Goal: Task Accomplishment & Management: Manage account settings

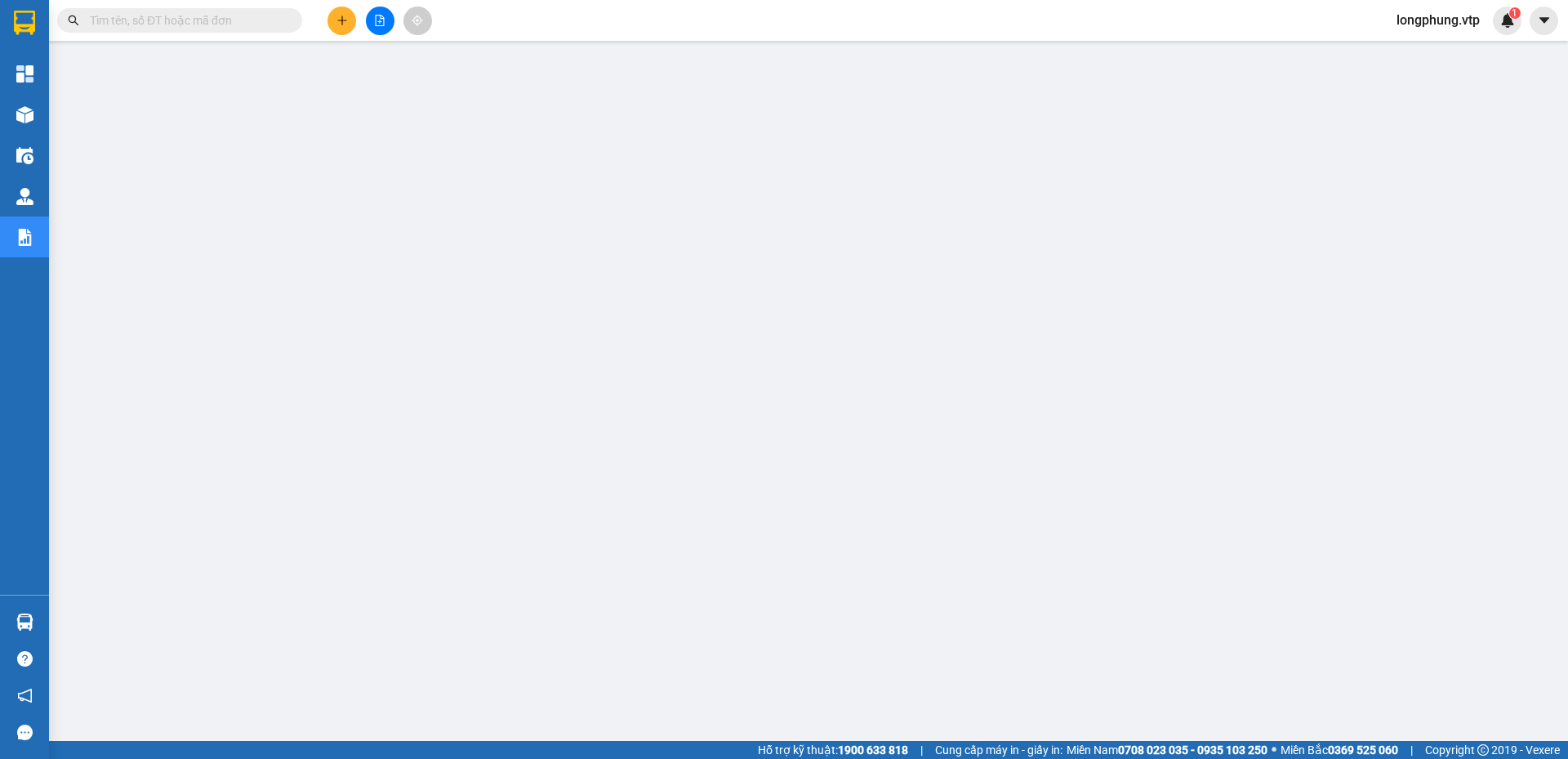
click at [134, 12] on input "text" at bounding box center [186, 21] width 193 height 18
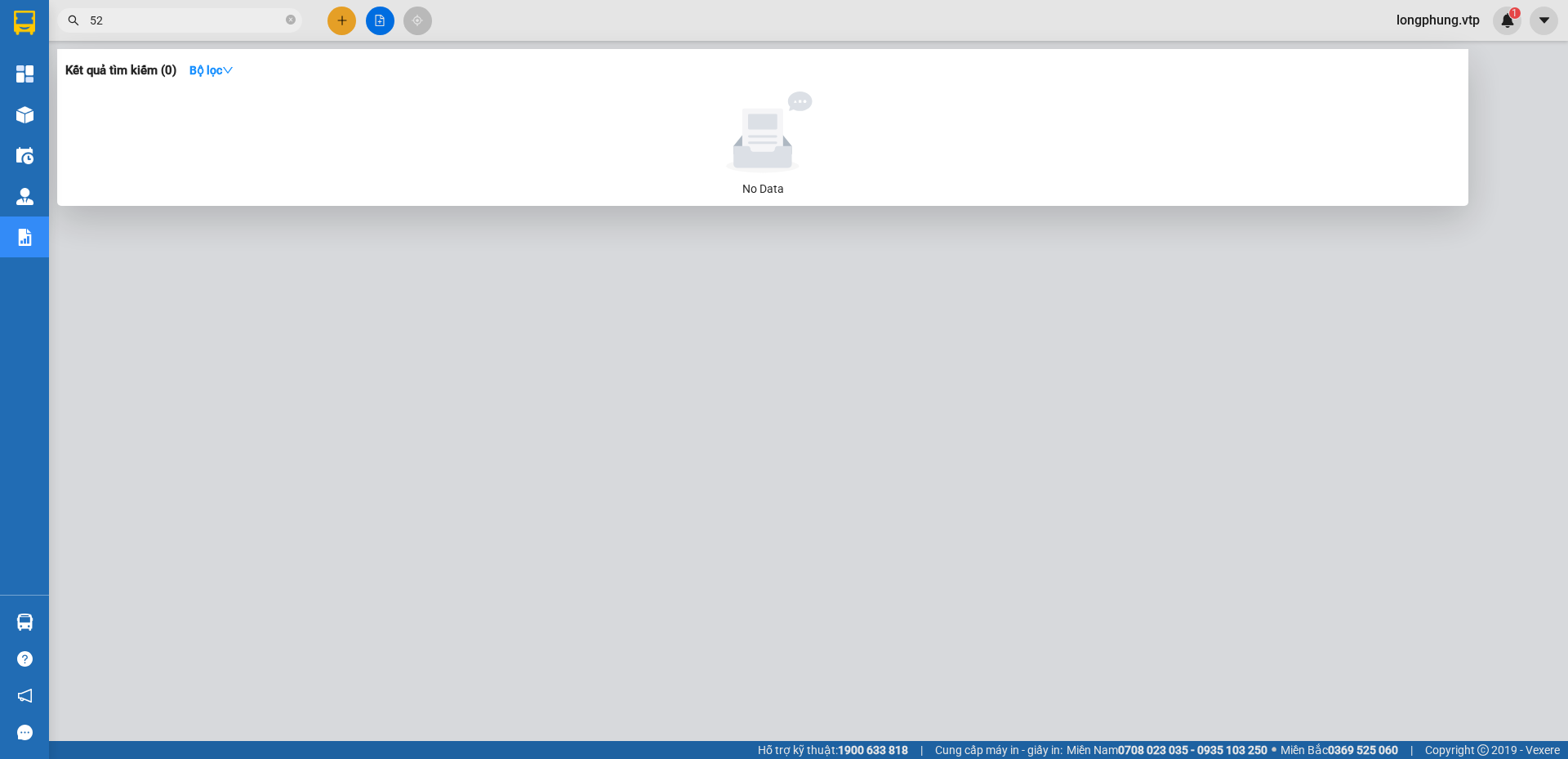
type input "5"
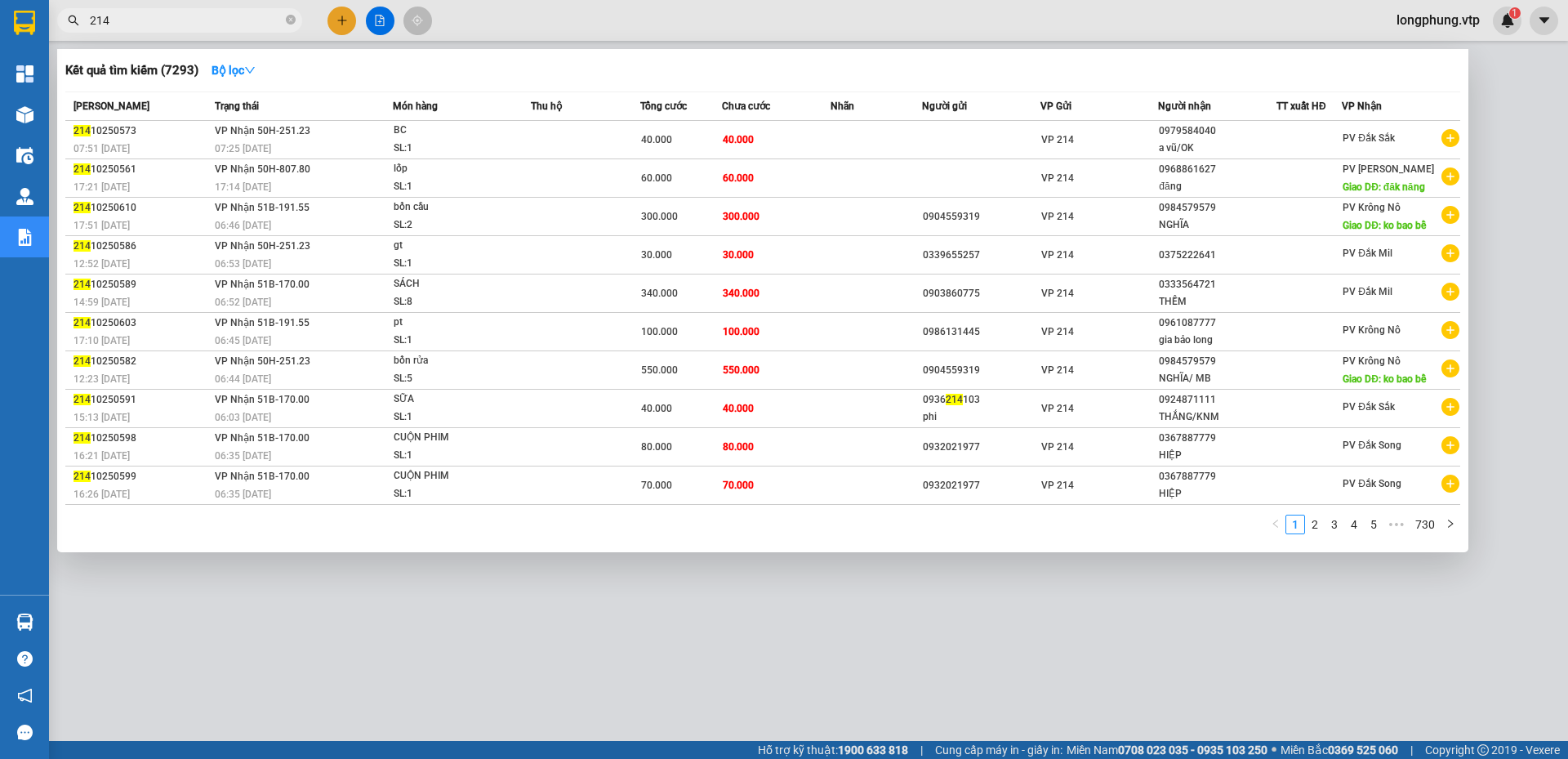
click at [127, 17] on input "214" at bounding box center [186, 21] width 193 height 18
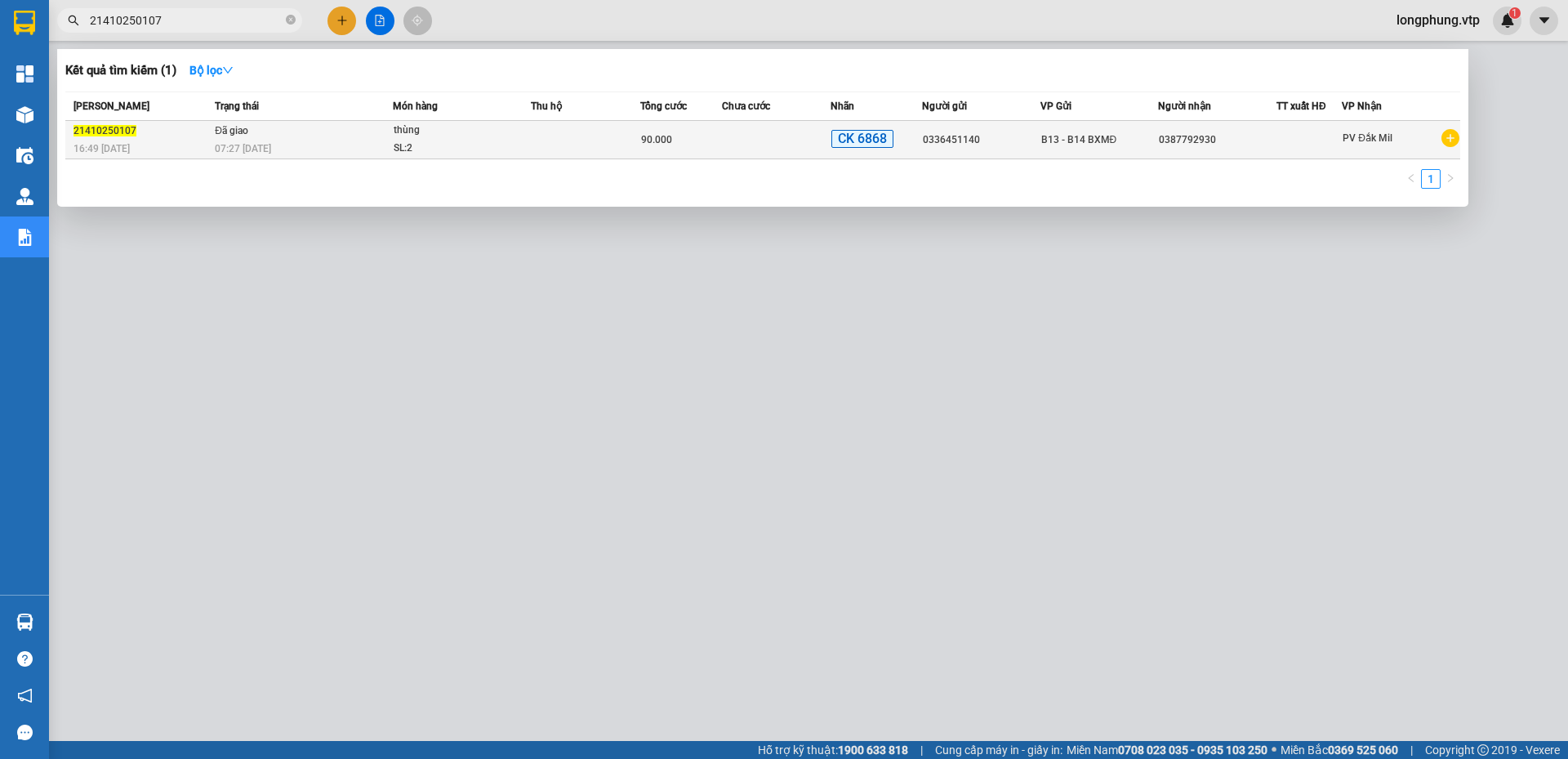
type input "21410250107"
click at [610, 132] on td at bounding box center [586, 140] width 109 height 38
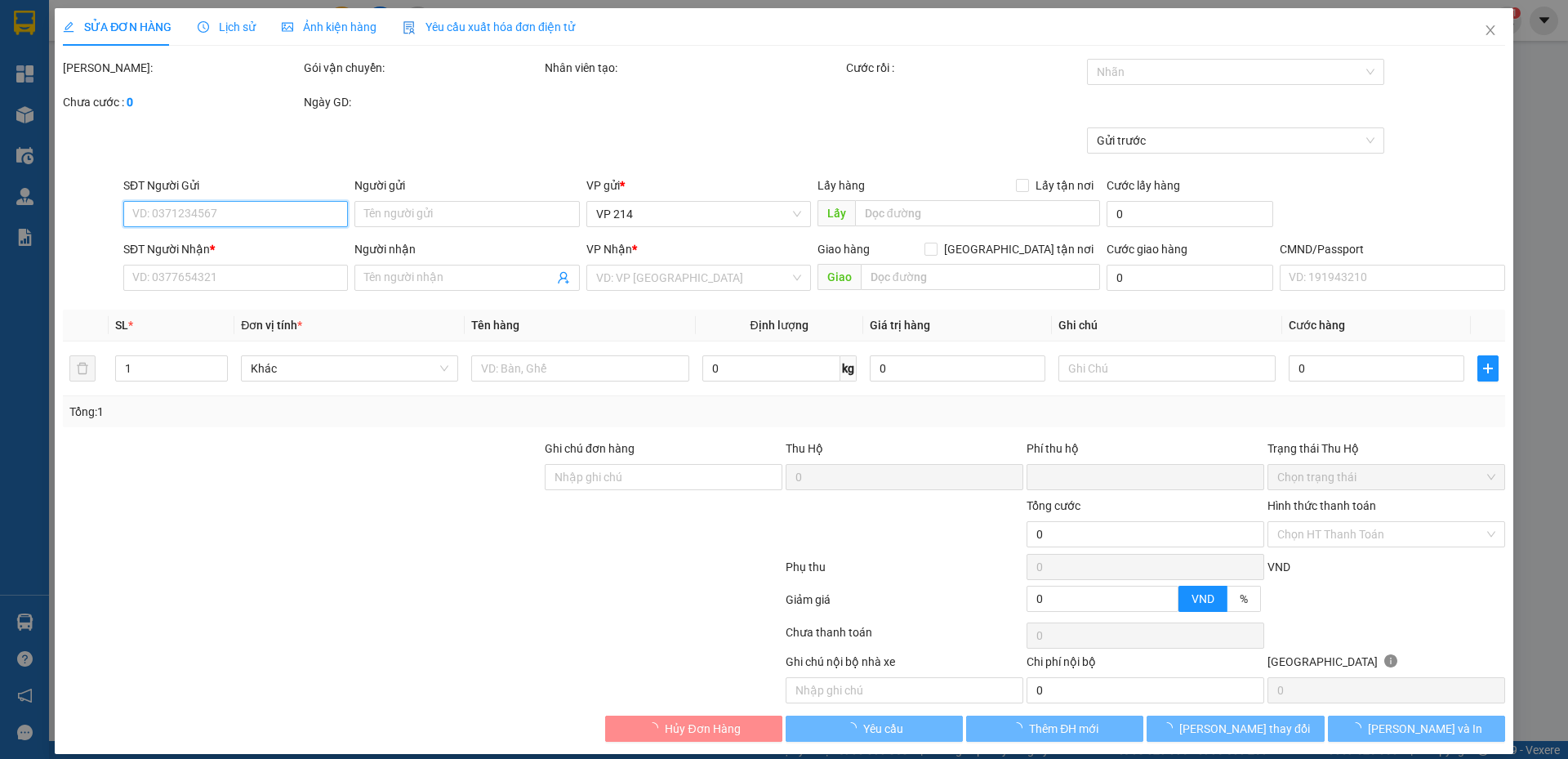
type input "4.500"
type input "0336451140"
type input "0387792930"
type input "CK 40+50K TK6868 LUC 8H47P NGÀY 0310"
type input "0"
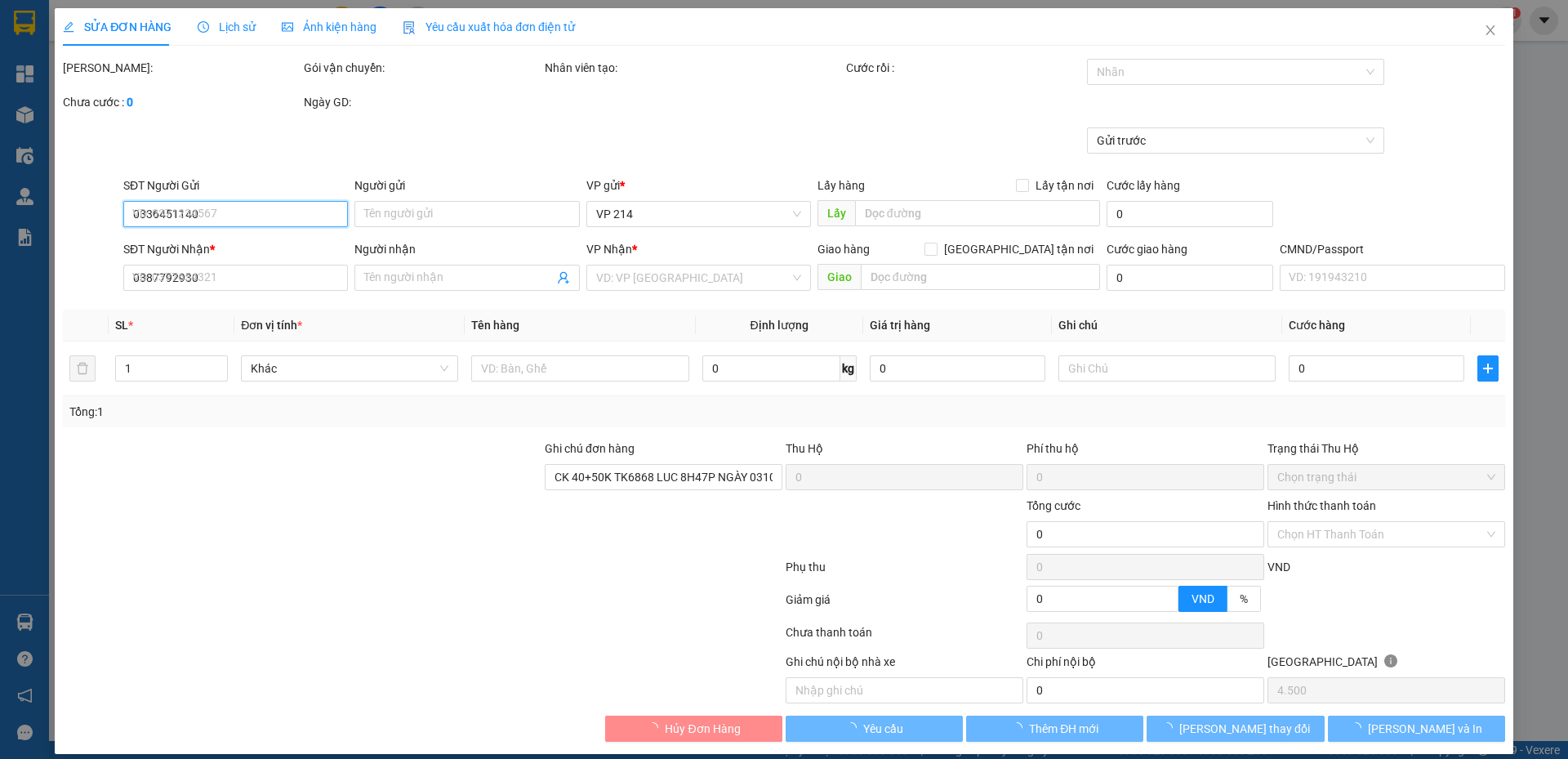
type input "90.000"
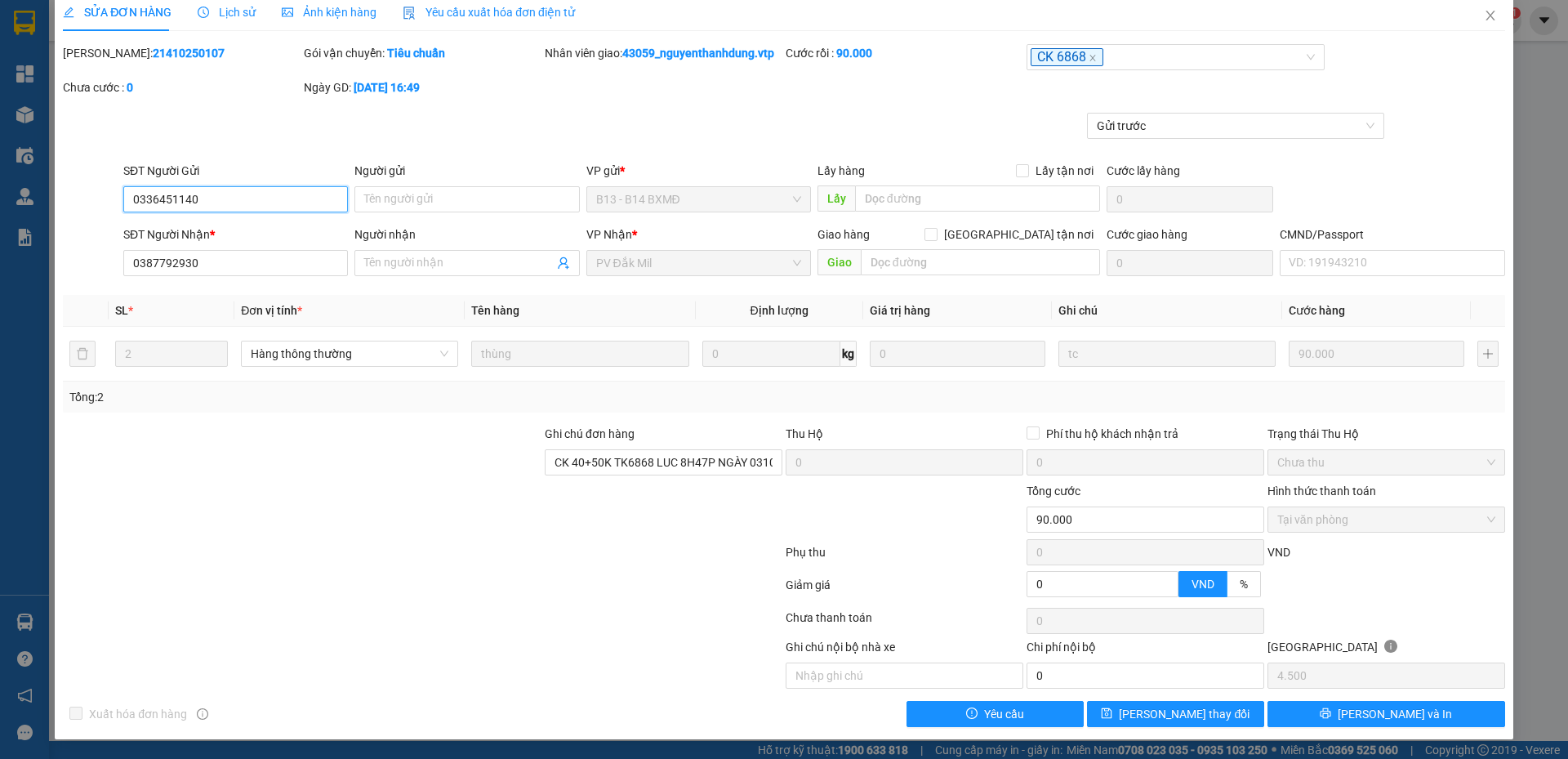
scroll to position [32, 0]
click at [170, 564] on div at bounding box center [423, 556] width 723 height 32
click at [8, 112] on div "SỬA ĐƠN HÀNG Lịch sử Ảnh kiện hàng Yêu cầu xuất hóa đơn điện tử Total Paid Fee …" at bounding box center [784, 380] width 1568 height 759
click at [15, 116] on div "SỬA ĐƠN HÀNG Lịch sử Ảnh kiện hàng Yêu cầu xuất hóa đơn điện tử Total Paid Fee …" at bounding box center [784, 380] width 1568 height 759
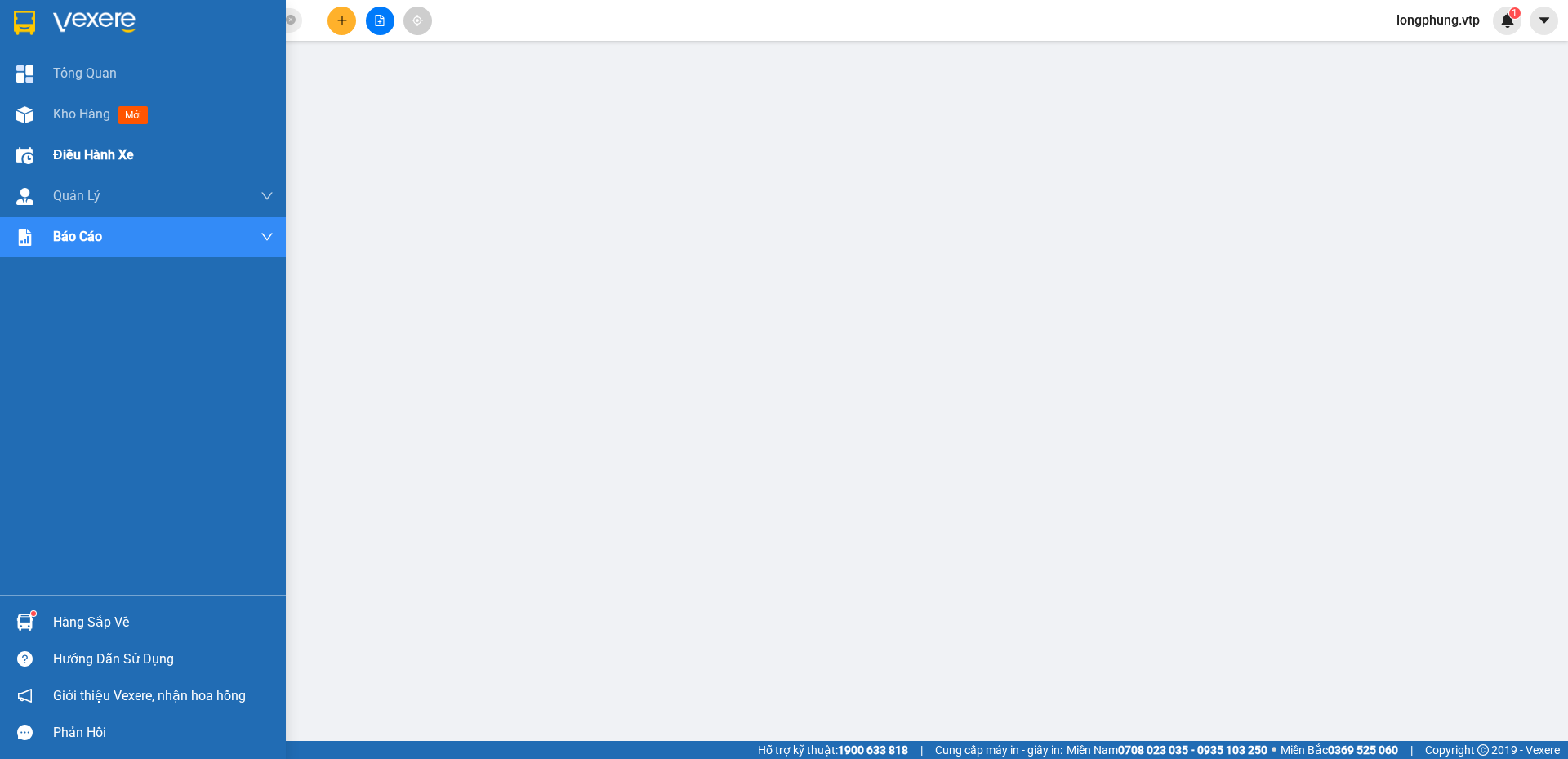
click at [67, 149] on span "Điều hành xe" at bounding box center [93, 155] width 81 height 21
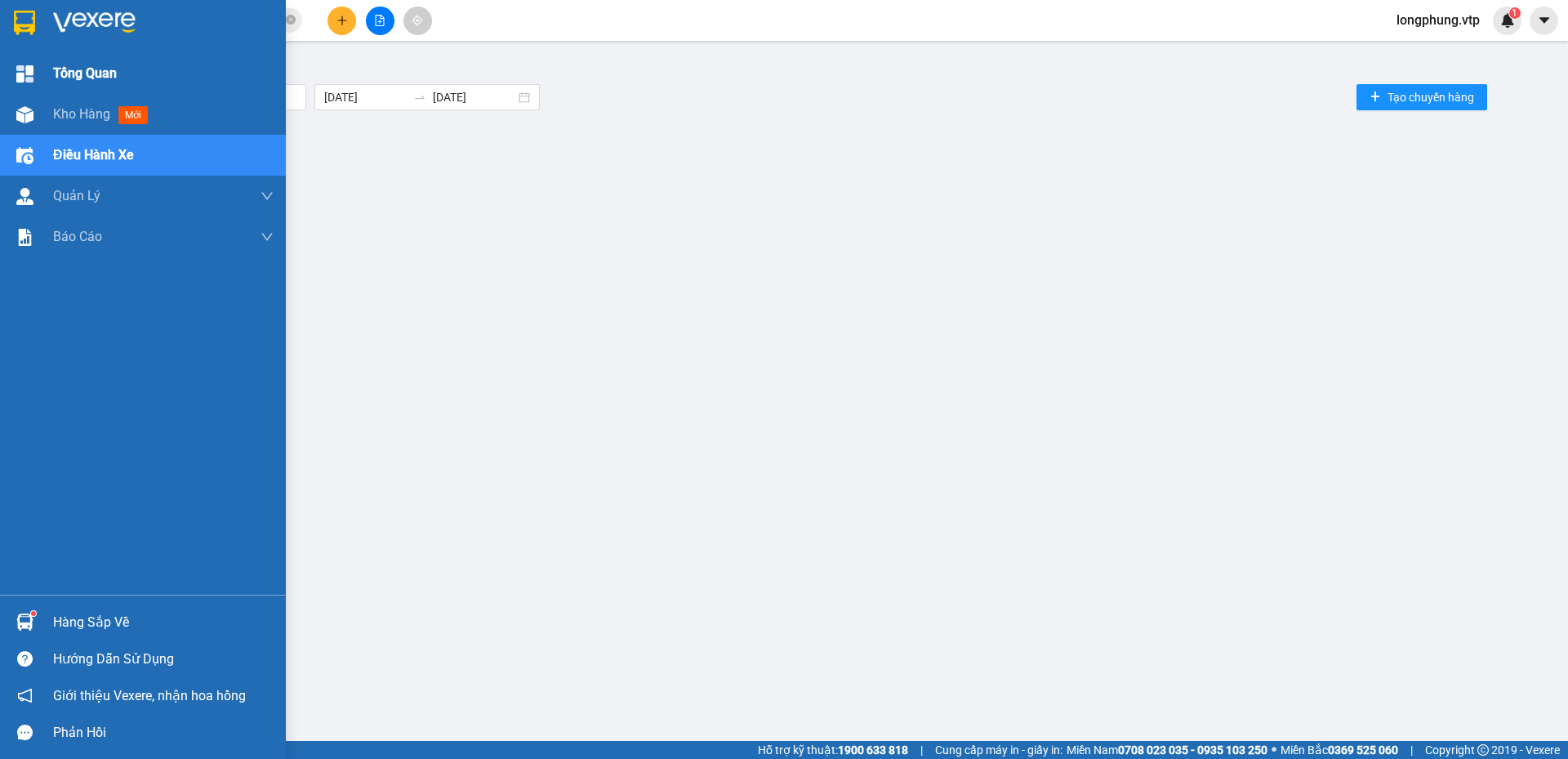
click at [104, 76] on span "Tổng Quan" at bounding box center [84, 72] width 64 height 21
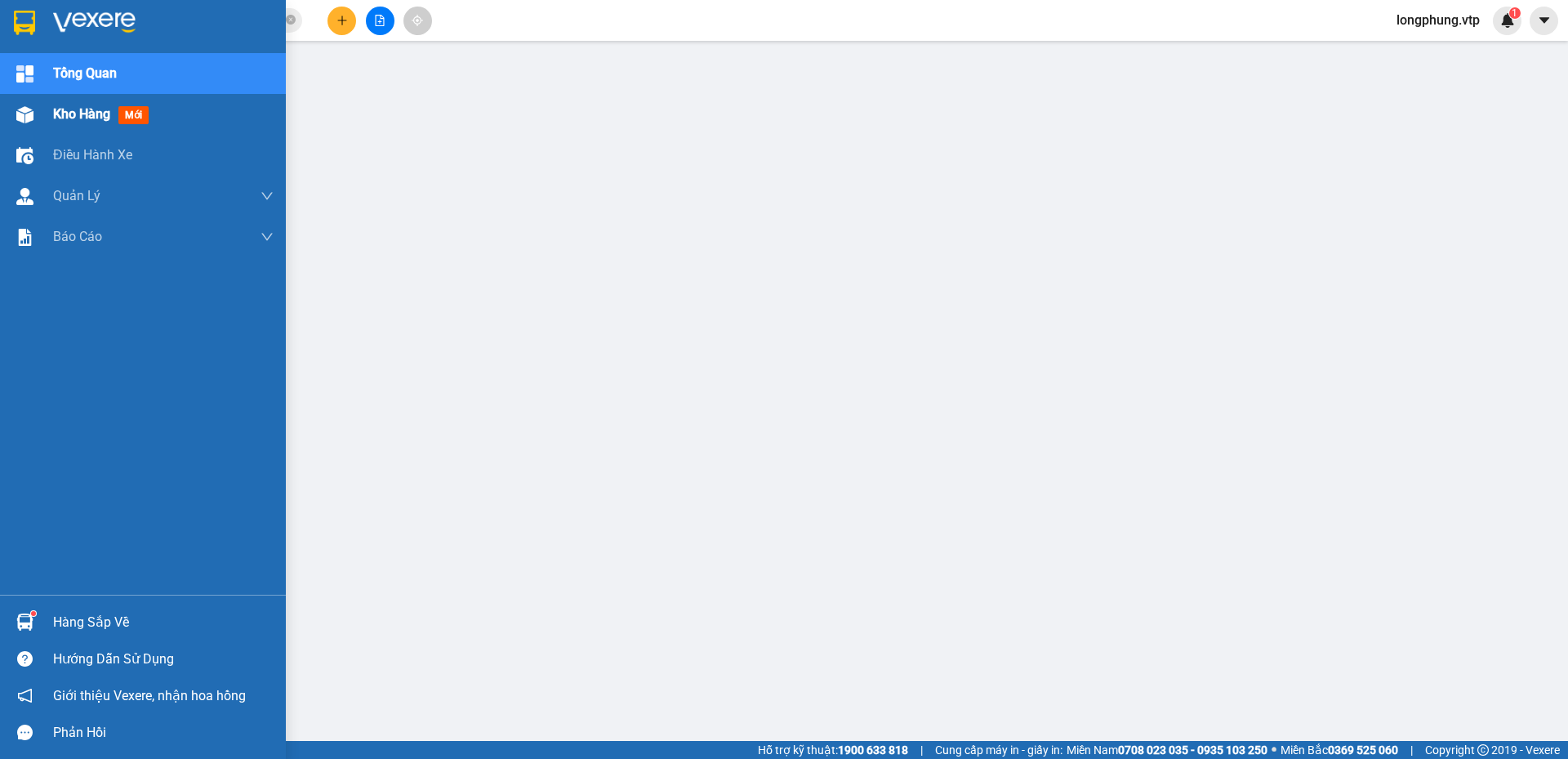
click at [31, 112] on img at bounding box center [25, 115] width 18 height 18
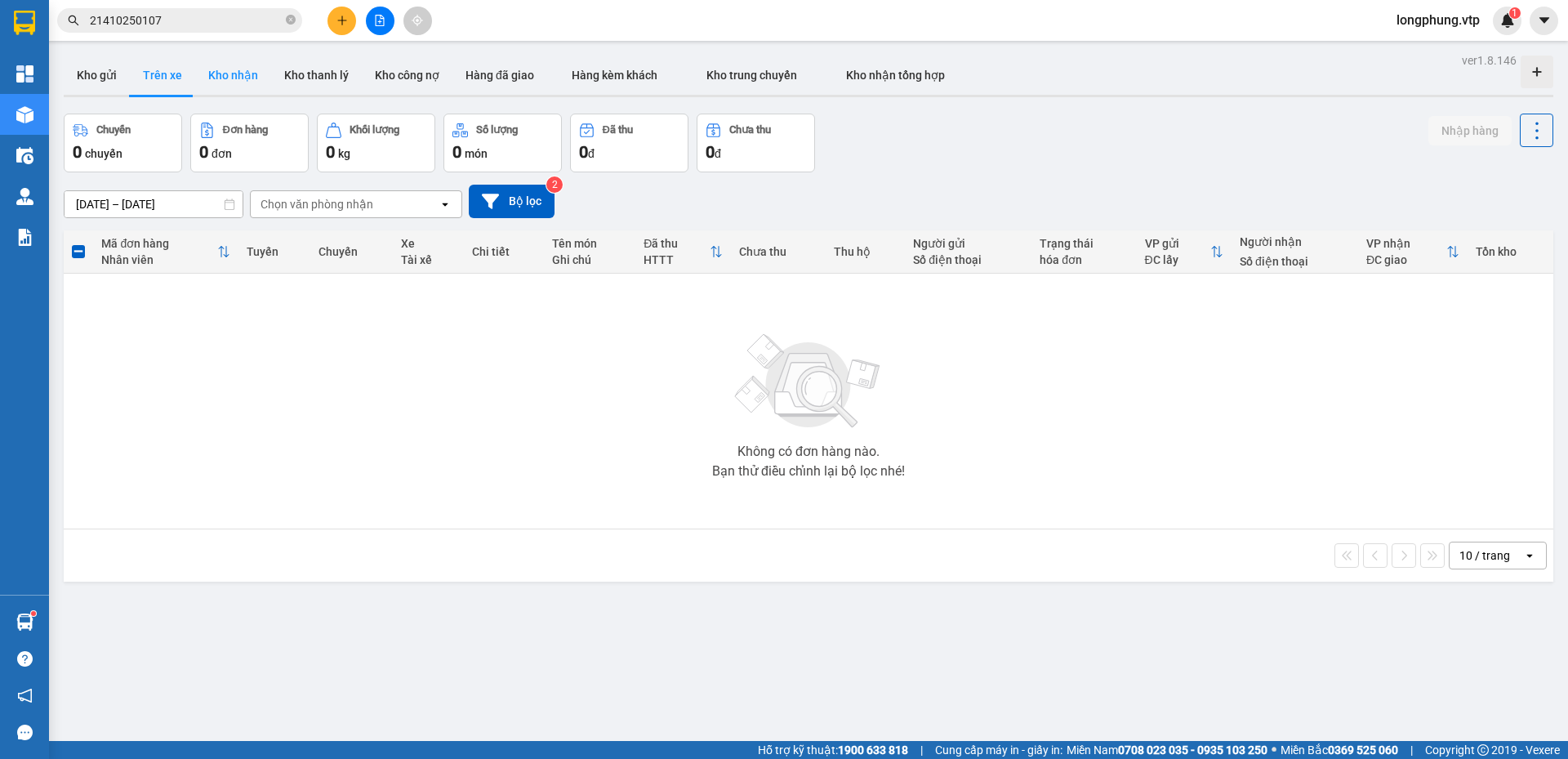
click at [237, 92] on button "Kho nhận" at bounding box center [234, 75] width 76 height 39
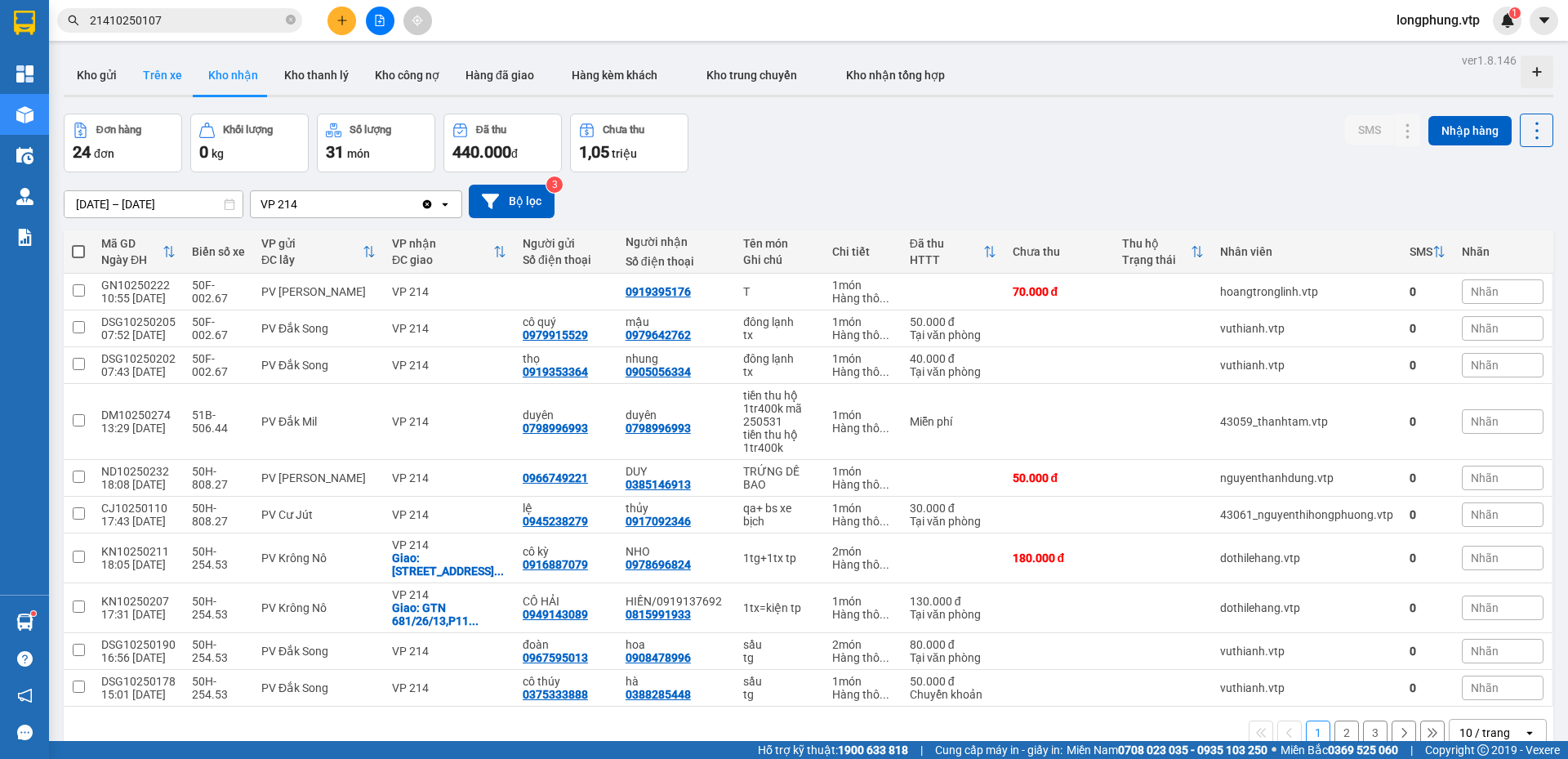
click at [168, 89] on button "Trên xe" at bounding box center [162, 75] width 65 height 39
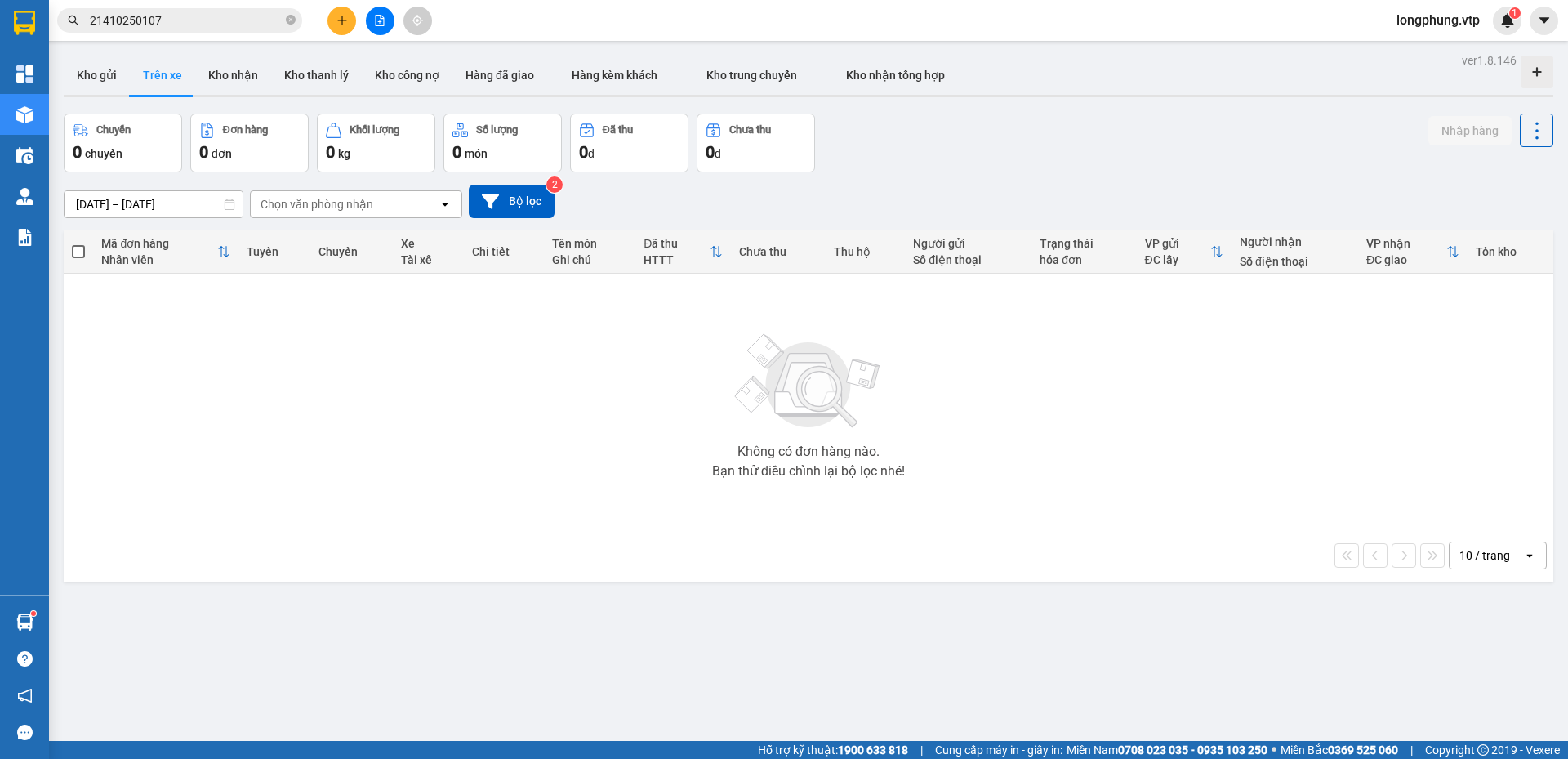
click at [184, 209] on input "01/09/2025 – 01/10/2025" at bounding box center [153, 204] width 178 height 26
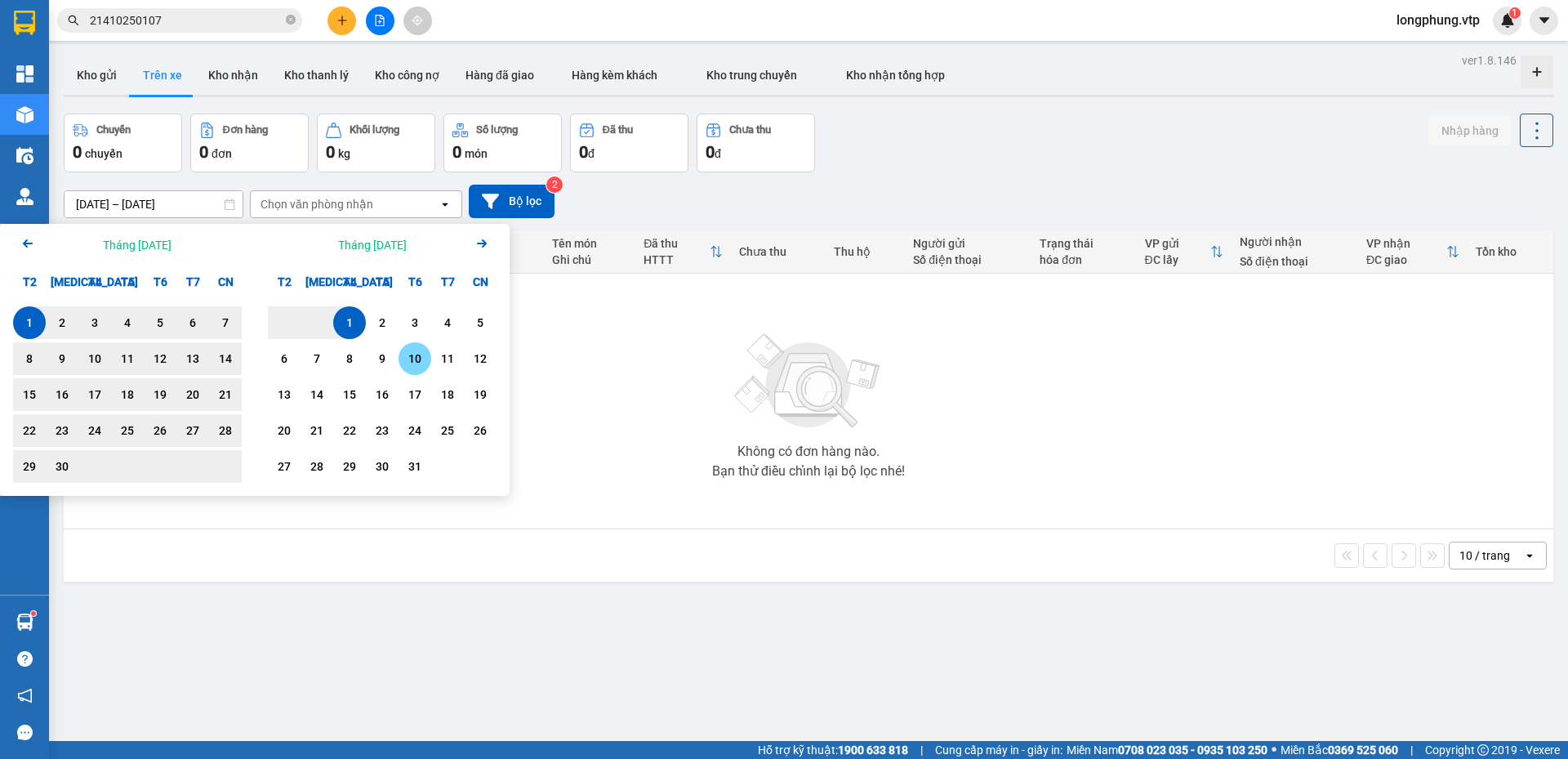
click at [418, 360] on div "10" at bounding box center [414, 359] width 22 height 20
click at [23, 326] on div "1" at bounding box center [28, 323] width 22 height 20
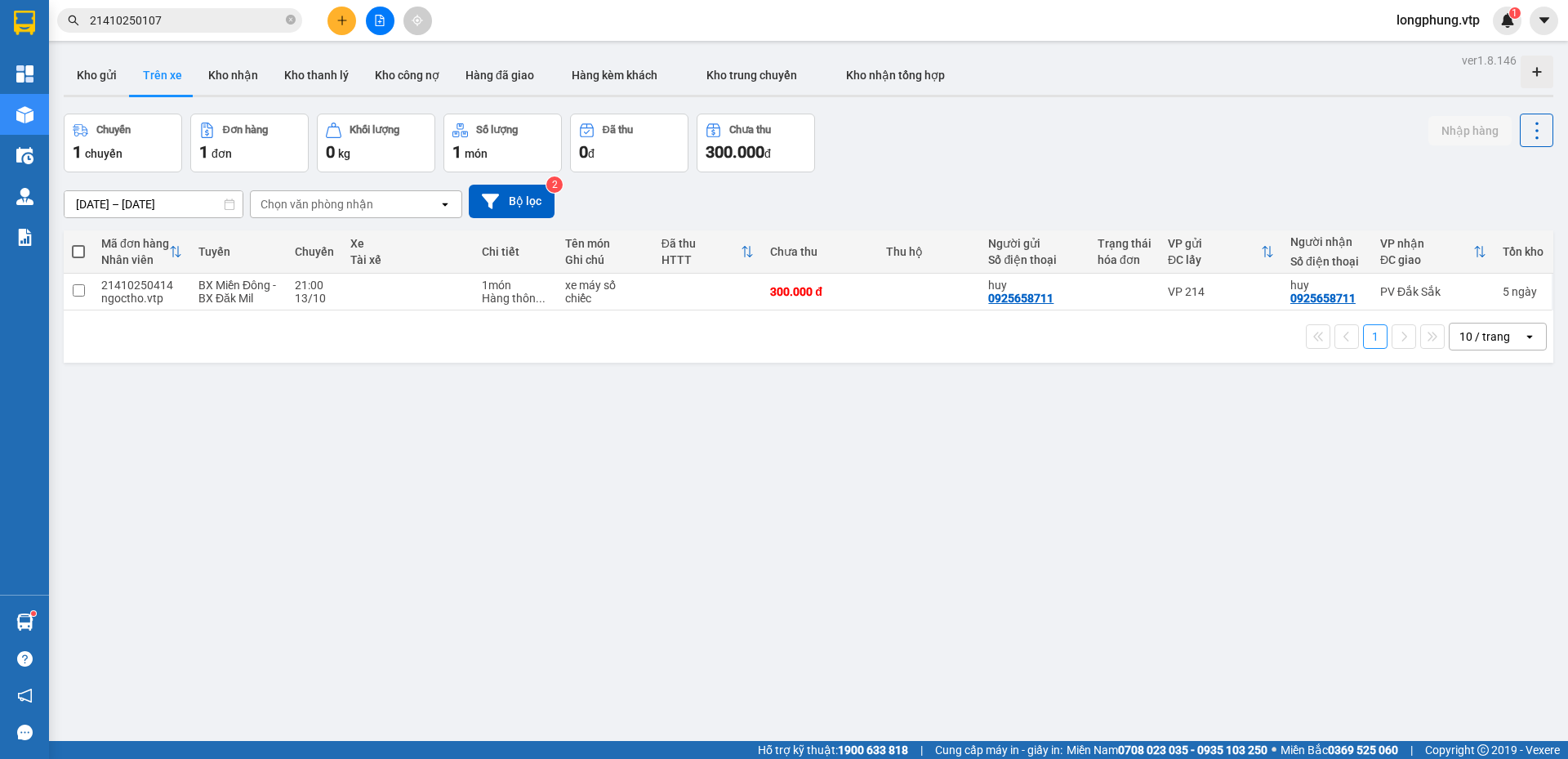
click at [165, 201] on input "01/09/2025 – 10/10/2025" at bounding box center [153, 204] width 178 height 26
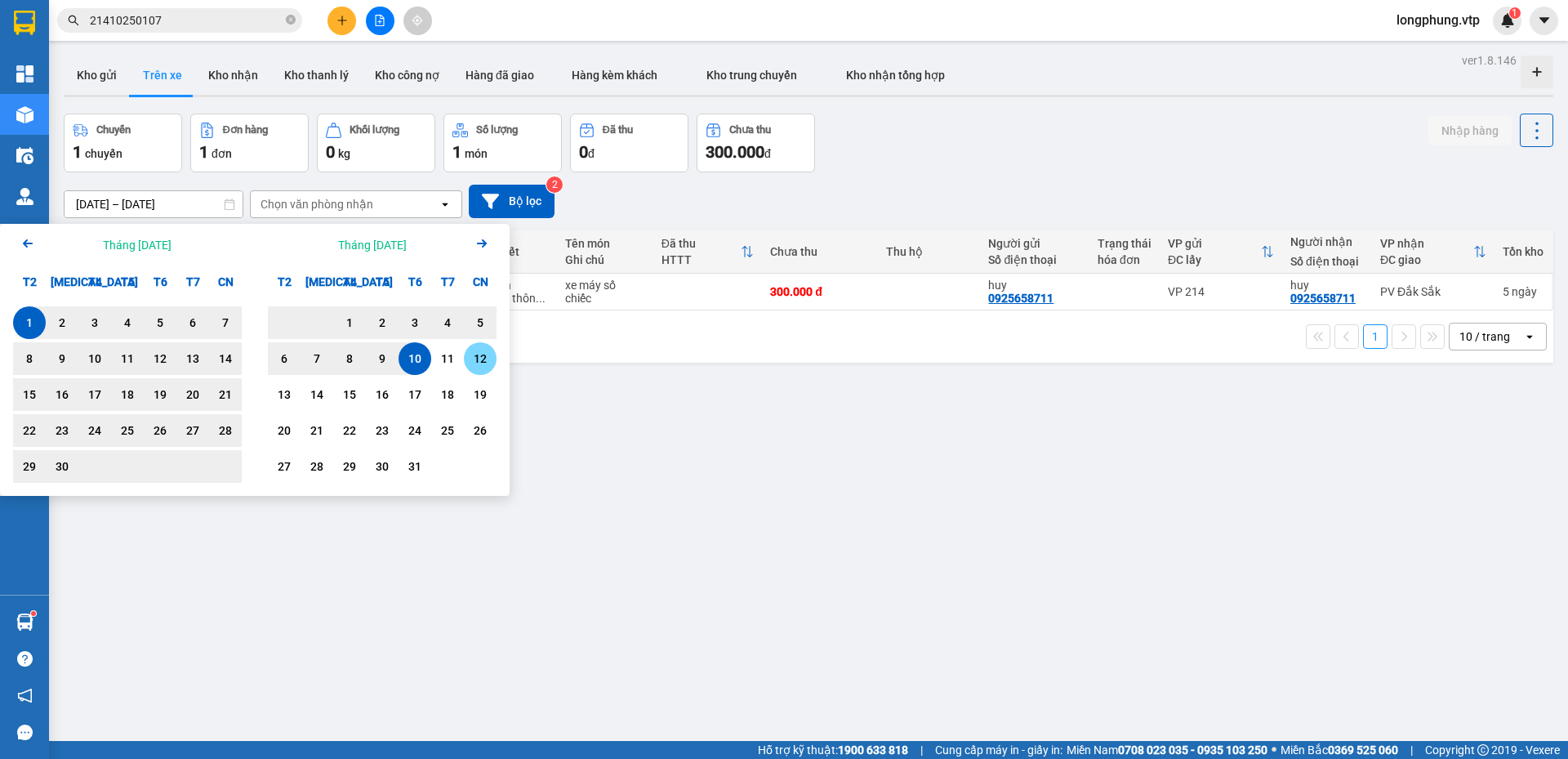
click at [490, 349] on div "12" at bounding box center [480, 358] width 32 height 32
click at [30, 316] on div "1" at bounding box center [28, 323] width 22 height 20
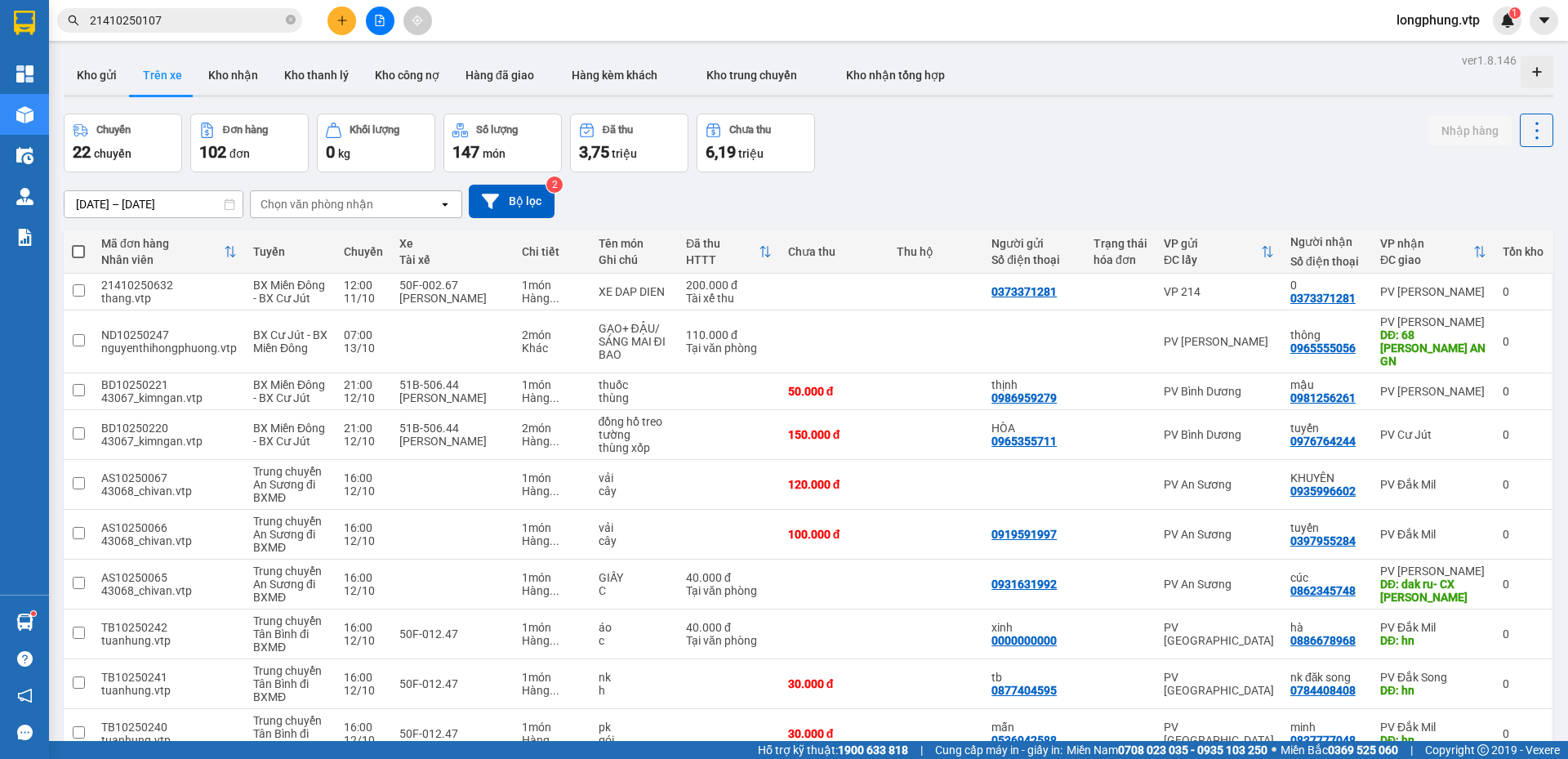
click at [189, 200] on input "01/09/2025 – 12/10/2025" at bounding box center [153, 204] width 178 height 26
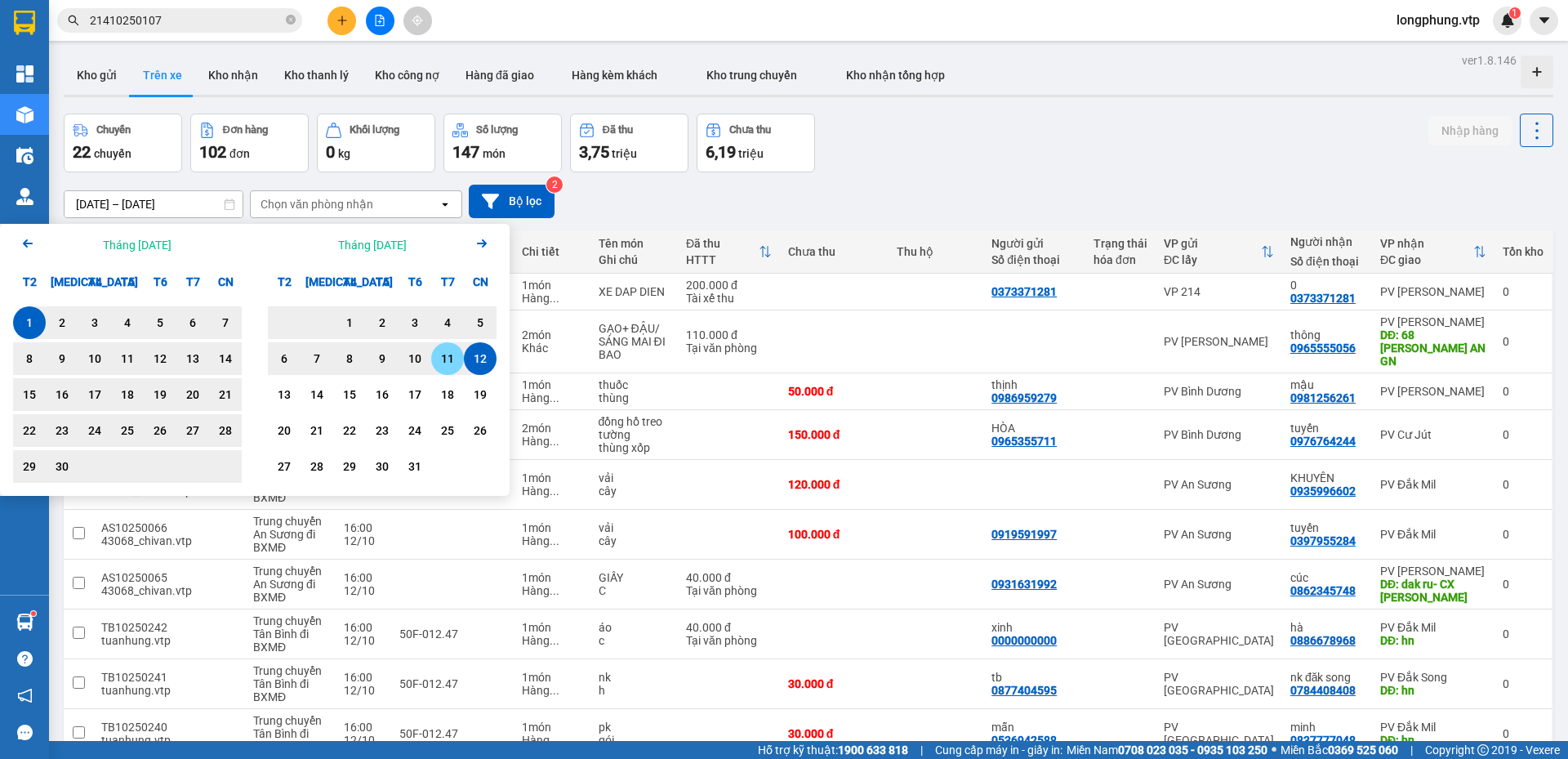
click at [450, 366] on div "11" at bounding box center [447, 359] width 22 height 20
click at [35, 316] on div "1" at bounding box center [28, 323] width 22 height 20
type input "[DATE] – [DATE]"
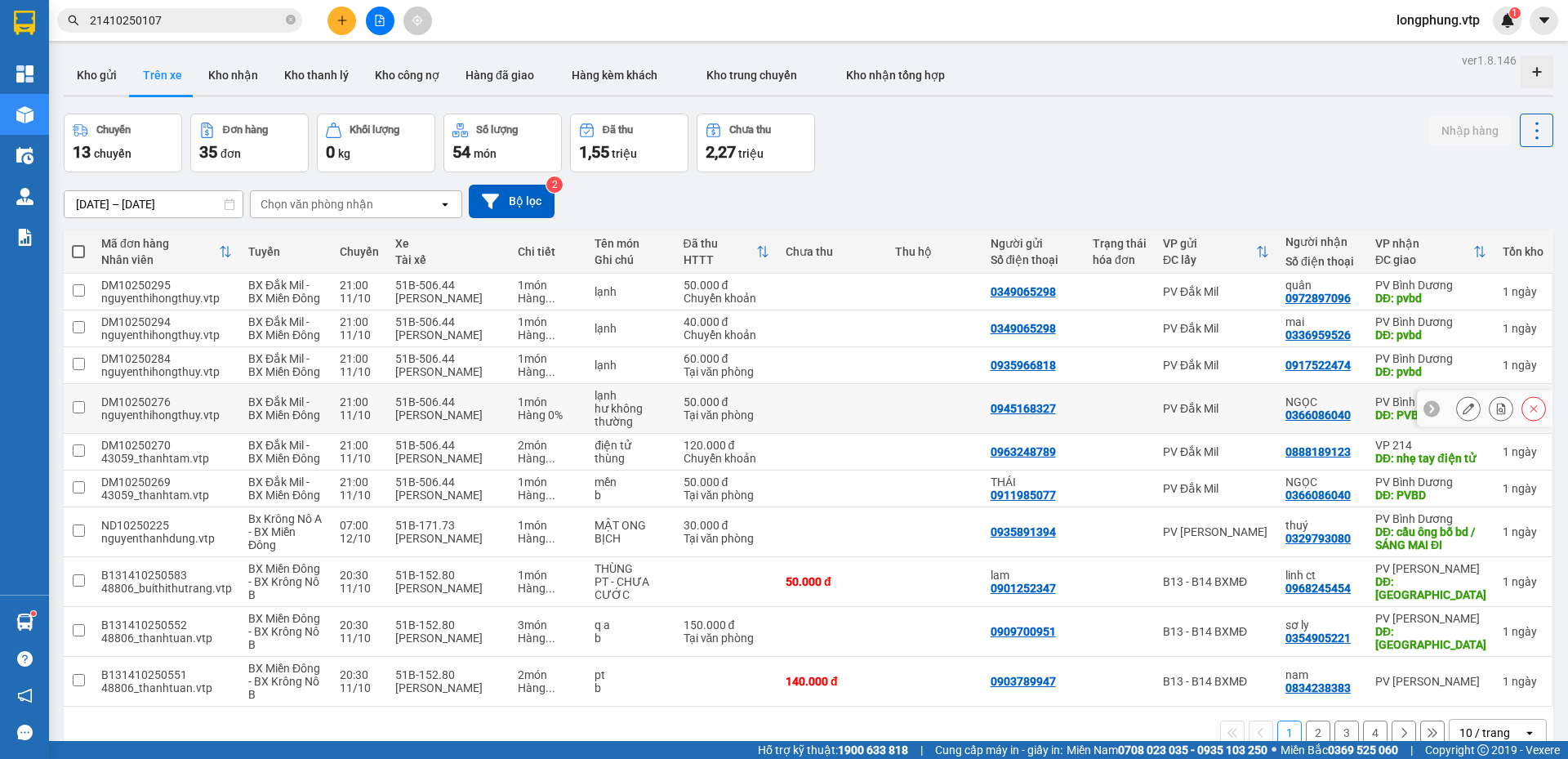
scroll to position [75, 0]
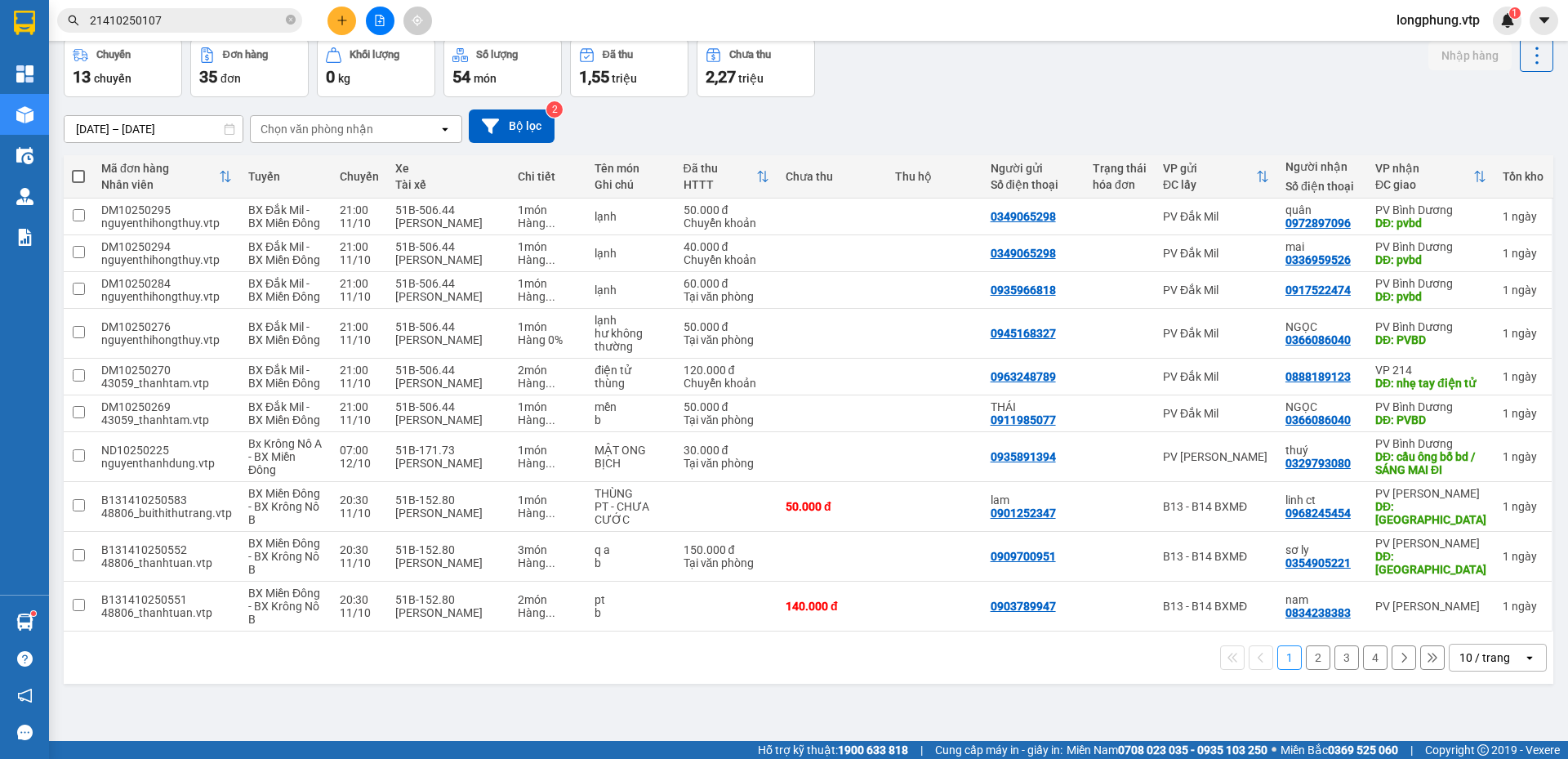
click at [345, 135] on div "Chọn văn phòng nhận" at bounding box center [317, 129] width 112 height 17
type input "binh"
click at [385, 163] on div "PV Bình Dương" at bounding box center [356, 163] width 212 height 29
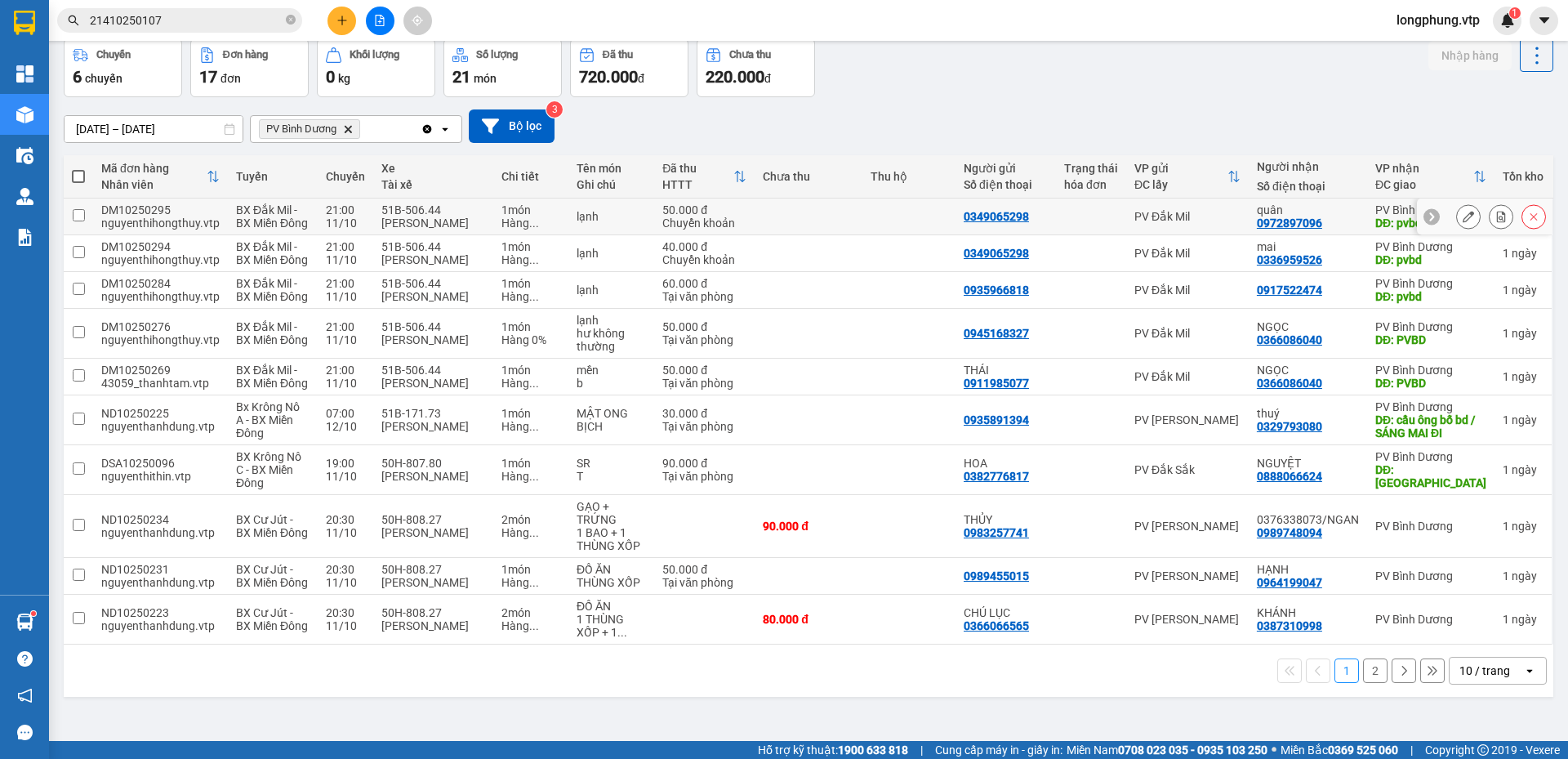
click at [81, 212] on input "checkbox" at bounding box center [78, 215] width 13 height 13
checkbox input "true"
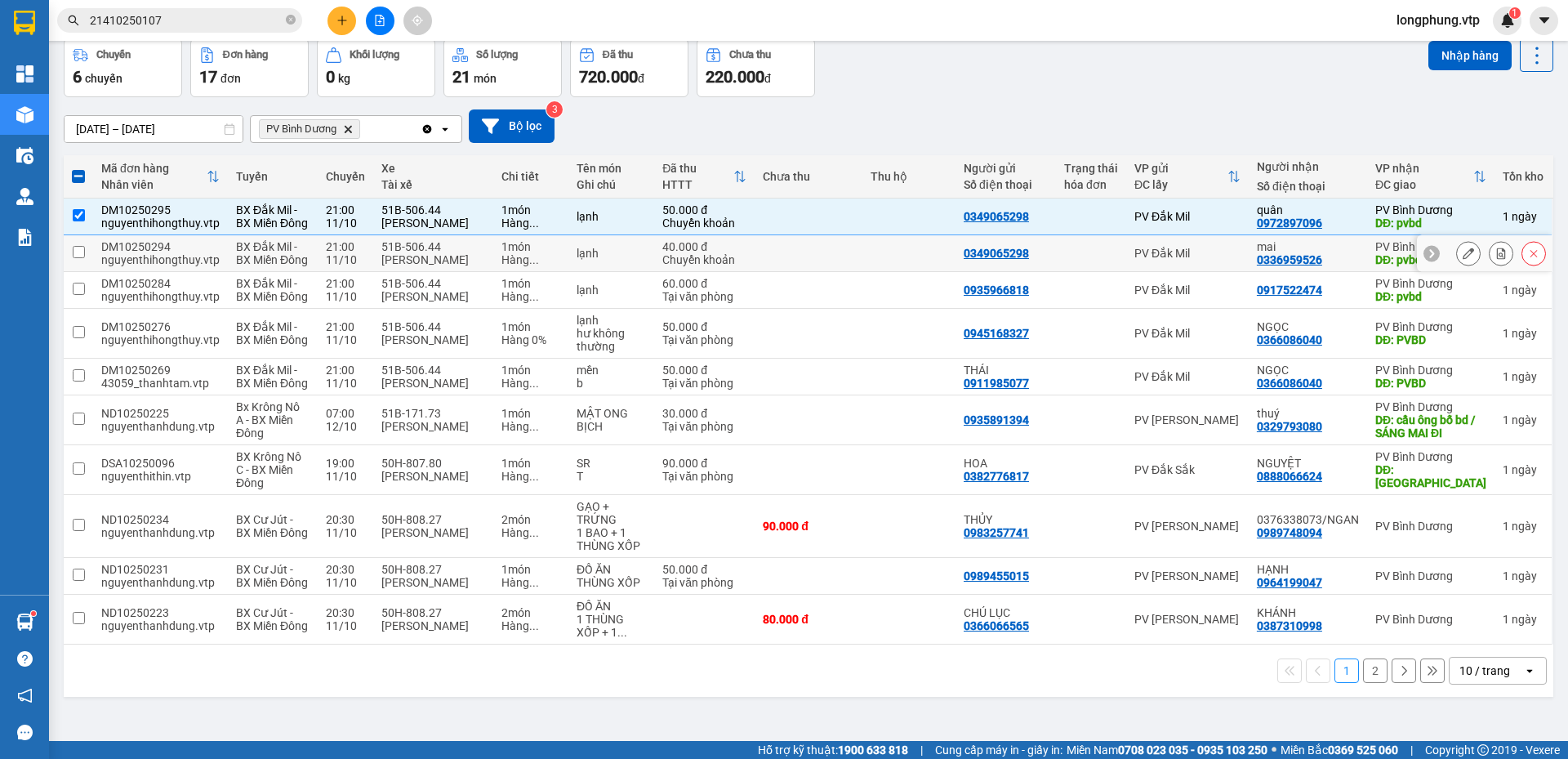
click at [79, 247] on input "checkbox" at bounding box center [78, 252] width 13 height 13
checkbox input "true"
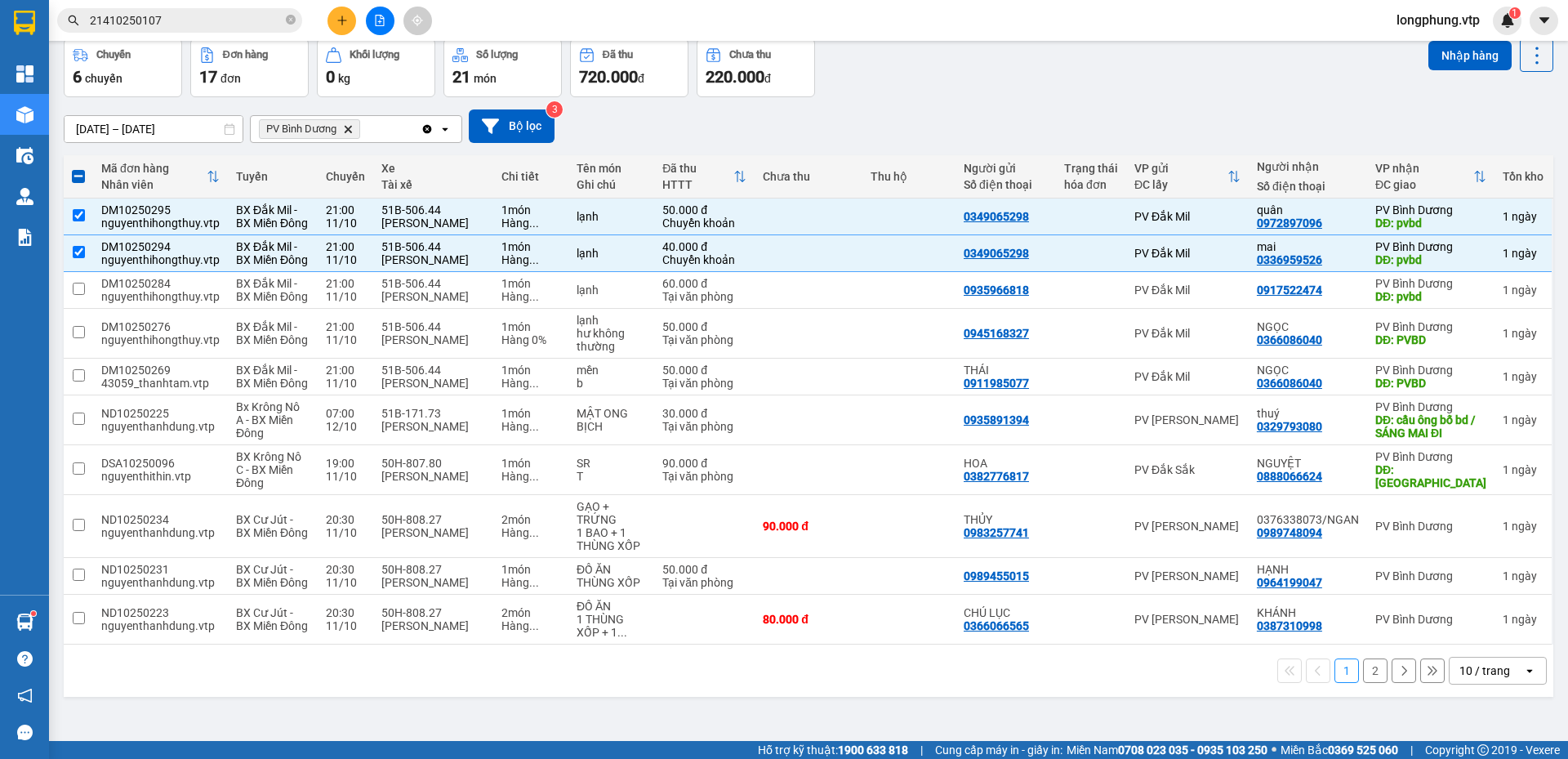
click at [78, 172] on span at bounding box center [78, 176] width 13 height 13
click at [78, 168] on input "checkbox" at bounding box center [78, 168] width 0 height 0
checkbox input "true"
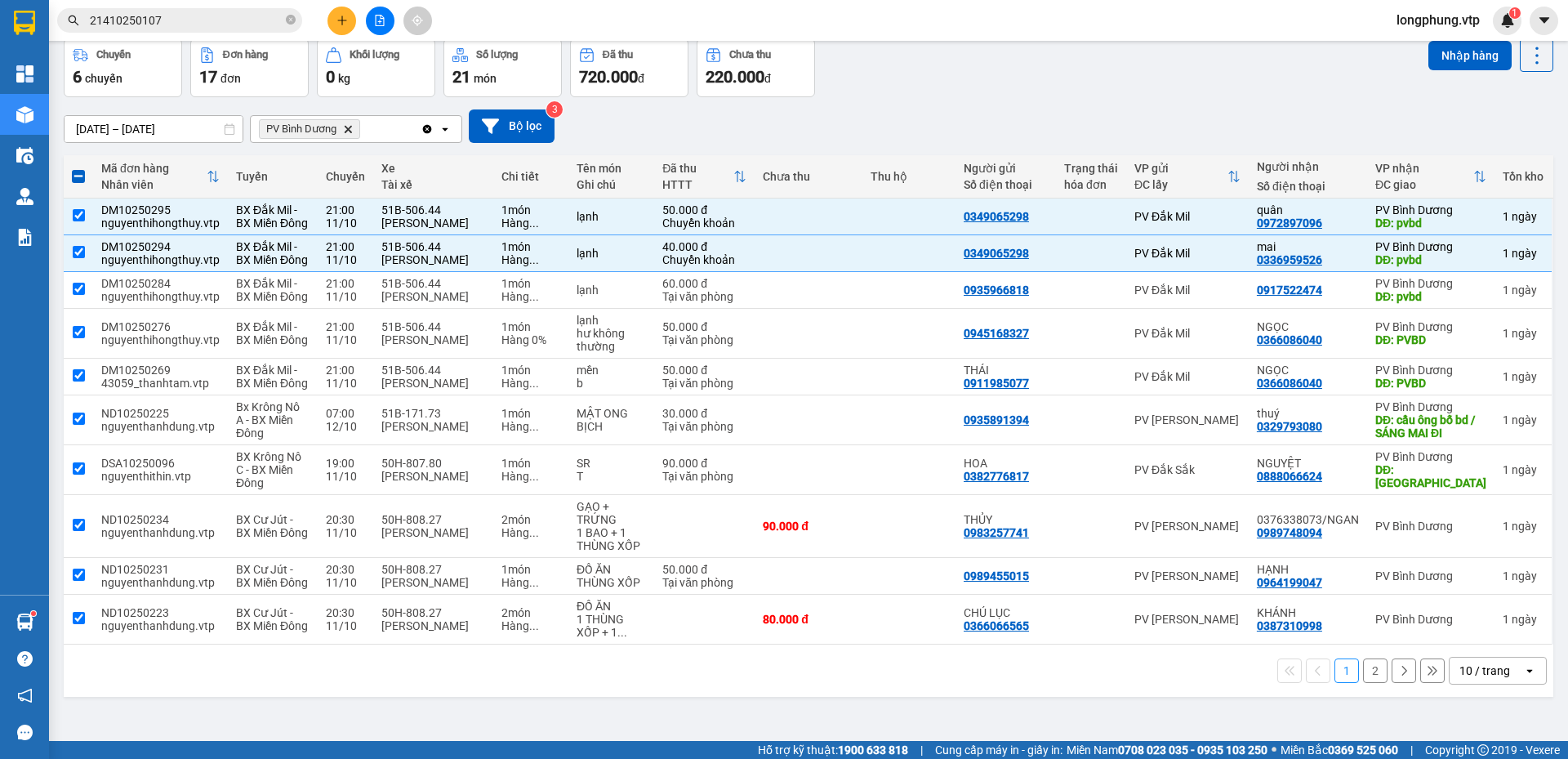
checkbox input "true"
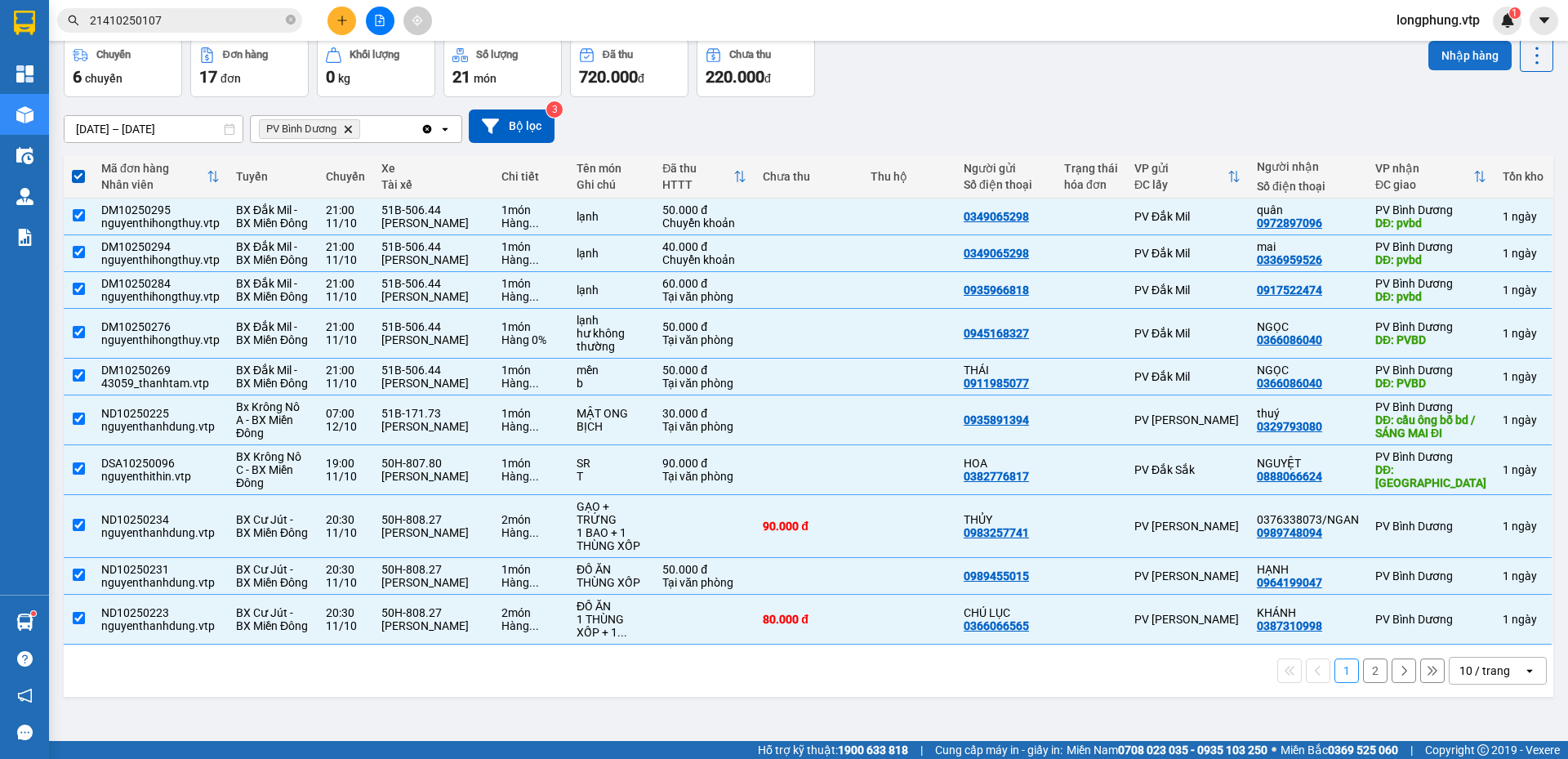
click at [1468, 61] on button "Nhập hàng" at bounding box center [1470, 56] width 83 height 29
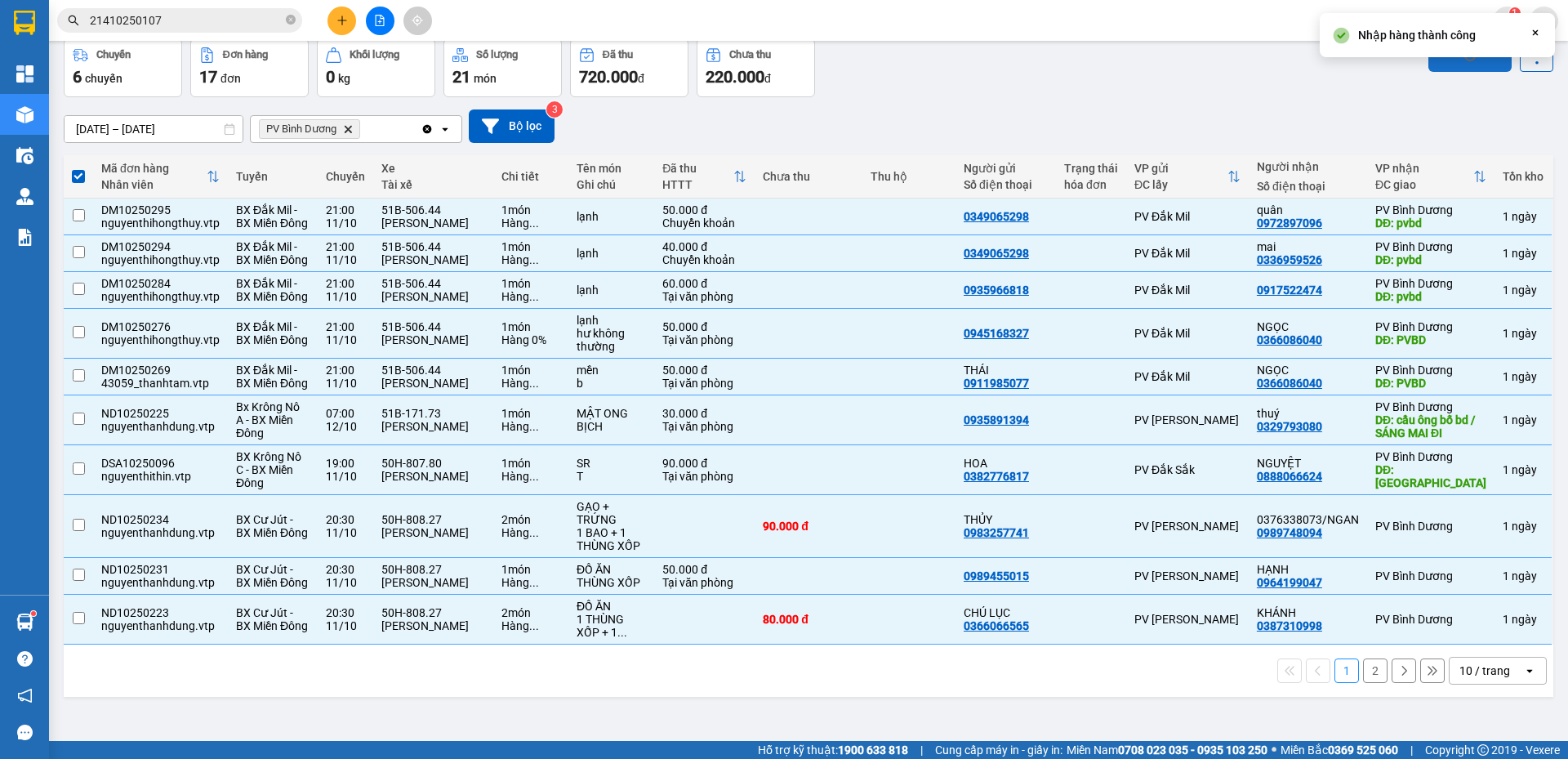
checkbox input "false"
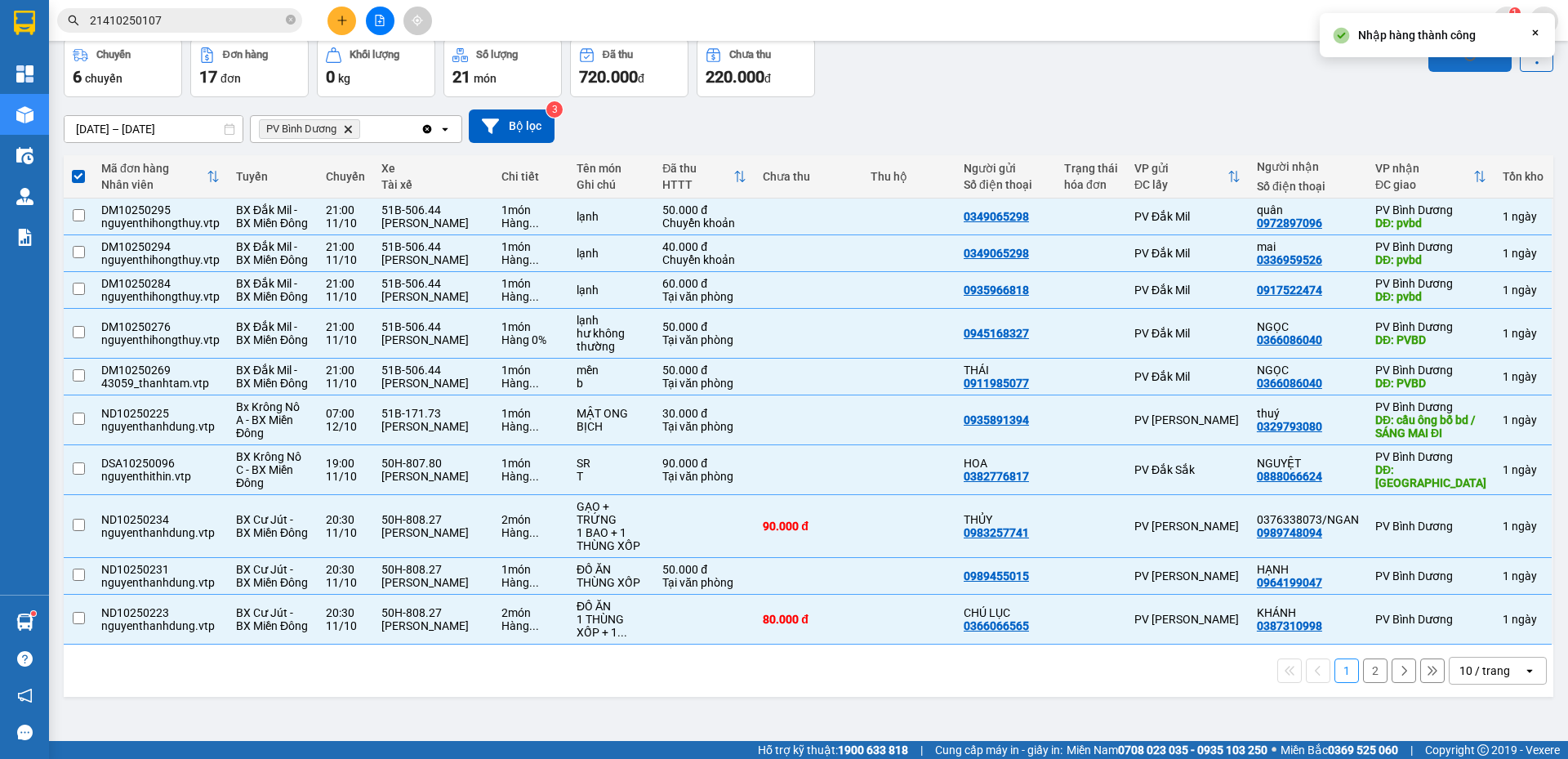
checkbox input "false"
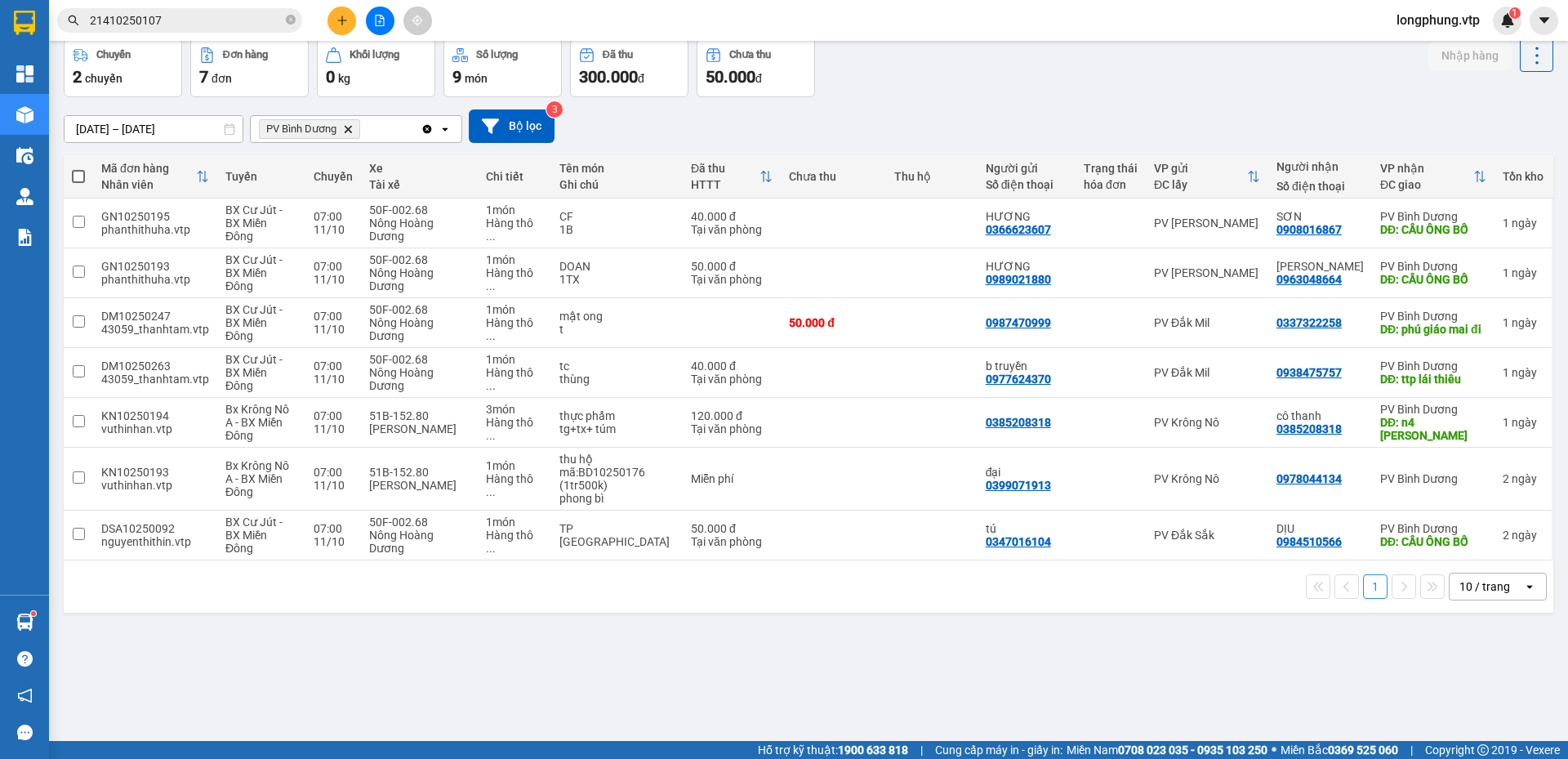
click at [67, 179] on th at bounding box center [78, 177] width 29 height 43
click at [76, 179] on span at bounding box center [78, 176] width 13 height 13
click at [78, 168] on input "checkbox" at bounding box center [78, 168] width 0 height 0
checkbox input "true"
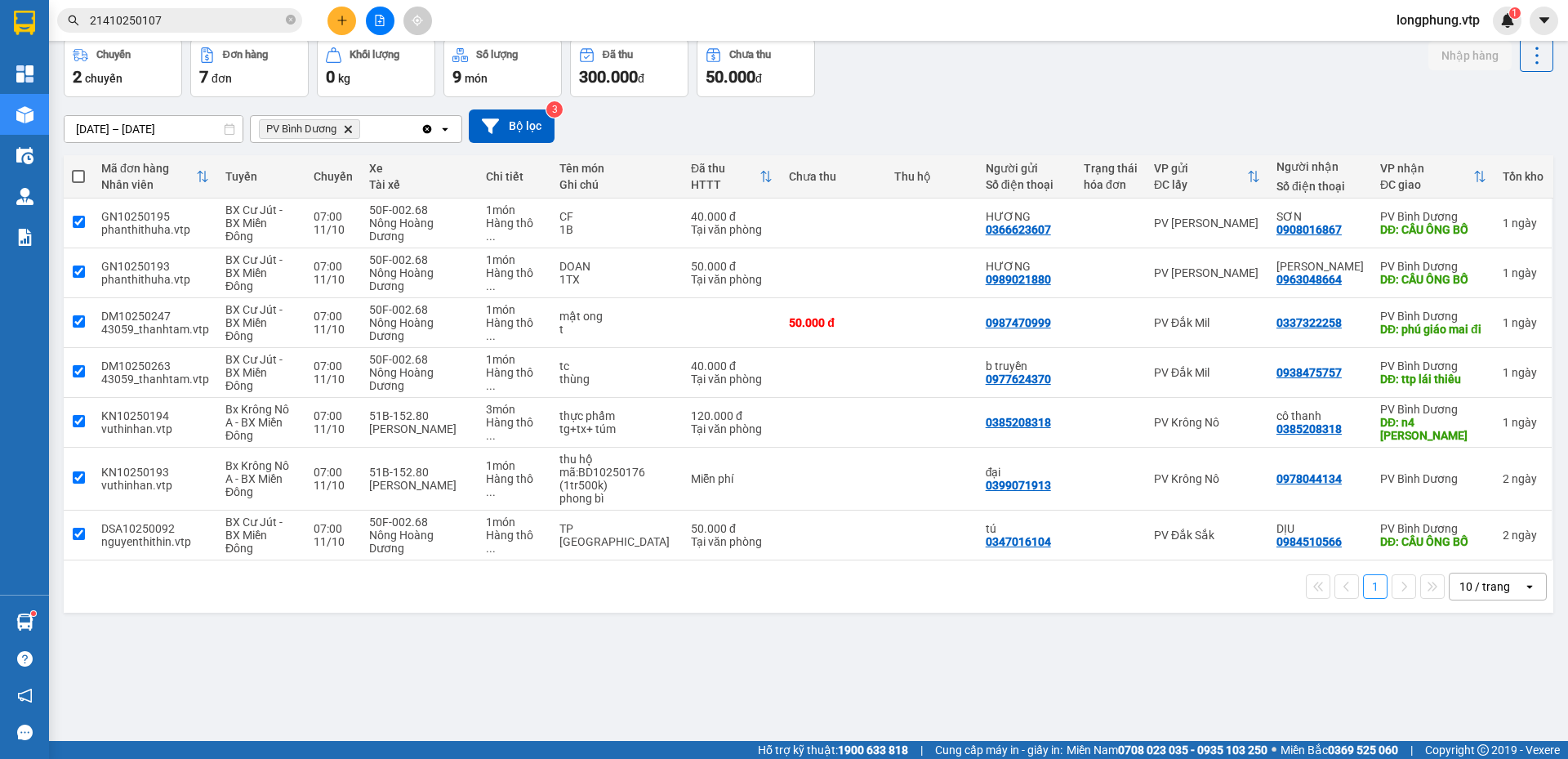
checkbox input "true"
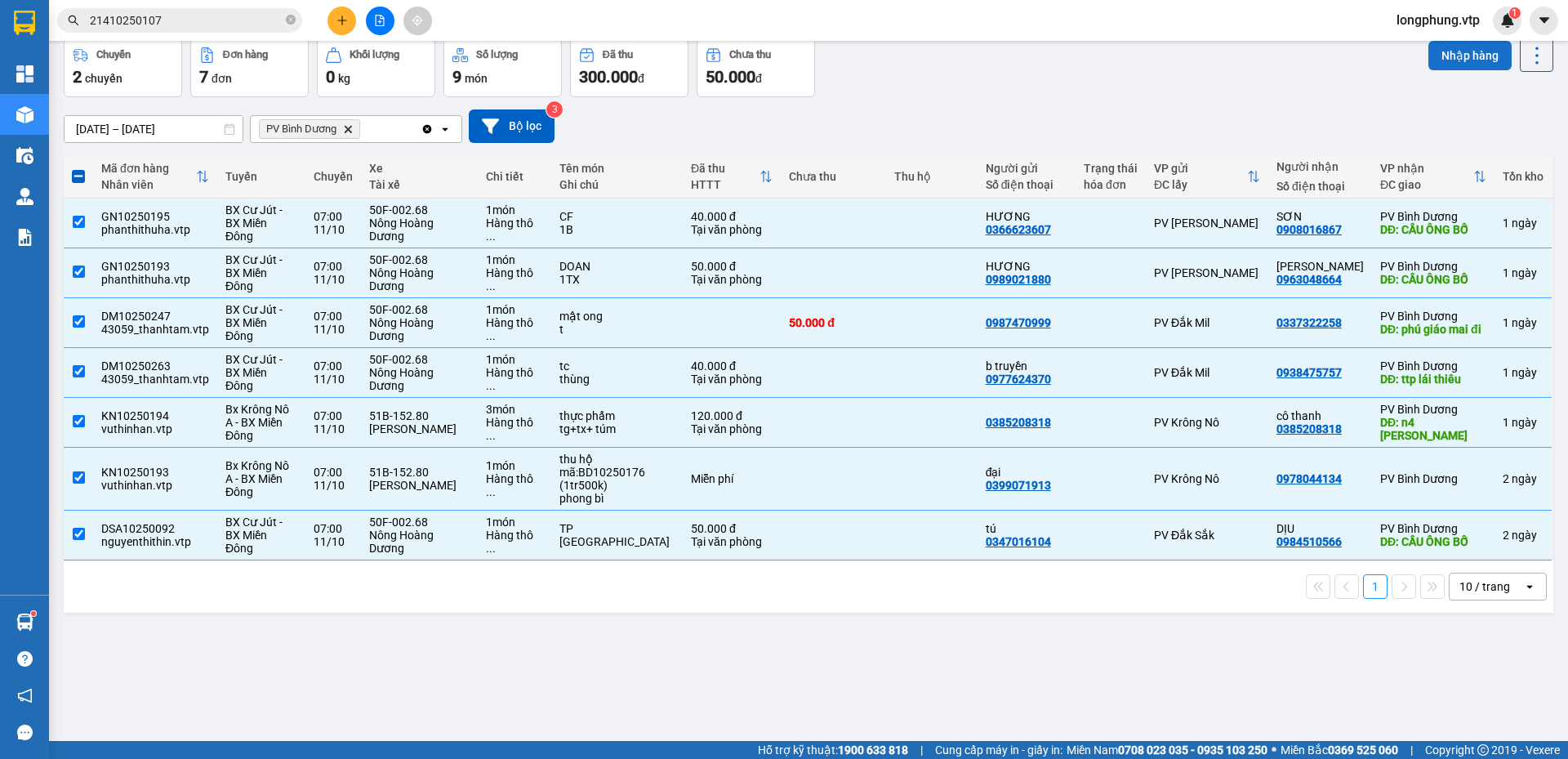
click at [1451, 51] on button "Nhập hàng" at bounding box center [1470, 56] width 83 height 29
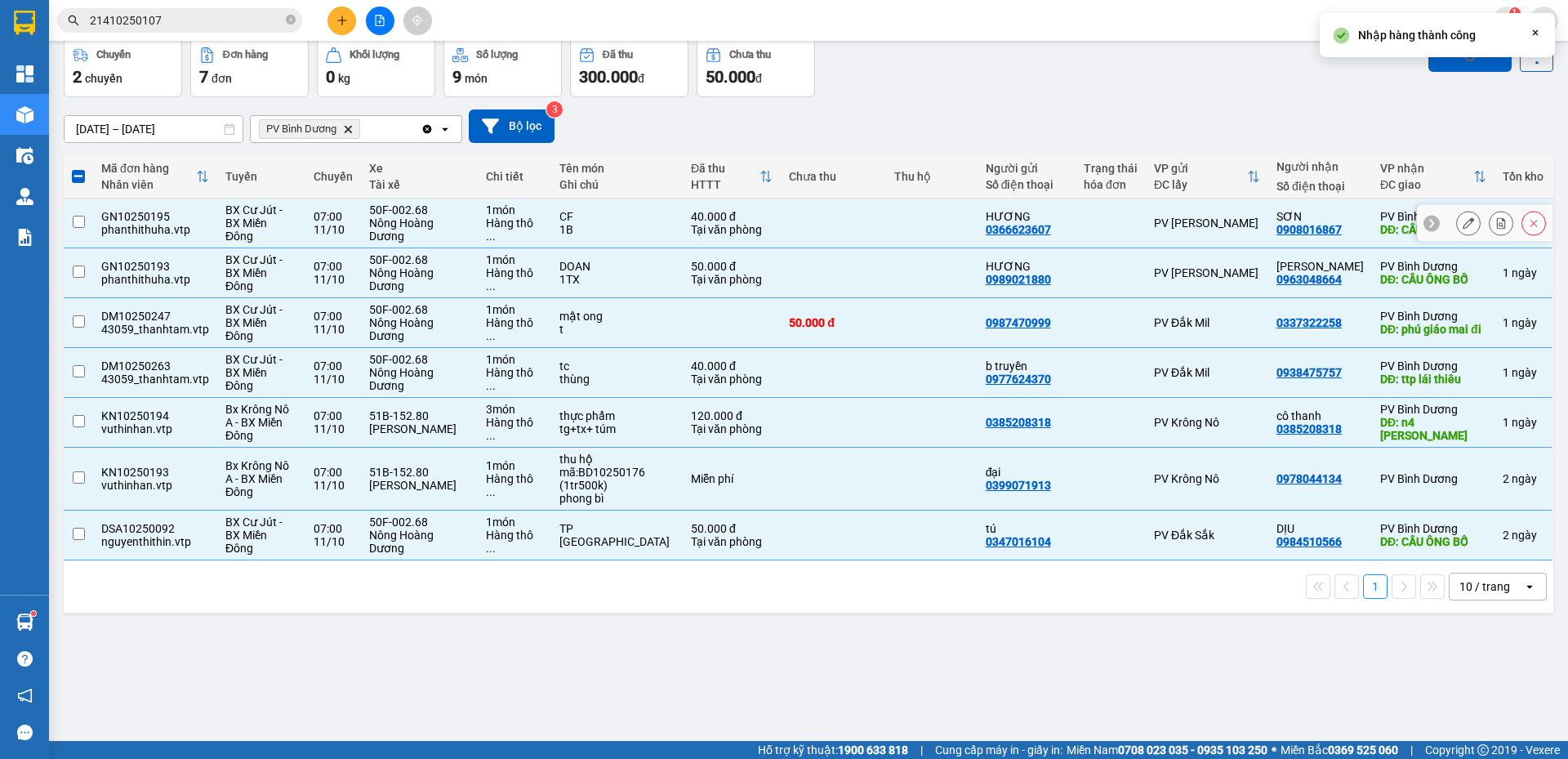
checkbox input "false"
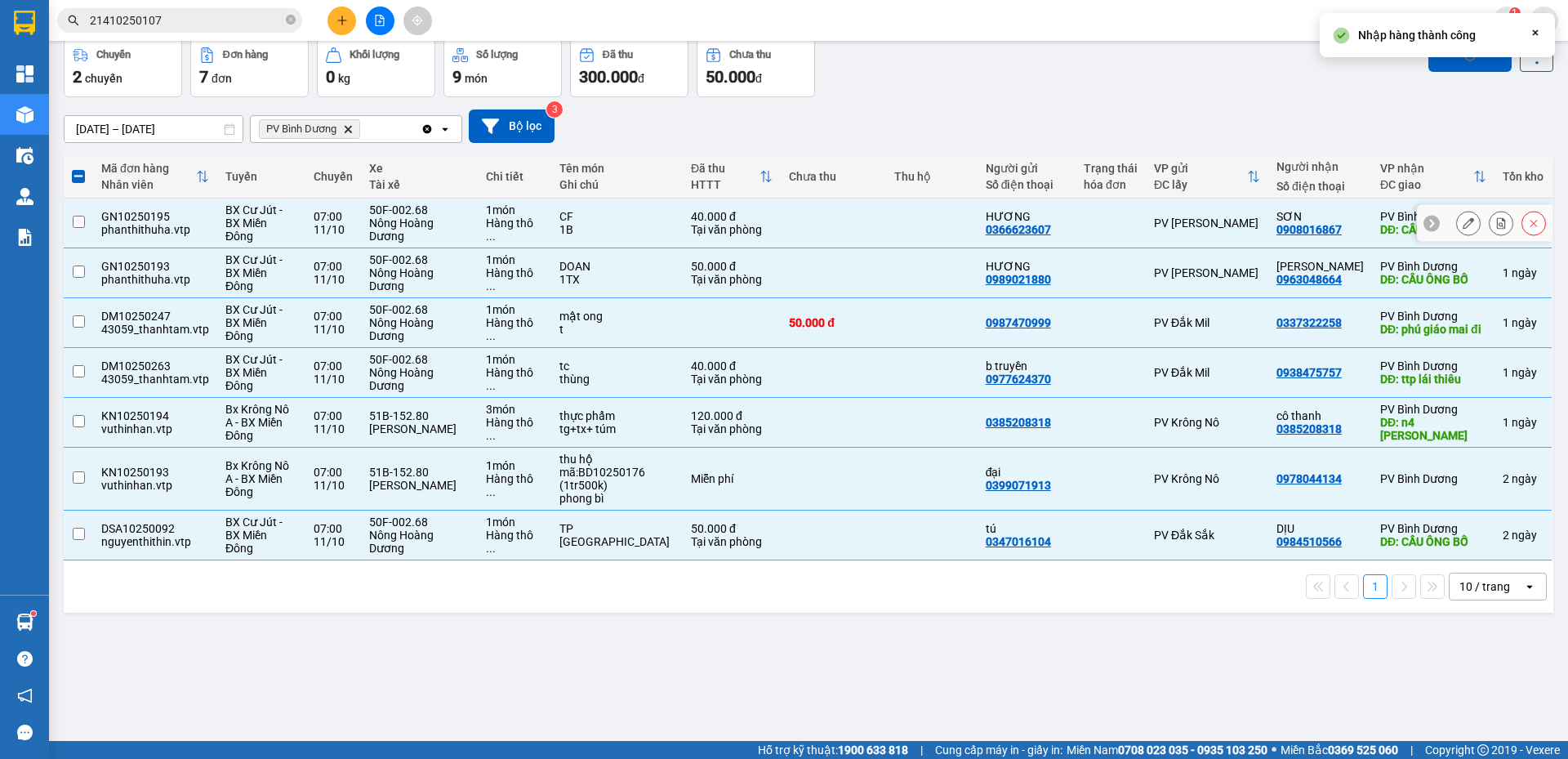
checkbox input "false"
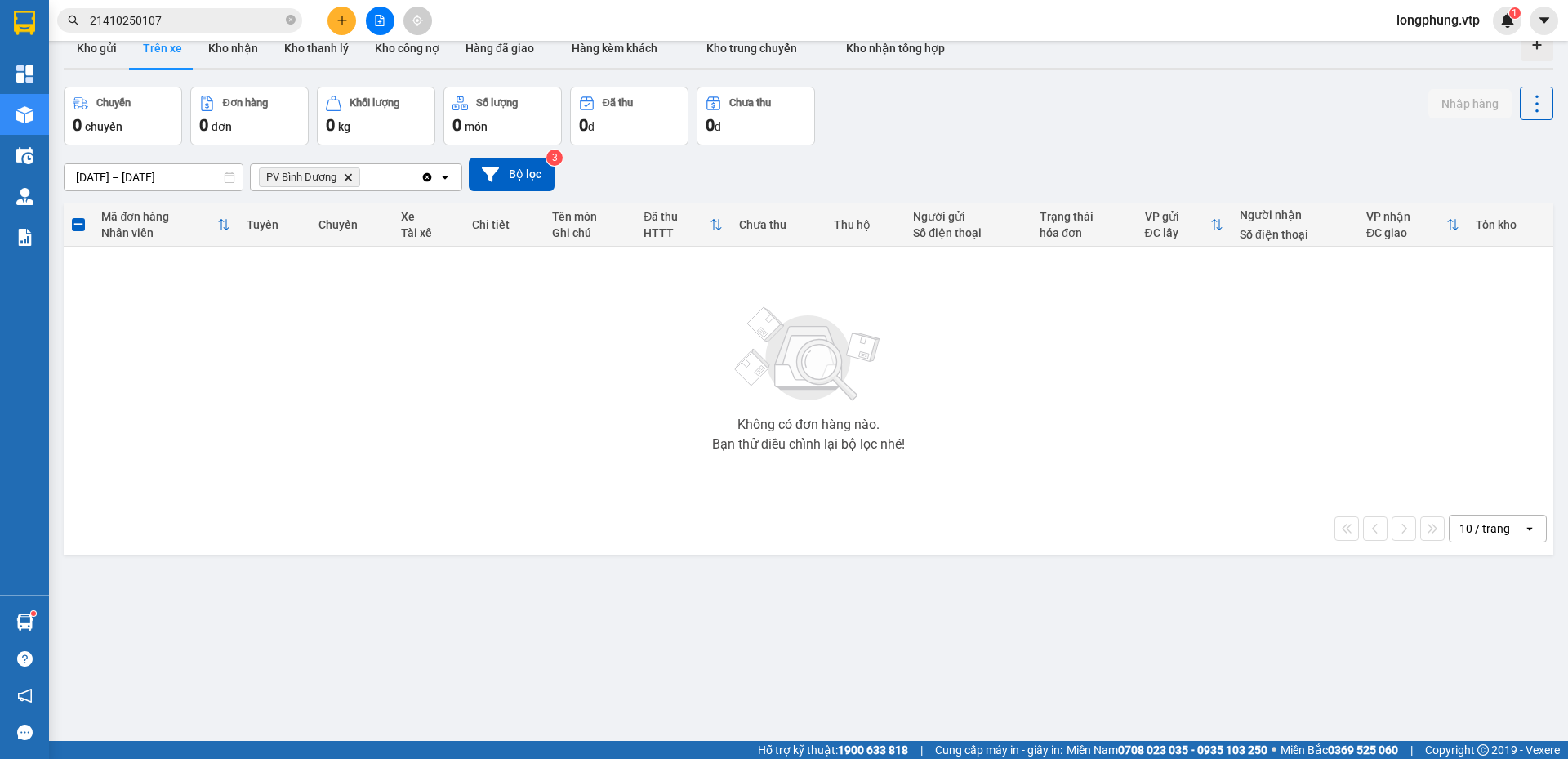
scroll to position [0, 0]
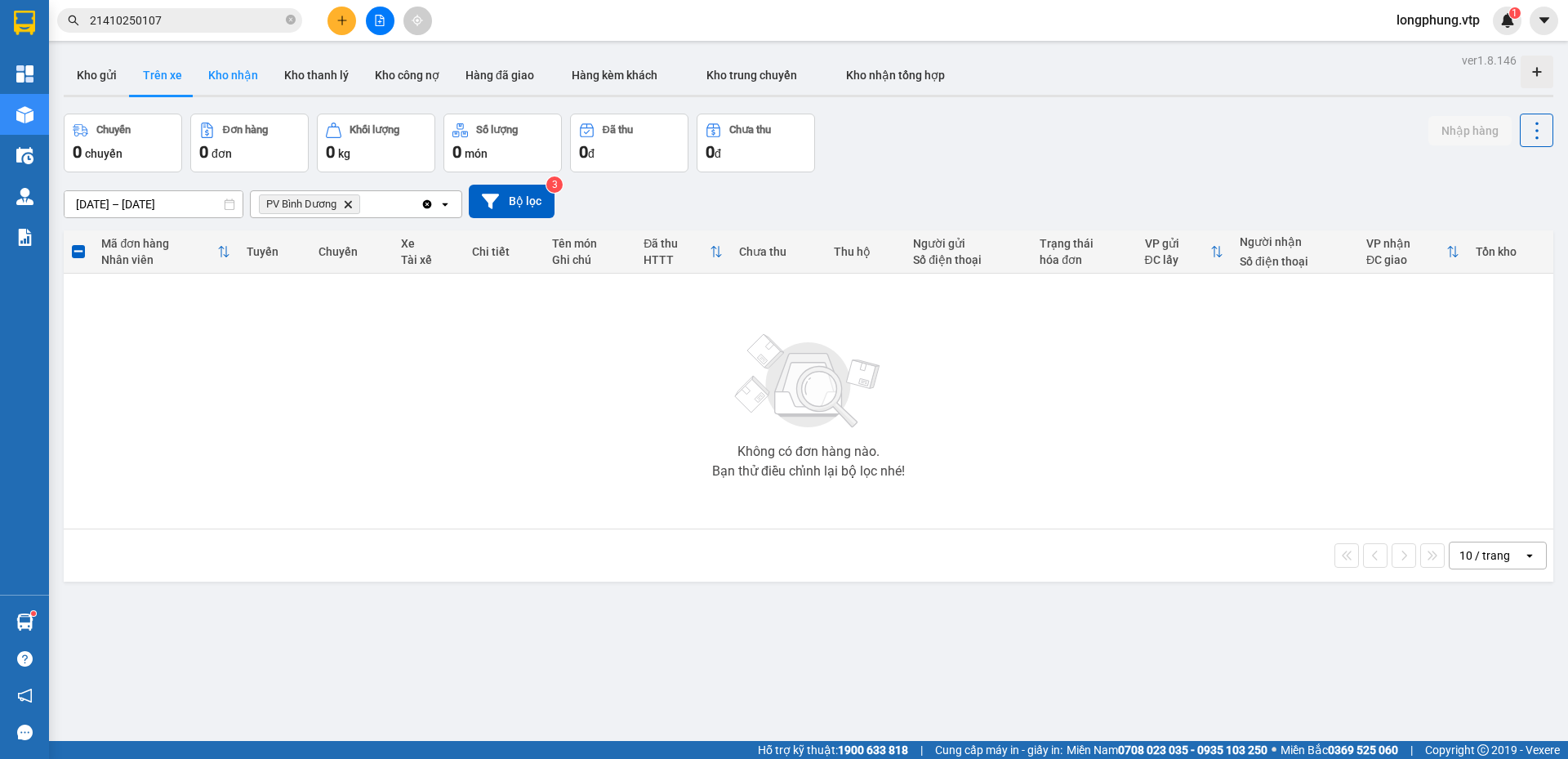
click at [241, 82] on button "Kho nhận" at bounding box center [234, 75] width 76 height 39
type input "10/10/2025 – 12/10/2025"
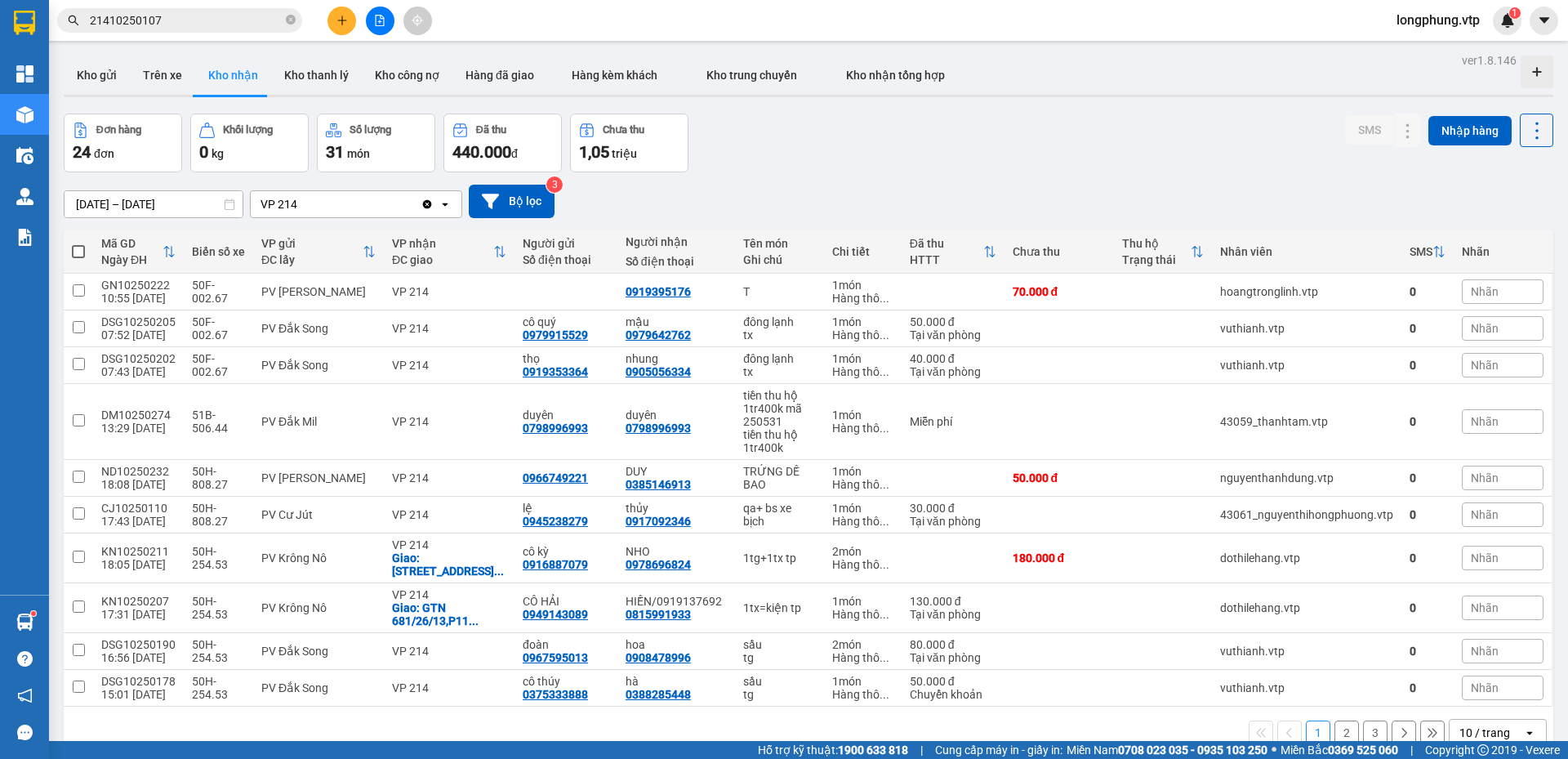
click at [338, 206] on div "VP 214" at bounding box center [336, 204] width 170 height 26
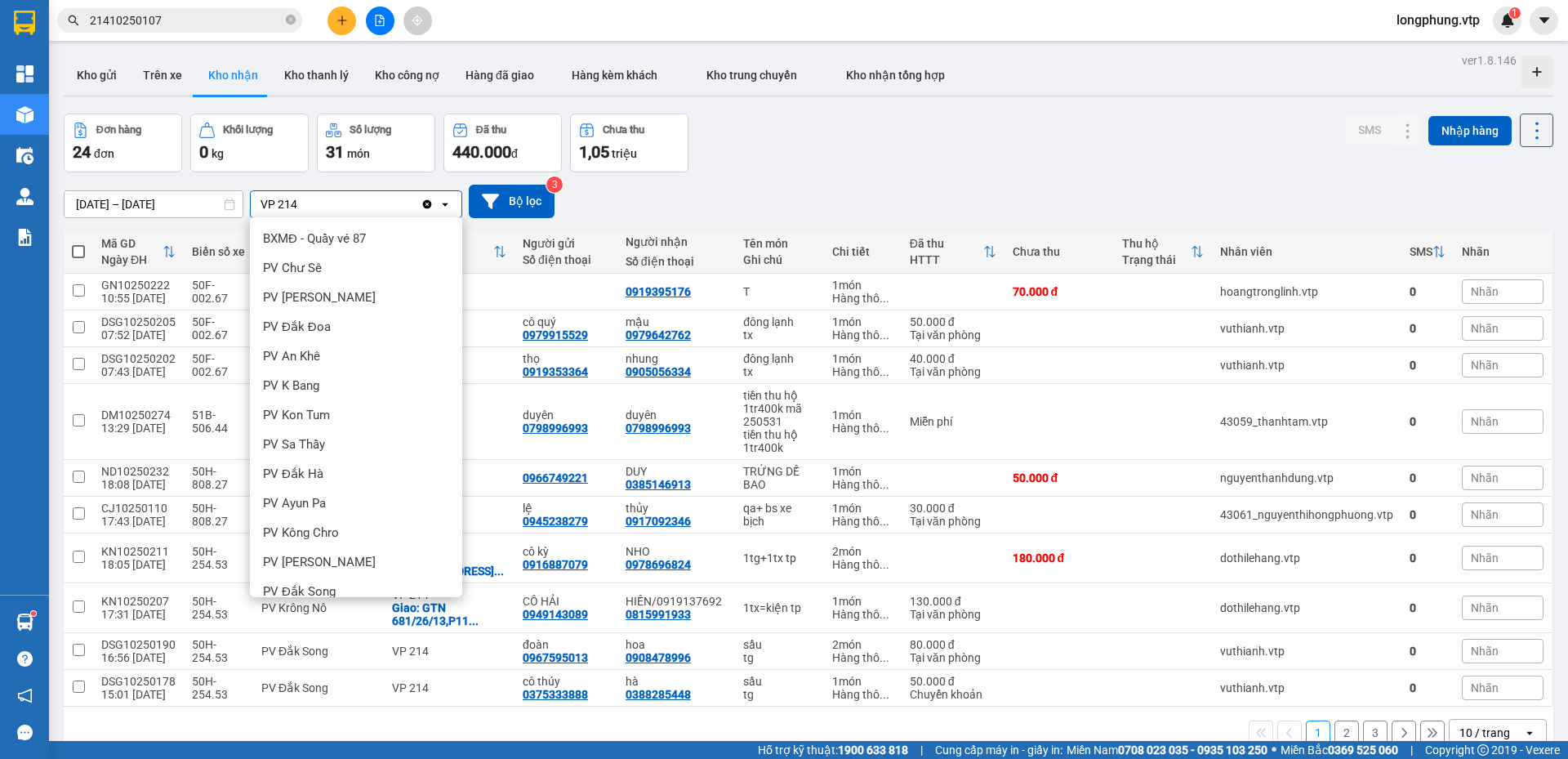
scroll to position [457, 0]
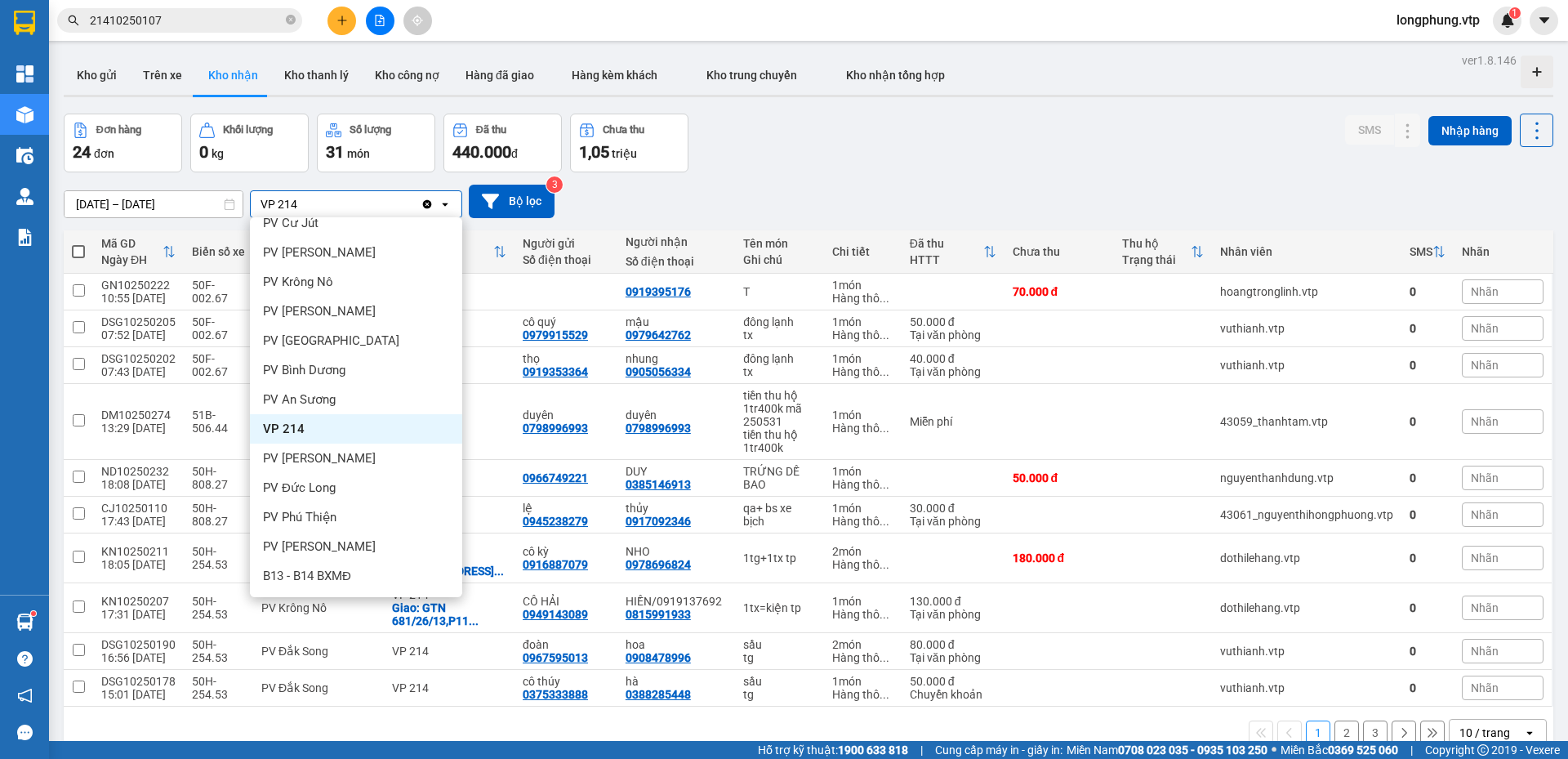
click at [420, 203] on icon "Clear value" at bounding box center [426, 203] width 13 height 13
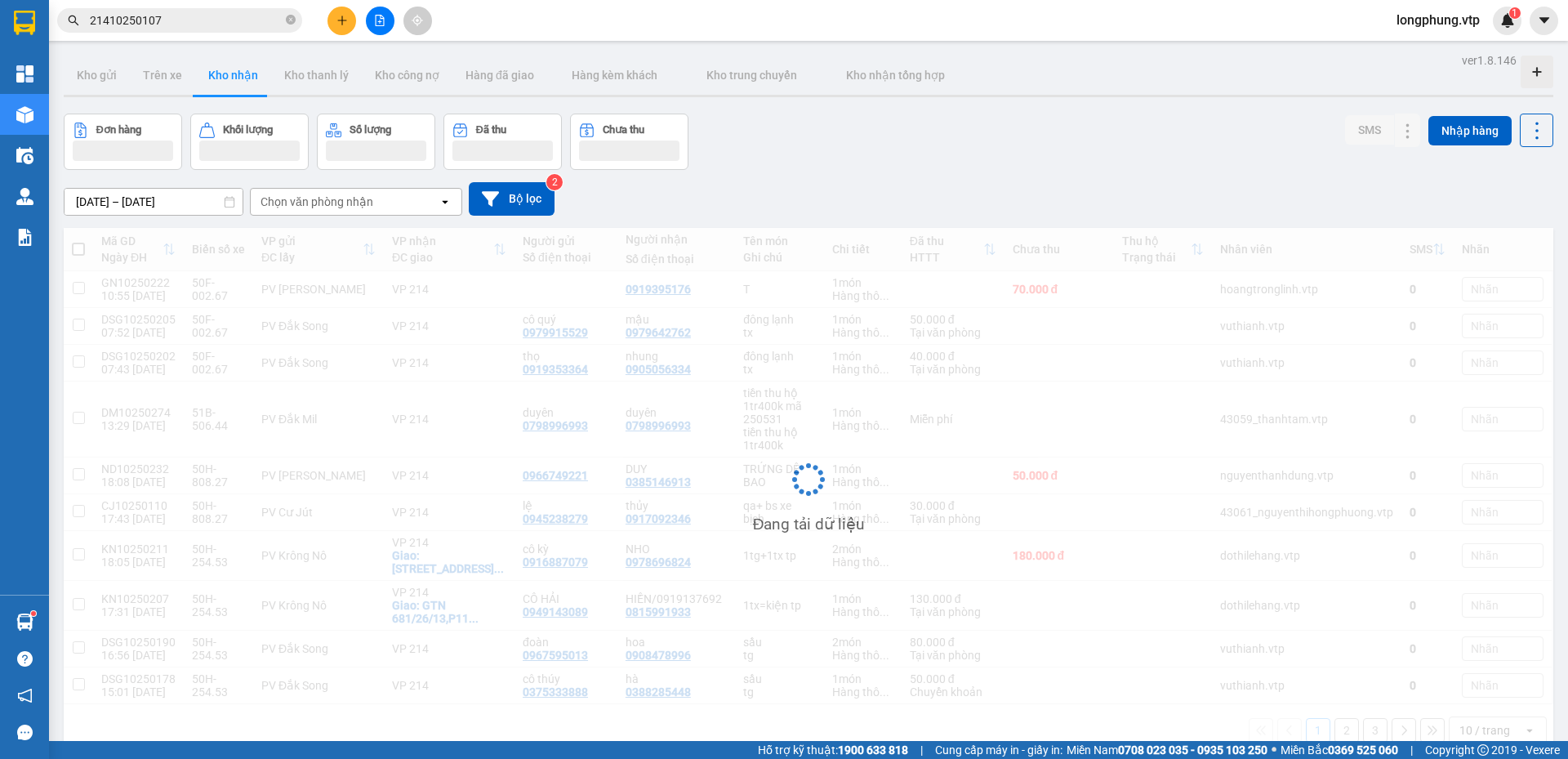
click at [365, 203] on div "Chọn văn phòng nhận" at bounding box center [317, 201] width 112 height 17
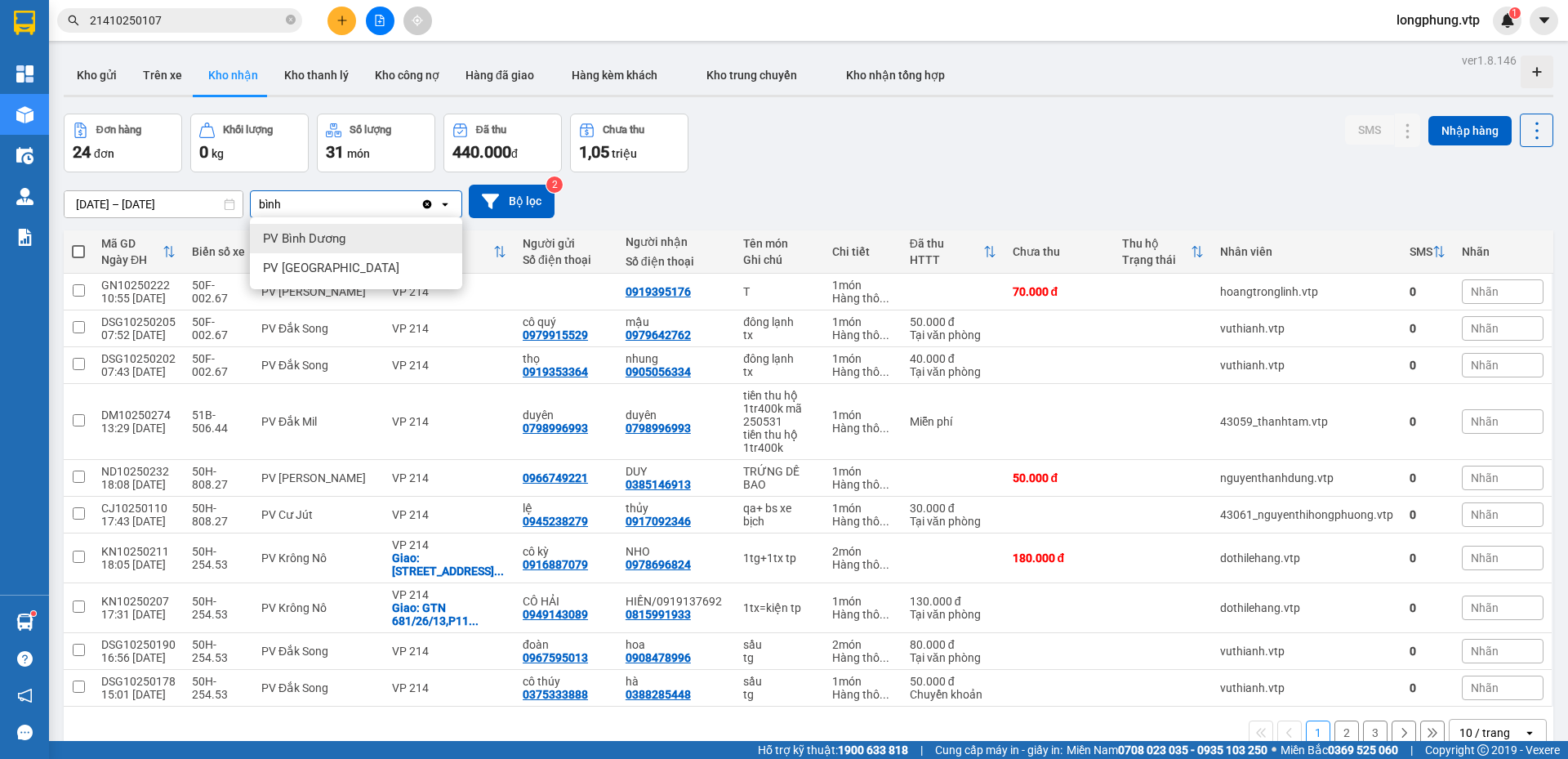
type input "bình"
click at [363, 231] on div "PV Bình Dương" at bounding box center [356, 239] width 212 height 29
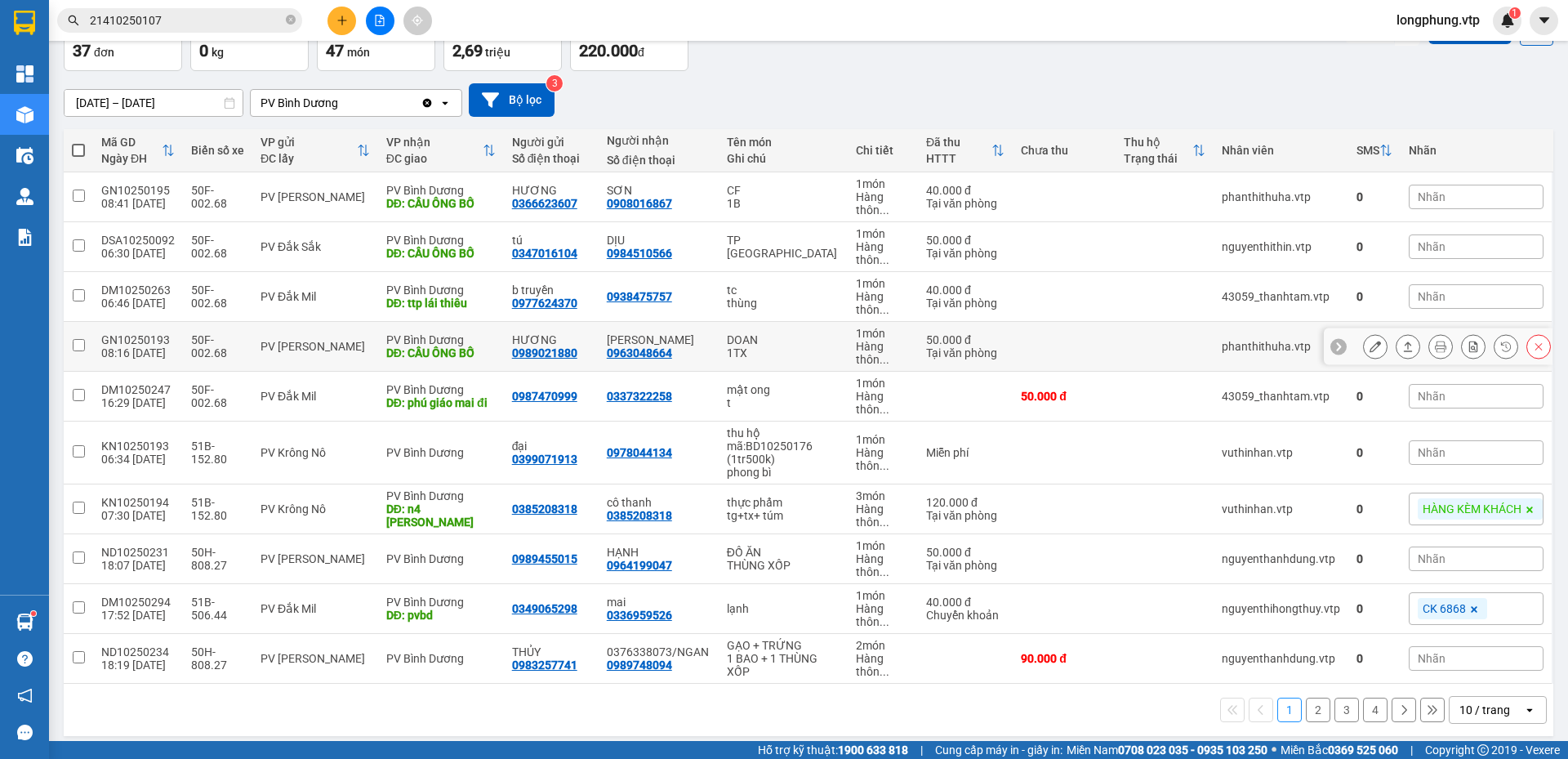
scroll to position [112, 0]
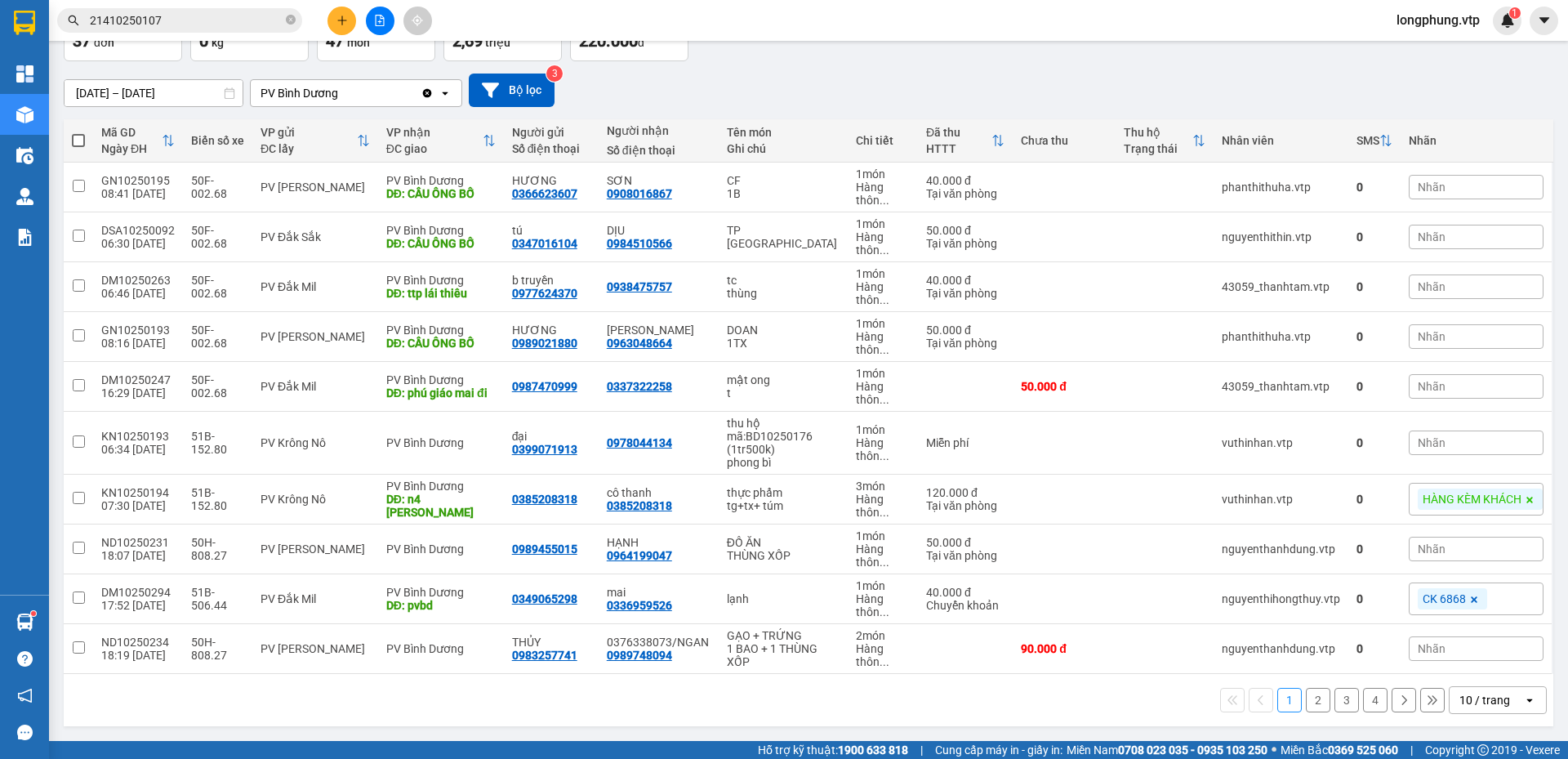
click at [1477, 702] on div "10 / trang" at bounding box center [1485, 700] width 51 height 17
click at [1468, 670] on span "100 / trang" at bounding box center [1479, 664] width 59 height 17
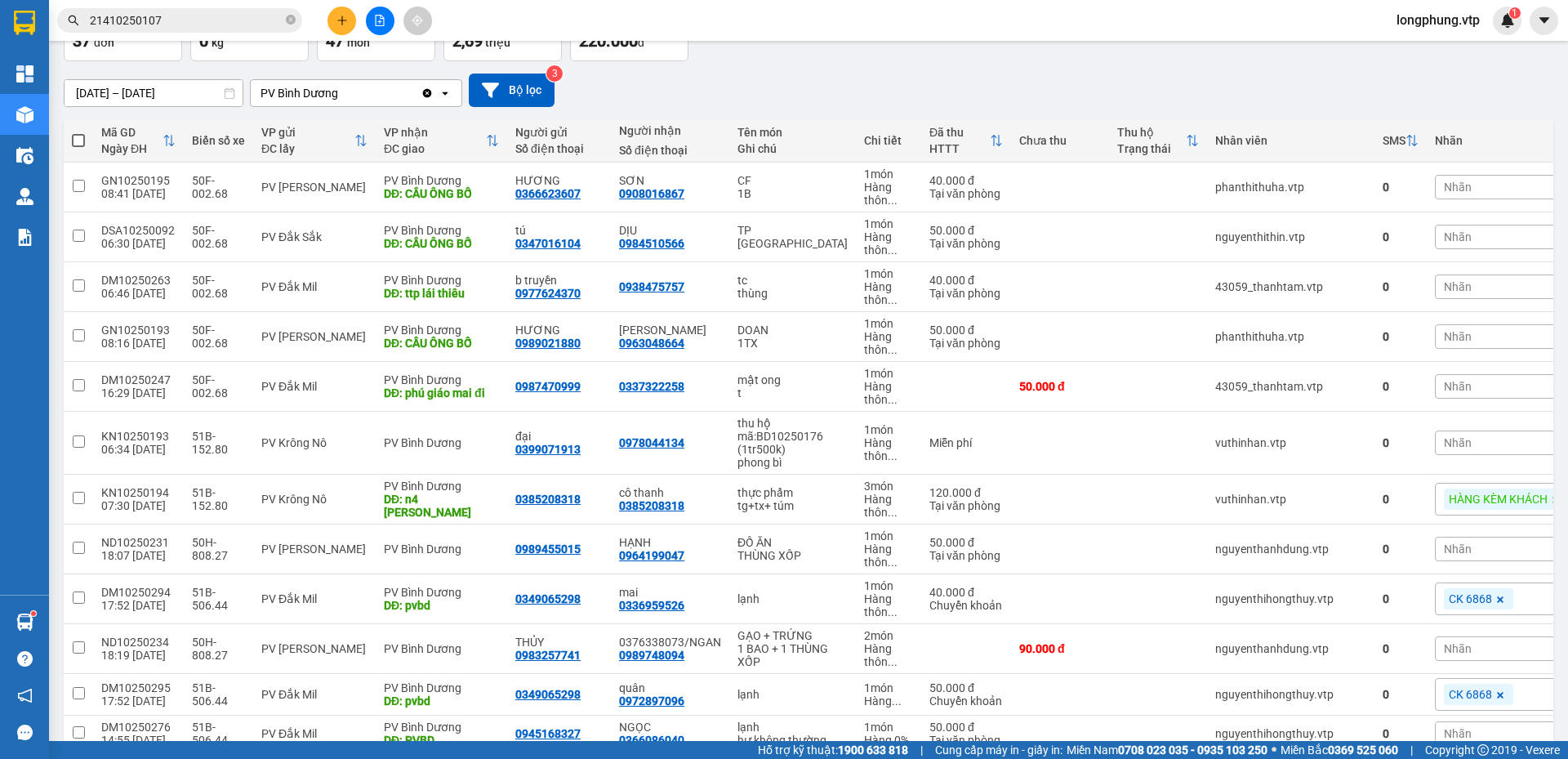
click at [143, 92] on input "10/10/2025 – 12/10/2025" at bounding box center [153, 93] width 178 height 26
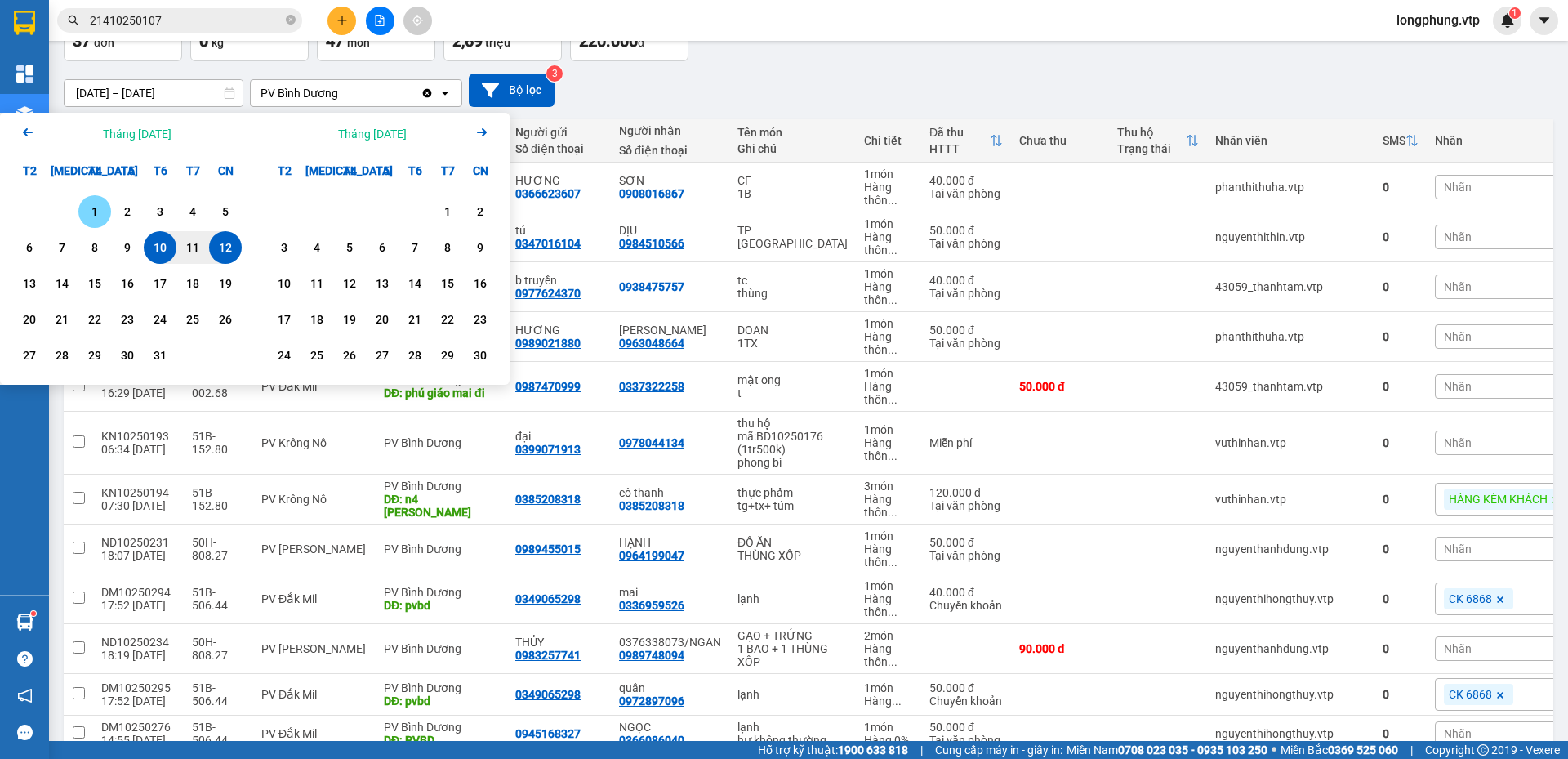
click at [99, 206] on div "1" at bounding box center [94, 211] width 22 height 20
click at [192, 246] on div "11" at bounding box center [193, 247] width 22 height 20
type input "[DATE] – [DATE]"
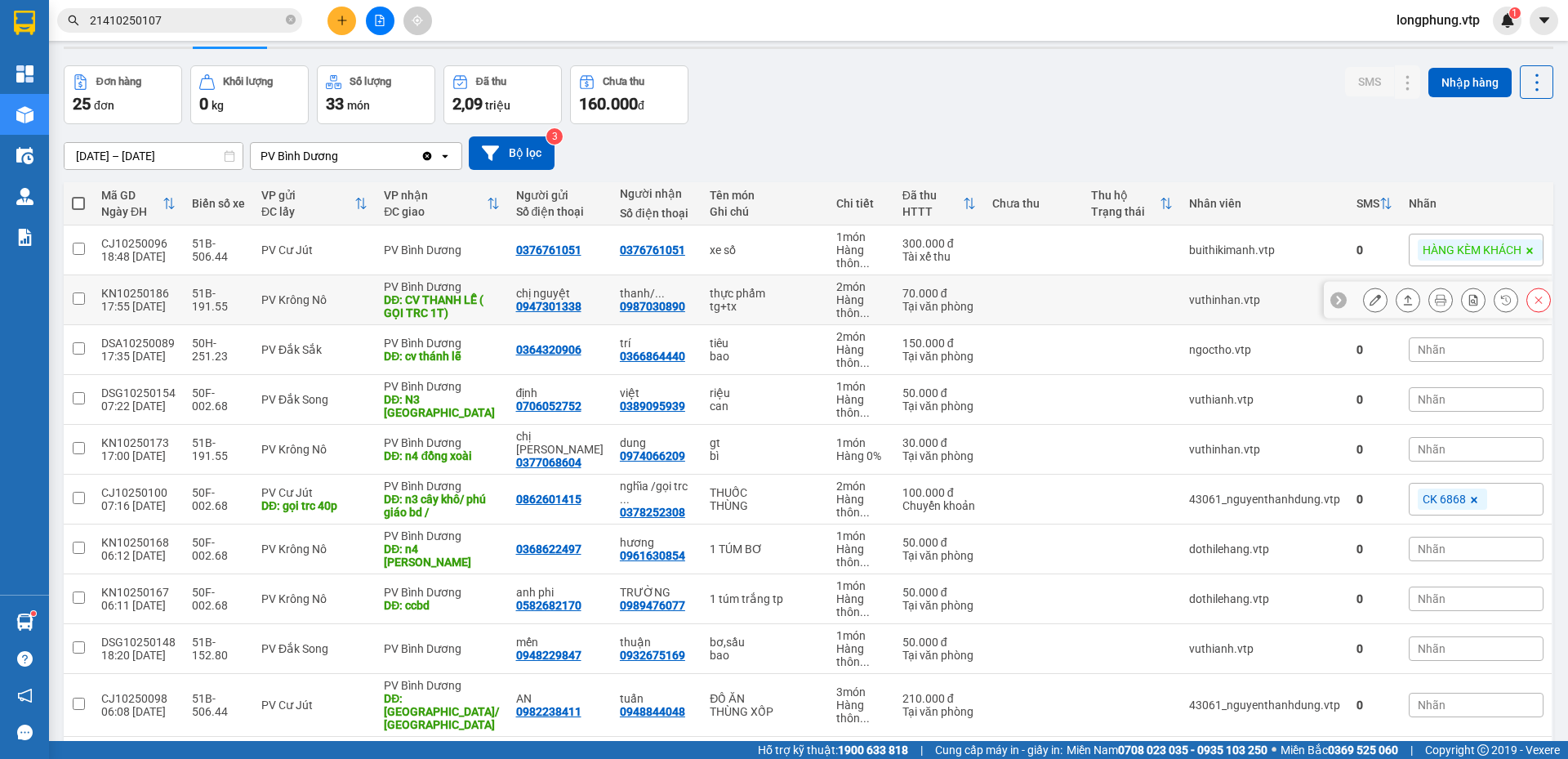
scroll to position [0, 0]
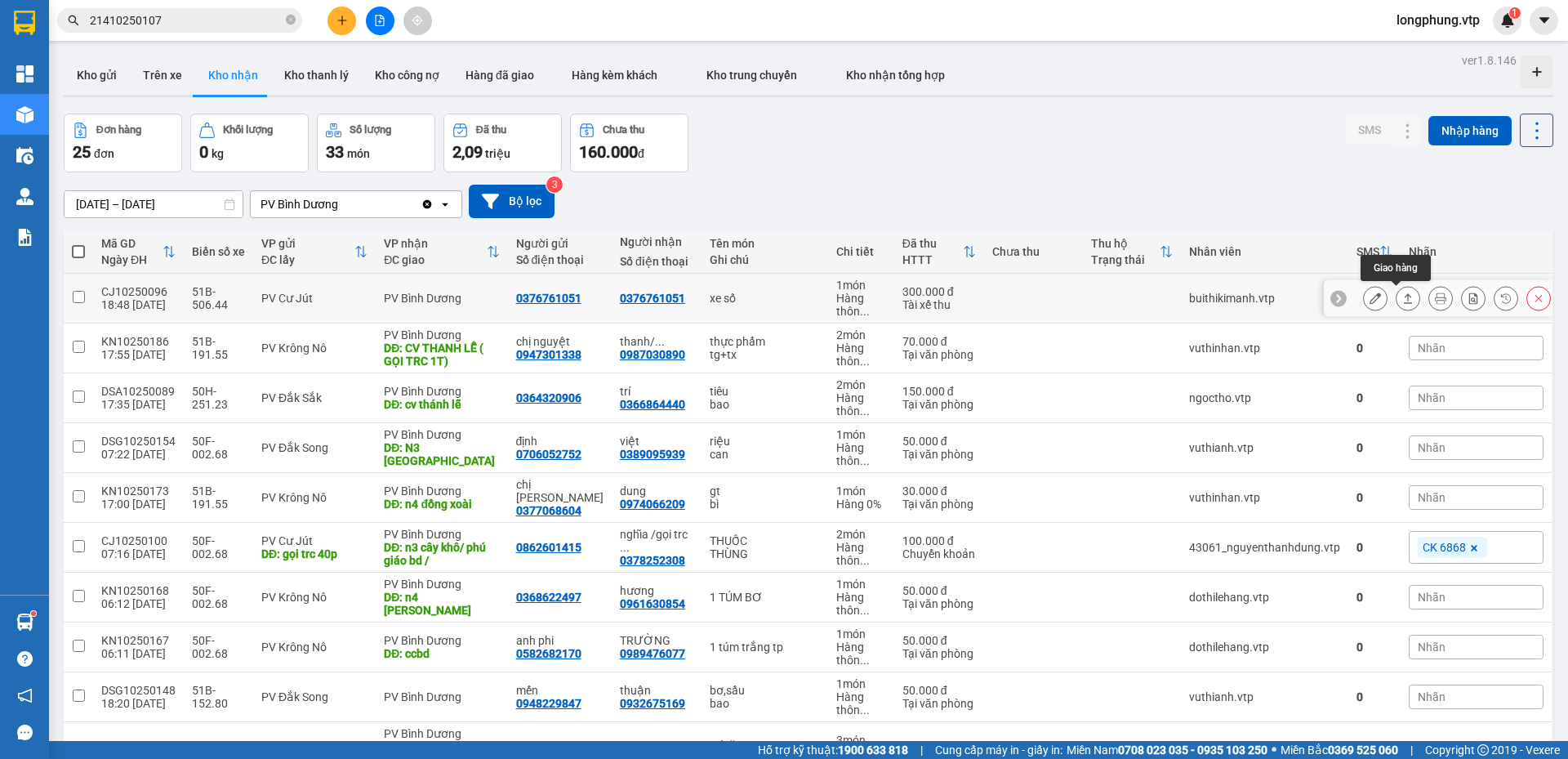
click at [1403, 295] on icon at bounding box center [1409, 298] width 12 height 12
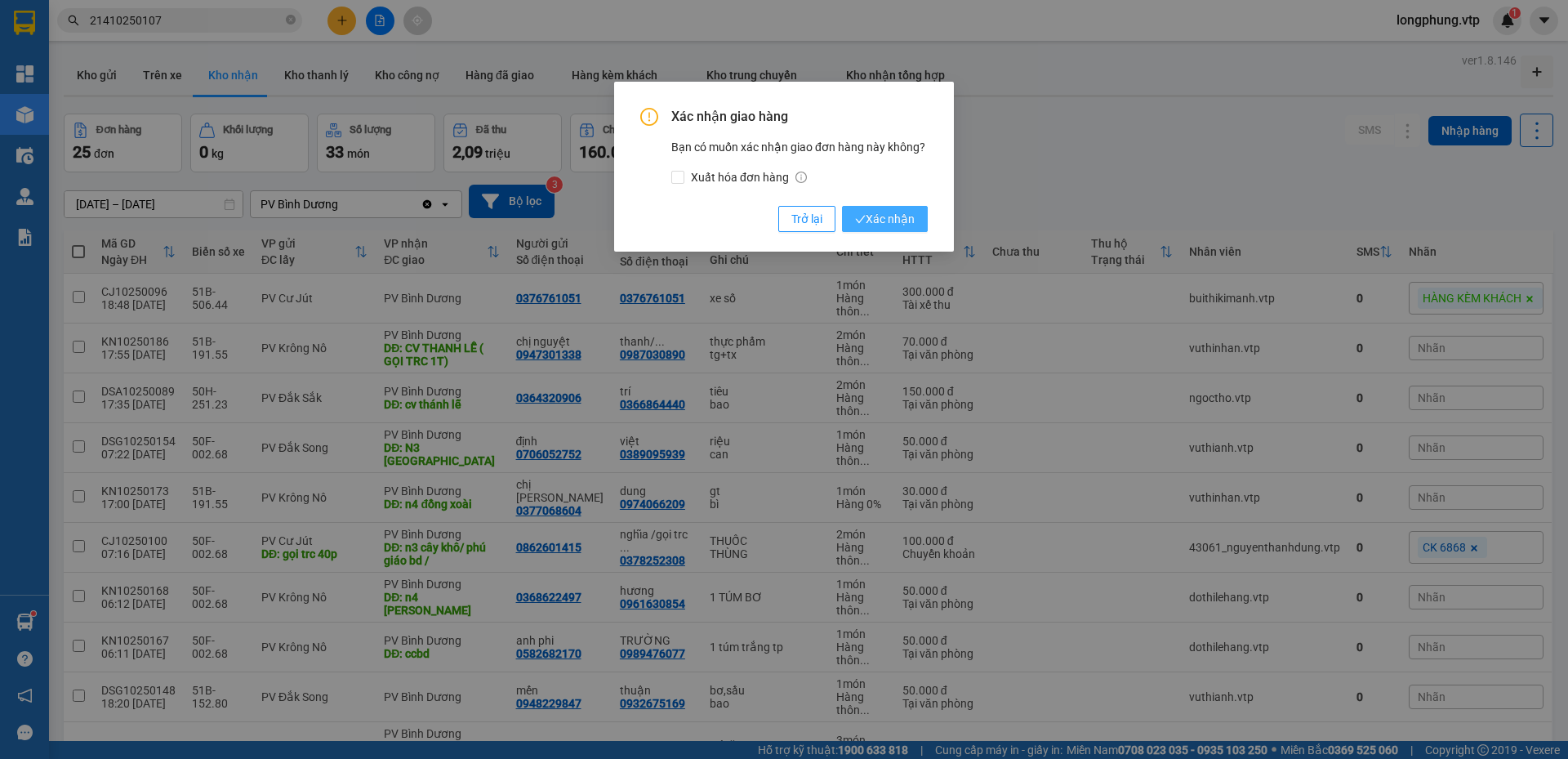
click at [912, 222] on span "Xác nhận" at bounding box center [885, 219] width 60 height 18
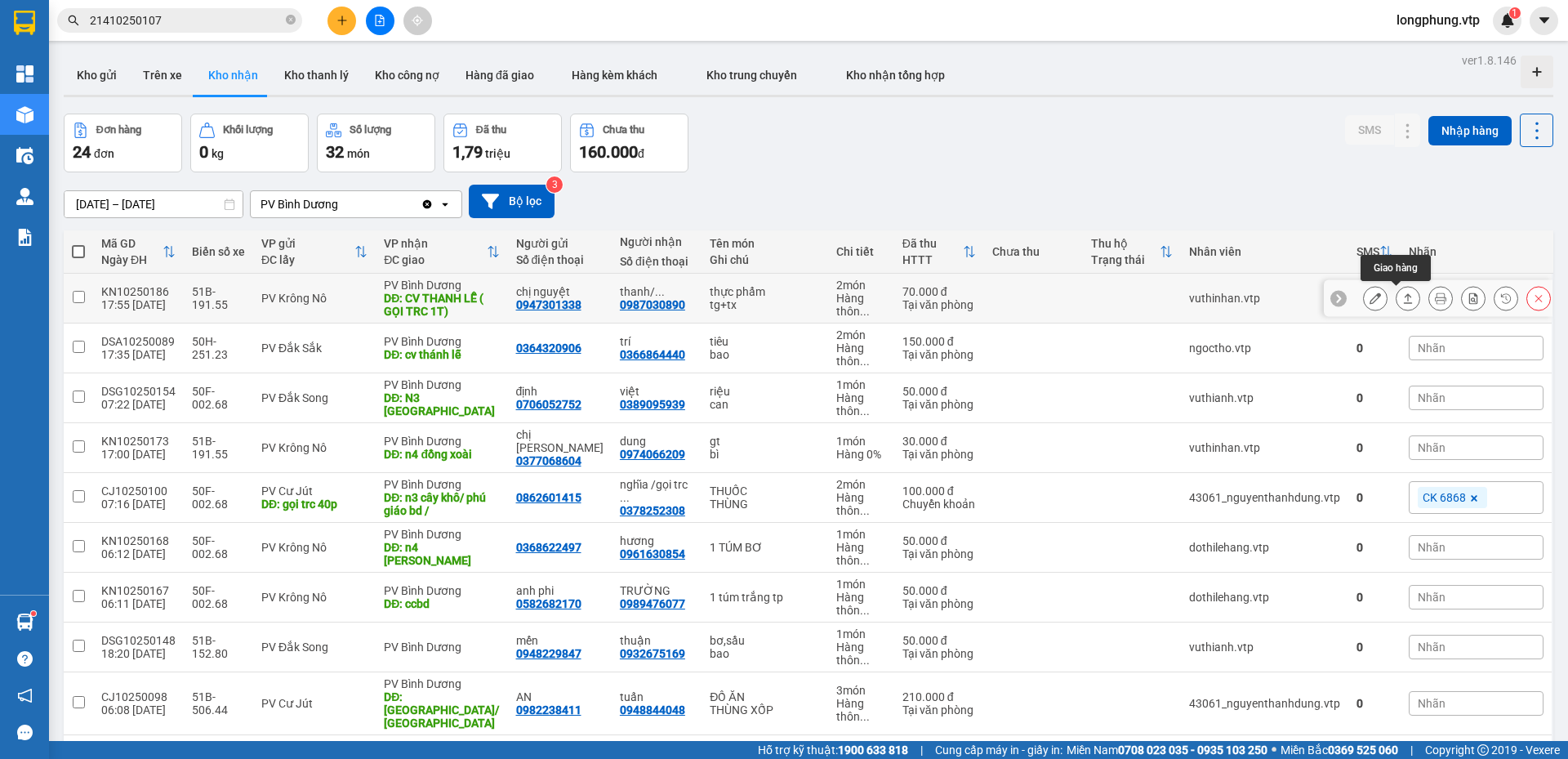
click at [1404, 297] on button at bounding box center [1408, 298] width 22 height 28
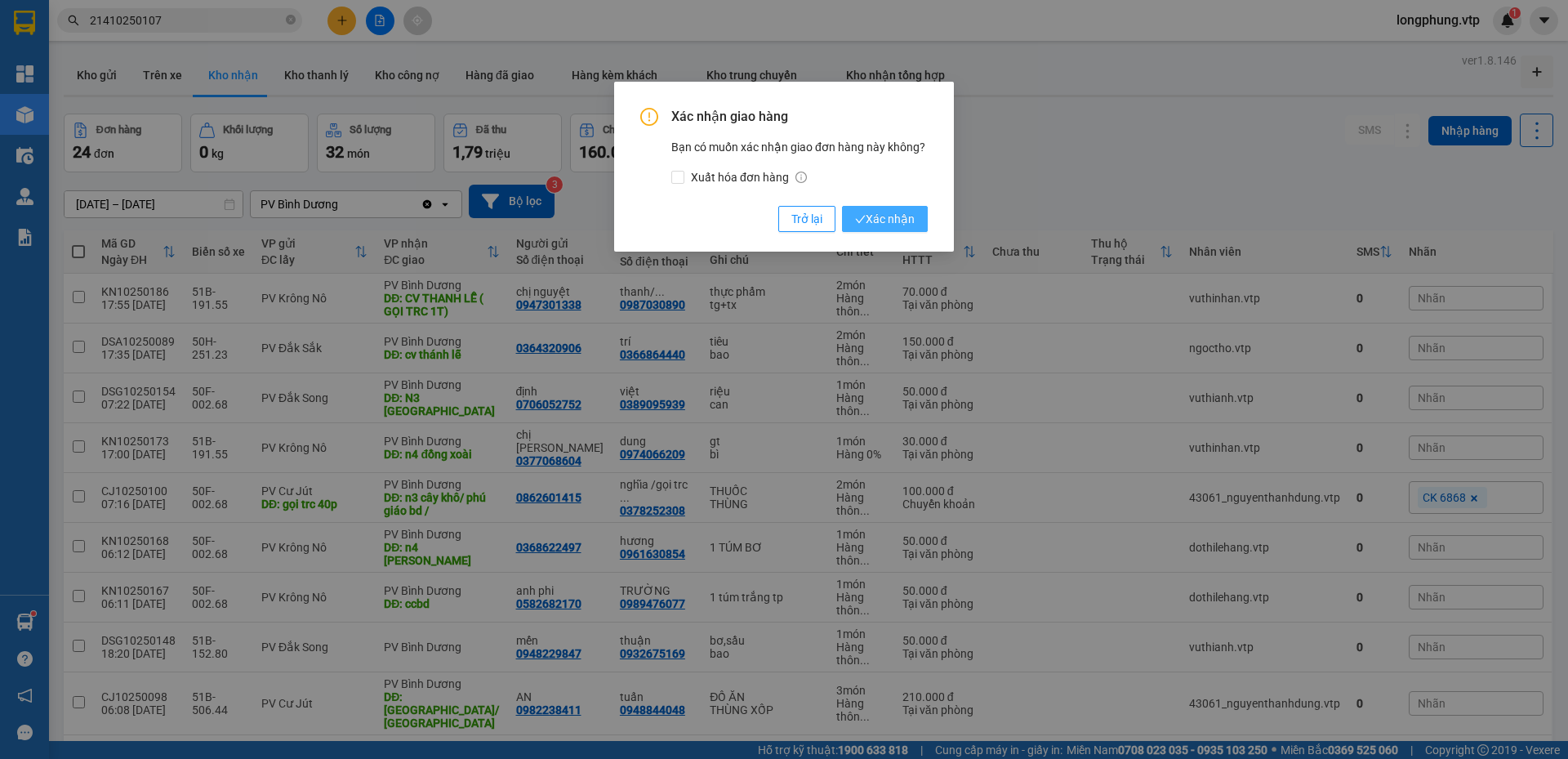
click at [882, 211] on span "Xác nhận" at bounding box center [885, 219] width 60 height 18
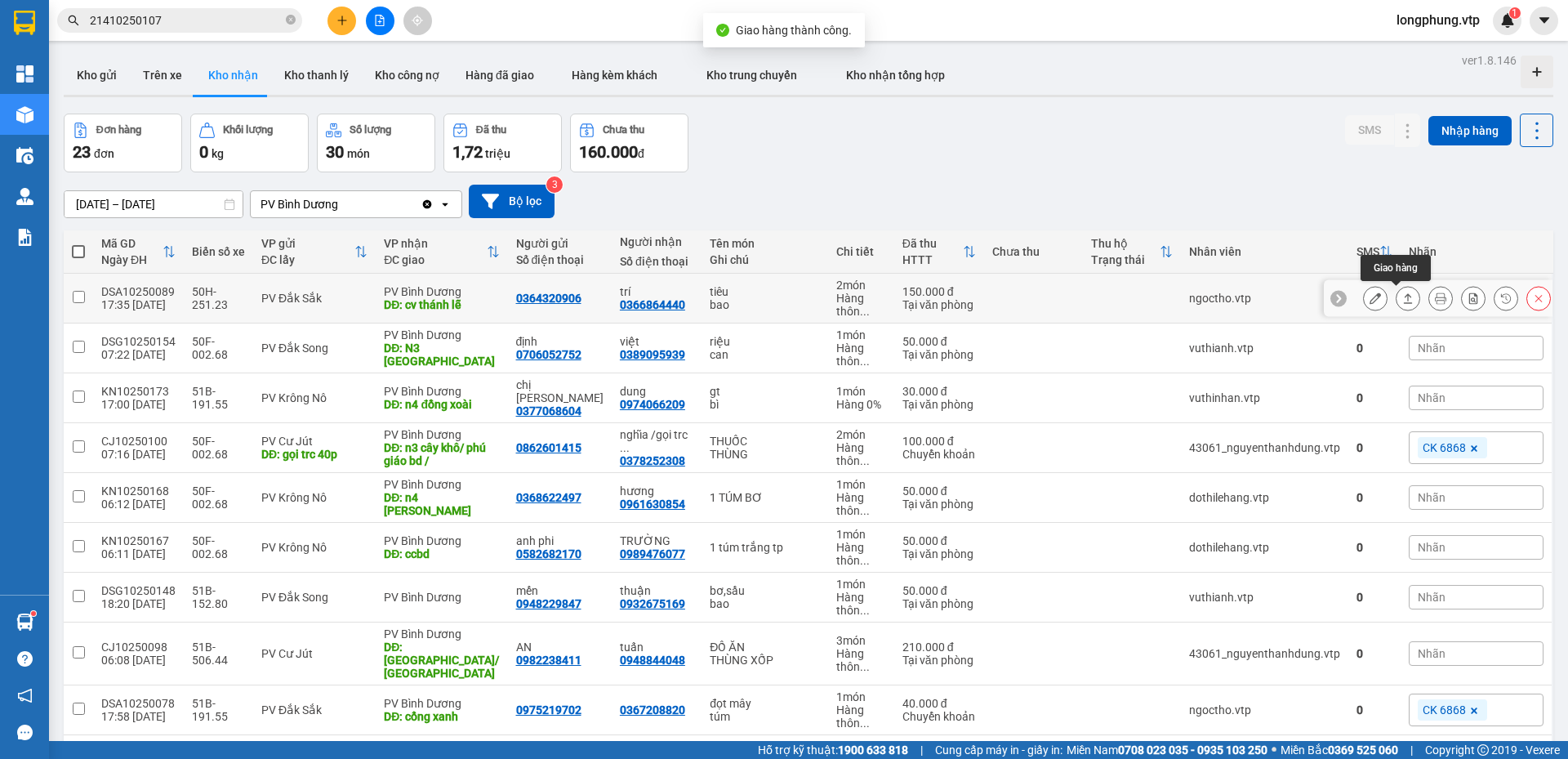
click at [1403, 296] on icon at bounding box center [1409, 298] width 12 height 12
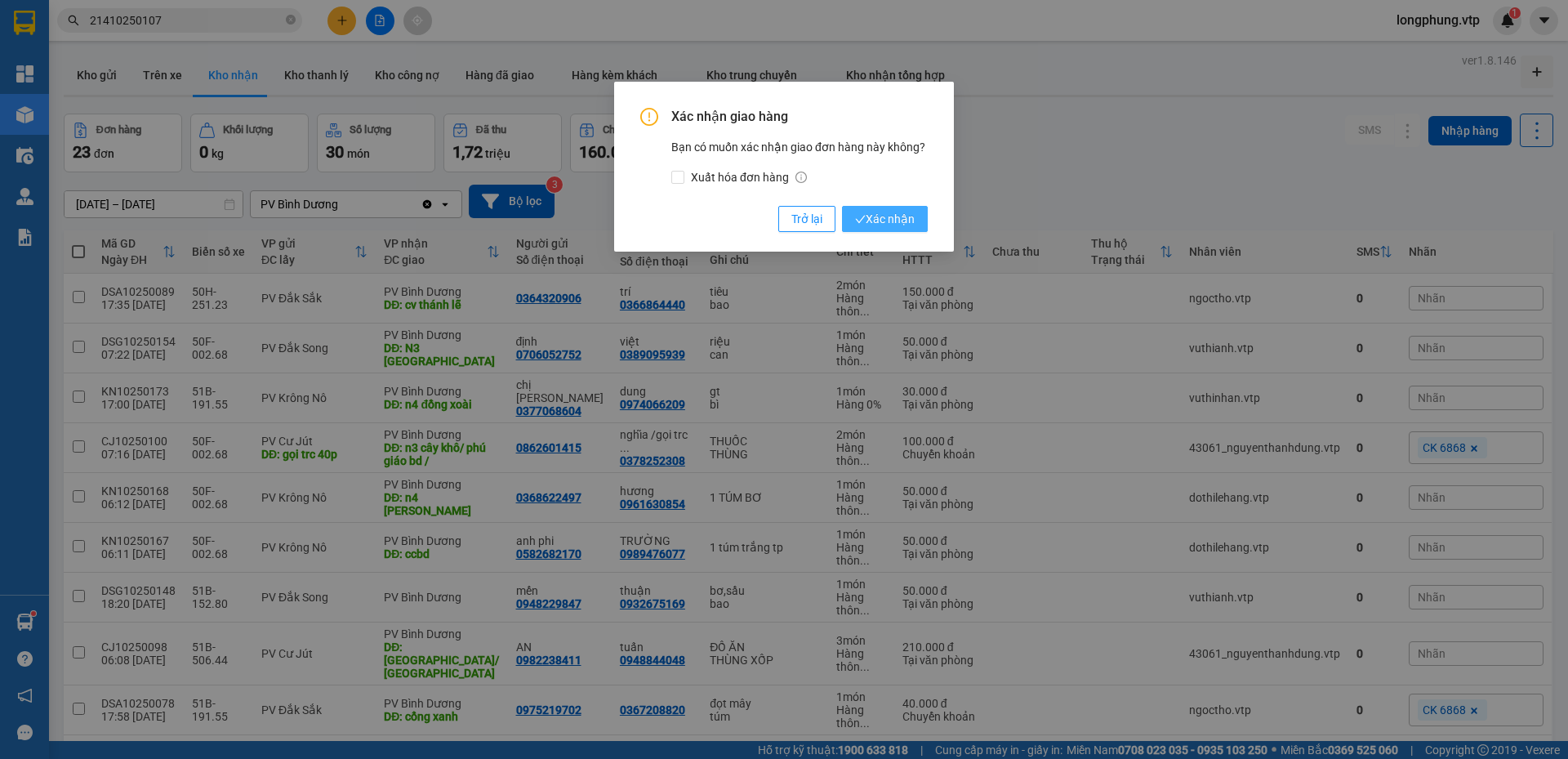
click at [880, 223] on span "Xác nhận" at bounding box center [885, 219] width 60 height 18
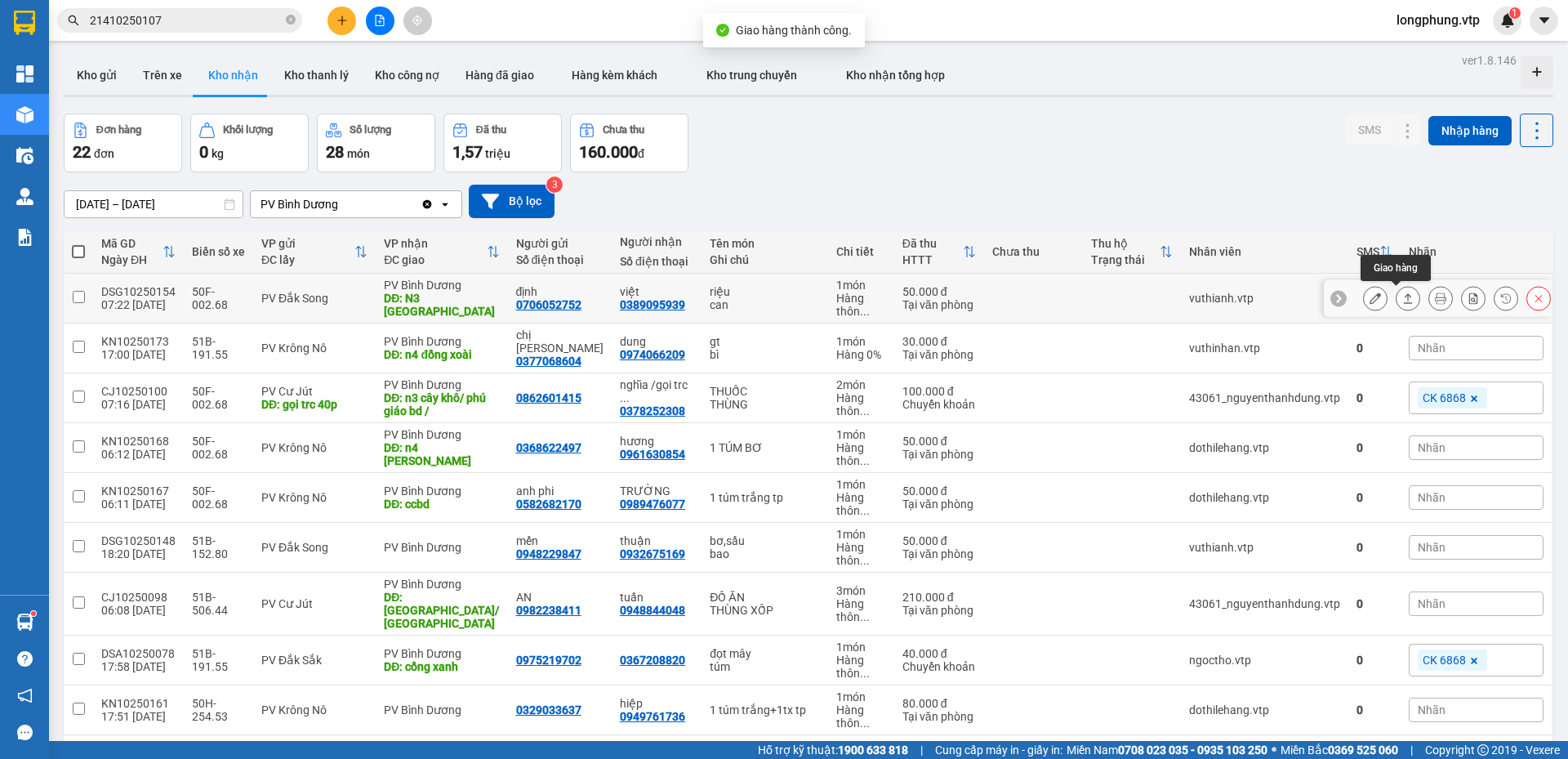
click at [1402, 296] on button at bounding box center [1408, 298] width 22 height 28
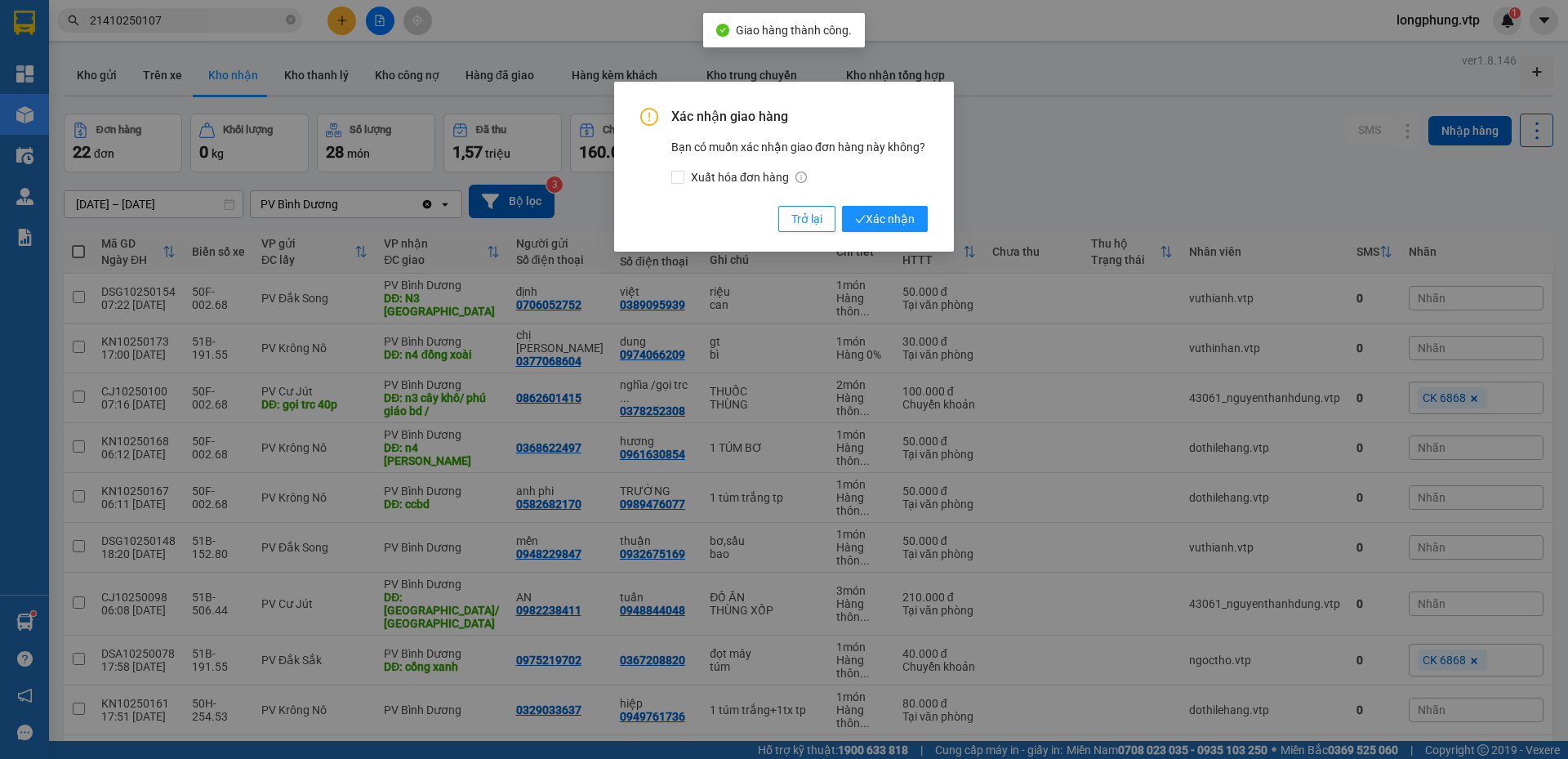
drag, startPoint x: 910, startPoint y: 226, endPoint x: 912, endPoint y: 235, distance: 9.2
click at [910, 229] on button "Xác nhận" at bounding box center [886, 219] width 86 height 26
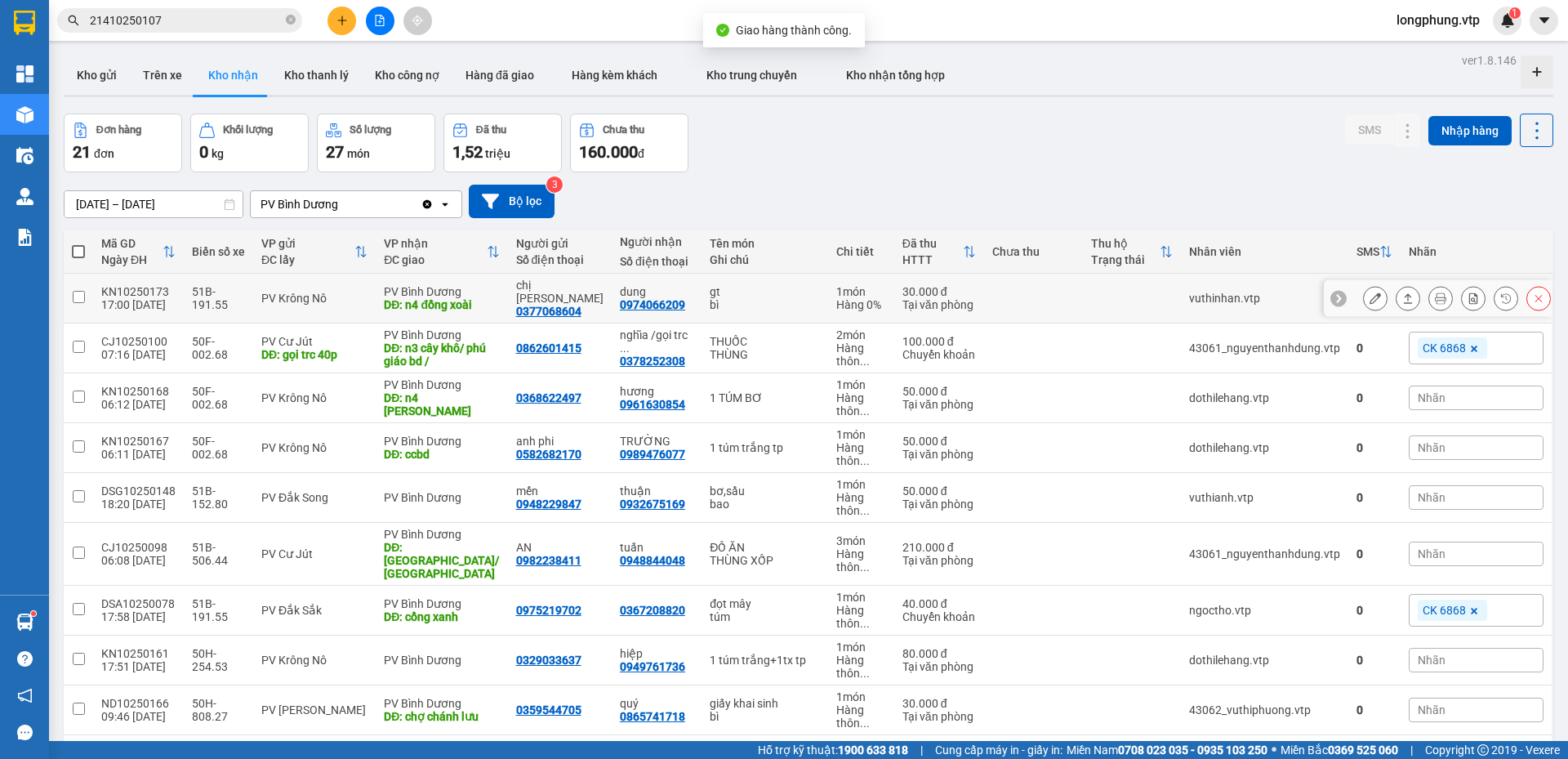
click at [1397, 295] on button at bounding box center [1408, 298] width 22 height 28
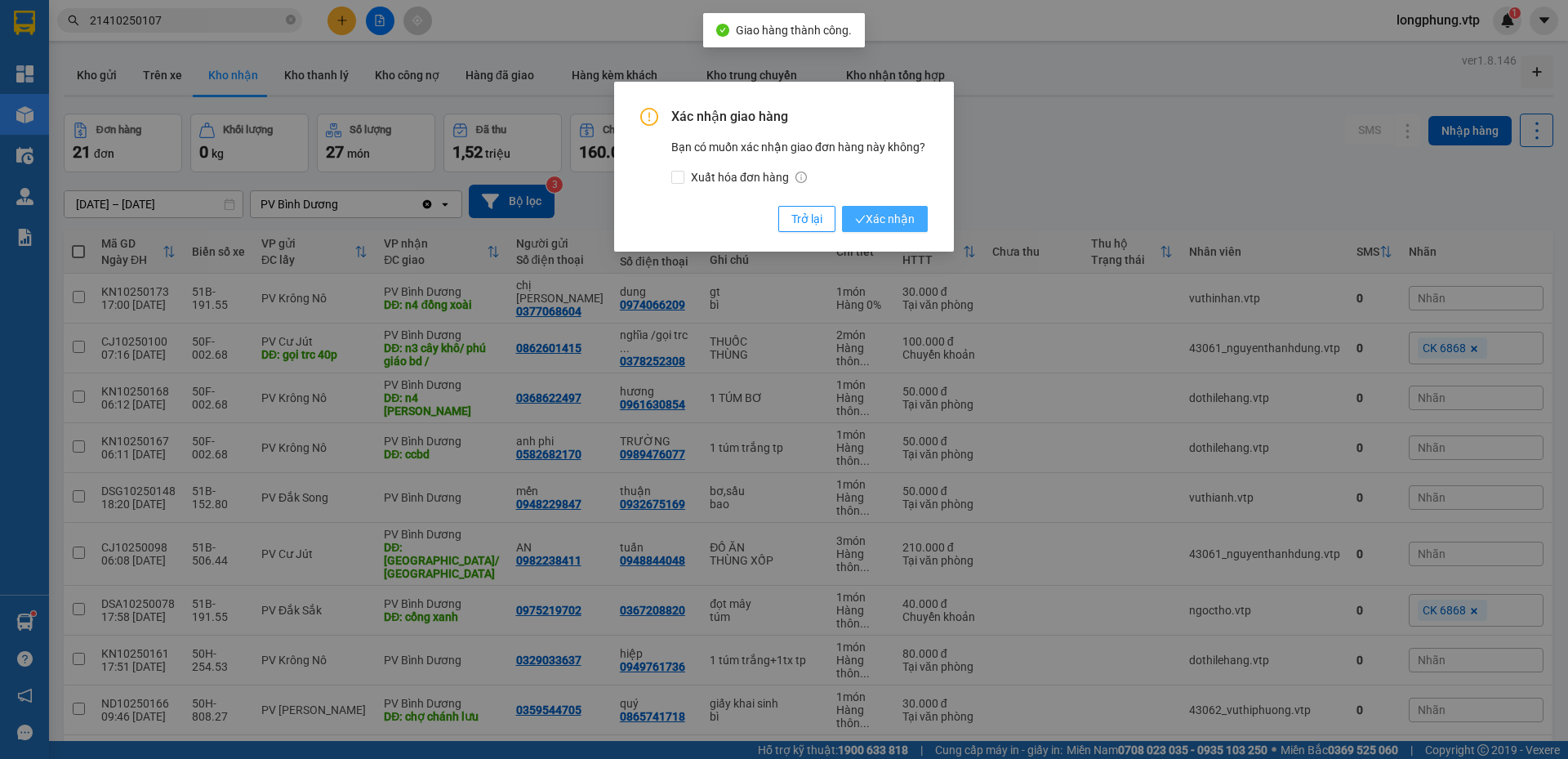
drag, startPoint x: 903, startPoint y: 214, endPoint x: 893, endPoint y: 225, distance: 14.9
click at [902, 214] on span "Xác nhận" at bounding box center [885, 219] width 60 height 18
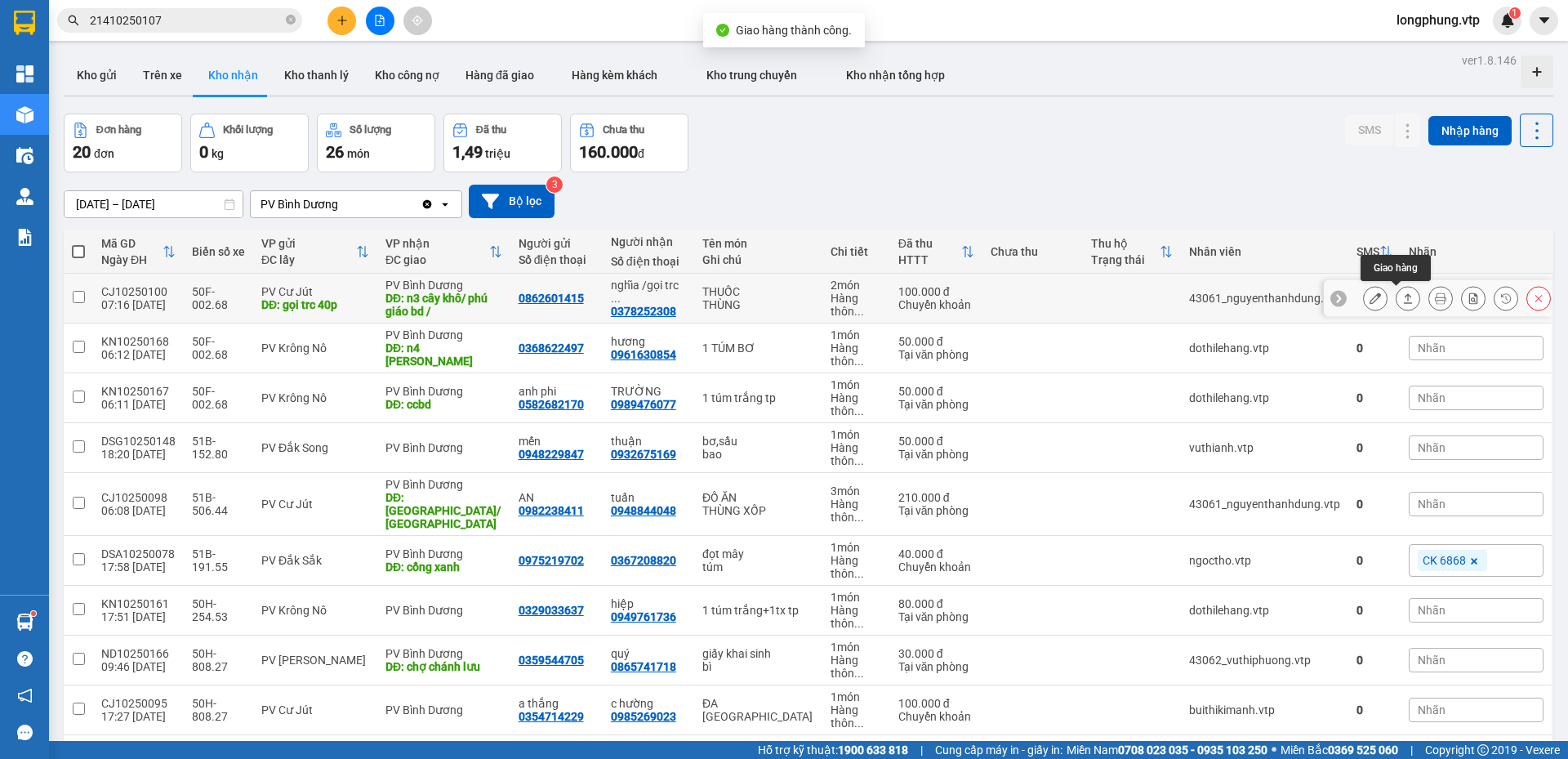
click at [1403, 298] on icon at bounding box center [1409, 298] width 12 height 12
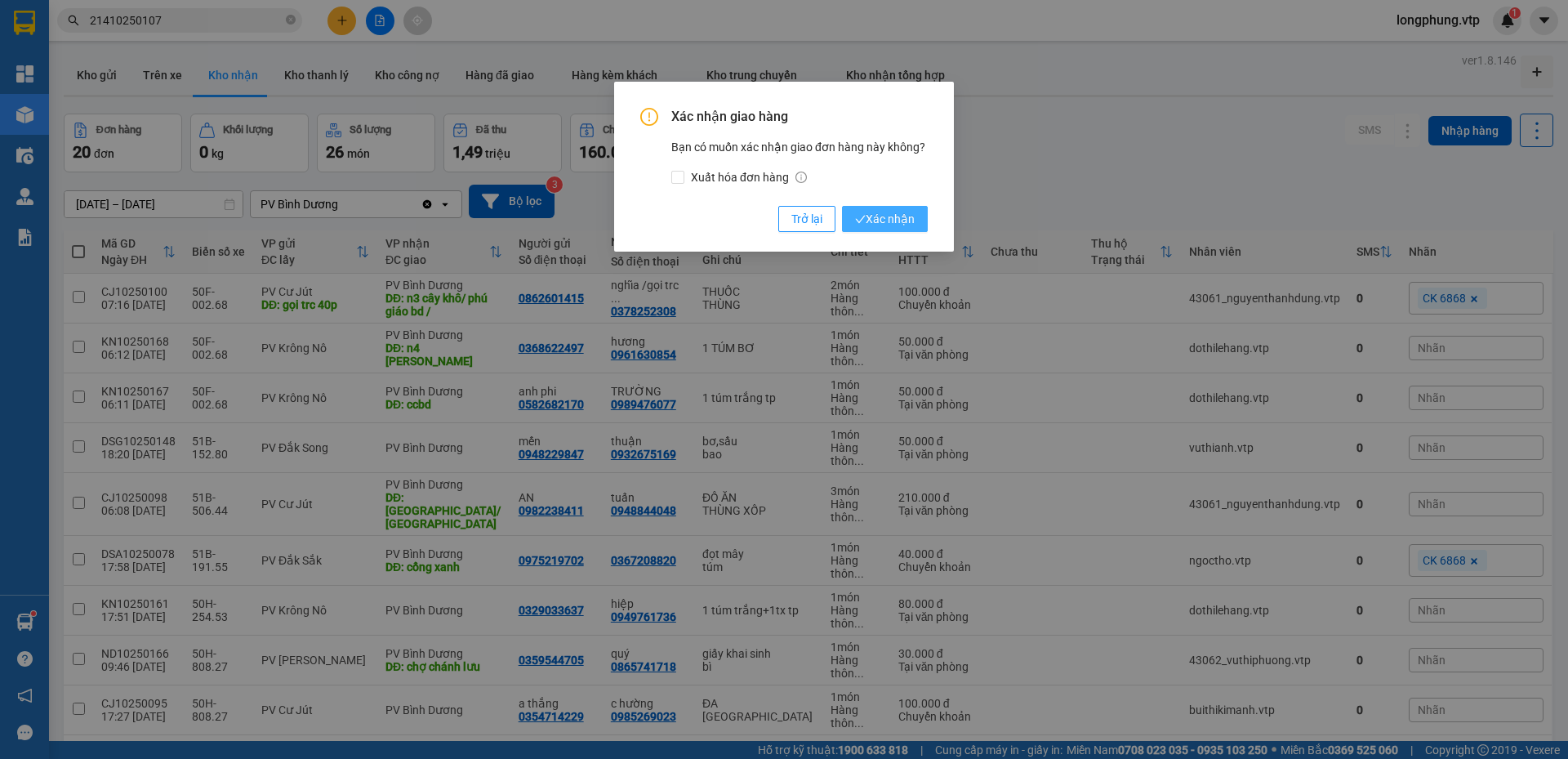
click at [908, 219] on span "Xác nhận" at bounding box center [885, 219] width 60 height 18
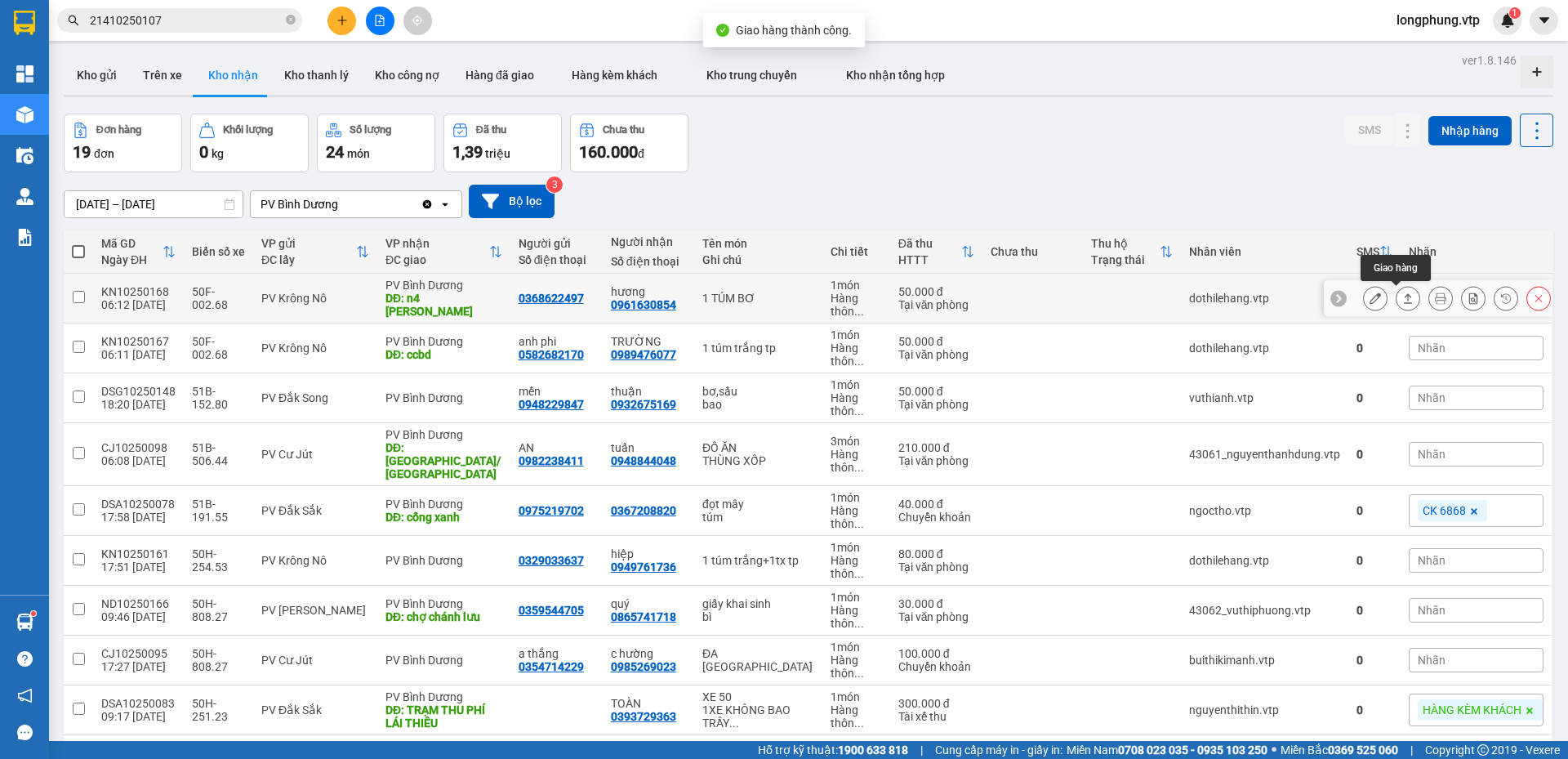
click at [1403, 302] on icon at bounding box center [1409, 298] width 12 height 12
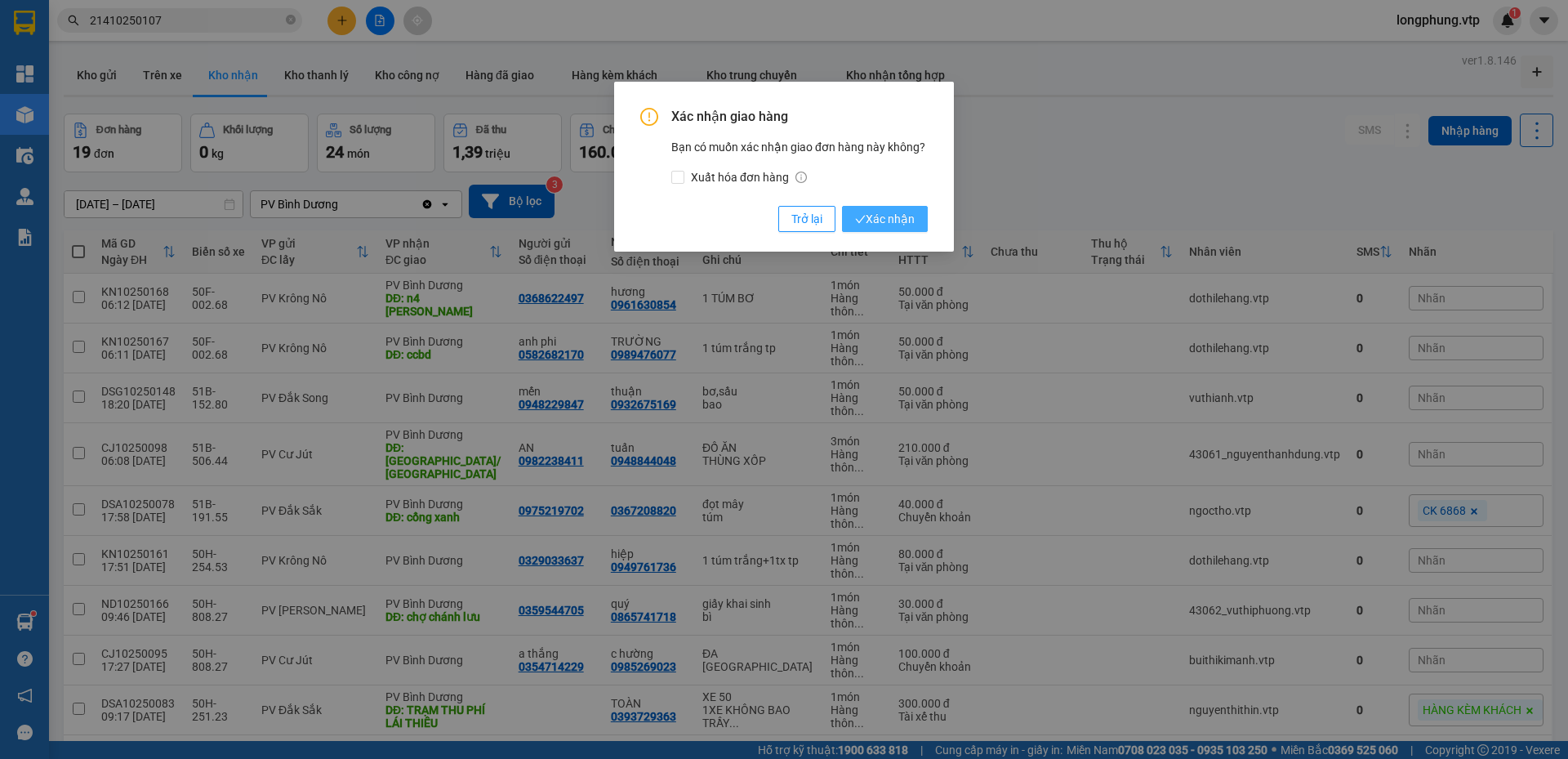
click at [898, 223] on span "Xác nhận" at bounding box center [885, 219] width 60 height 18
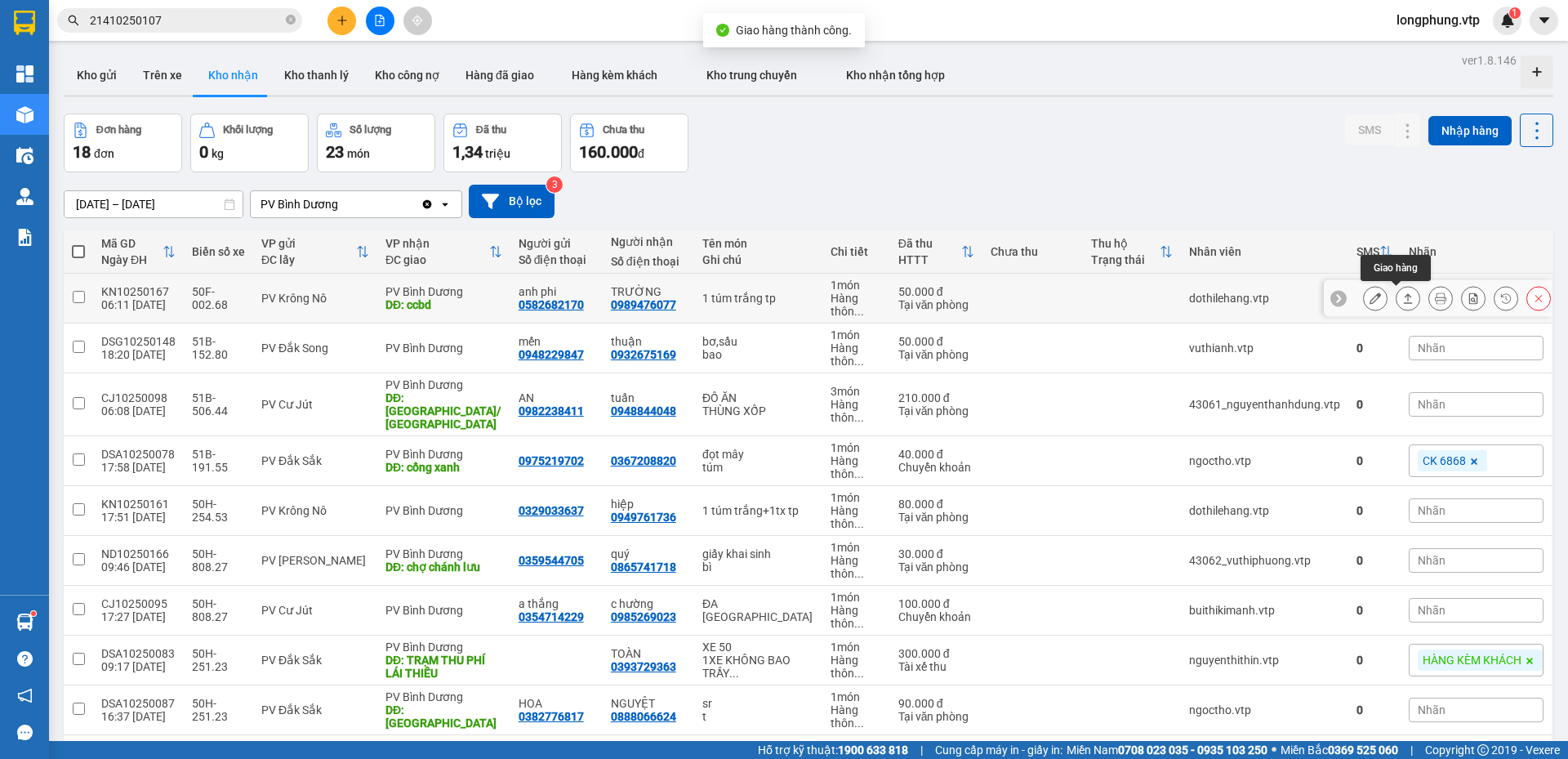
click at [1403, 302] on icon at bounding box center [1409, 298] width 12 height 12
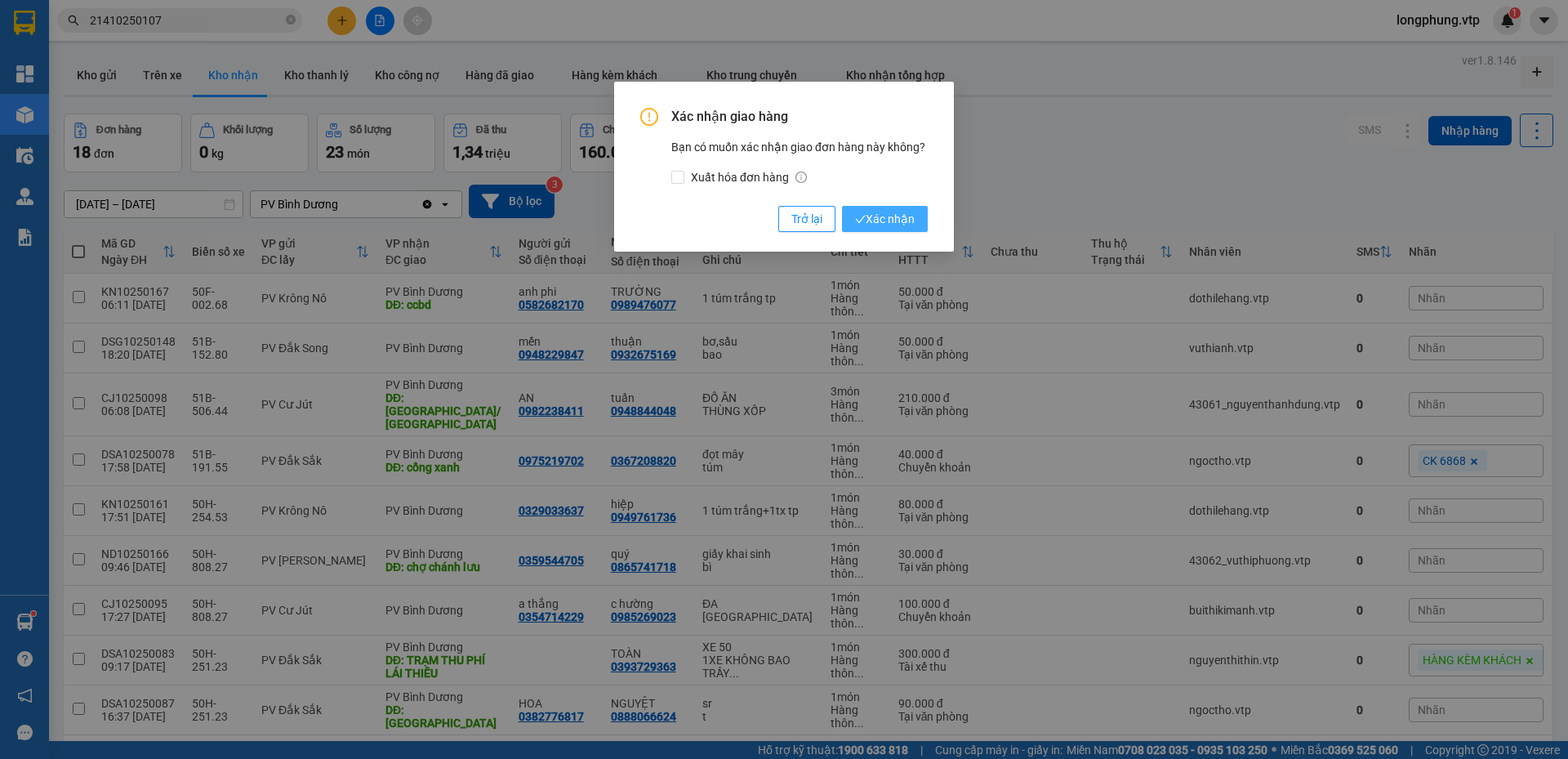
click at [896, 213] on span "Xác nhận" at bounding box center [885, 219] width 60 height 18
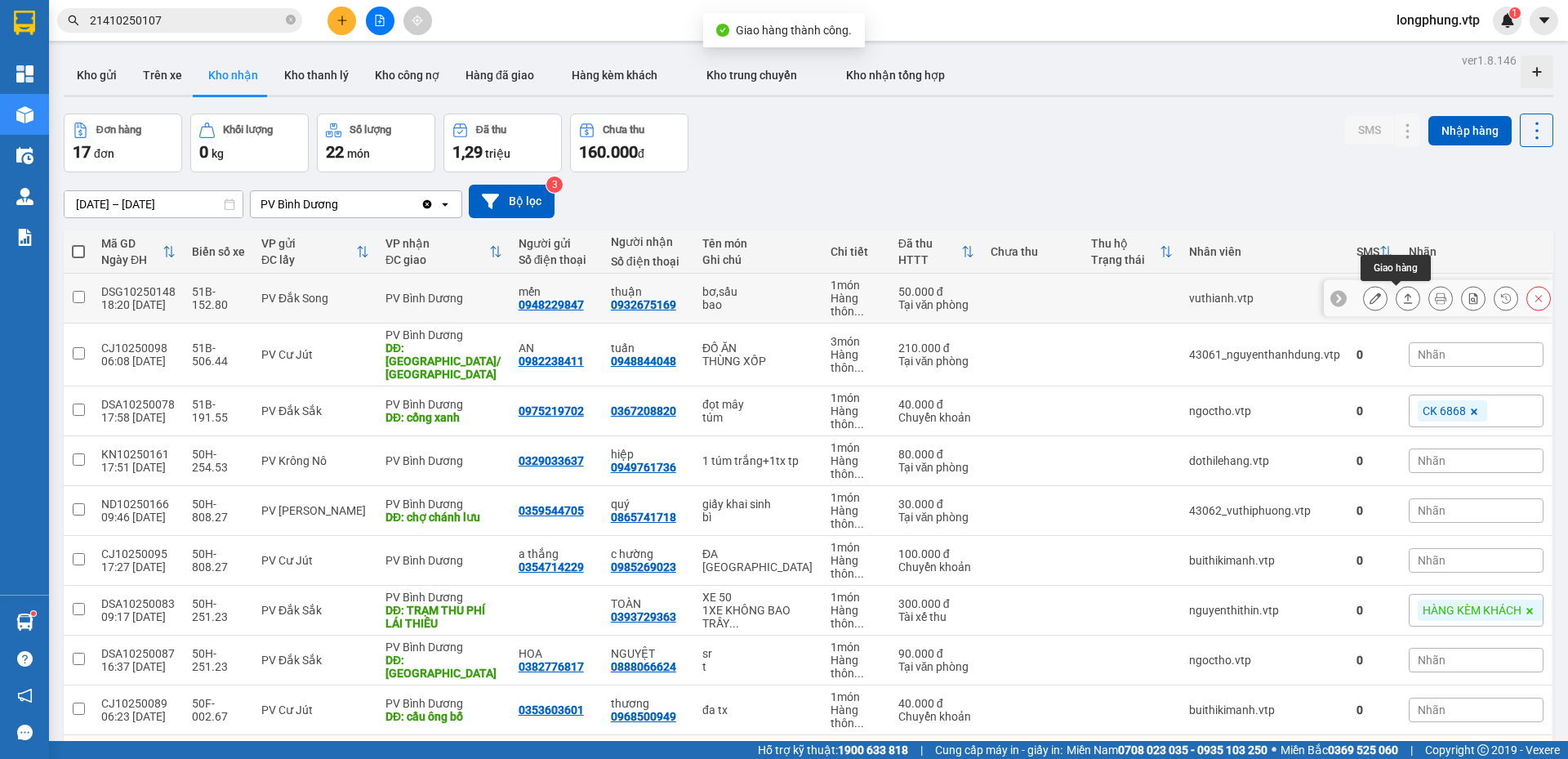
click at [1404, 296] on icon at bounding box center [1408, 298] width 9 height 10
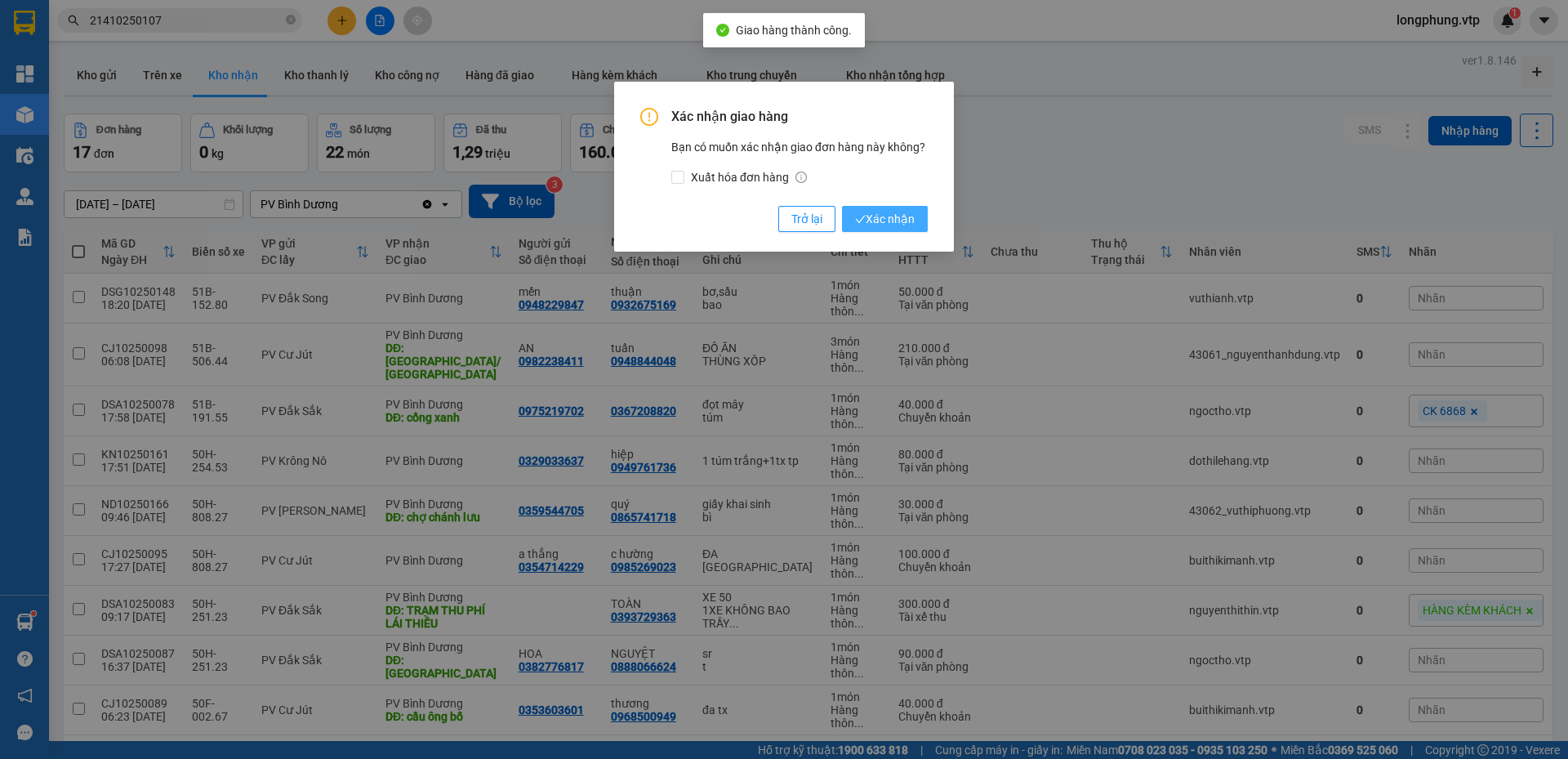
click at [898, 221] on span "Xác nhận" at bounding box center [885, 219] width 60 height 18
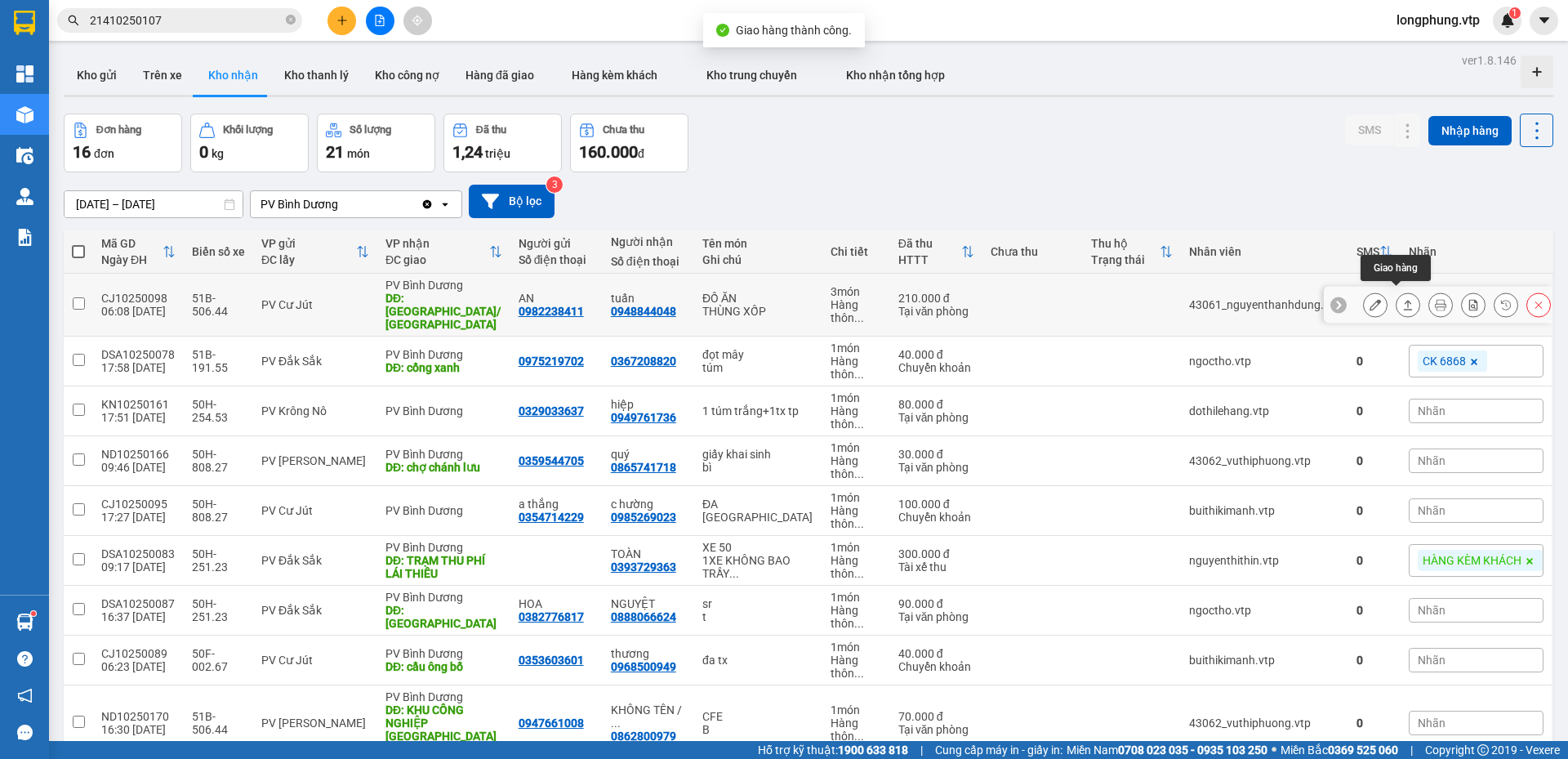
click at [1403, 299] on icon at bounding box center [1409, 305] width 12 height 12
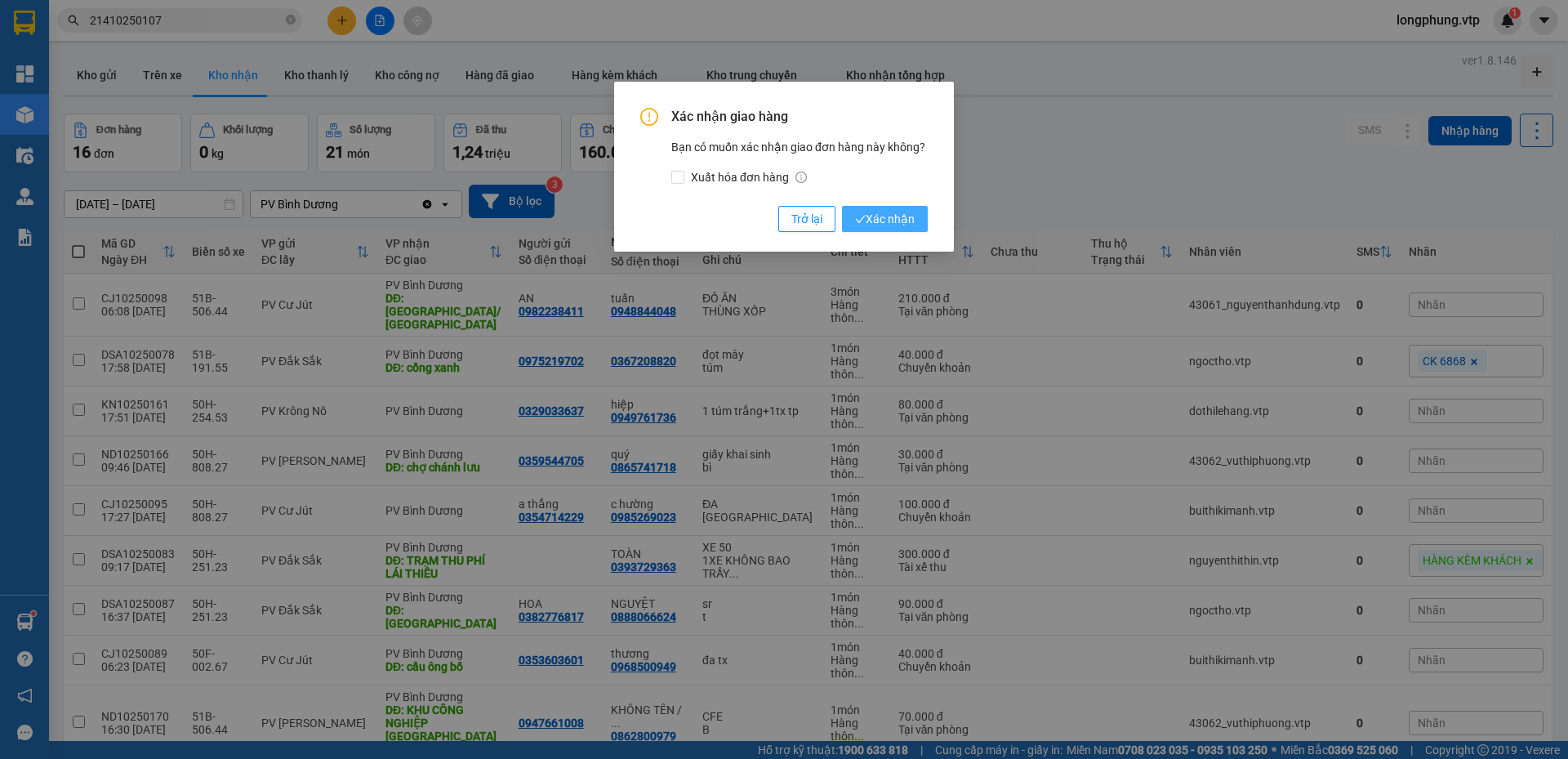
click at [880, 222] on span "Xác nhận" at bounding box center [885, 219] width 60 height 18
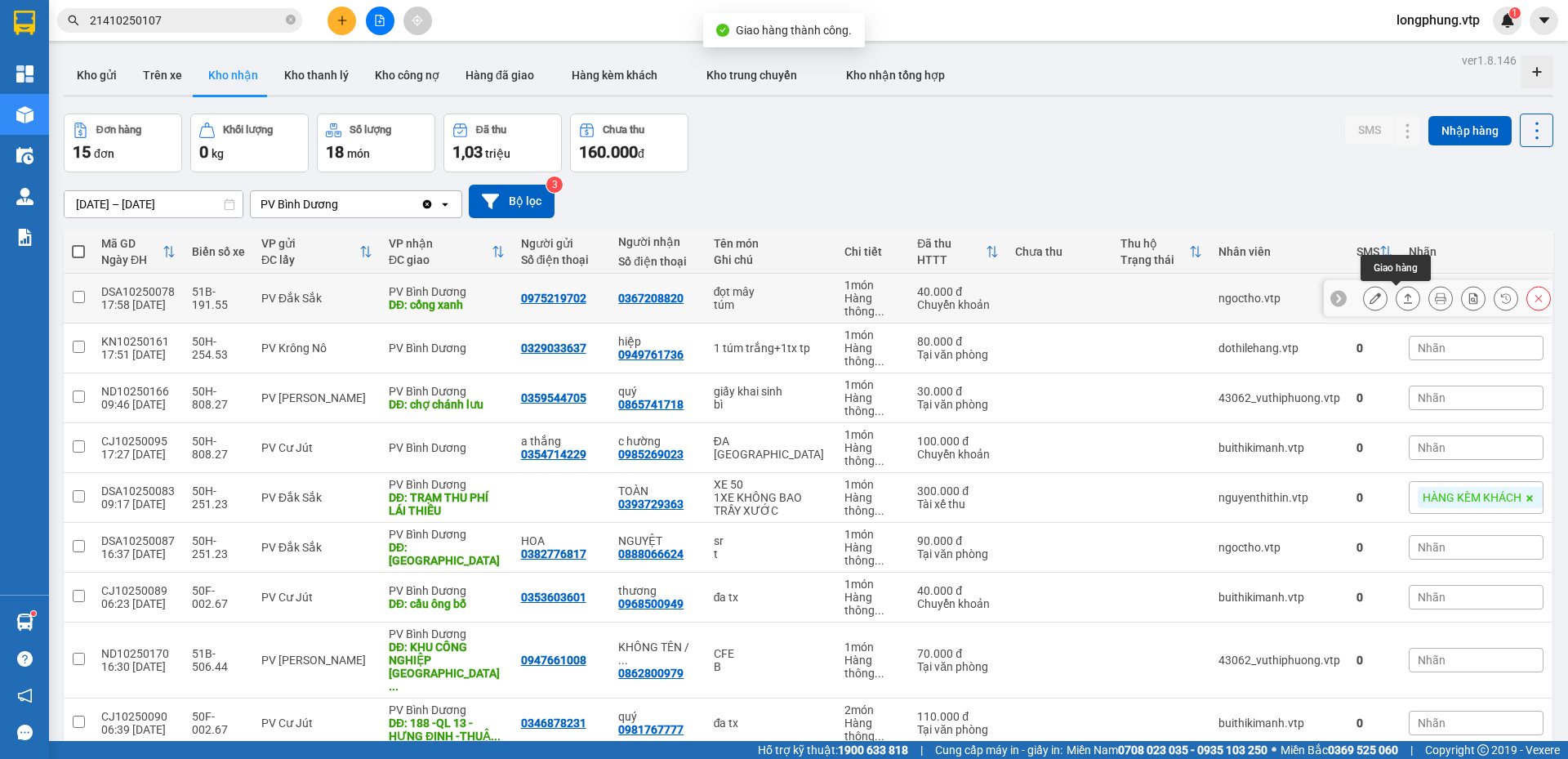
click at [1397, 301] on button at bounding box center [1408, 298] width 22 height 28
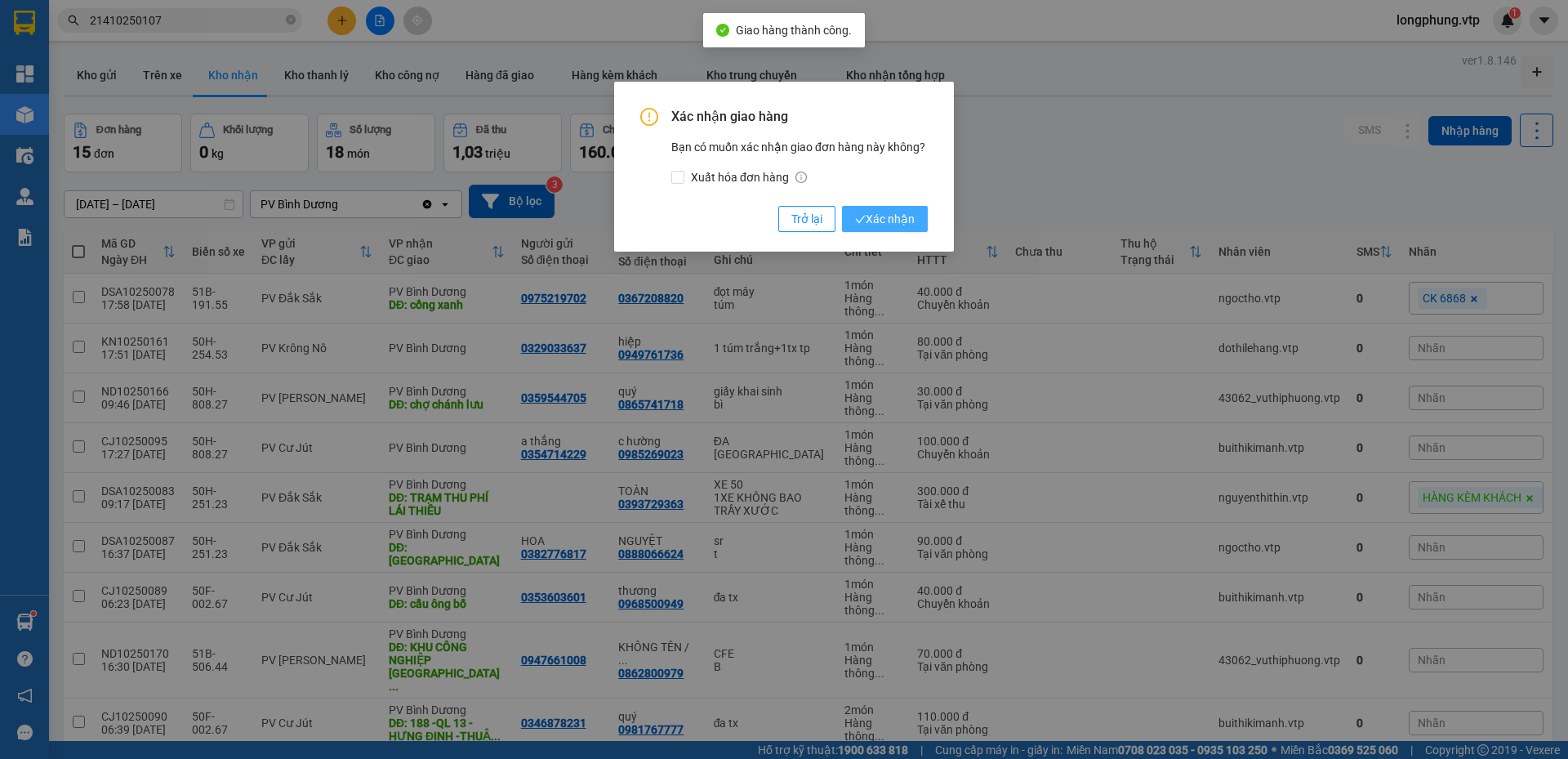
click at [906, 231] on button "Xác nhận" at bounding box center [886, 219] width 86 height 26
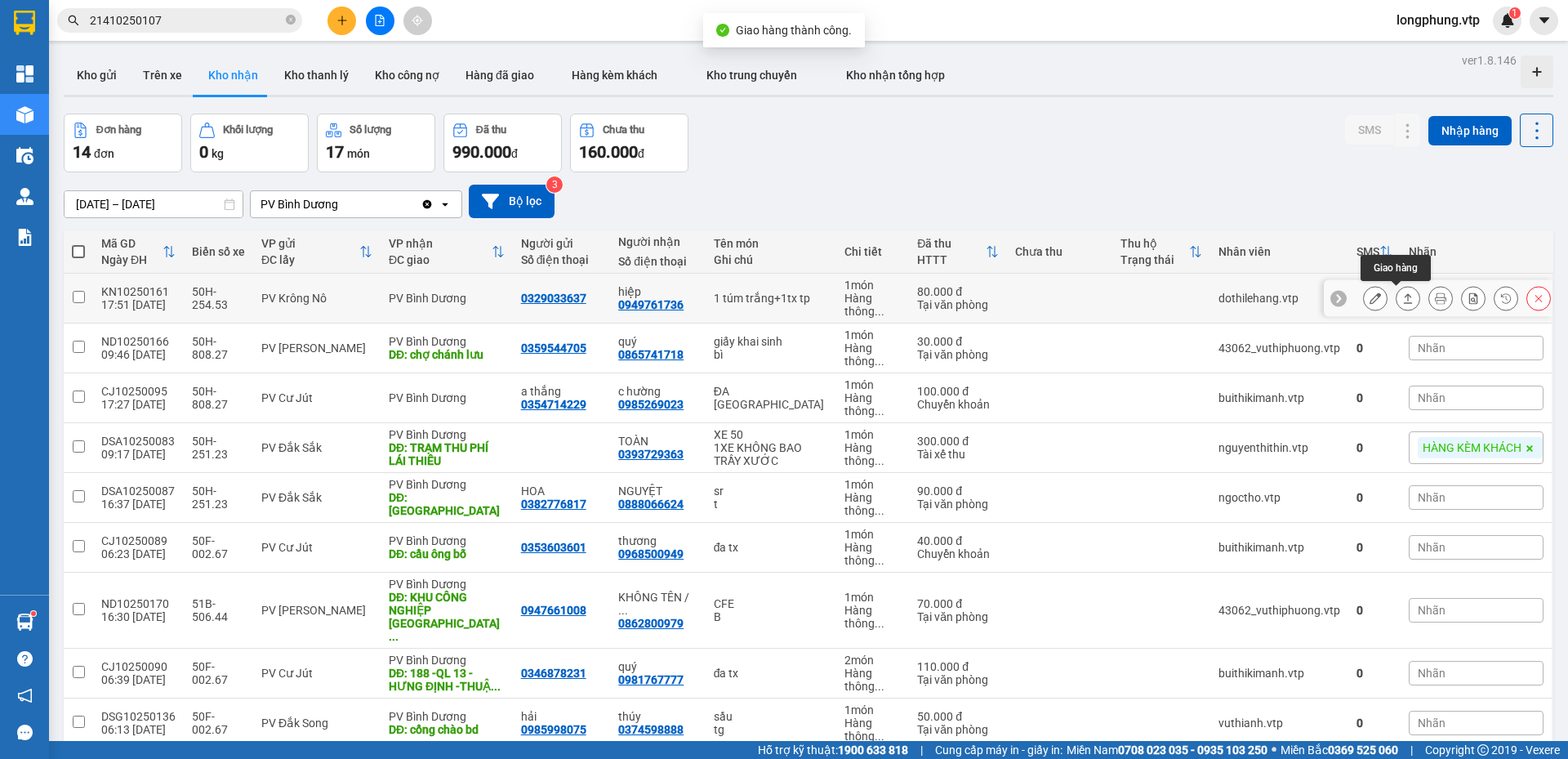
click at [1403, 297] on icon at bounding box center [1409, 298] width 12 height 12
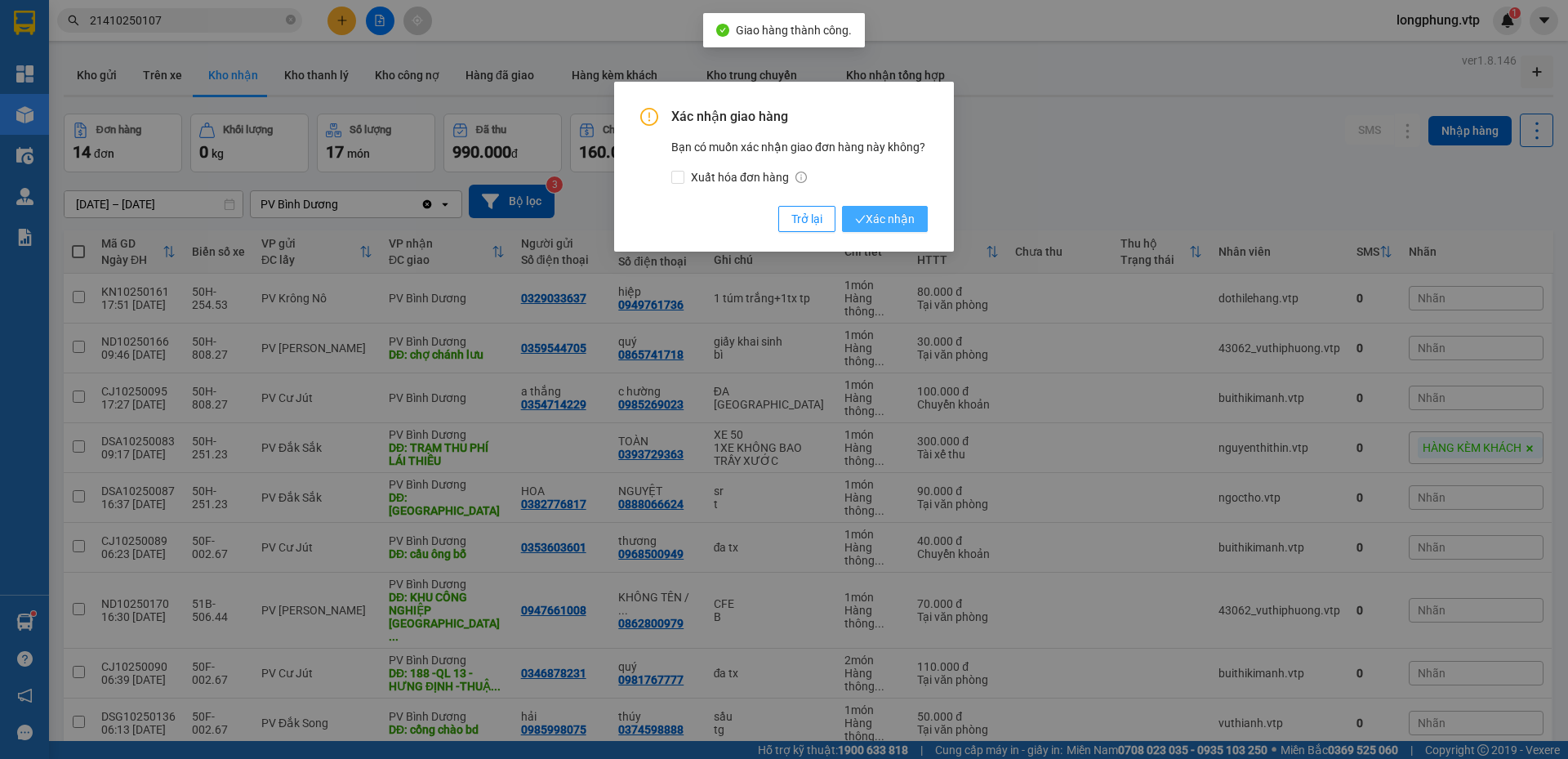
click at [903, 219] on span "Xác nhận" at bounding box center [885, 219] width 60 height 18
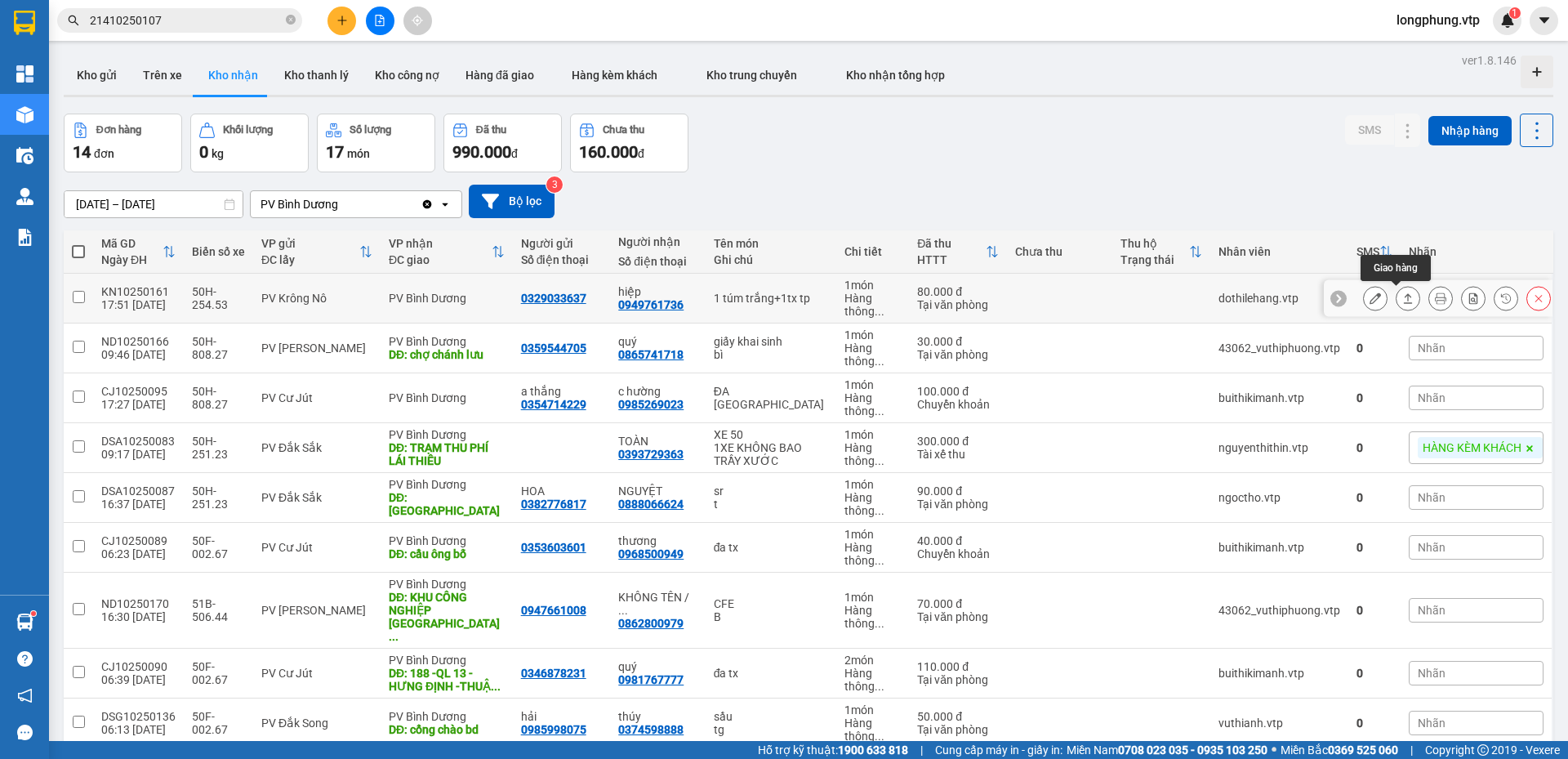
click at [1403, 296] on icon at bounding box center [1409, 298] width 12 height 12
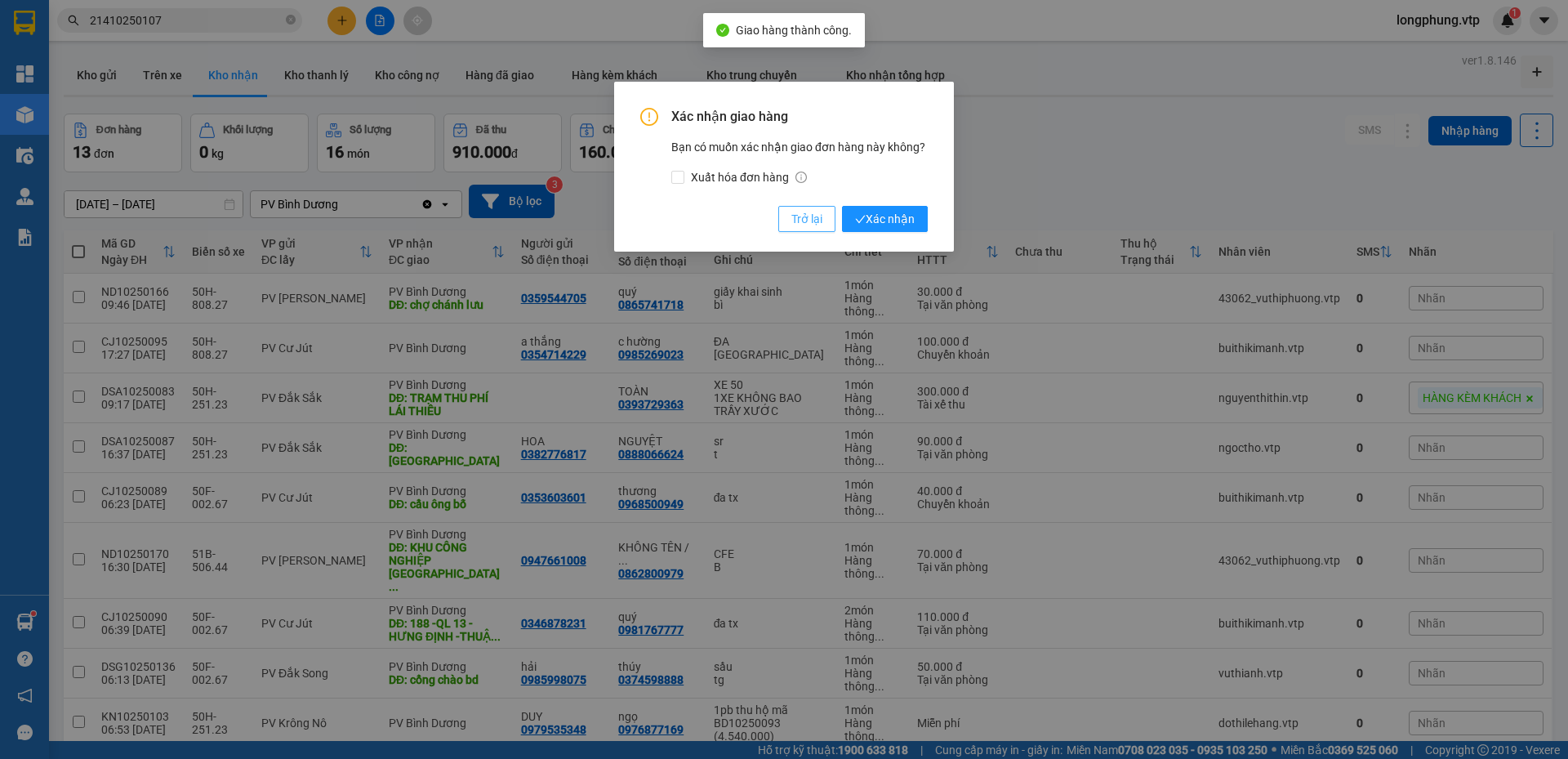
click at [805, 227] on span "Trở lại" at bounding box center [807, 219] width 31 height 18
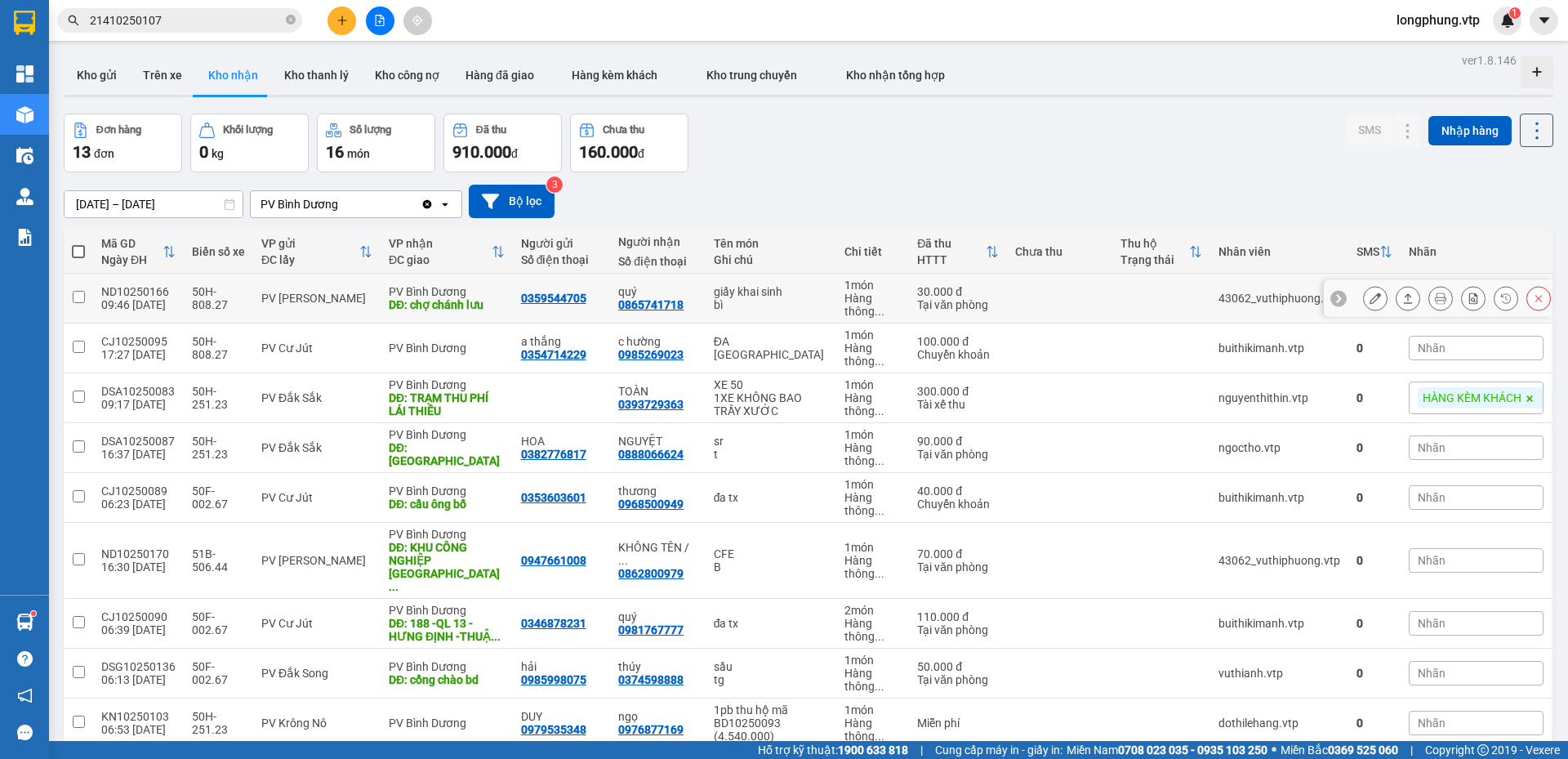
click at [1403, 301] on icon at bounding box center [1409, 298] width 12 height 12
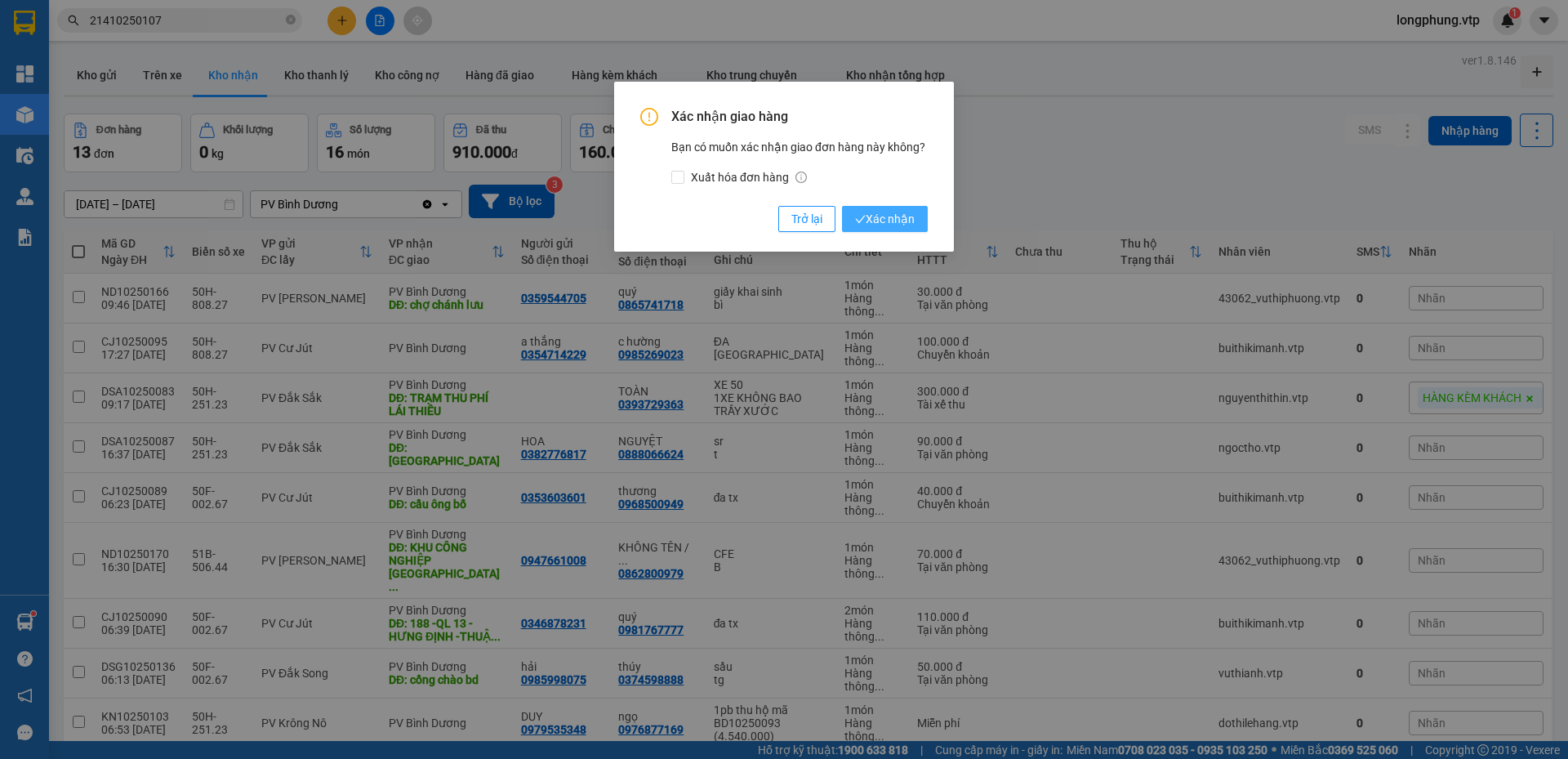
click at [877, 218] on span "Xác nhận" at bounding box center [885, 219] width 60 height 18
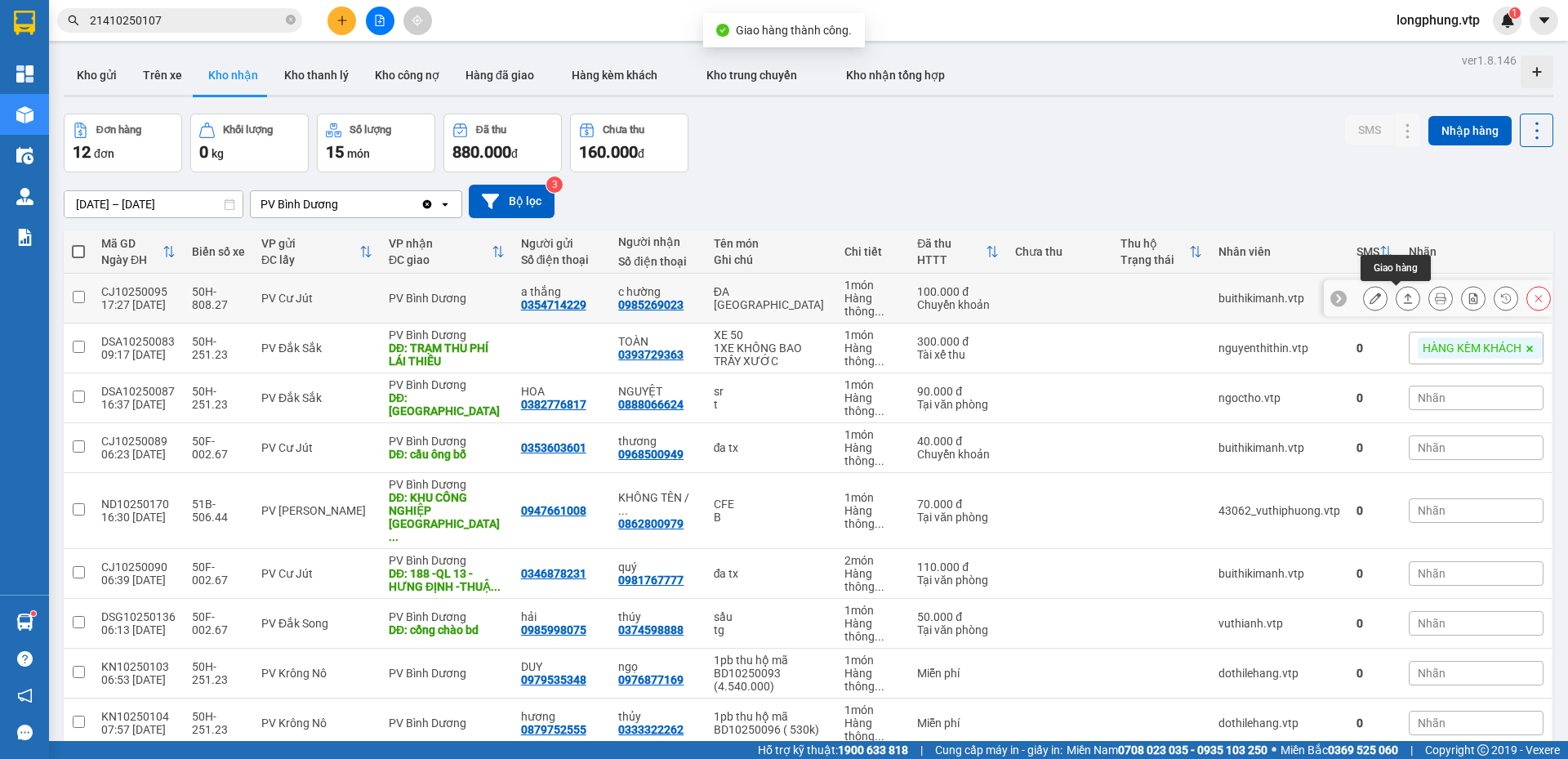
click at [1403, 304] on icon at bounding box center [1409, 298] width 12 height 12
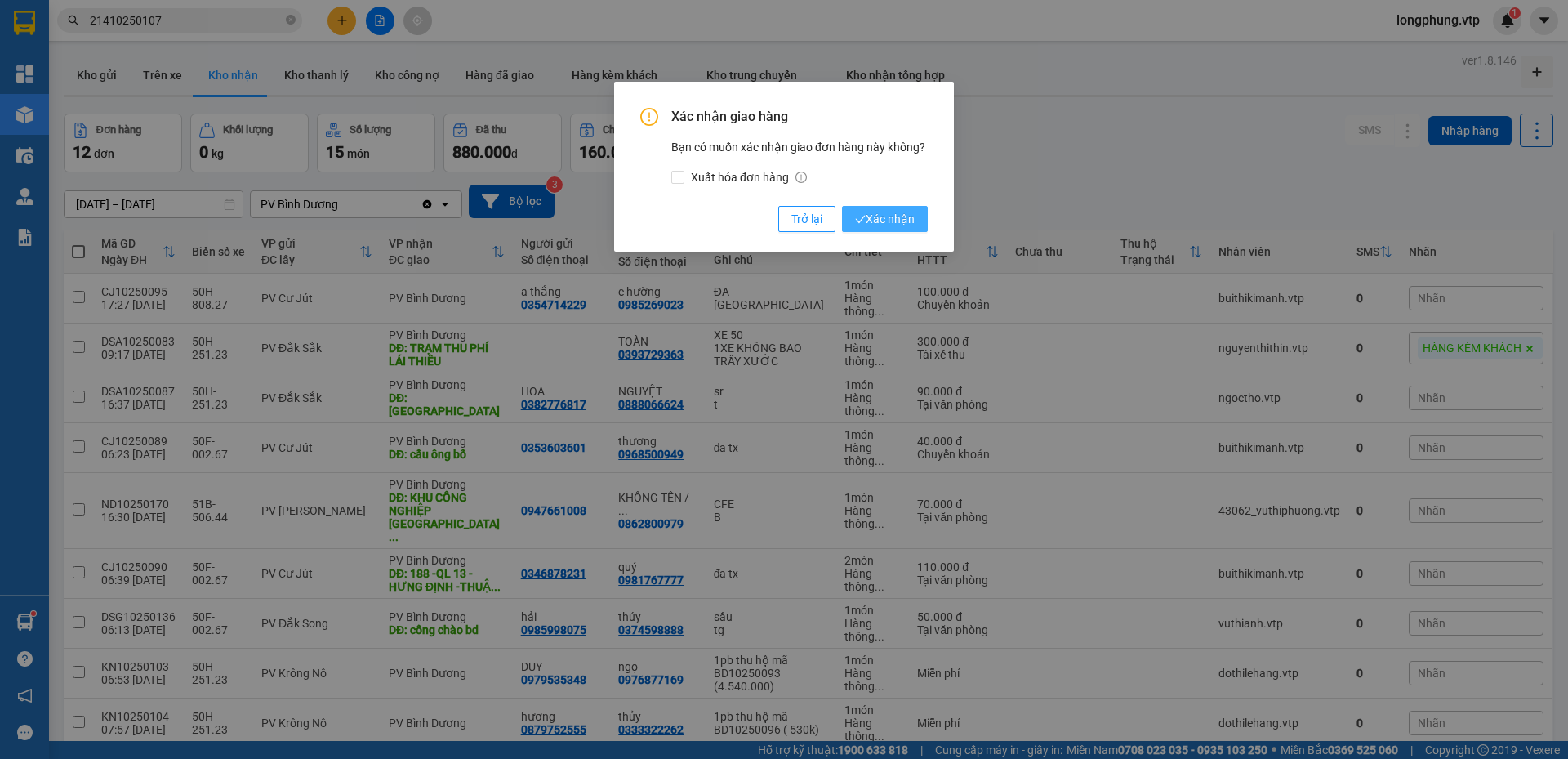
click at [901, 212] on span "Xác nhận" at bounding box center [885, 219] width 60 height 18
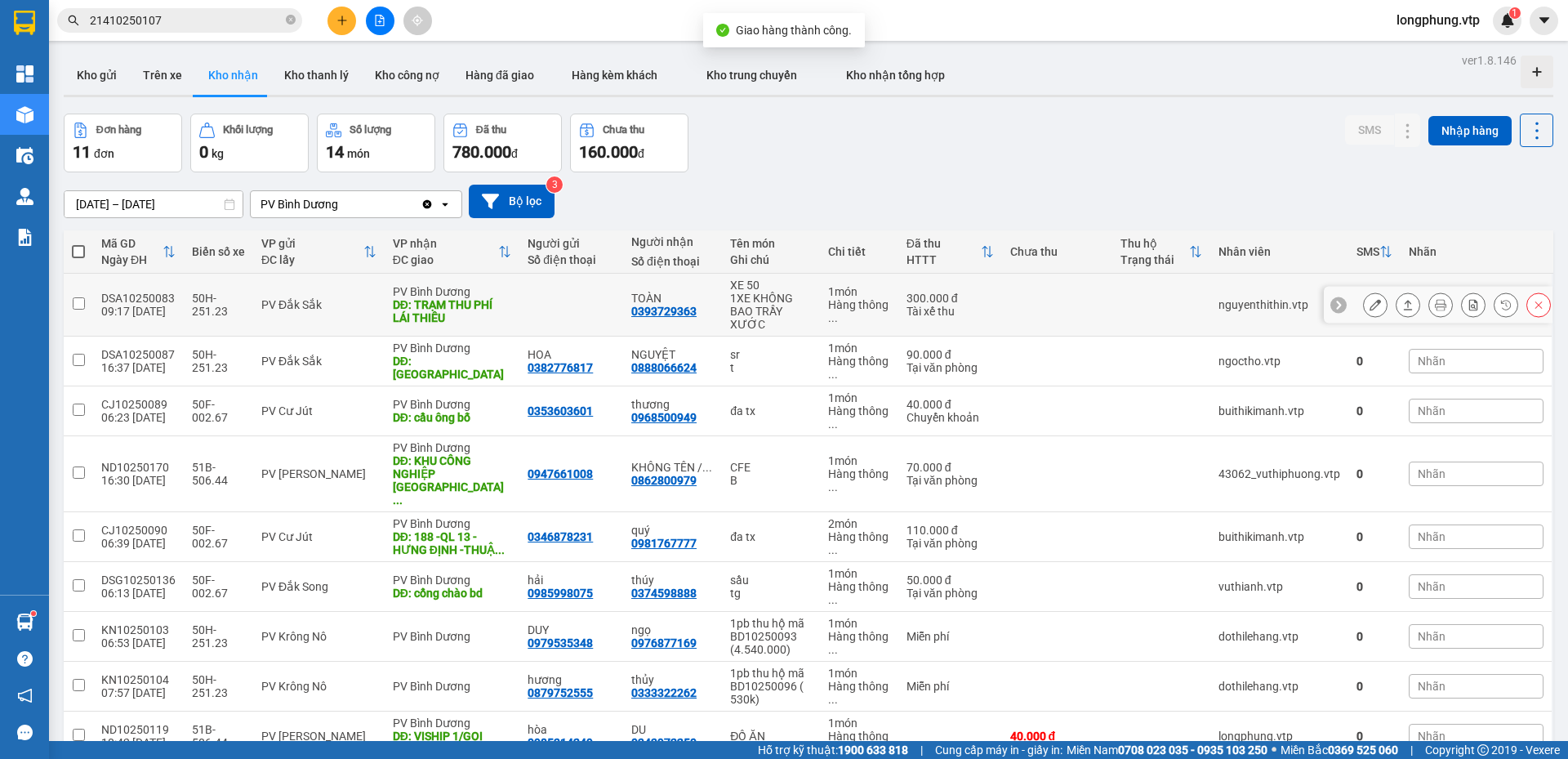
click at [1397, 313] on button at bounding box center [1408, 304] width 22 height 28
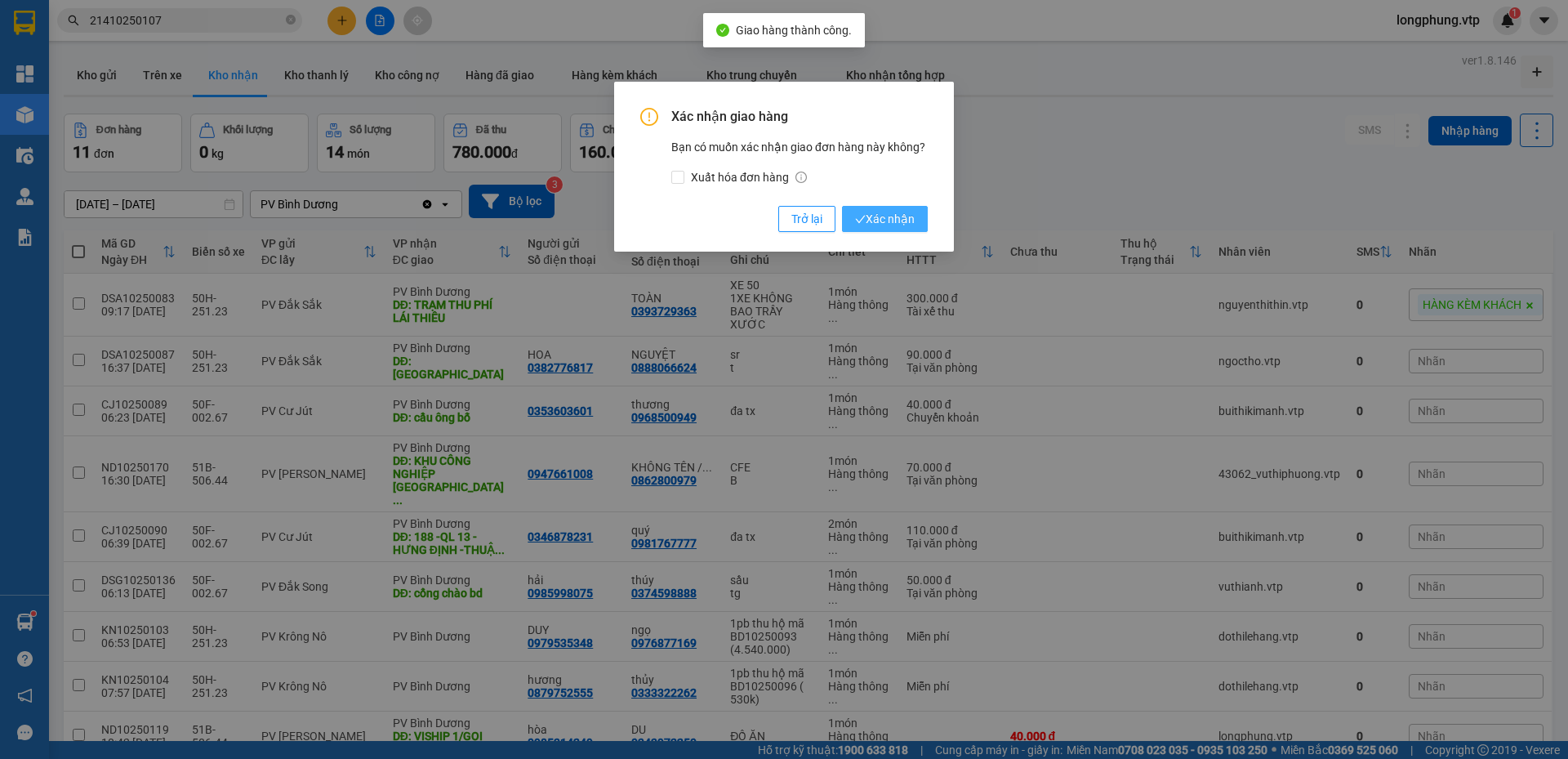
click at [889, 221] on span "Xác nhận" at bounding box center [885, 219] width 60 height 18
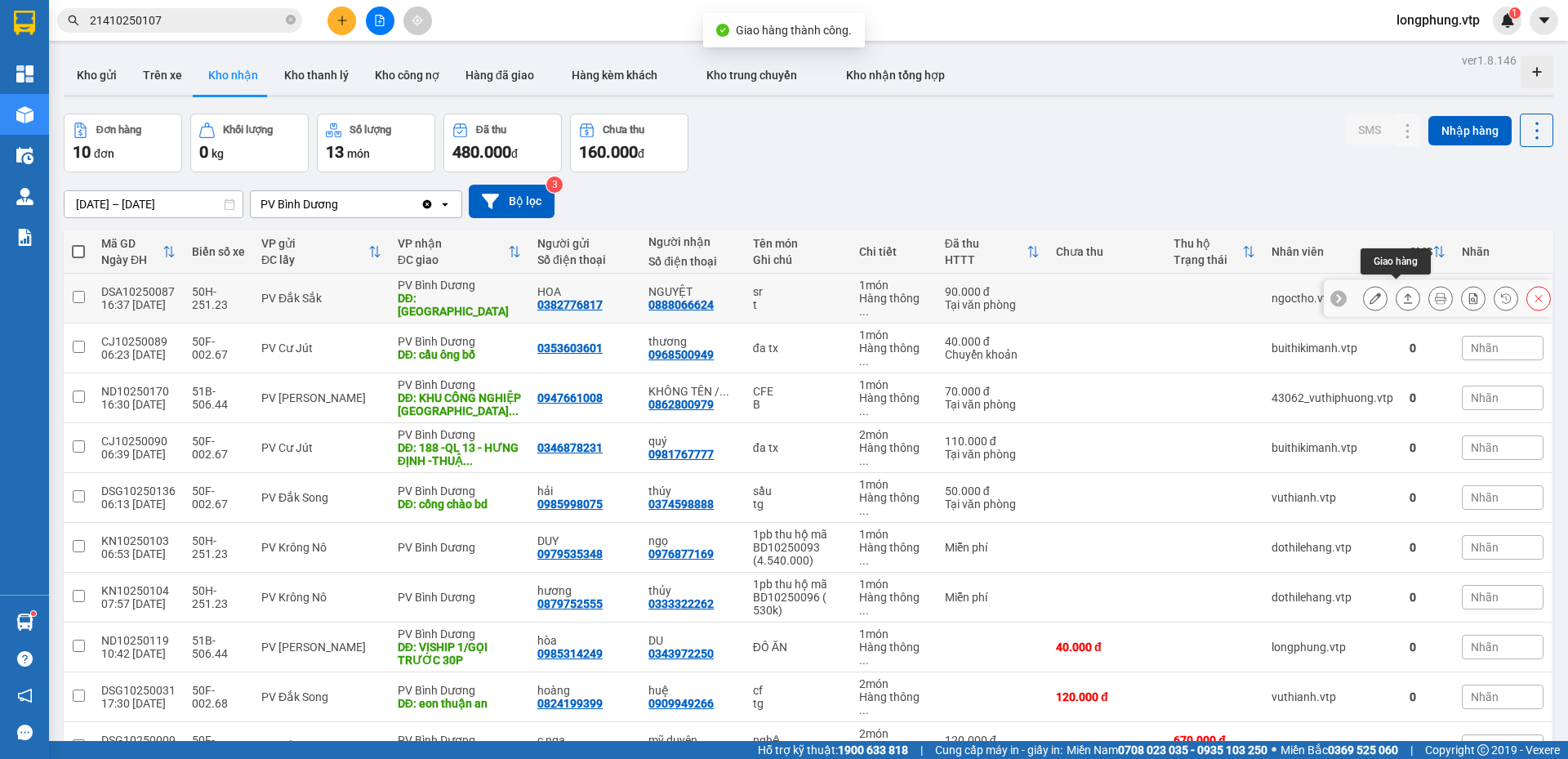
click at [1404, 293] on icon at bounding box center [1408, 298] width 9 height 10
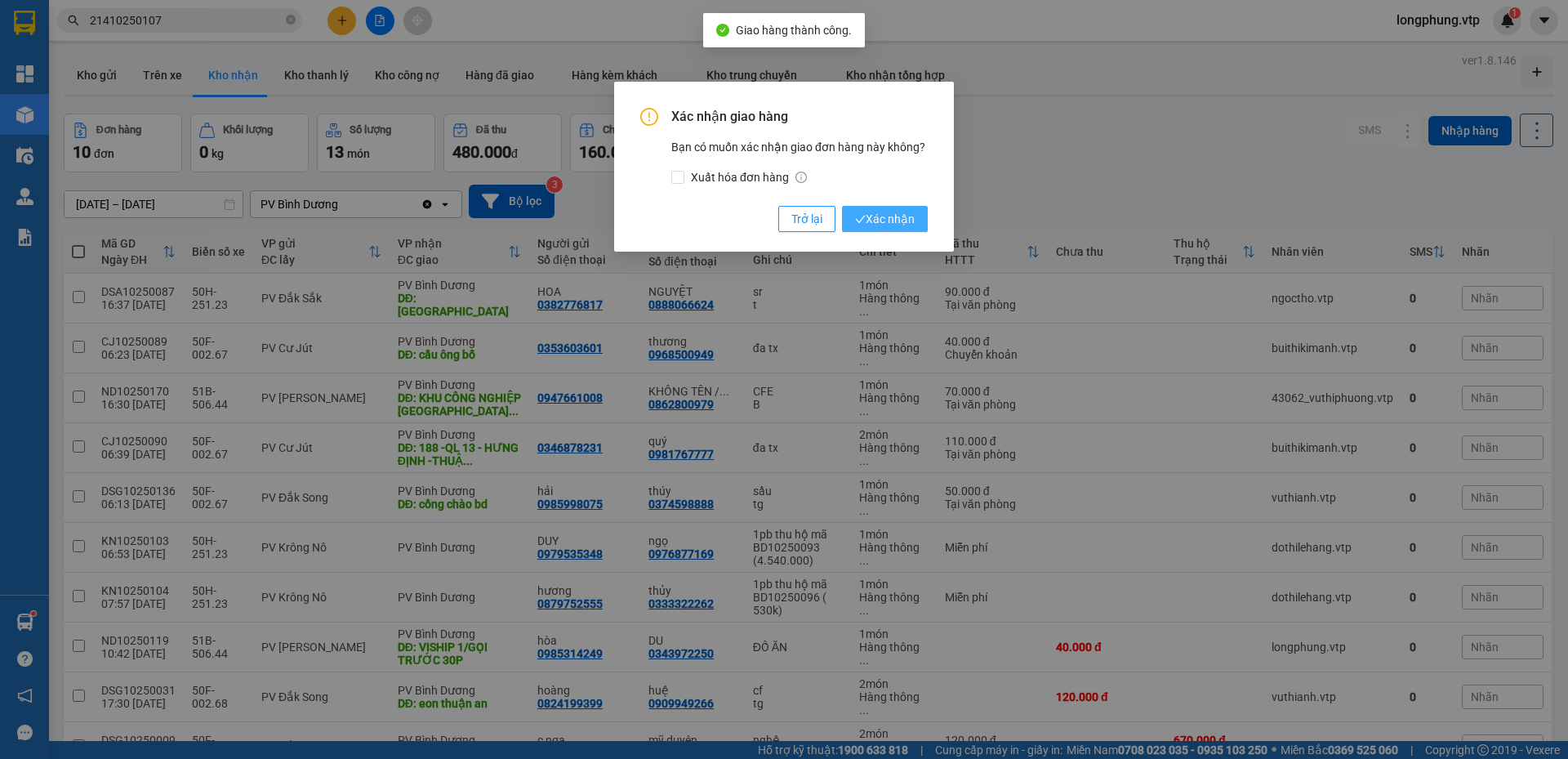
click at [903, 212] on span "Xác nhận" at bounding box center [885, 219] width 60 height 18
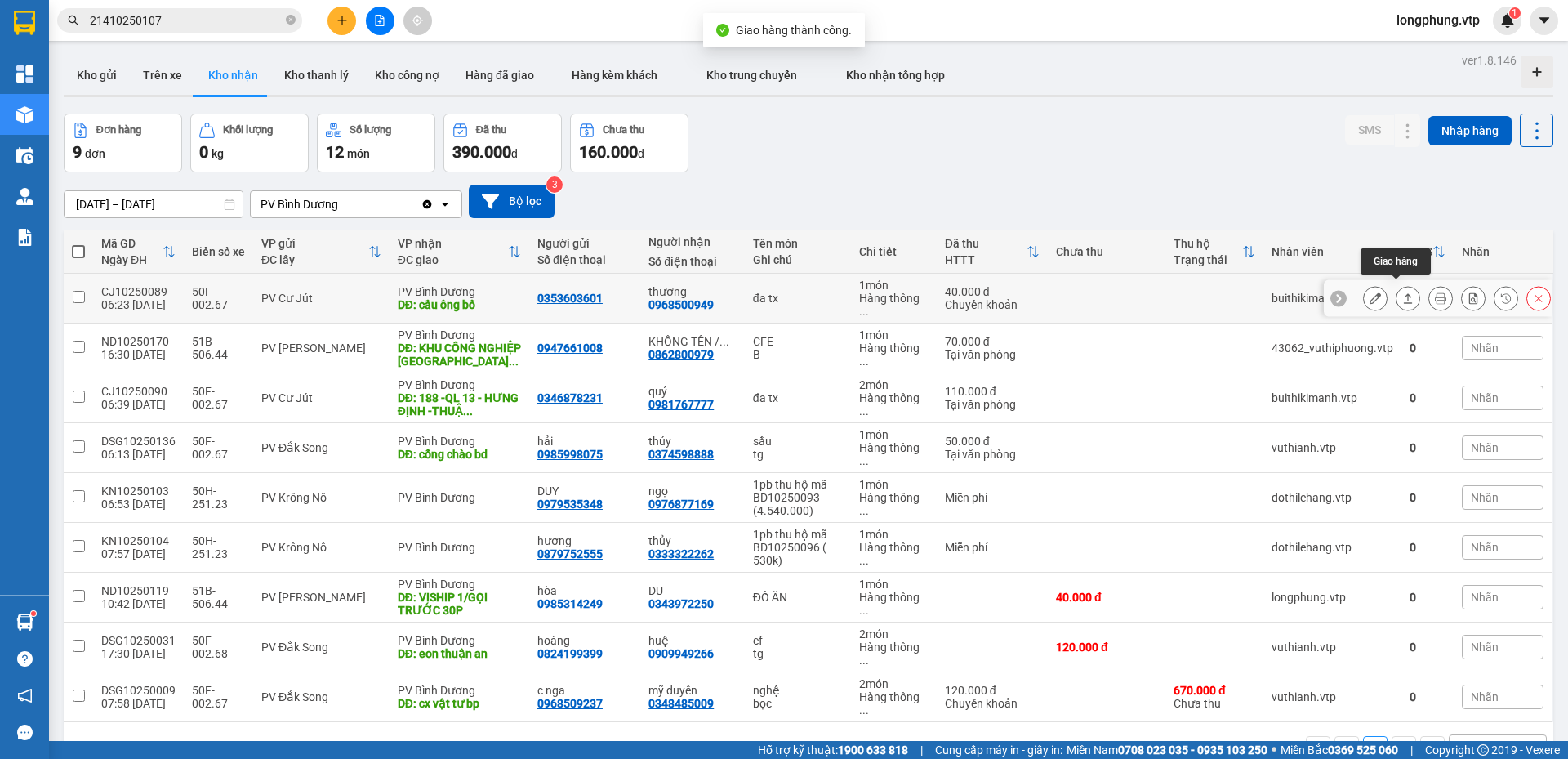
click at [1403, 292] on icon at bounding box center [1409, 298] width 12 height 12
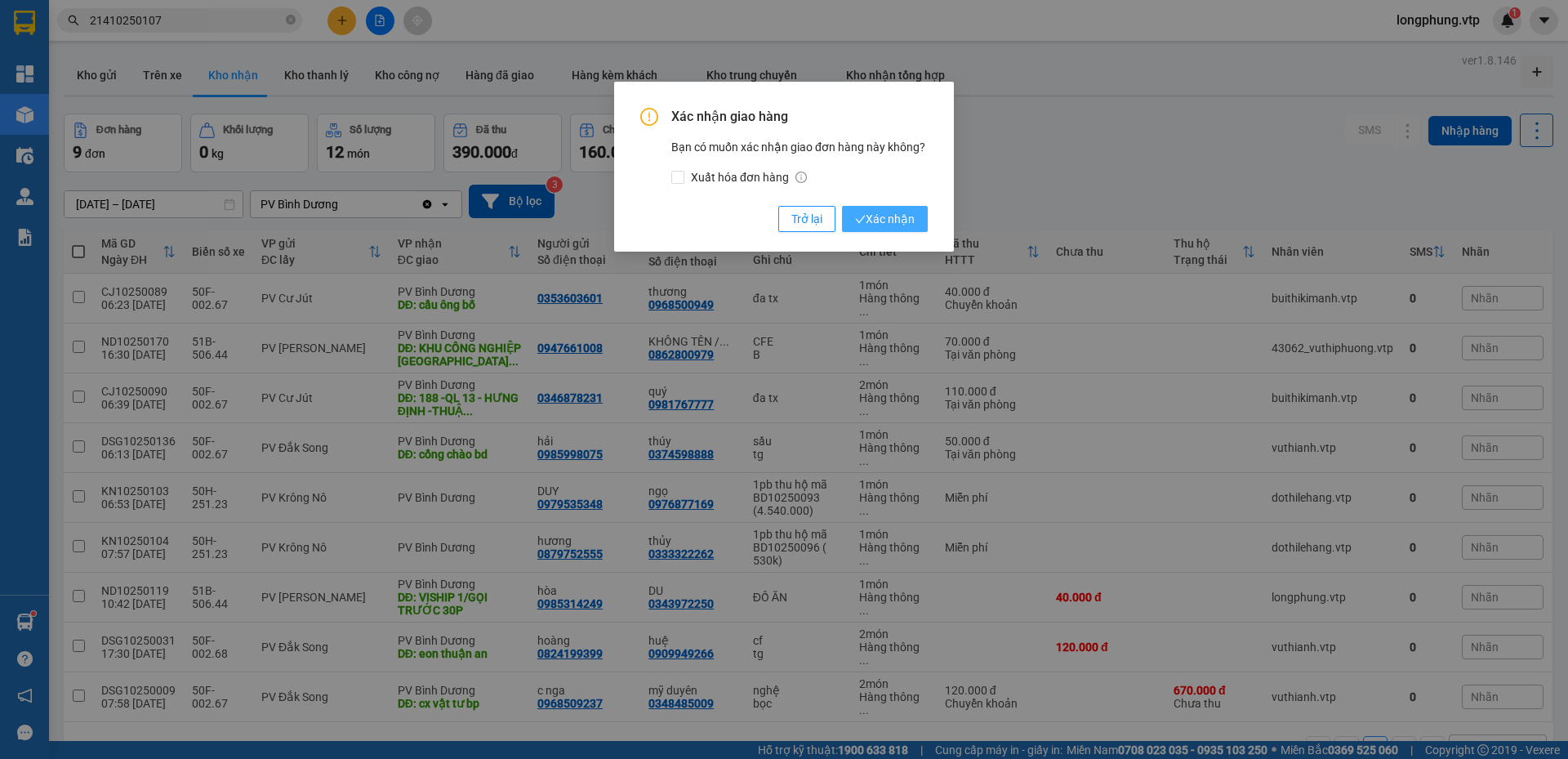
click at [877, 212] on span "Xác nhận" at bounding box center [885, 219] width 60 height 18
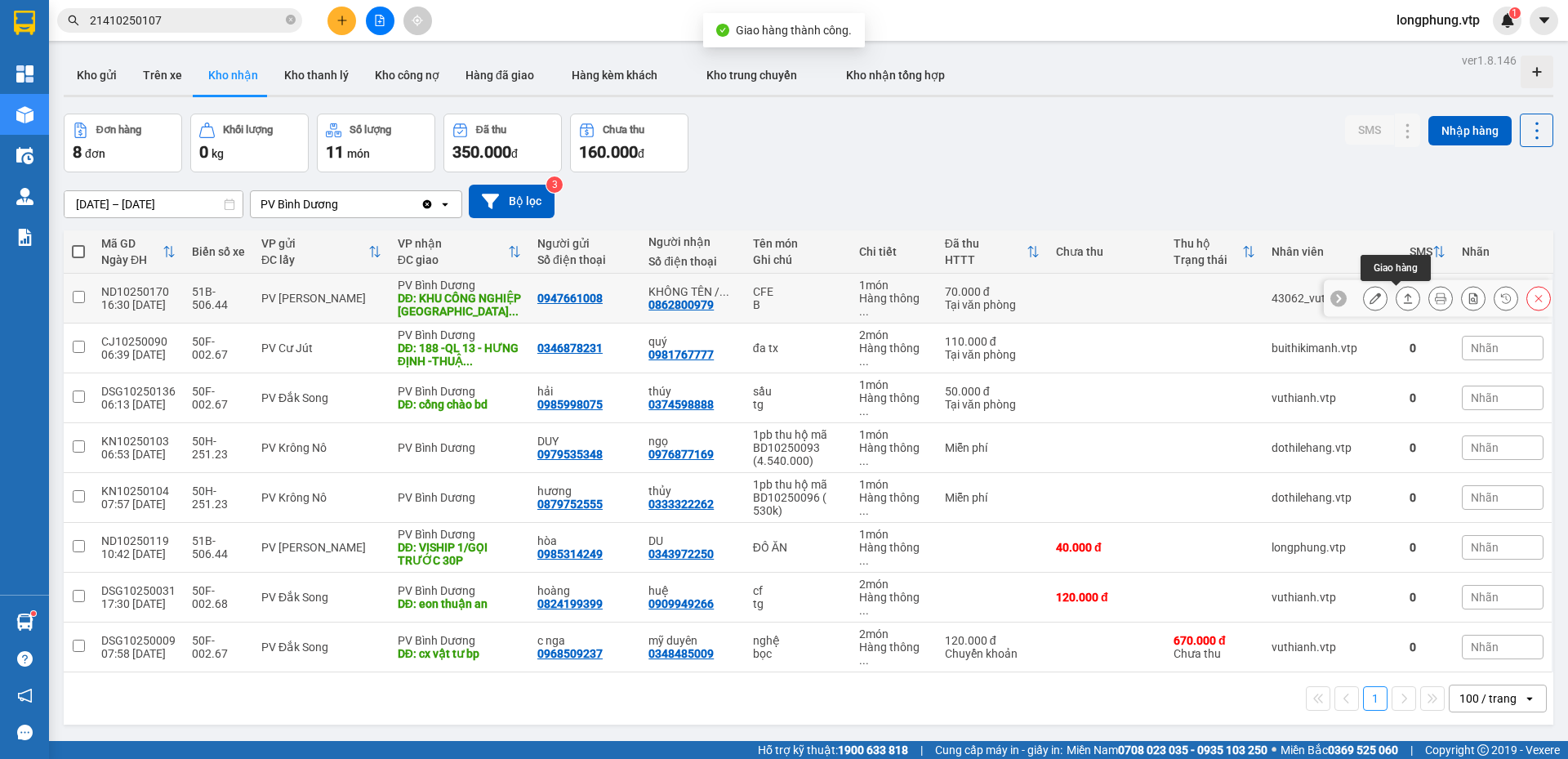
click at [1403, 297] on icon at bounding box center [1409, 298] width 12 height 12
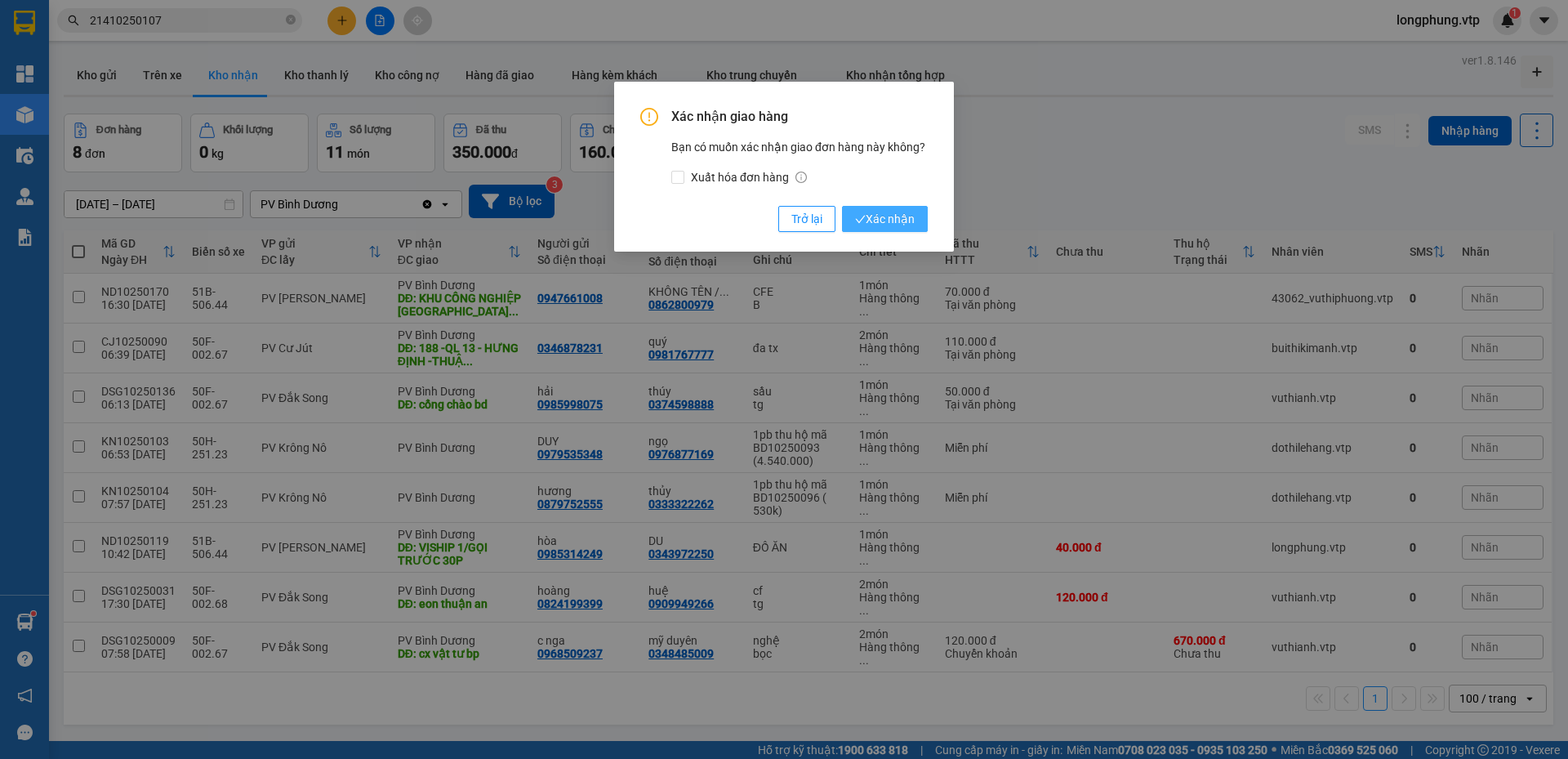
click at [895, 223] on span "Xác nhận" at bounding box center [885, 219] width 60 height 18
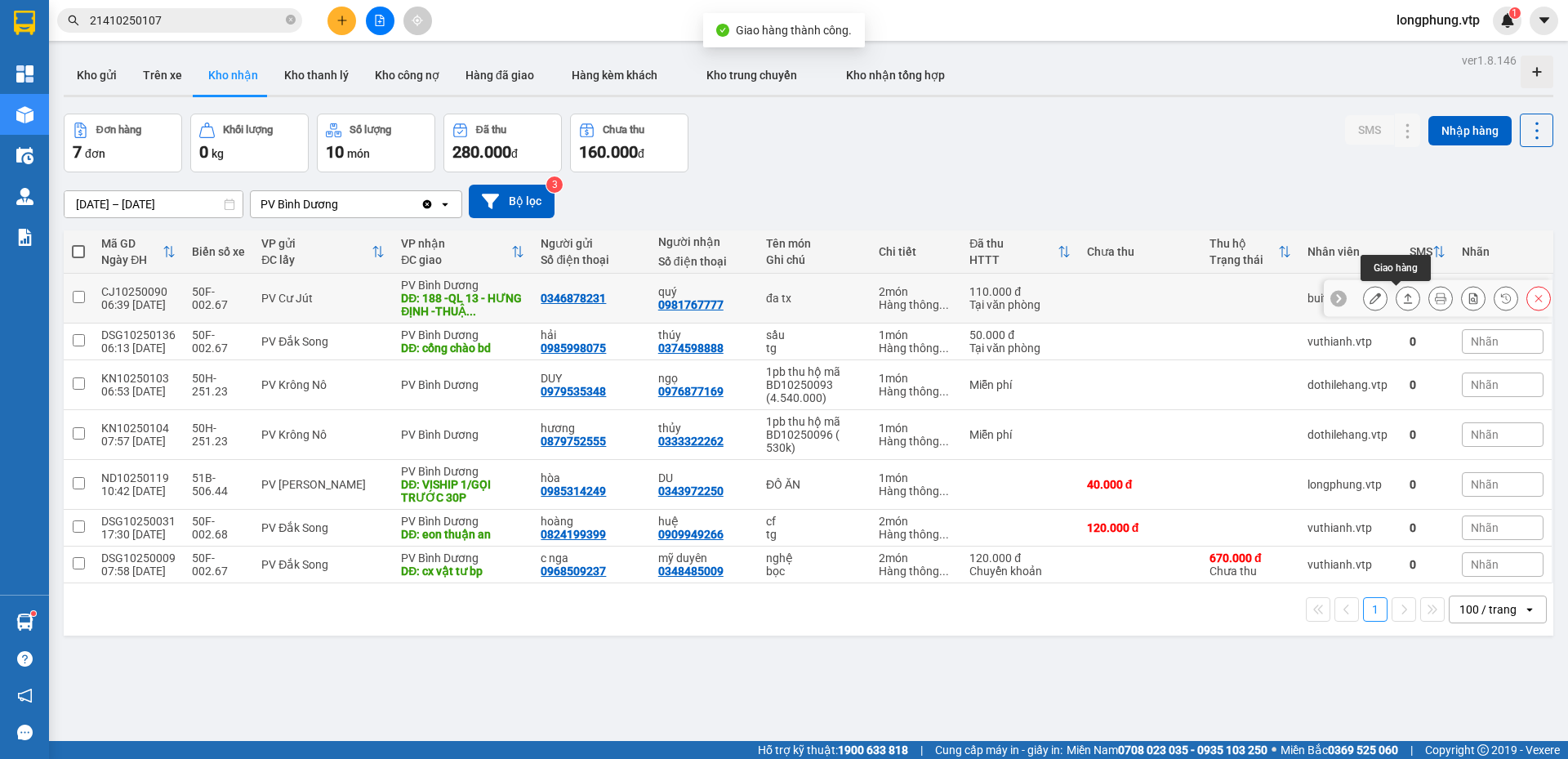
click at [1403, 300] on icon at bounding box center [1409, 298] width 12 height 12
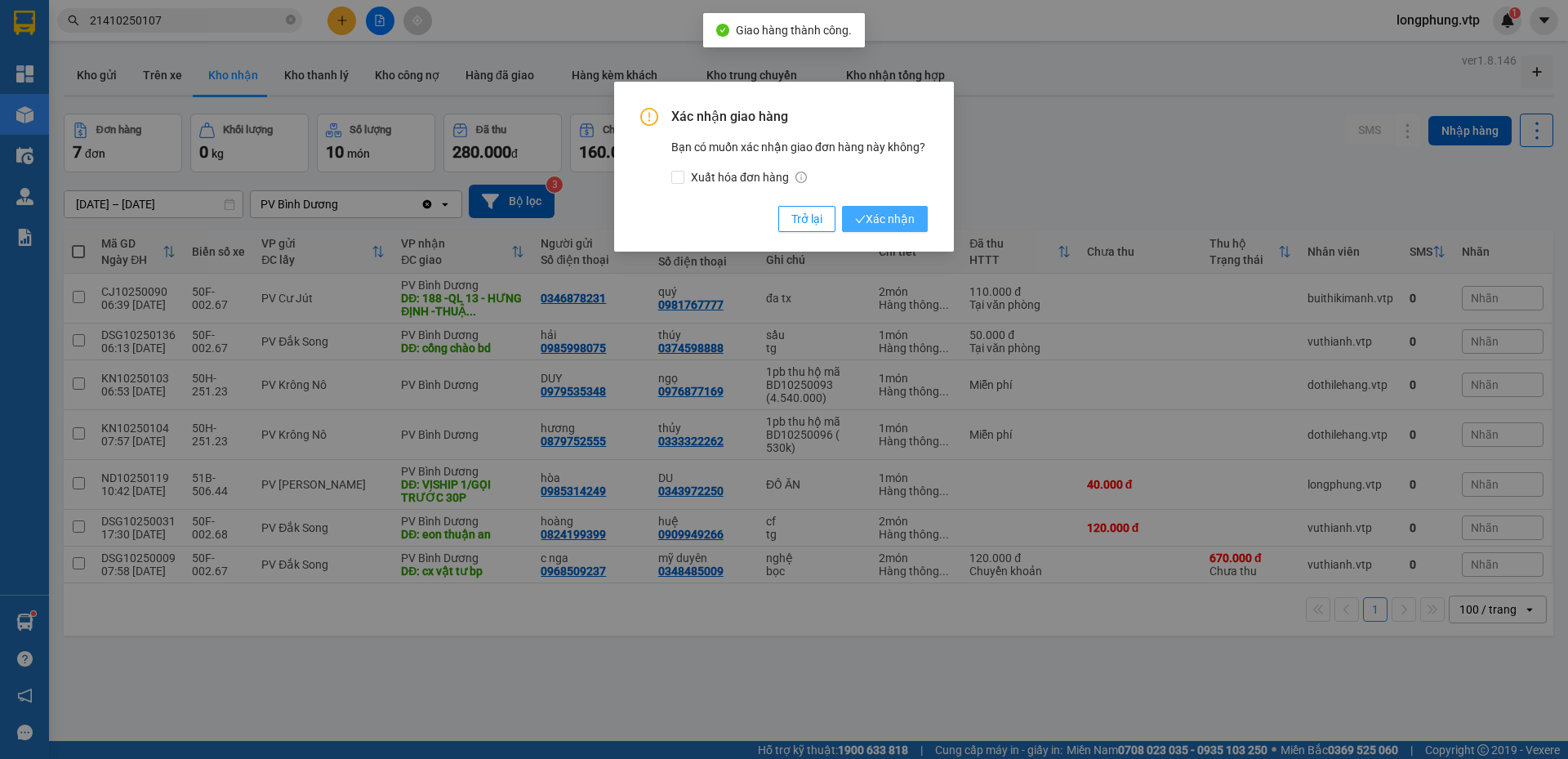
click at [916, 222] on button "Xác nhận" at bounding box center [886, 219] width 86 height 26
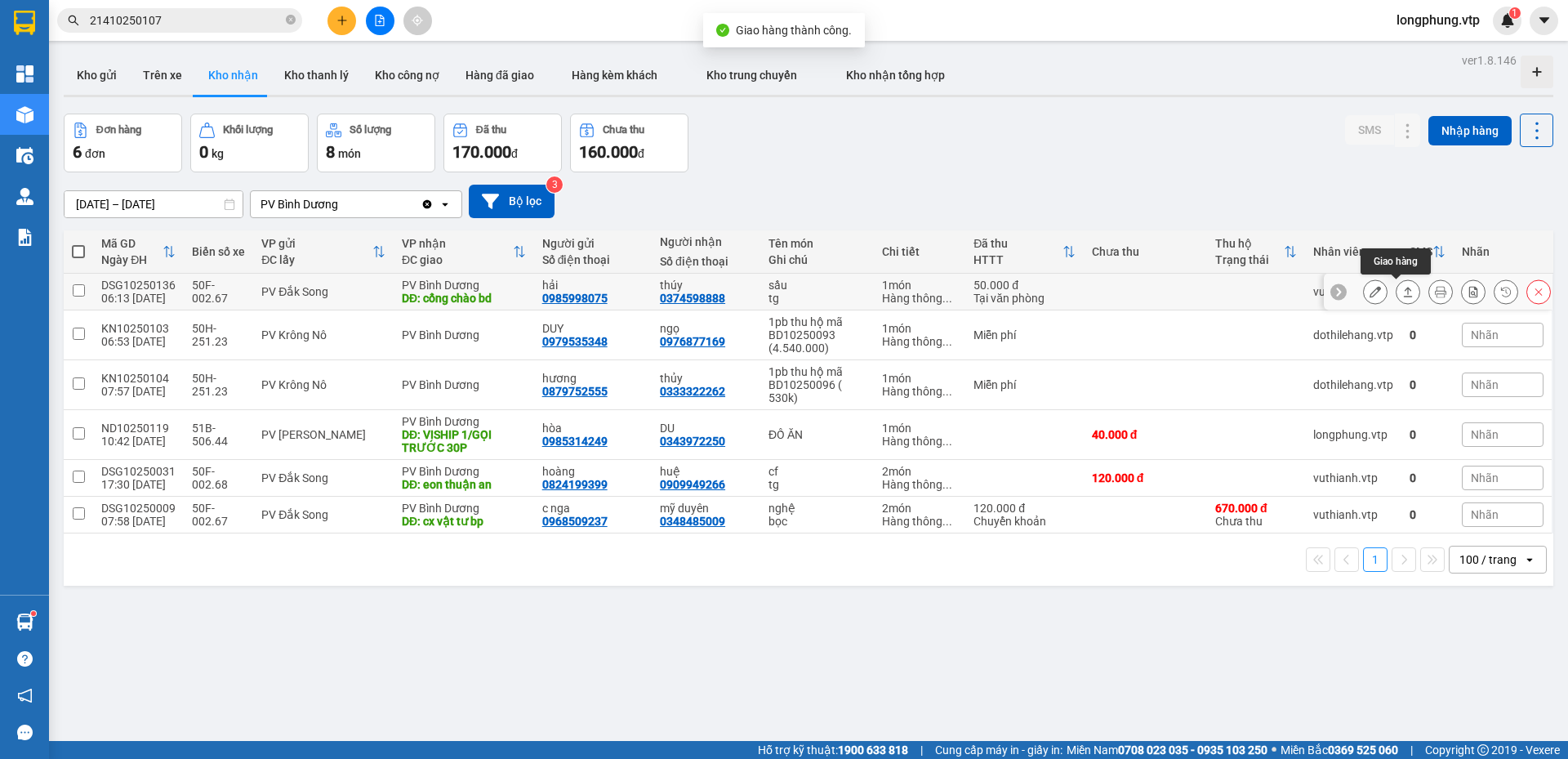
click at [1403, 297] on icon at bounding box center [1409, 291] width 12 height 12
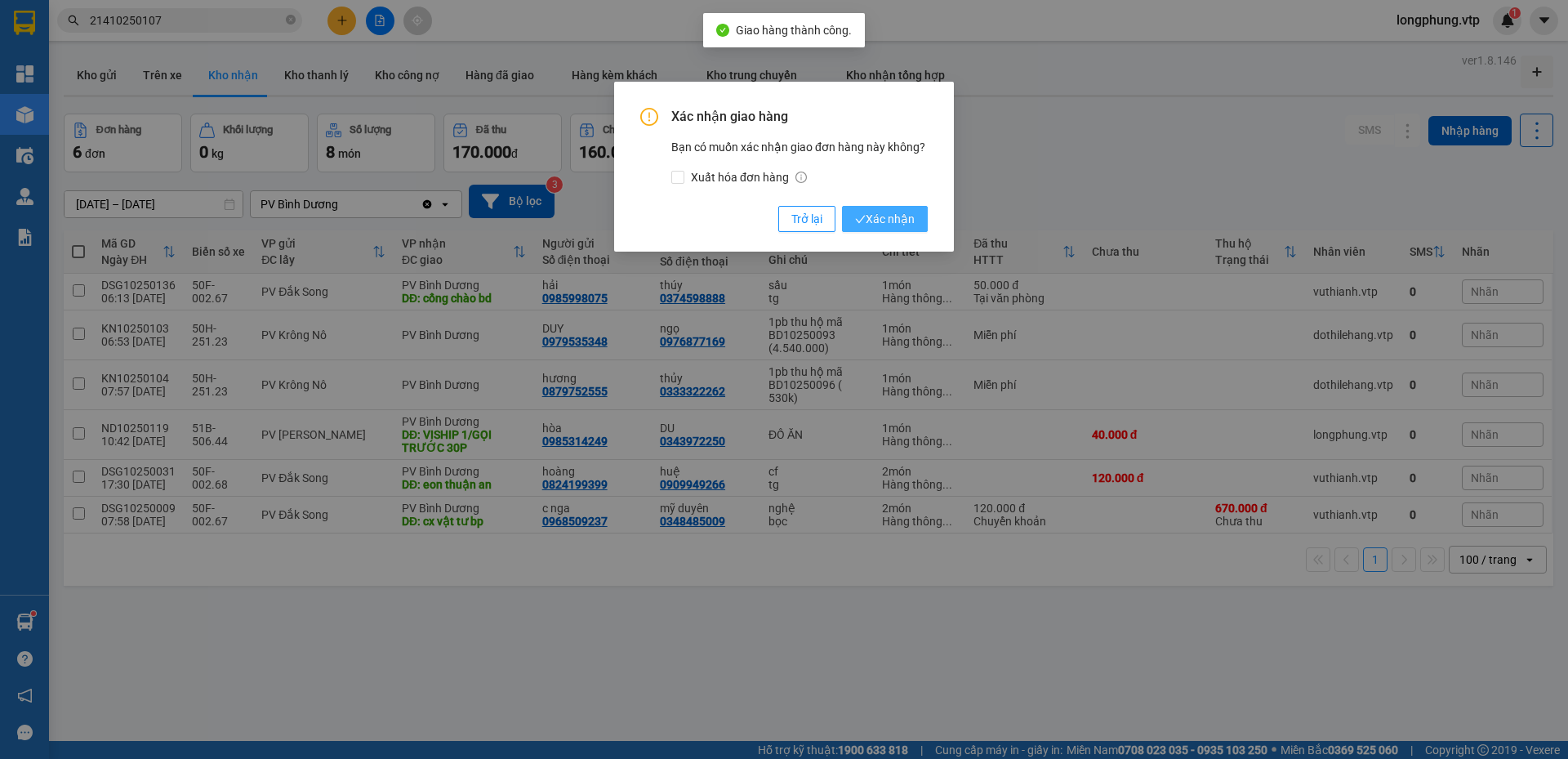
click at [893, 216] on span "Xác nhận" at bounding box center [885, 219] width 60 height 18
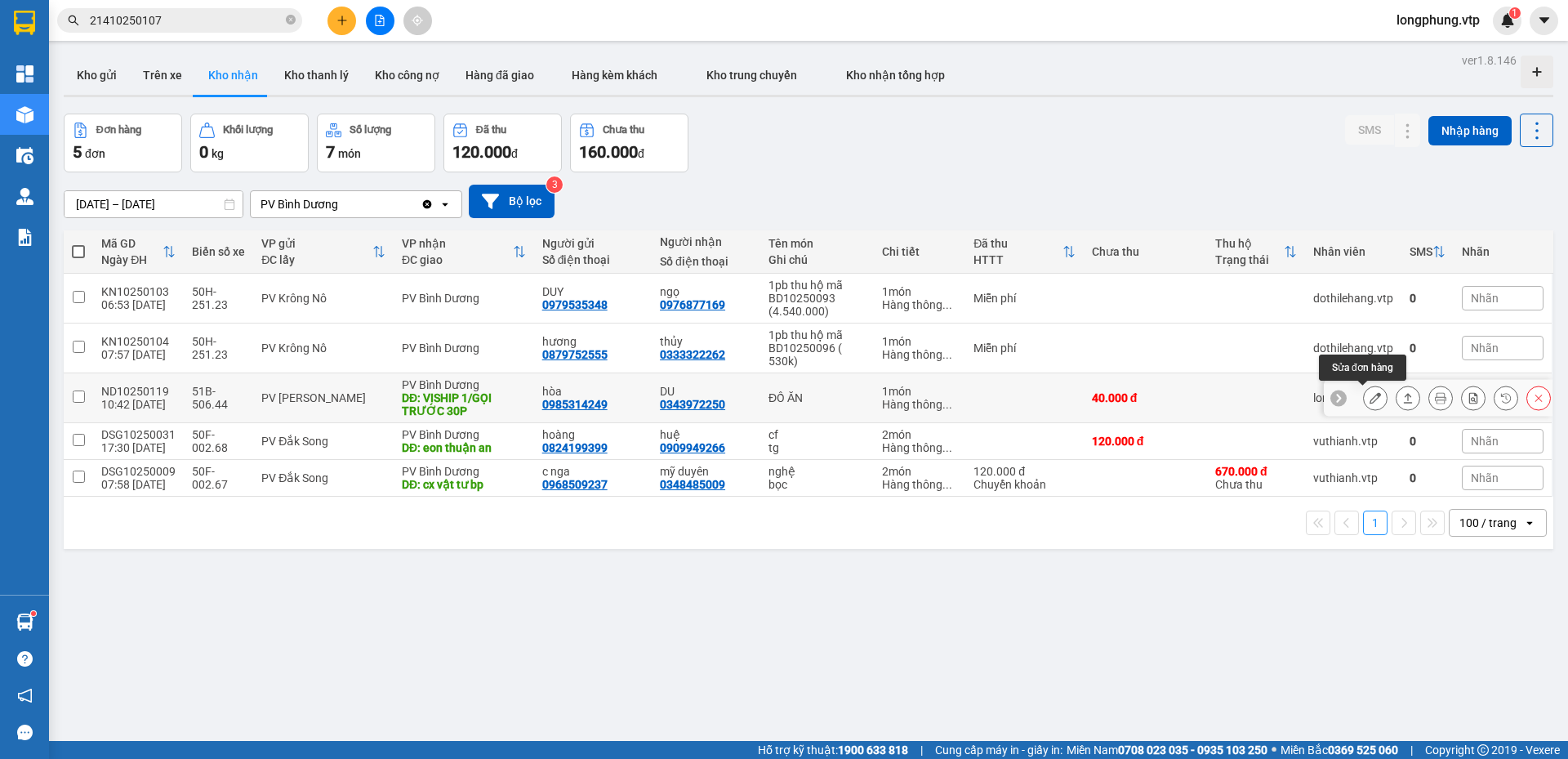
click at [1370, 401] on button at bounding box center [1375, 398] width 22 height 28
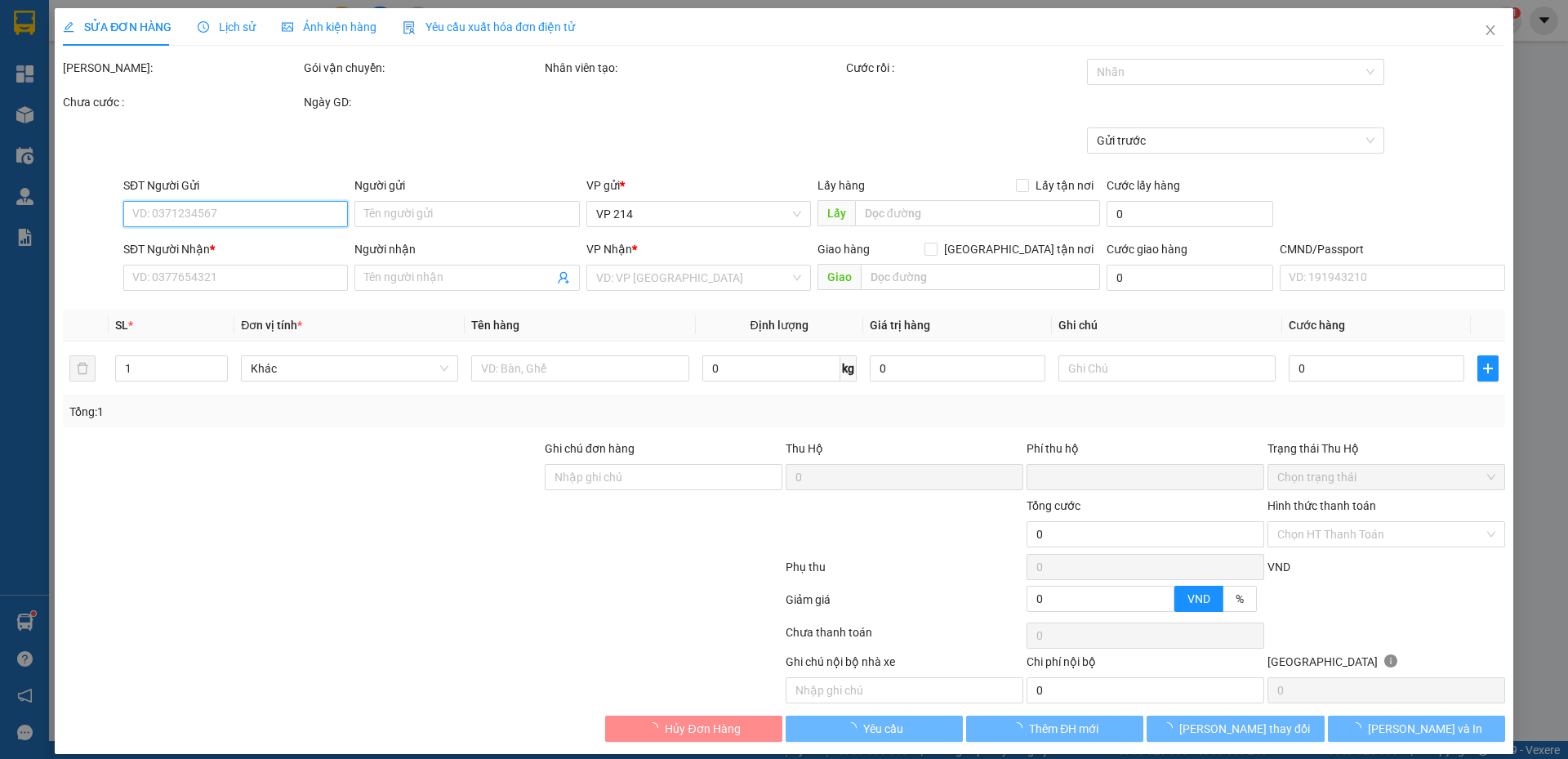
type input "0985314249"
type input "hòa"
type input "0343972250"
type input "DU"
type input "VISHIP 1/GỌI TRƯỚC 30P"
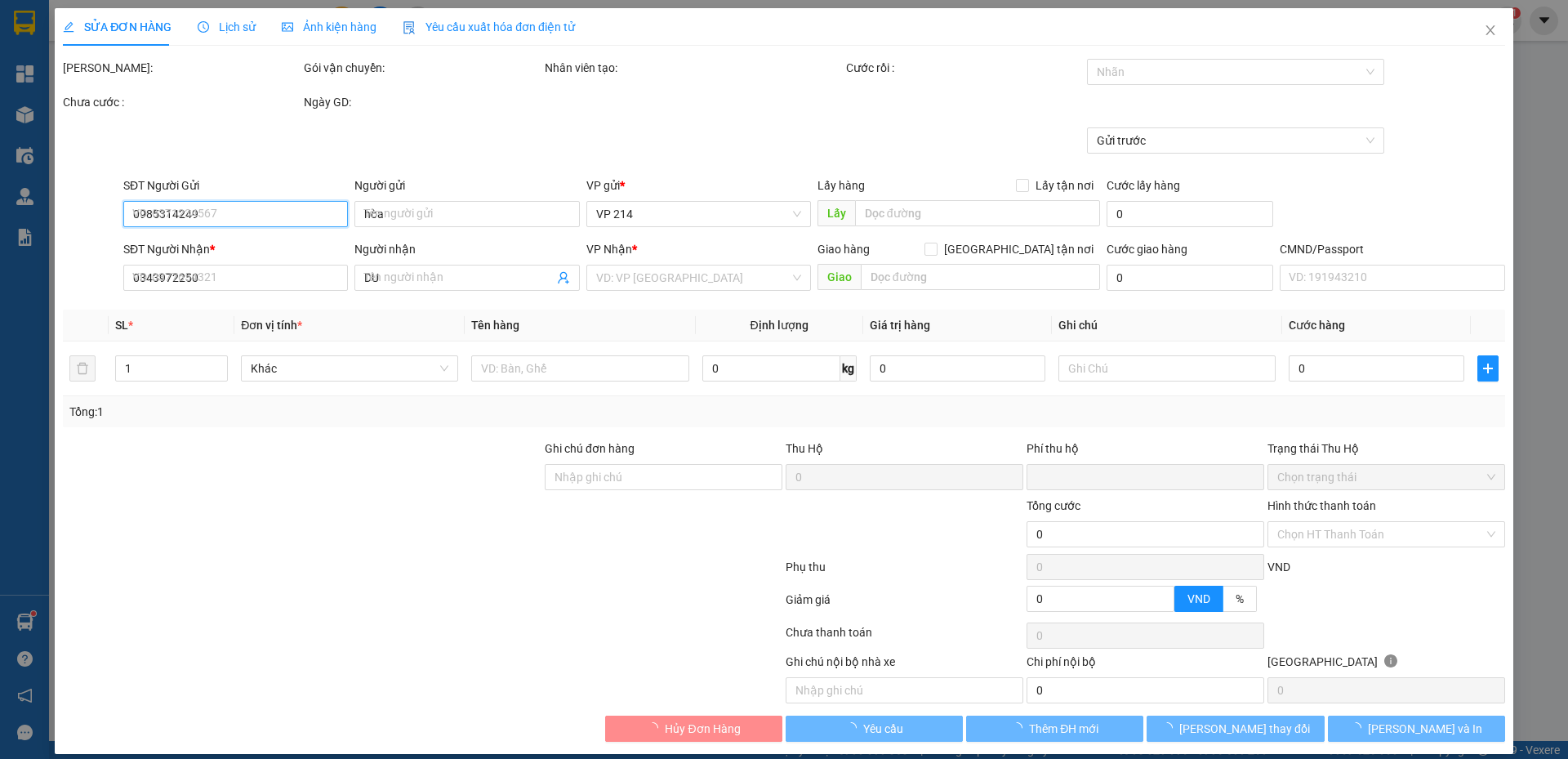
type input "XE ĐỂ HÀNG 214 , XE HK THU"
type input "0"
type input "40.000"
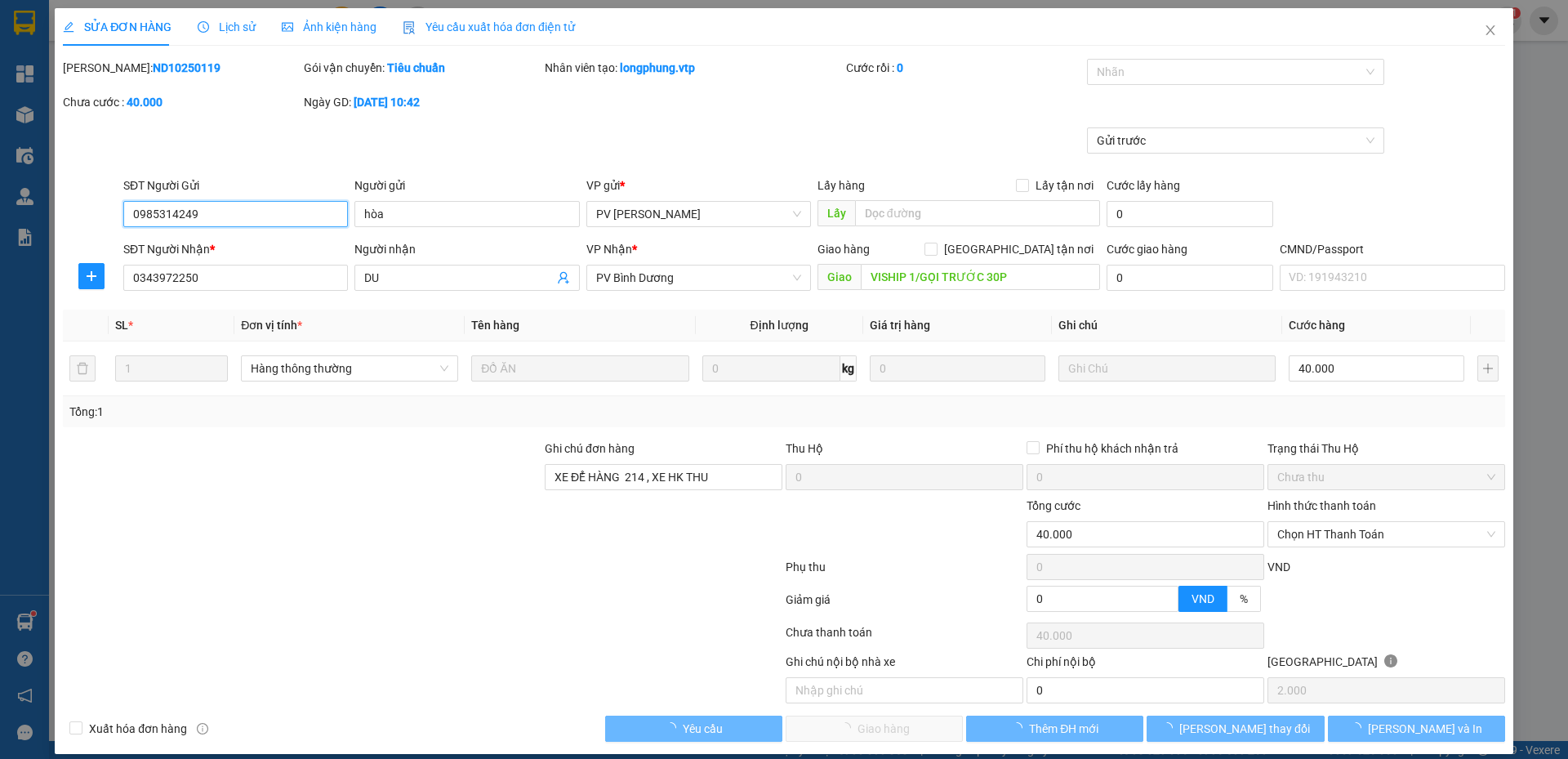
type input "2.000"
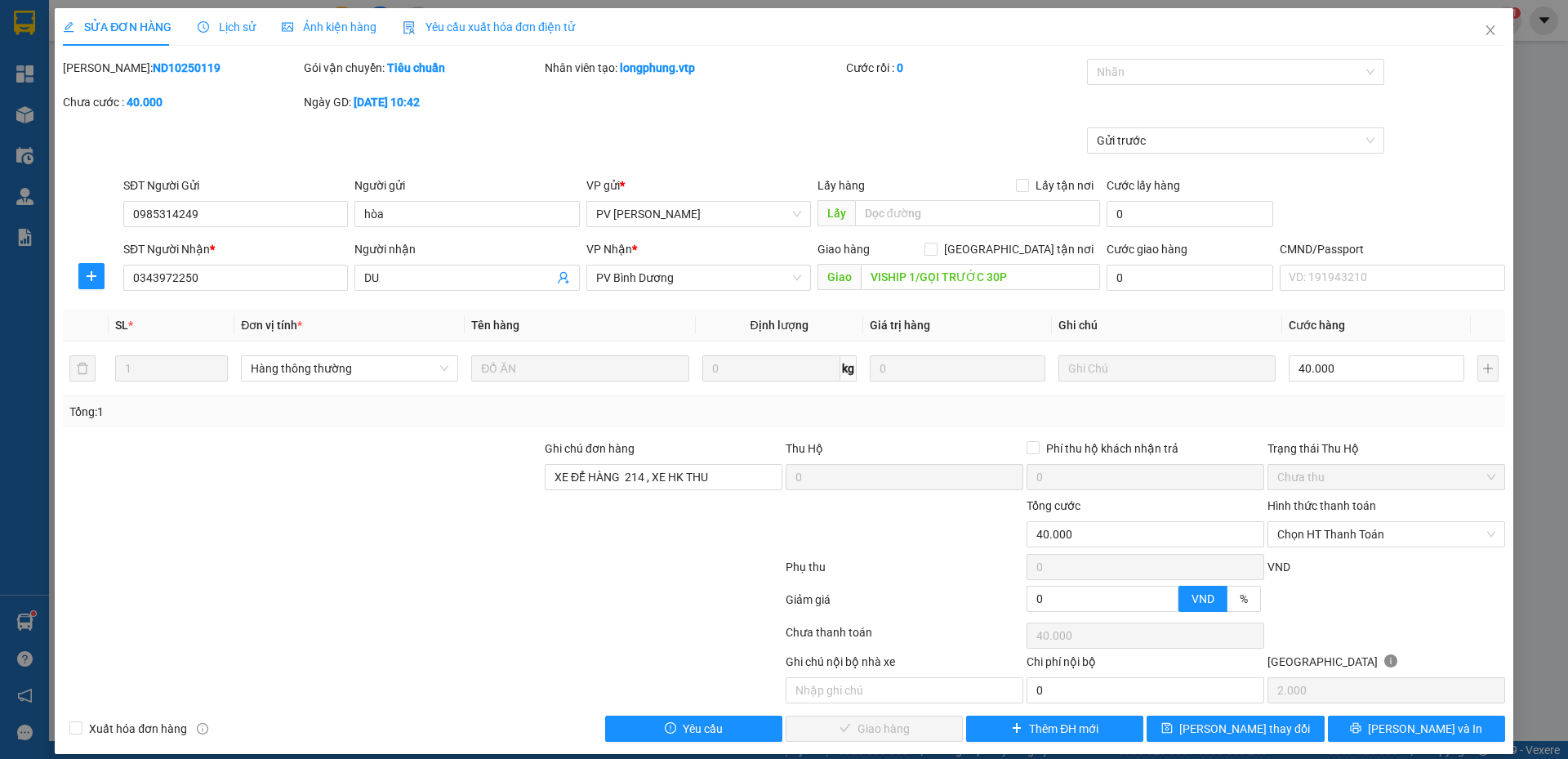
click at [216, 27] on span "Lịch sử" at bounding box center [226, 26] width 58 height 13
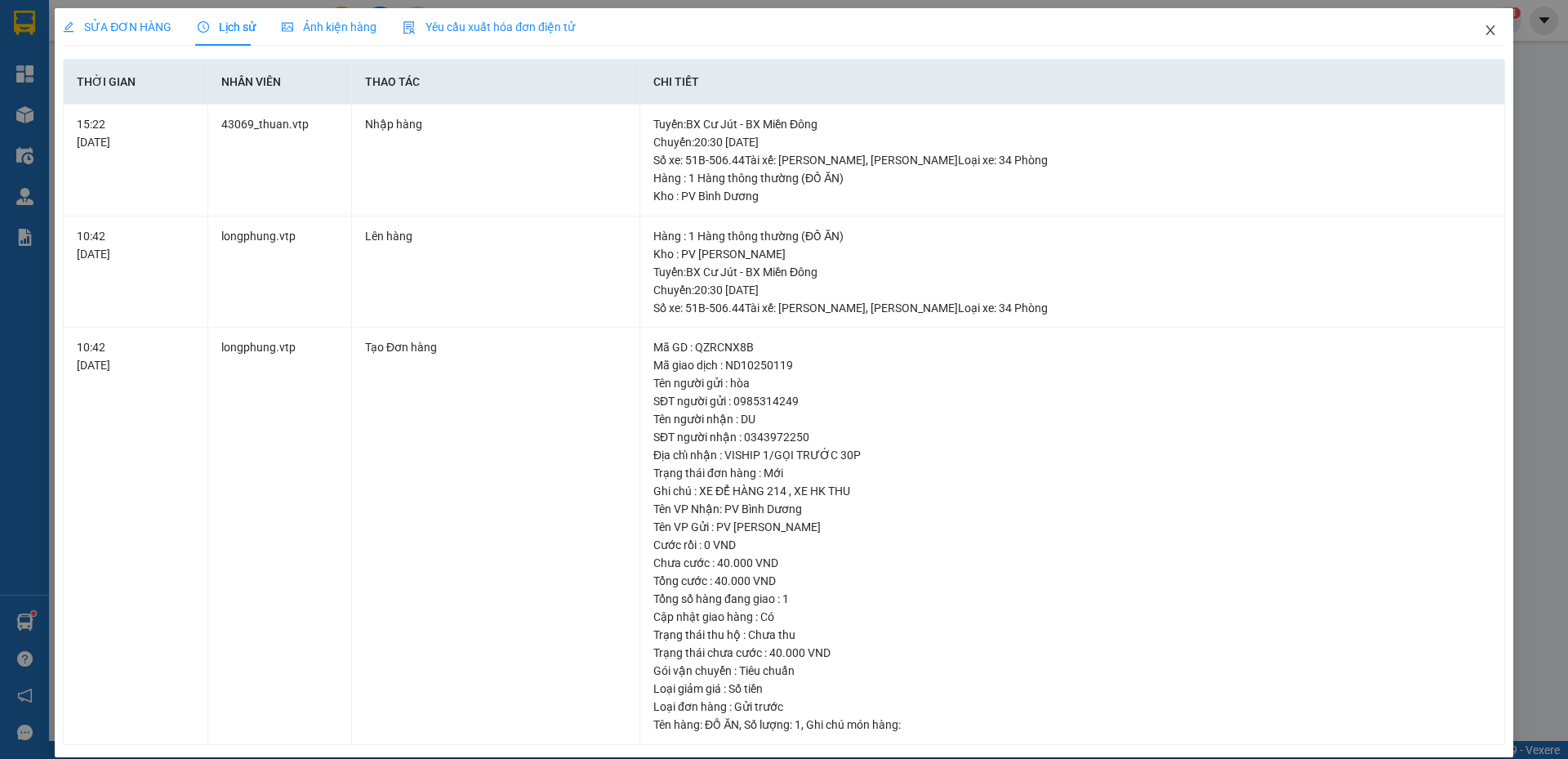
click at [1471, 37] on span "Close" at bounding box center [1491, 30] width 46 height 46
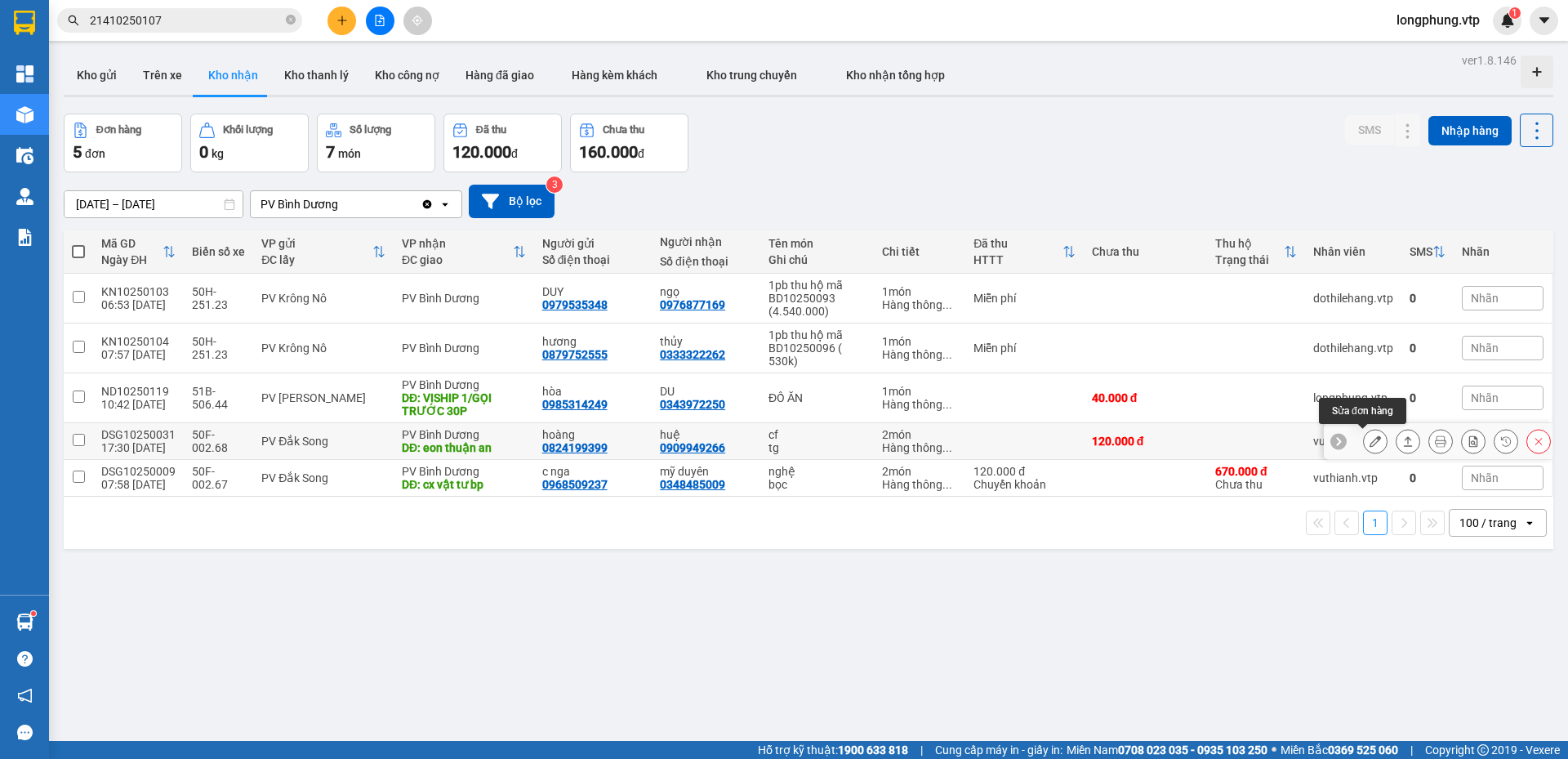
click at [1370, 445] on icon at bounding box center [1375, 441] width 12 height 12
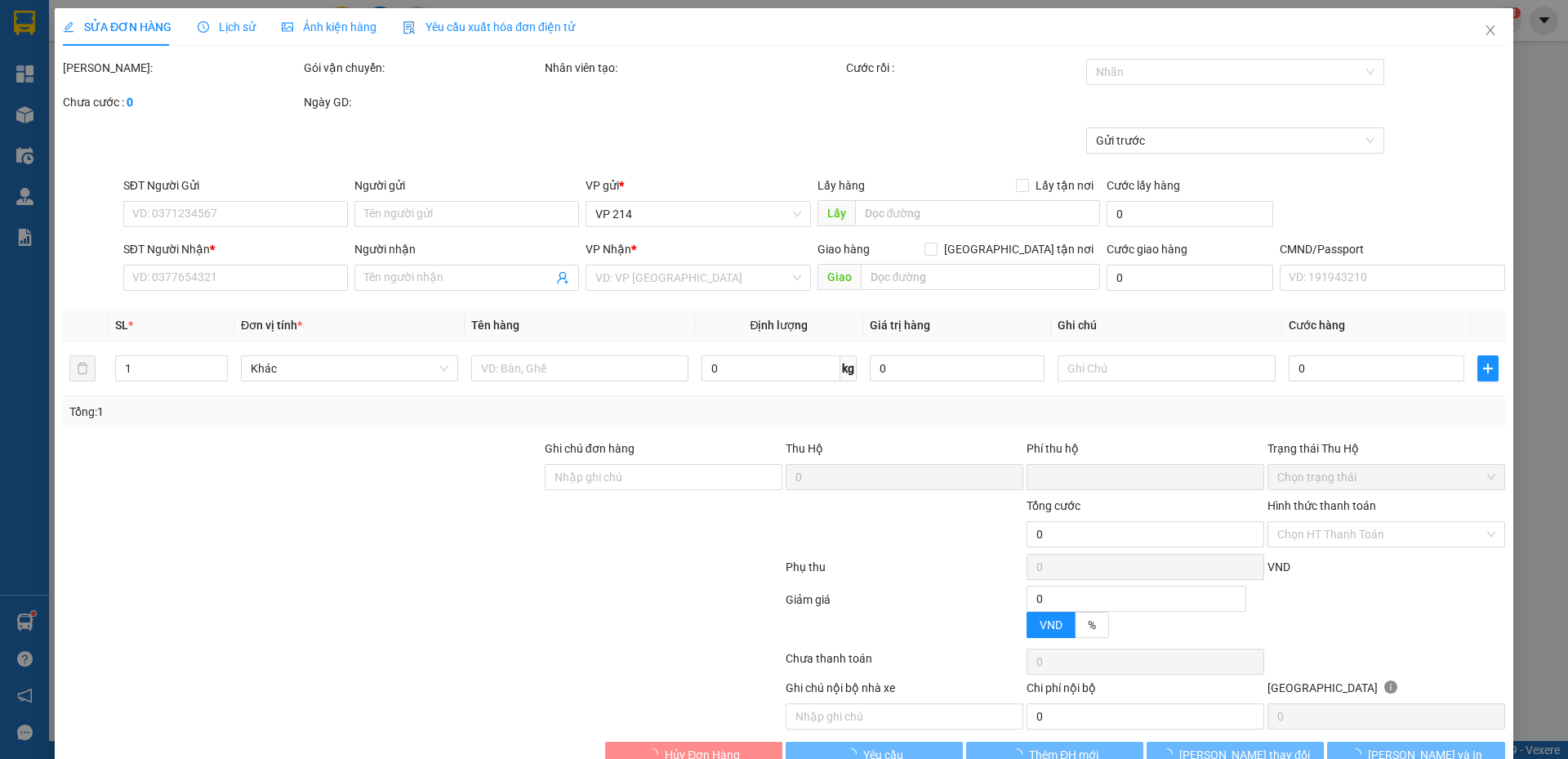
type input "6.000"
type input "0824199399"
type input "hoàng"
type input "0909949266"
type input "huệ"
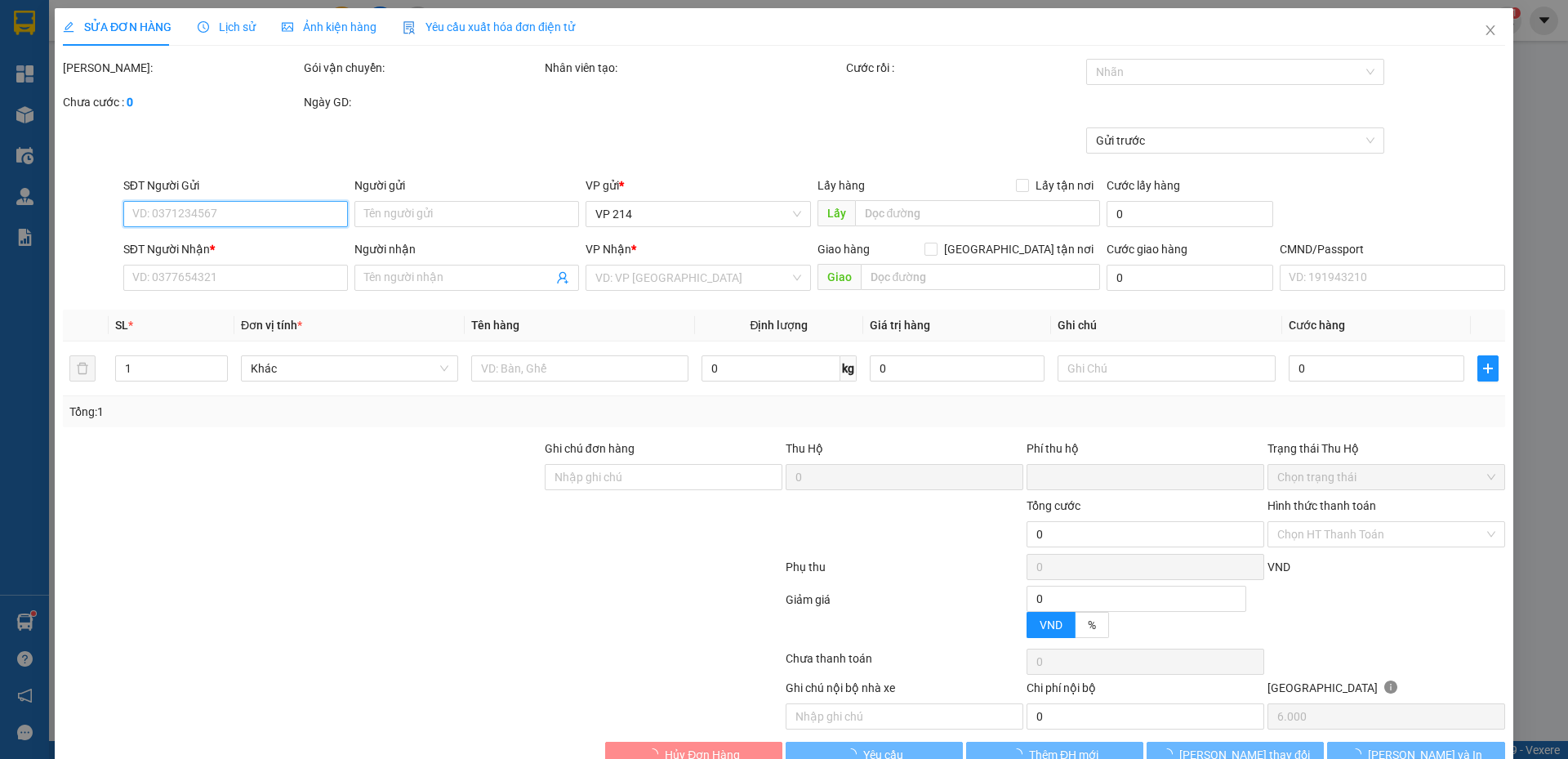
type input "eon thuận an"
type input "LX K GIAO"
type input "0"
type input "120.000"
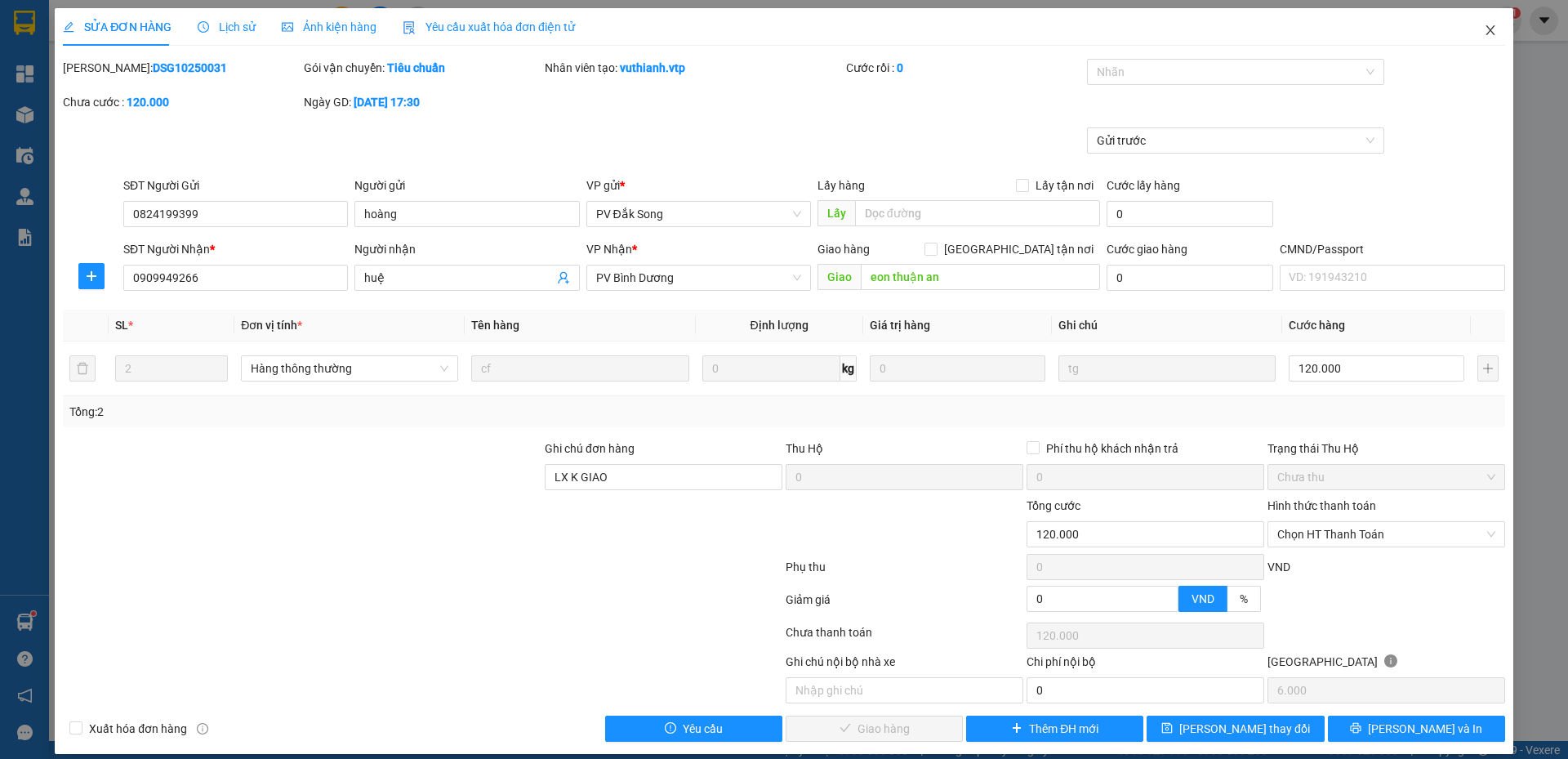
click at [1486, 31] on icon "close" at bounding box center [1490, 30] width 9 height 10
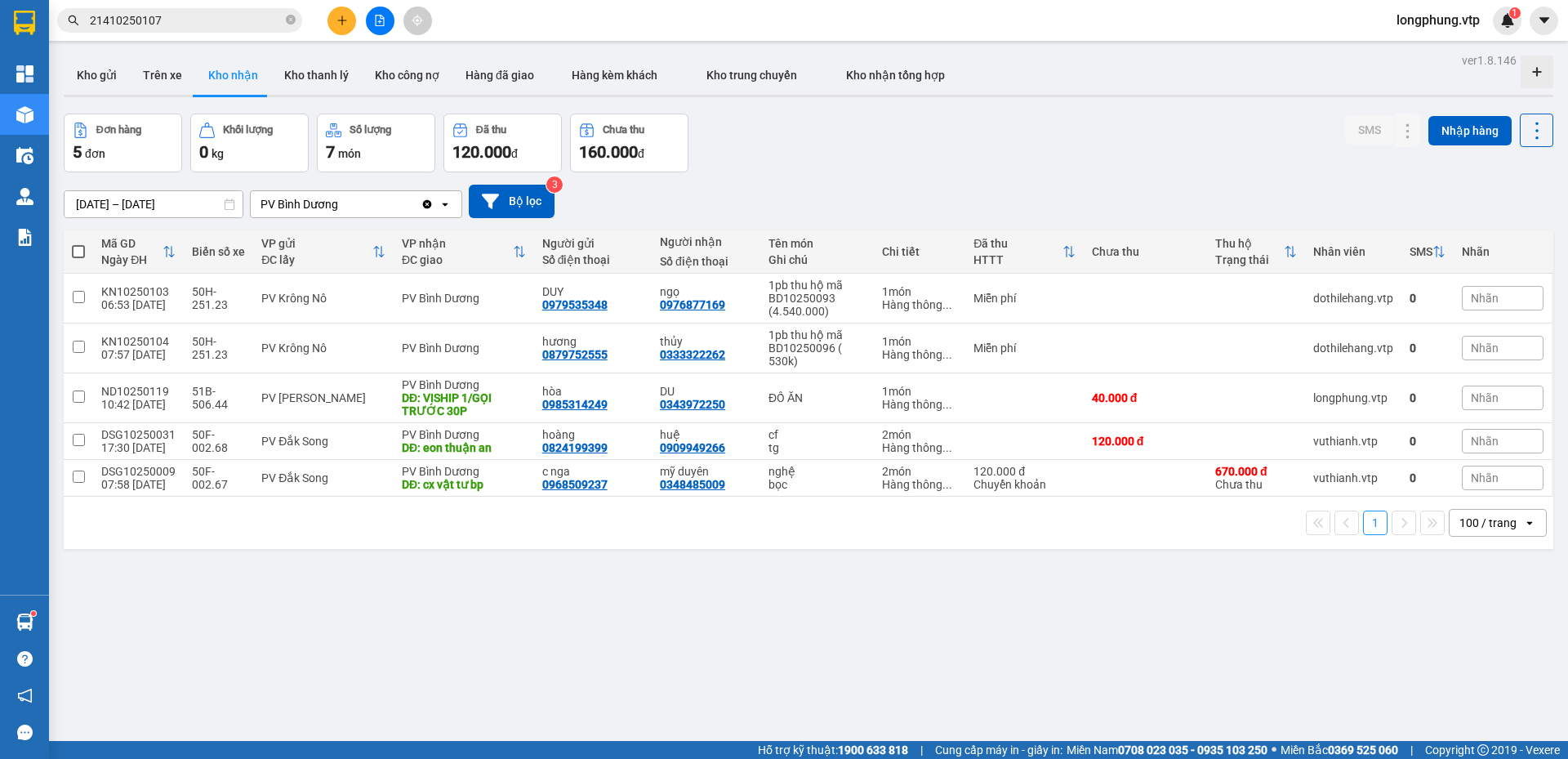
click at [1290, 148] on div "Đơn hàng 5 đơn Khối lượng 0 kg Số lượng 7 món Đã thu 120.000 đ Chưa thu 160.000…" at bounding box center [808, 143] width 1490 height 59
click at [1296, 107] on div "ver 1.8.146 Kho gửi Trên xe Kho nhận Kho thanh lý Kho công nợ Hàng đã giao Hàng…" at bounding box center [808, 428] width 1503 height 759
click at [427, 201] on icon "Clear value" at bounding box center [427, 203] width 9 height 9
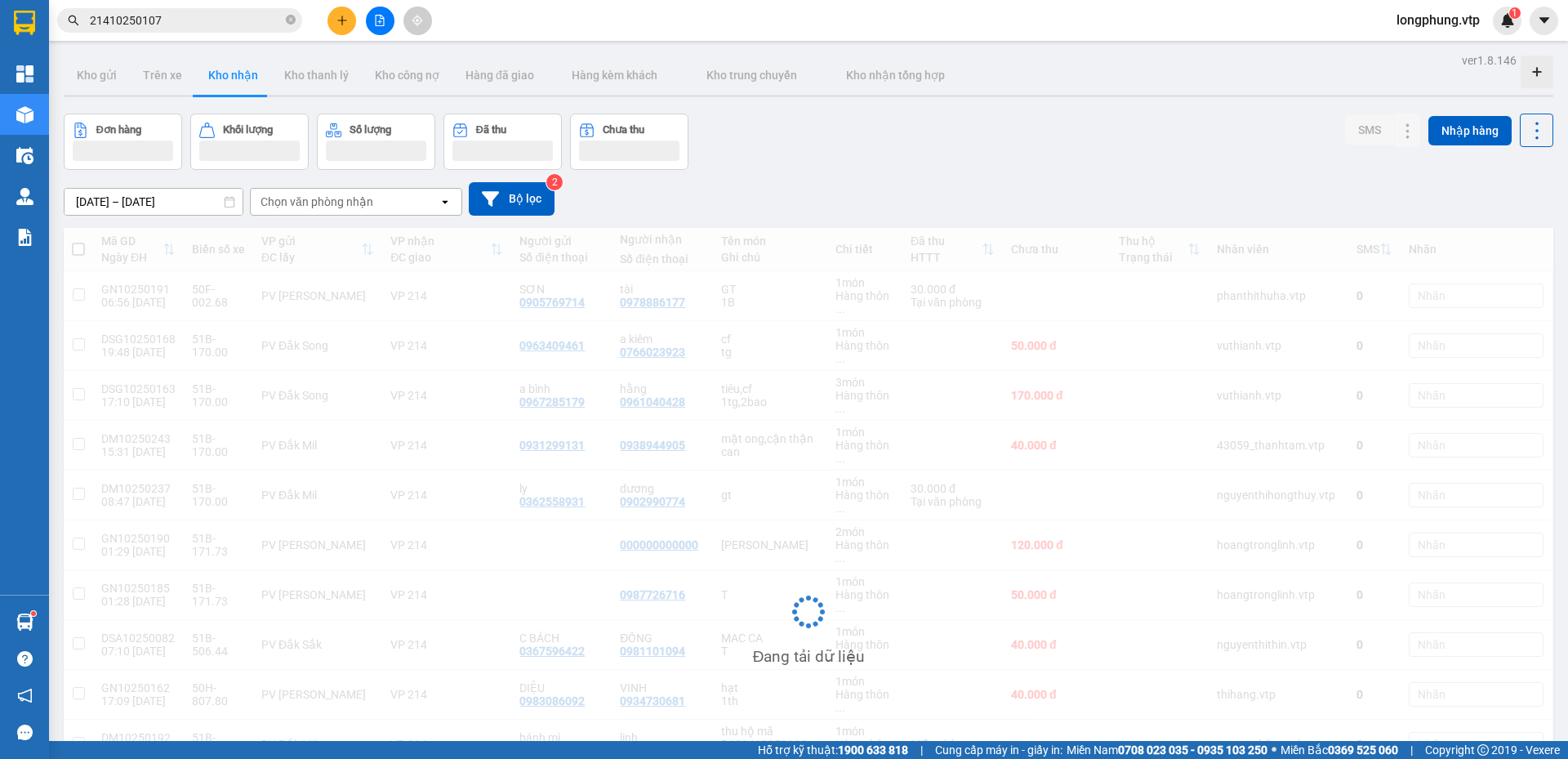
click at [391, 209] on div "Chọn văn phòng nhận" at bounding box center [345, 201] width 188 height 26
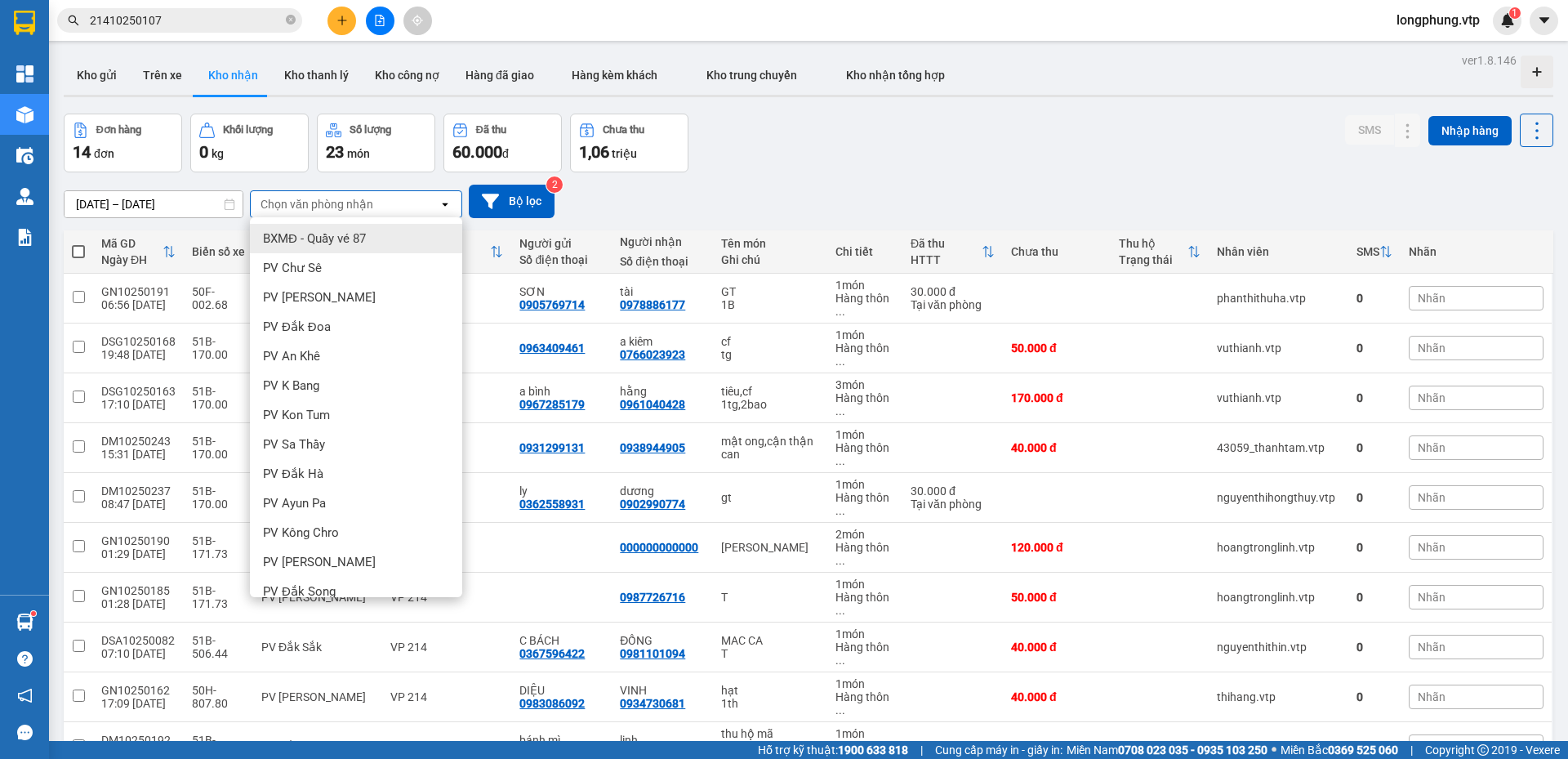
type input "d"
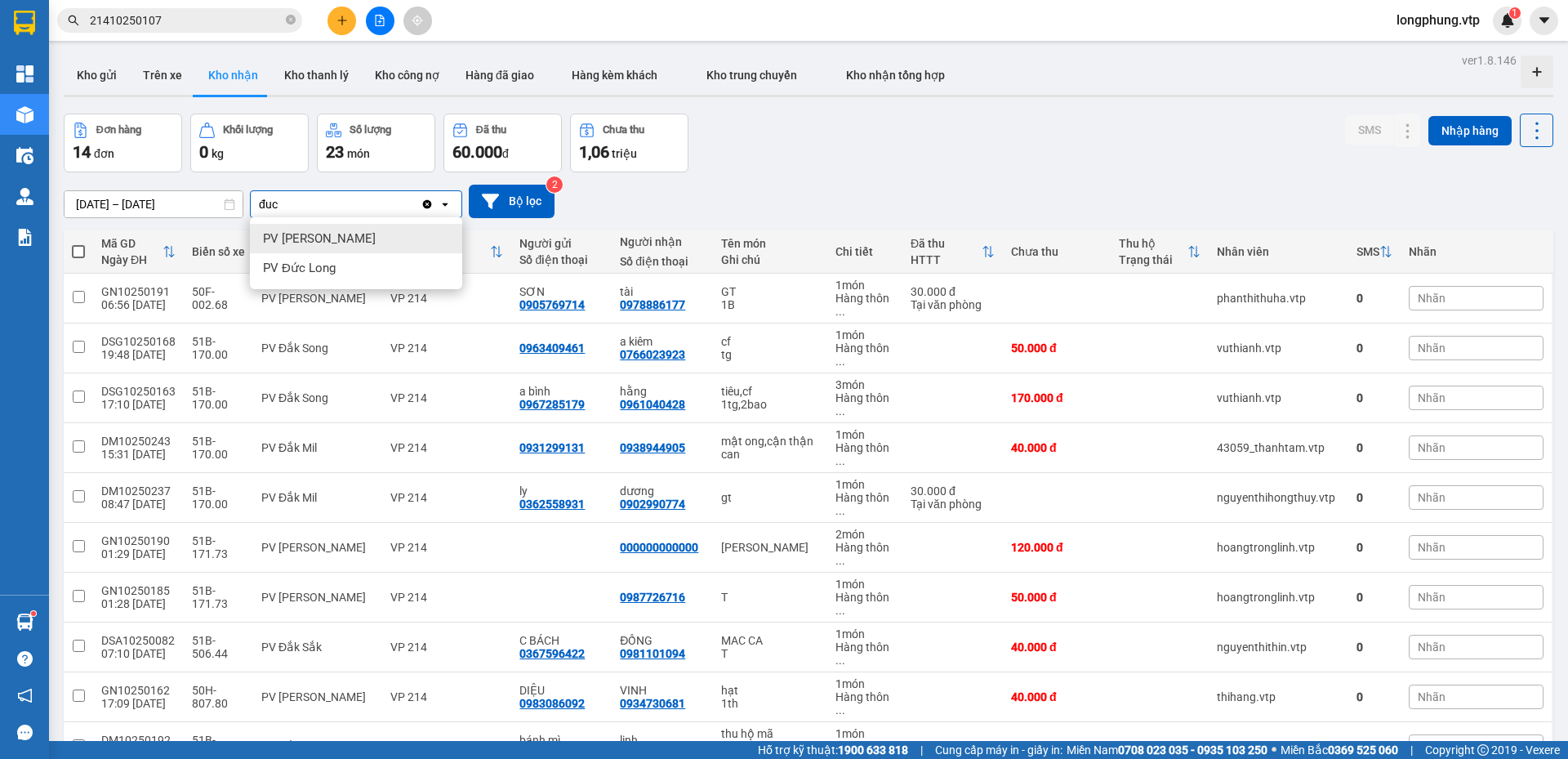
type input "đuc"
click at [342, 242] on div "PV [PERSON_NAME]" at bounding box center [356, 239] width 212 height 29
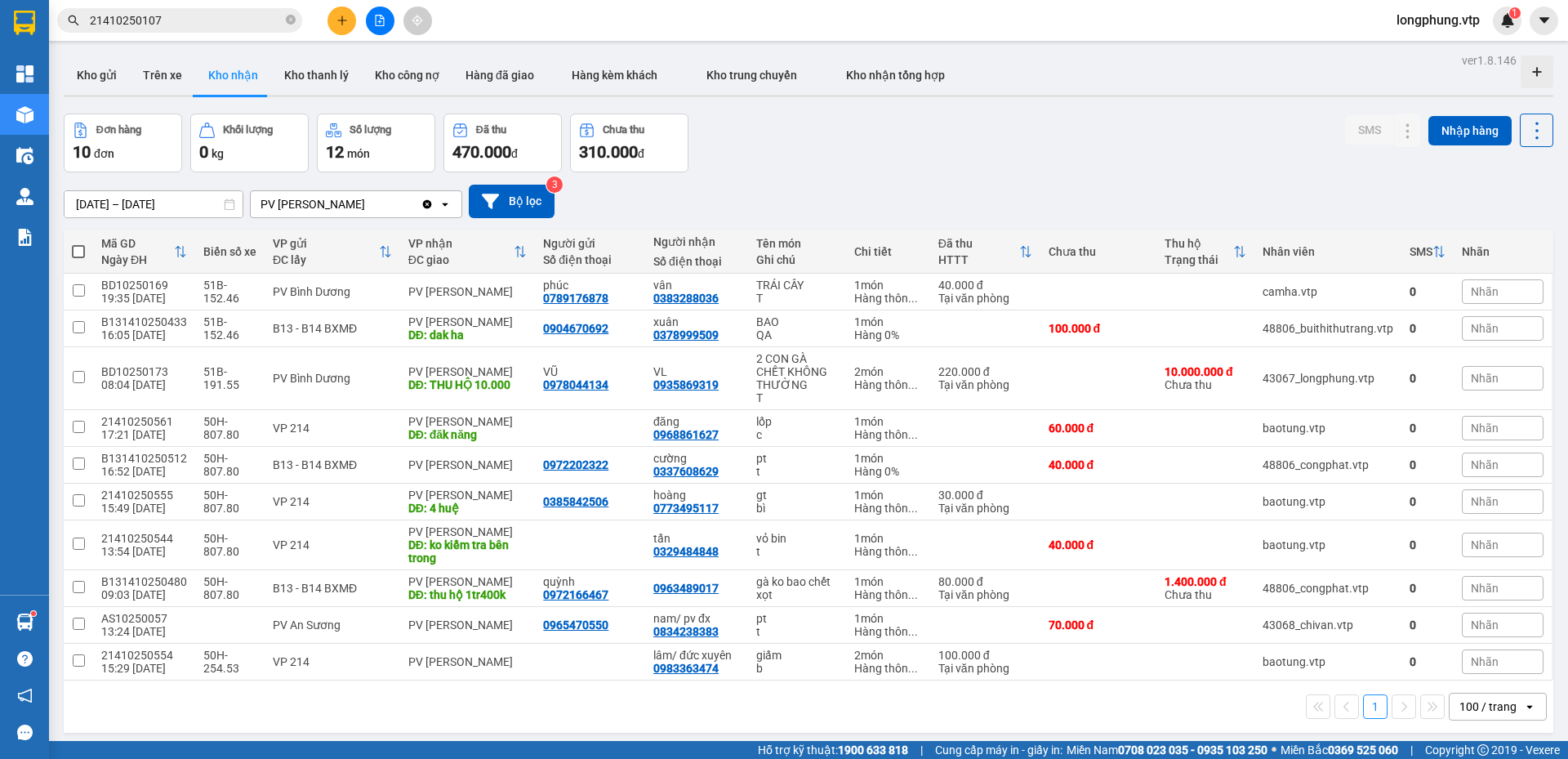
scroll to position [75, 0]
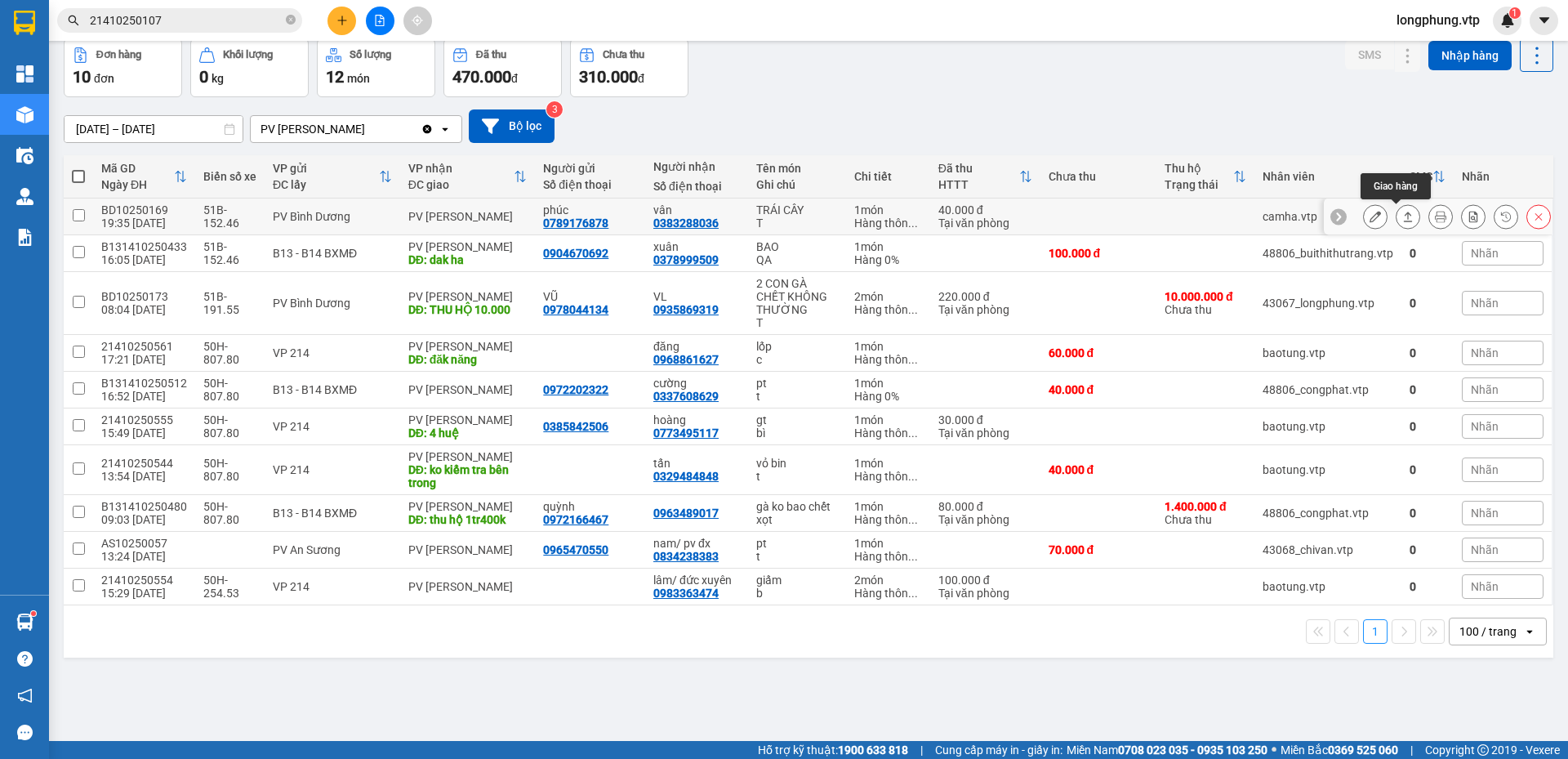
click at [1403, 220] on icon at bounding box center [1409, 217] width 12 height 12
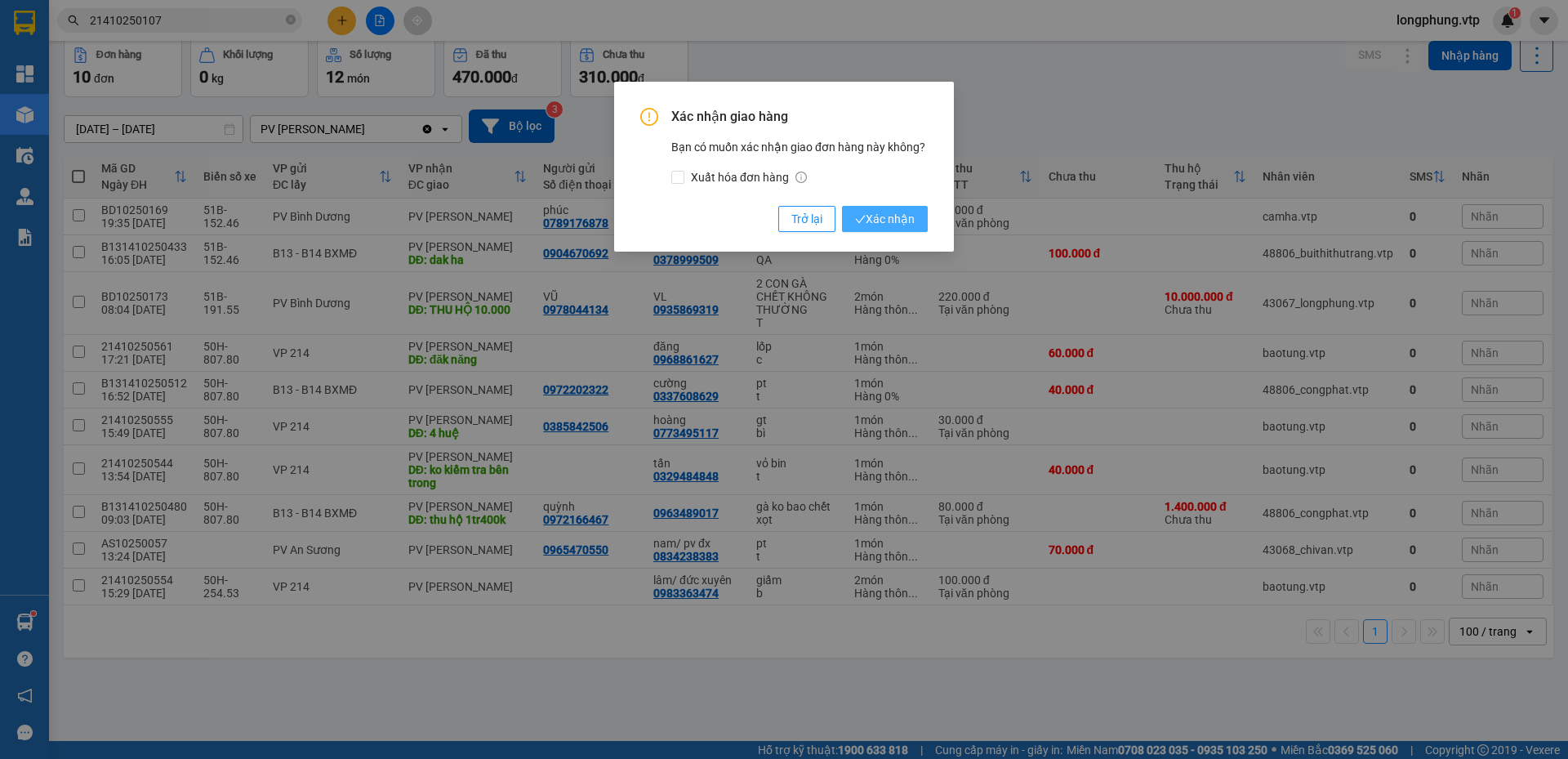
click at [883, 218] on span "Xác nhận" at bounding box center [885, 219] width 60 height 18
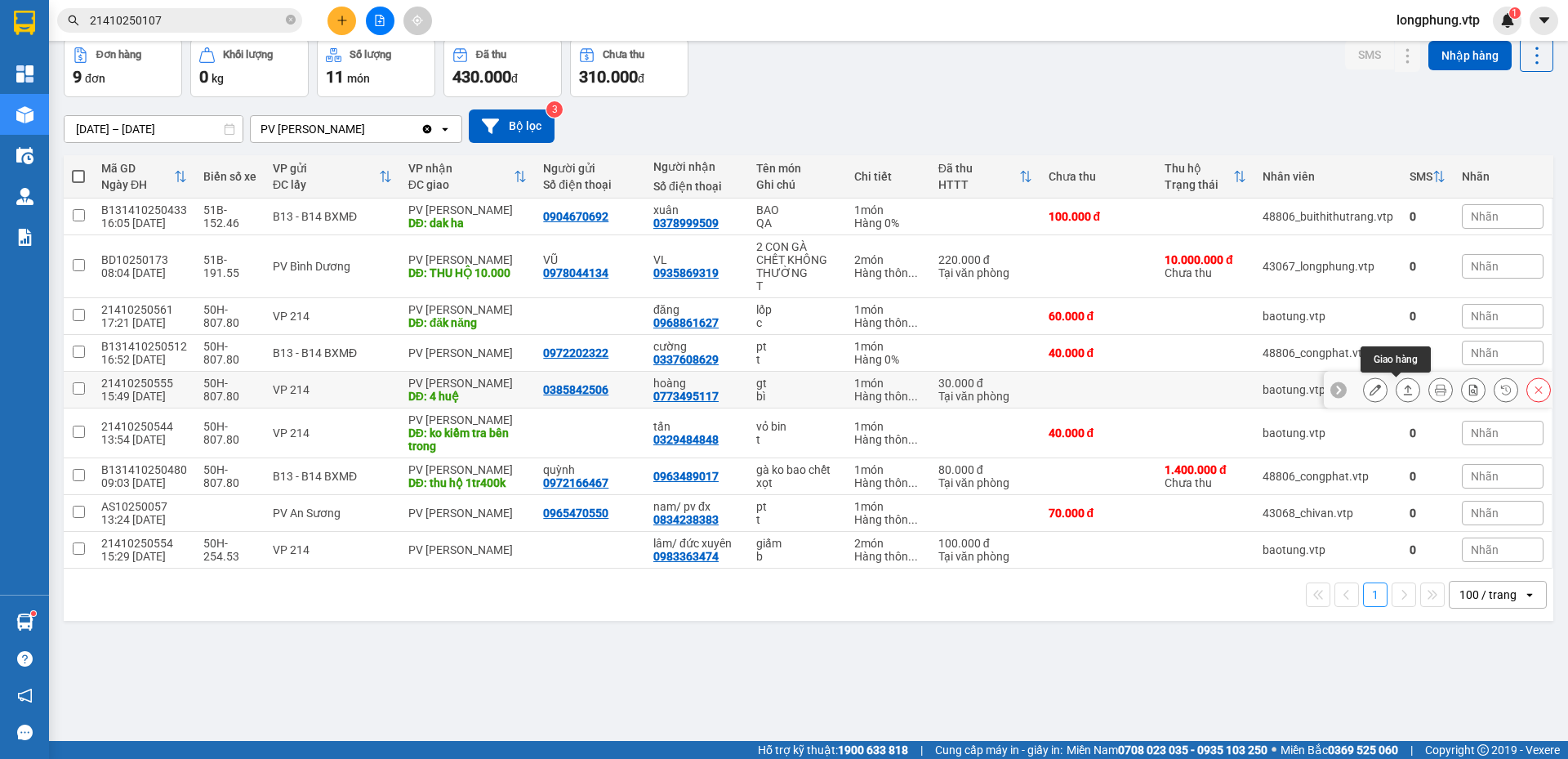
click at [1406, 390] on button at bounding box center [1408, 389] width 22 height 28
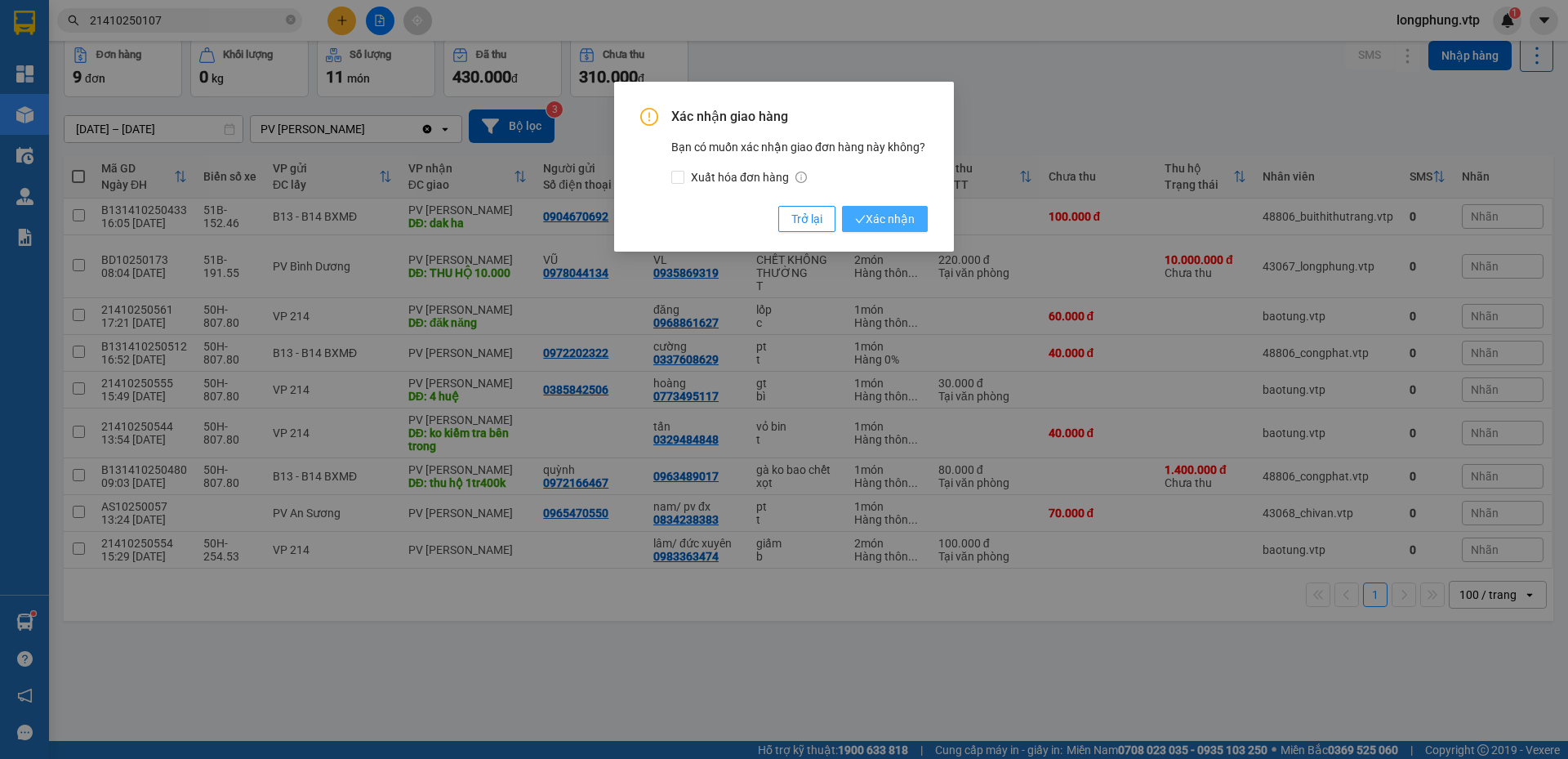
click at [909, 217] on span "Xác nhận" at bounding box center [885, 219] width 60 height 18
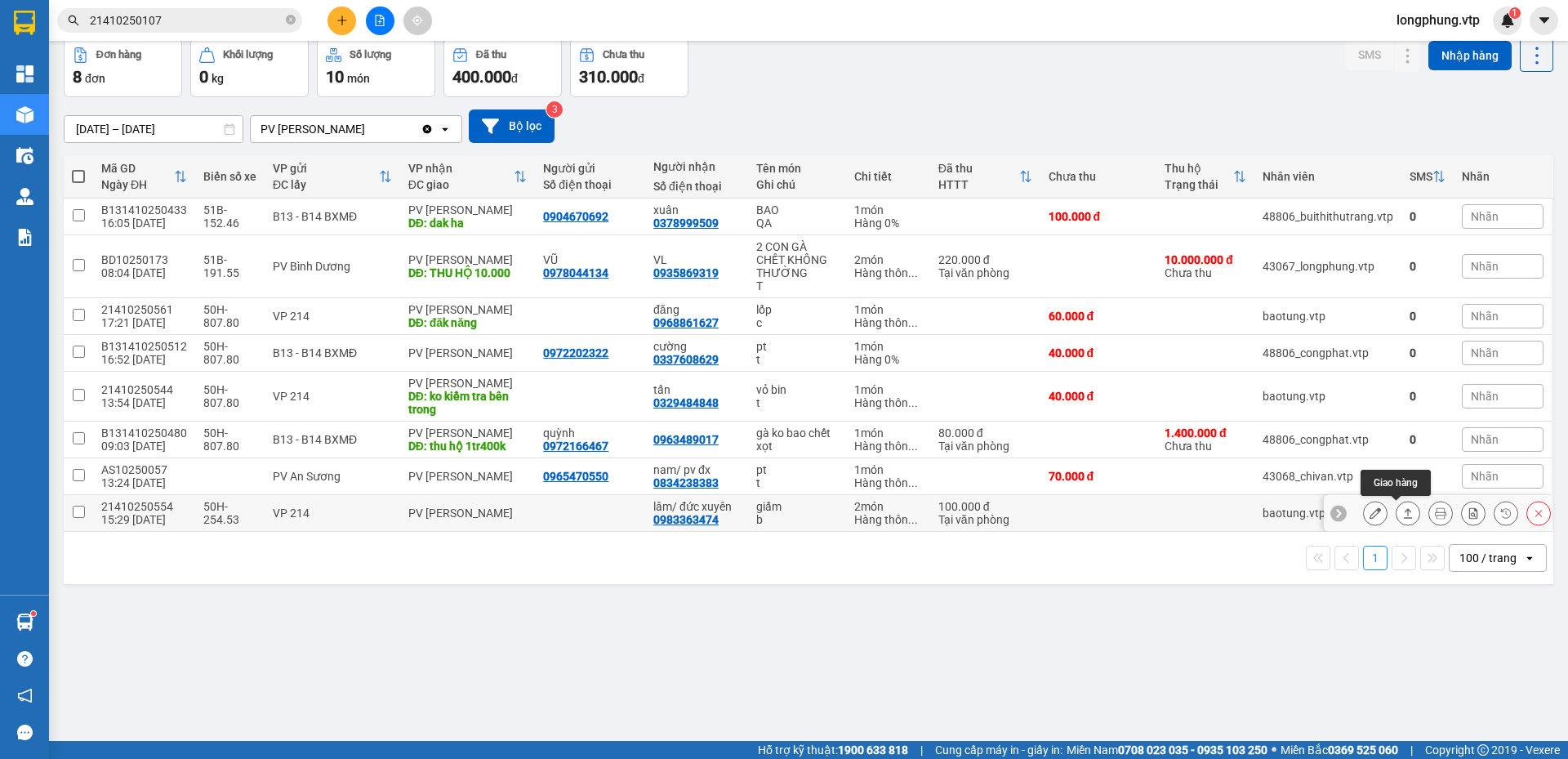
click at [1403, 516] on icon at bounding box center [1409, 513] width 12 height 12
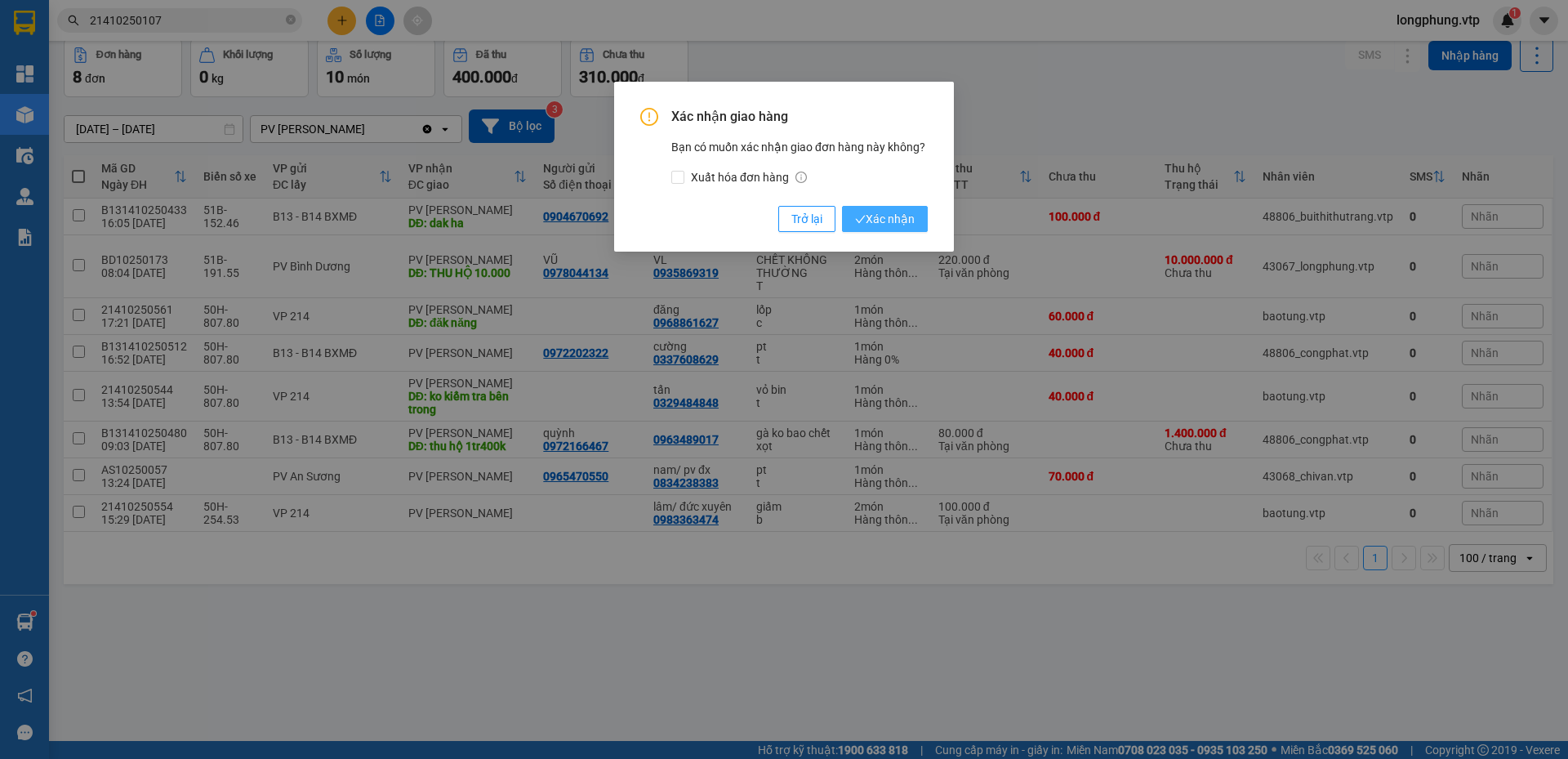
click at [899, 221] on span "Xác nhận" at bounding box center [885, 219] width 60 height 18
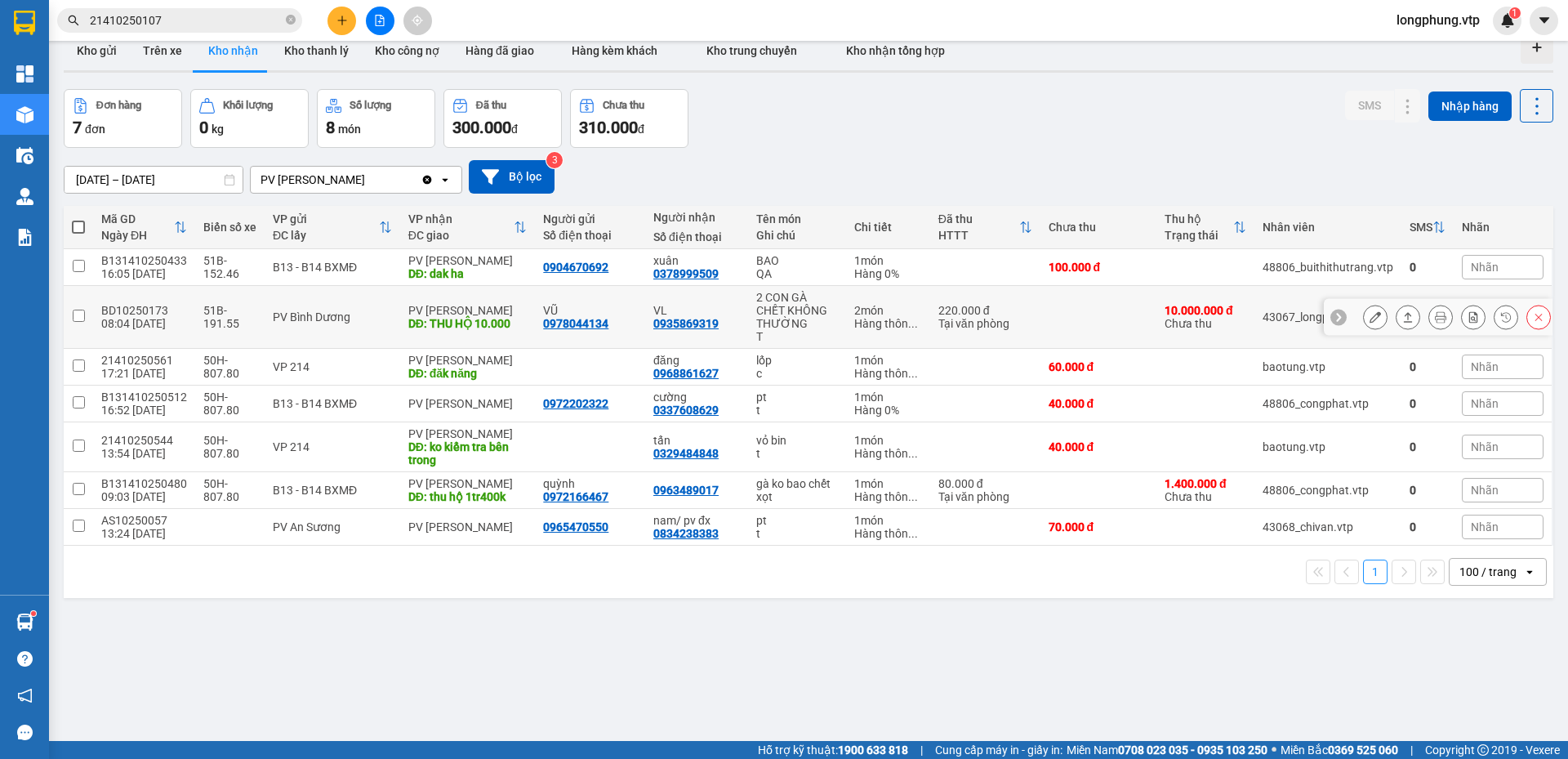
scroll to position [0, 0]
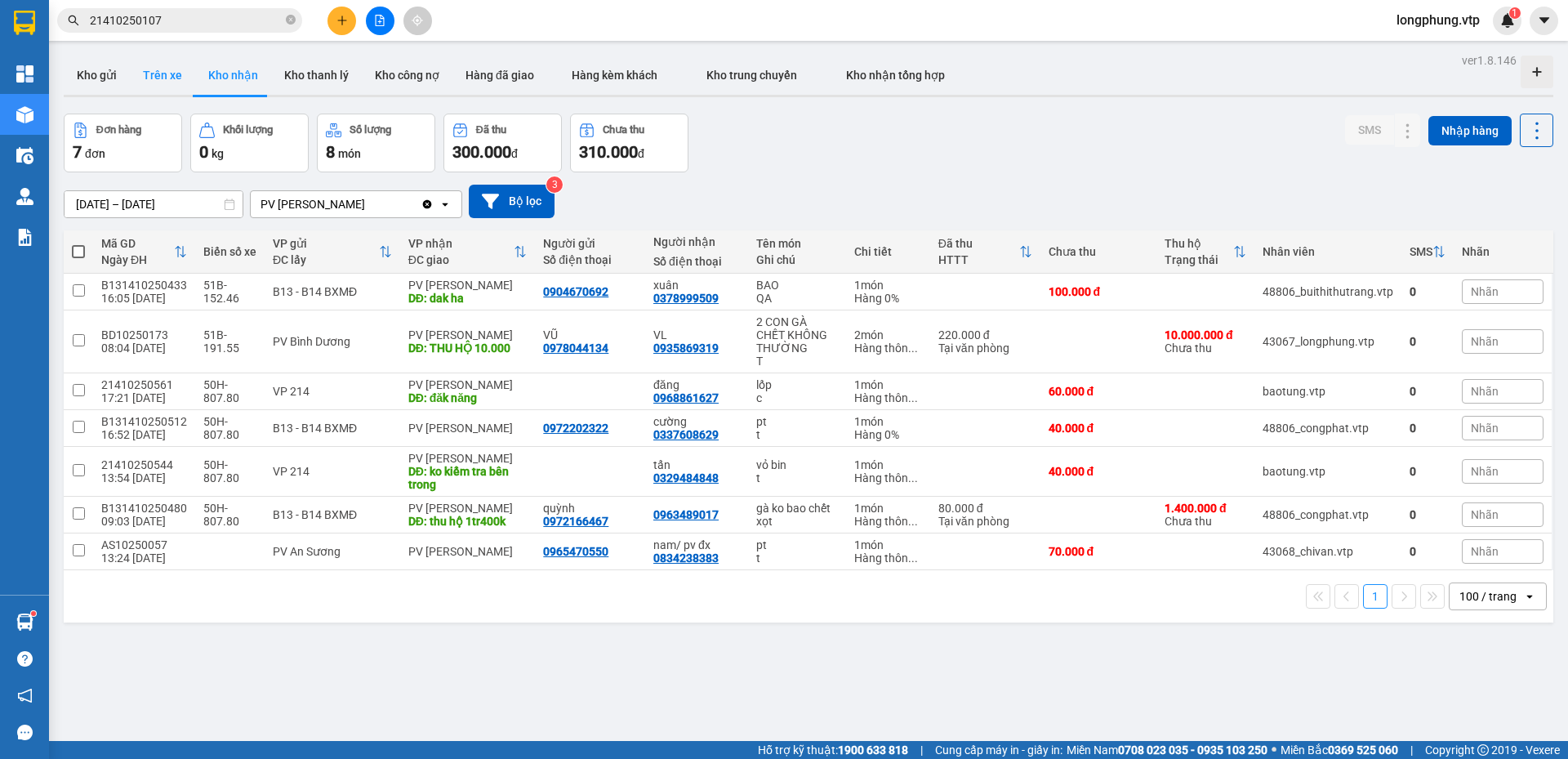
click at [170, 63] on button "Trên xe" at bounding box center [162, 75] width 65 height 39
type input "[DATE] – [DATE]"
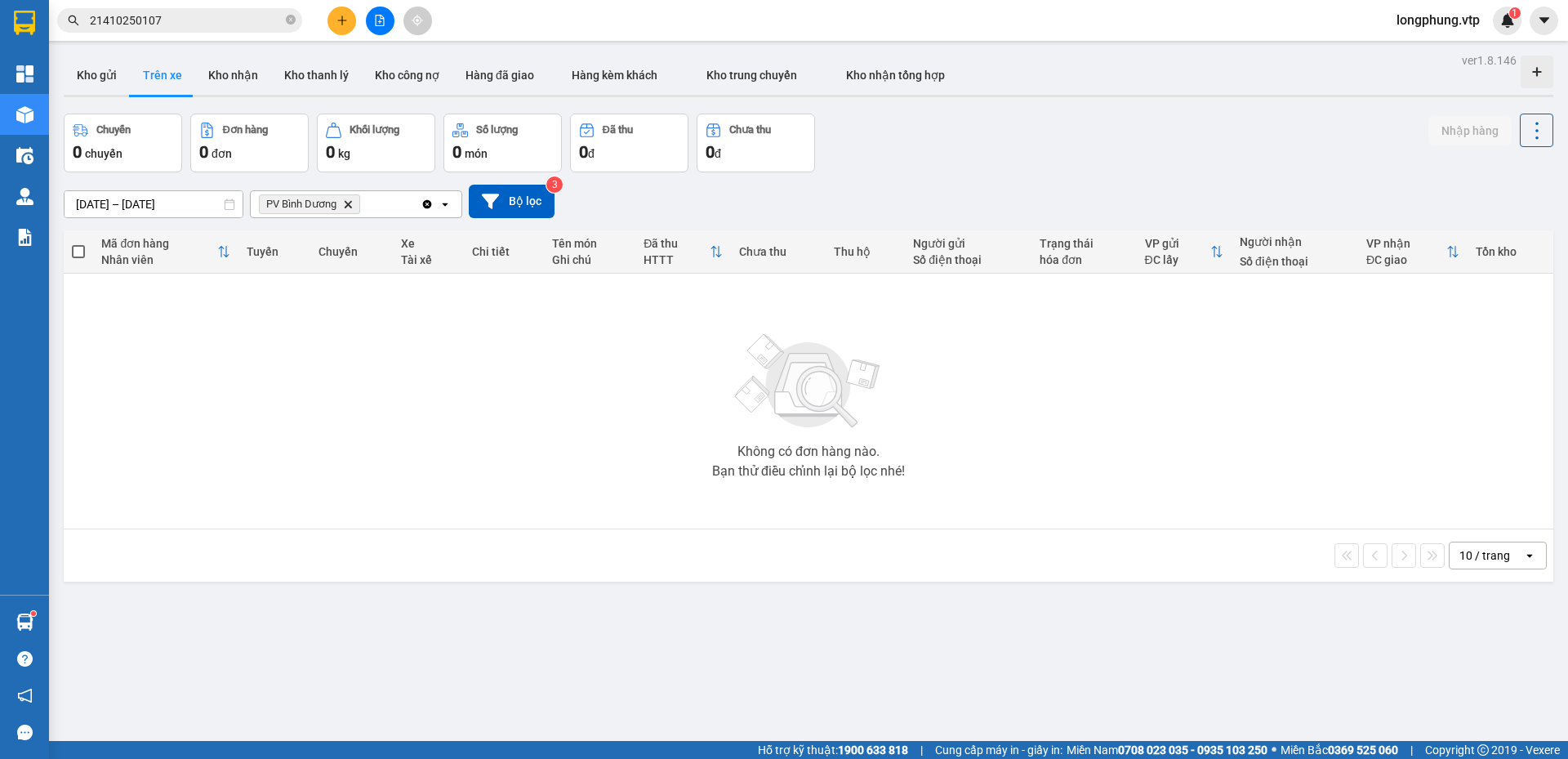
click at [355, 201] on span "PV Bình Dương Delete" at bounding box center [310, 204] width 102 height 20
click at [349, 202] on icon "Delete" at bounding box center [348, 204] width 10 height 10
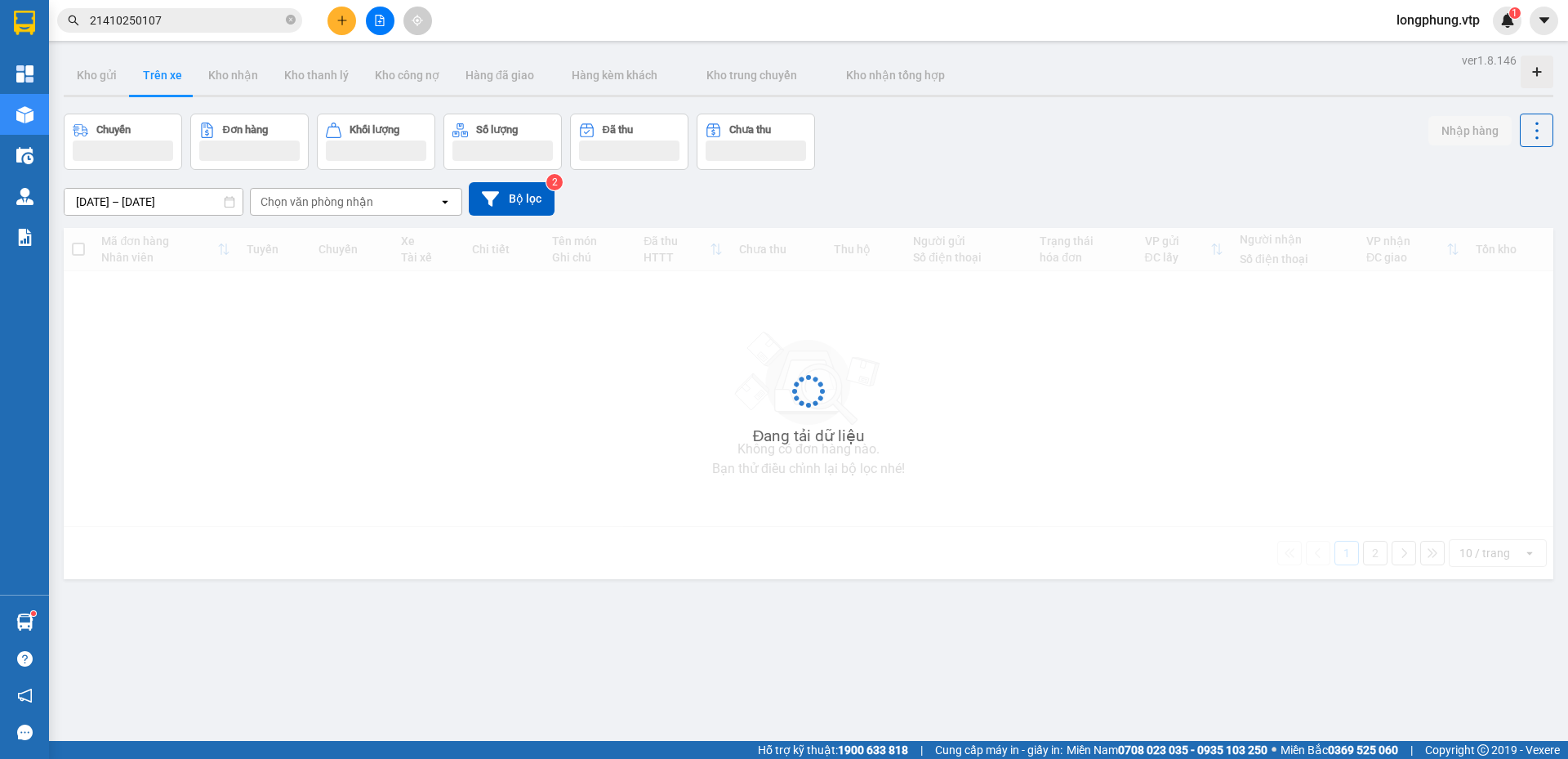
click at [329, 208] on div "Chọn văn phòng nhận" at bounding box center [317, 201] width 112 height 17
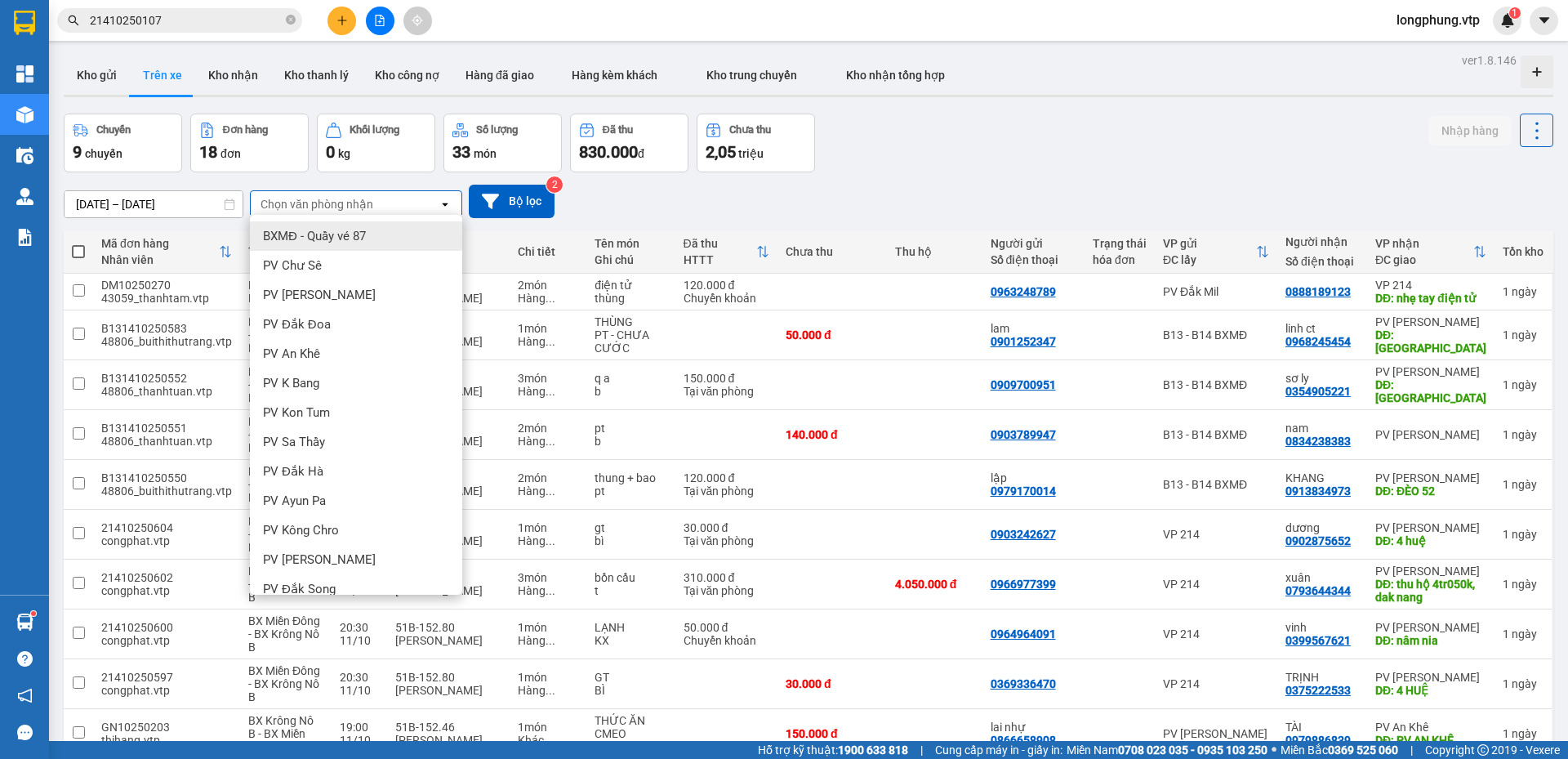
type input "d"
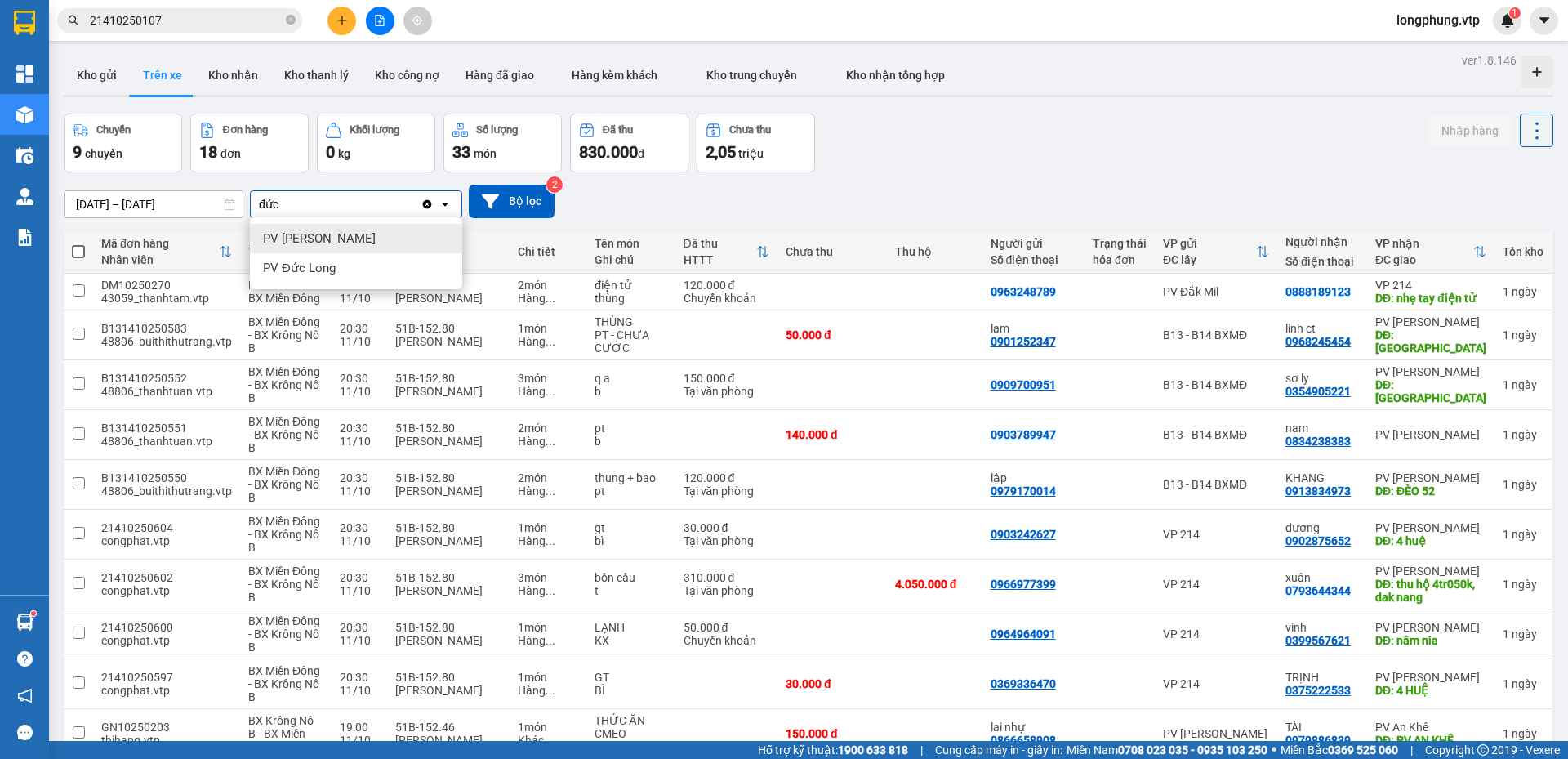
type input "đức"
click at [373, 231] on div "PV [PERSON_NAME]" at bounding box center [356, 239] width 212 height 29
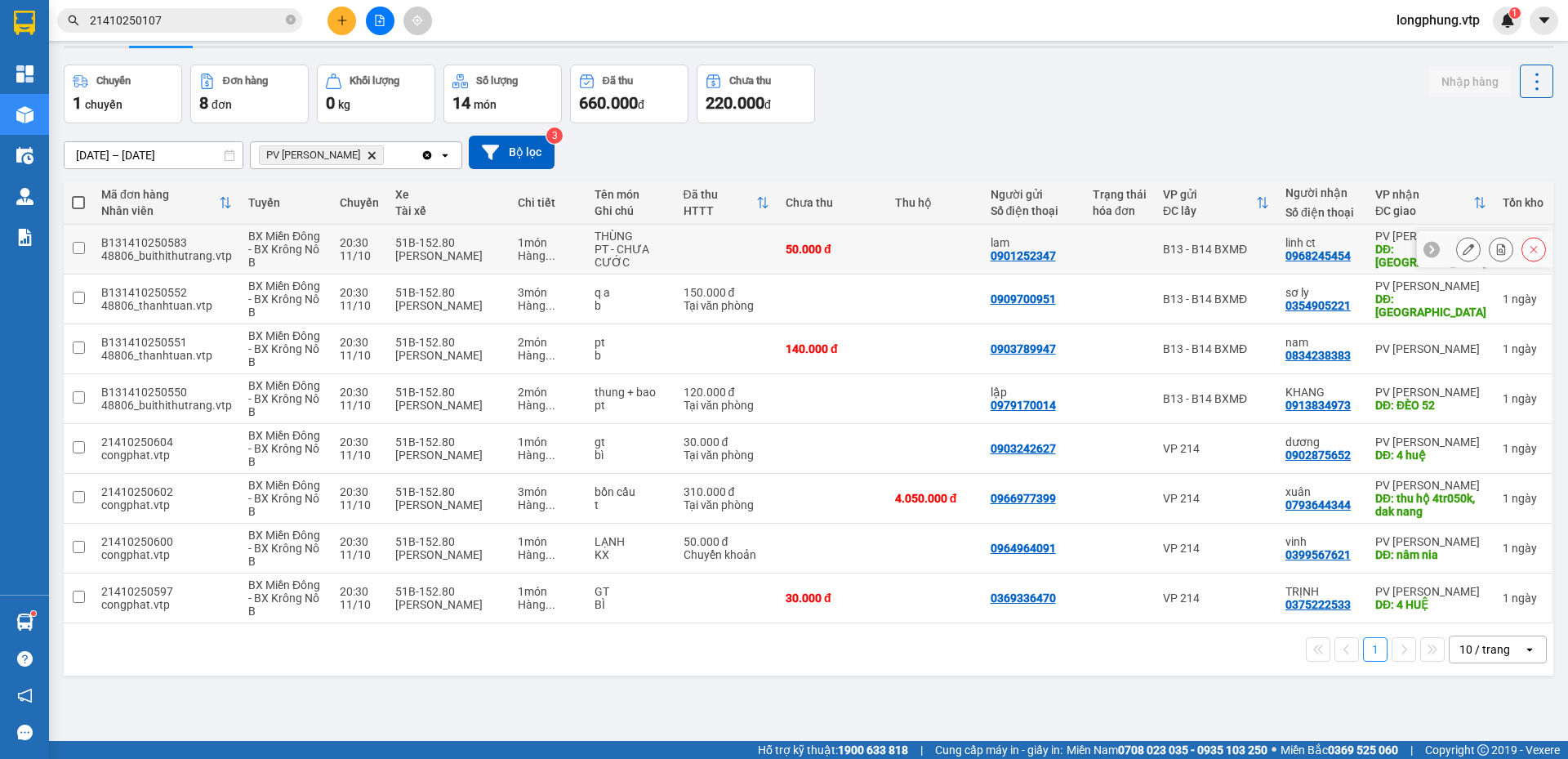
scroll to position [75, 0]
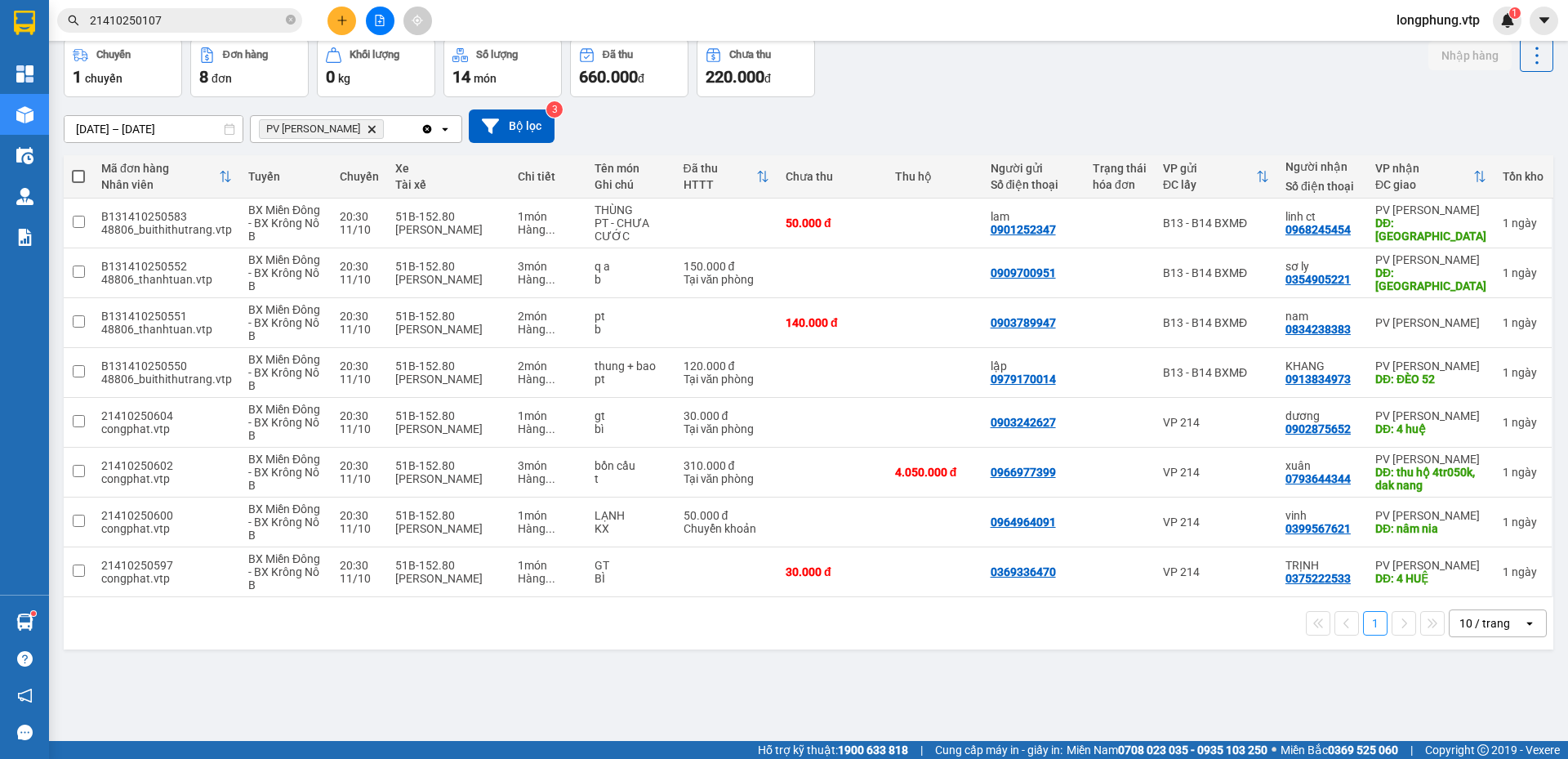
click at [80, 166] on th at bounding box center [78, 177] width 29 height 43
click at [82, 177] on span at bounding box center [78, 176] width 13 height 13
click at [78, 168] on input "checkbox" at bounding box center [78, 168] width 0 height 0
checkbox input "true"
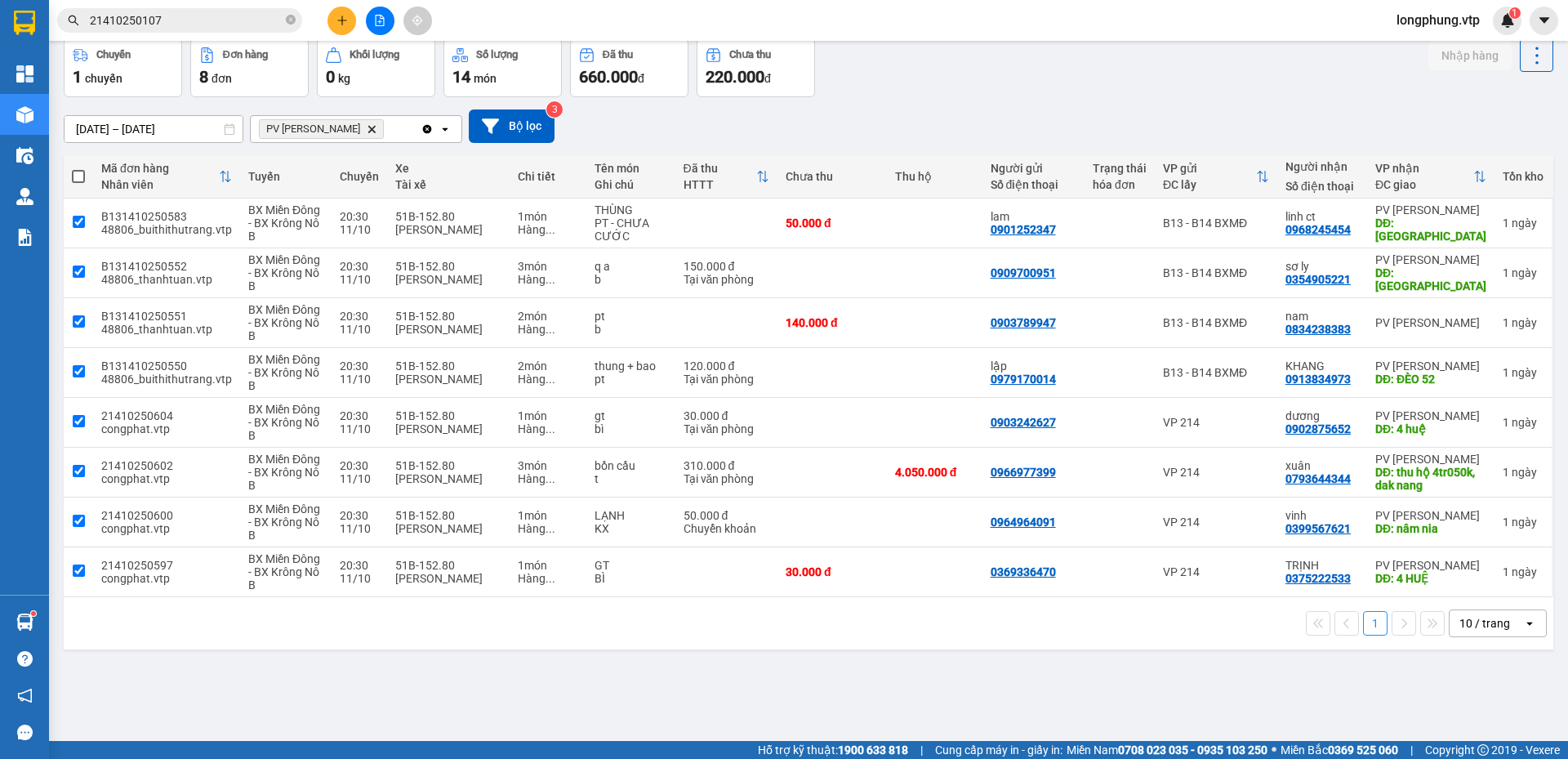
checkbox input "true"
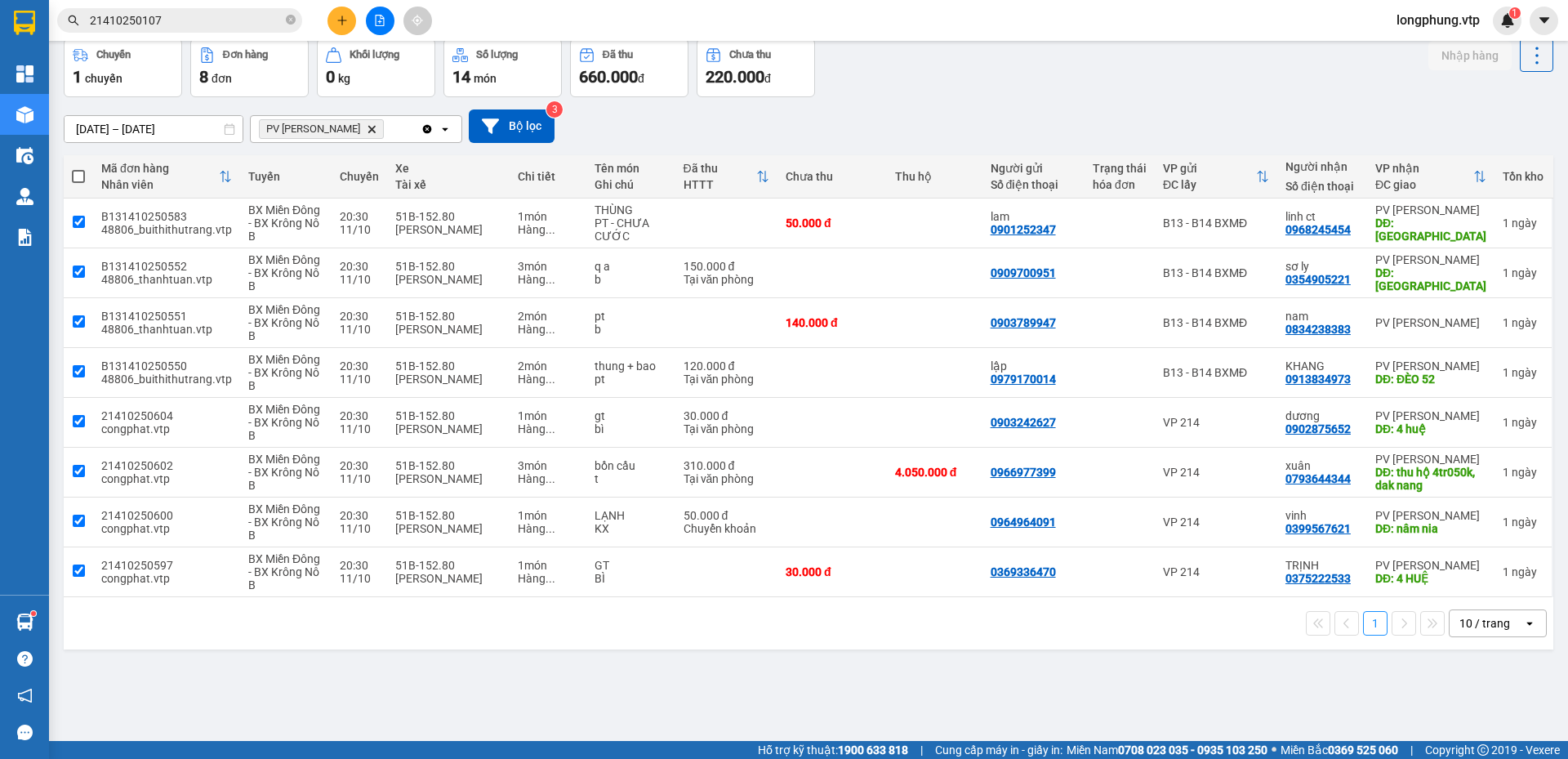
checkbox input "true"
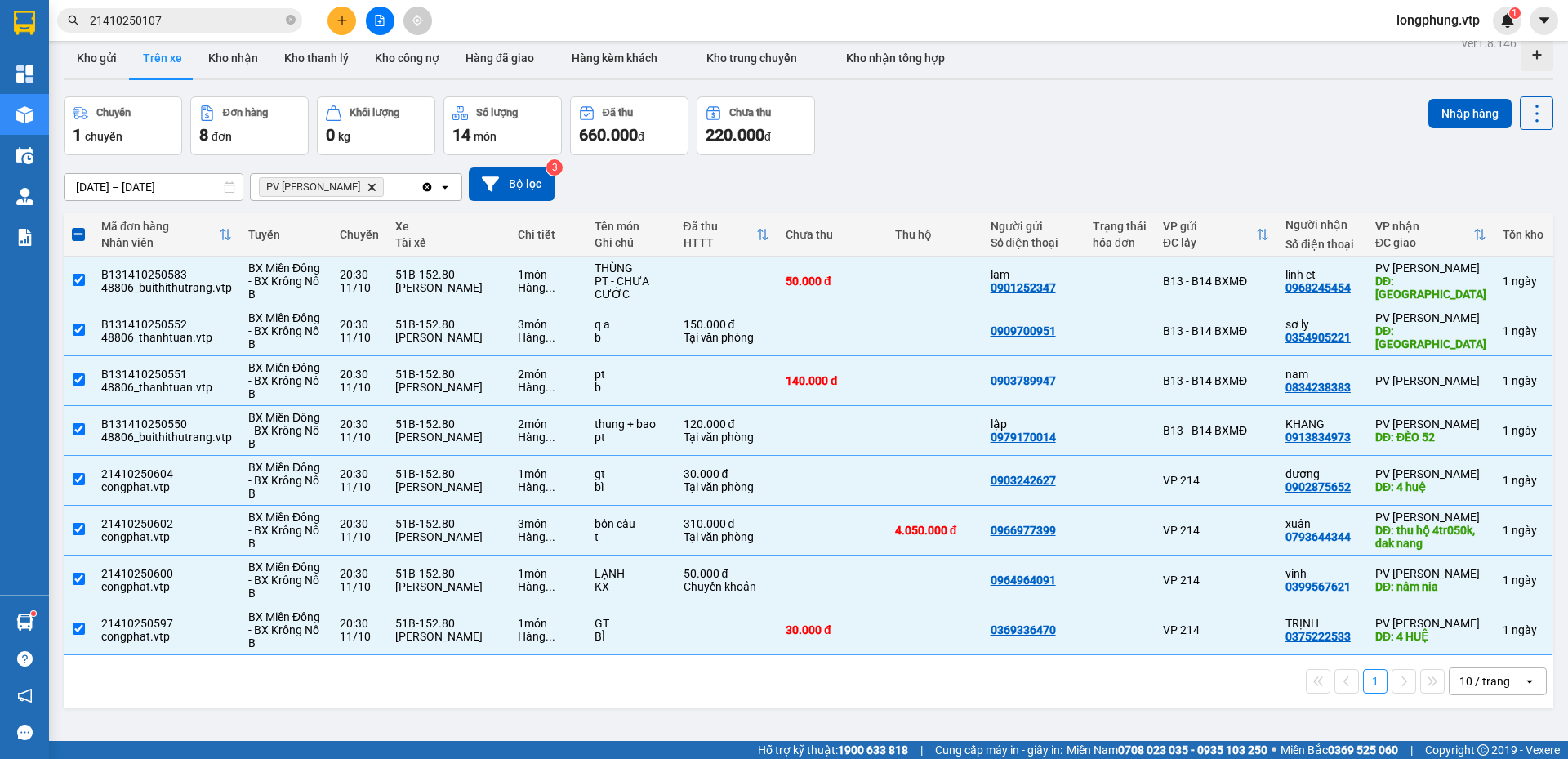
scroll to position [0, 0]
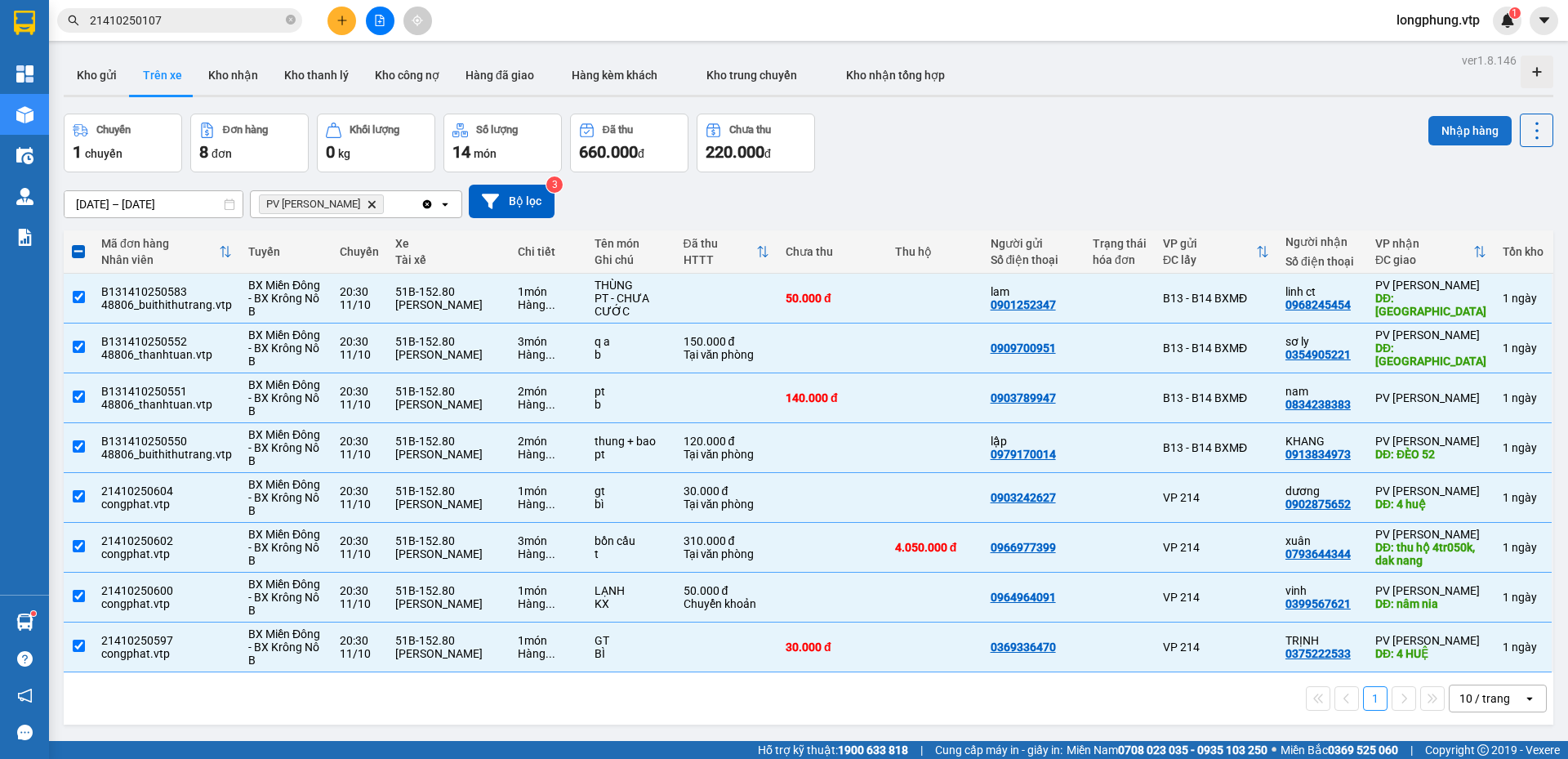
click at [1446, 119] on button "Nhập hàng" at bounding box center [1470, 131] width 83 height 29
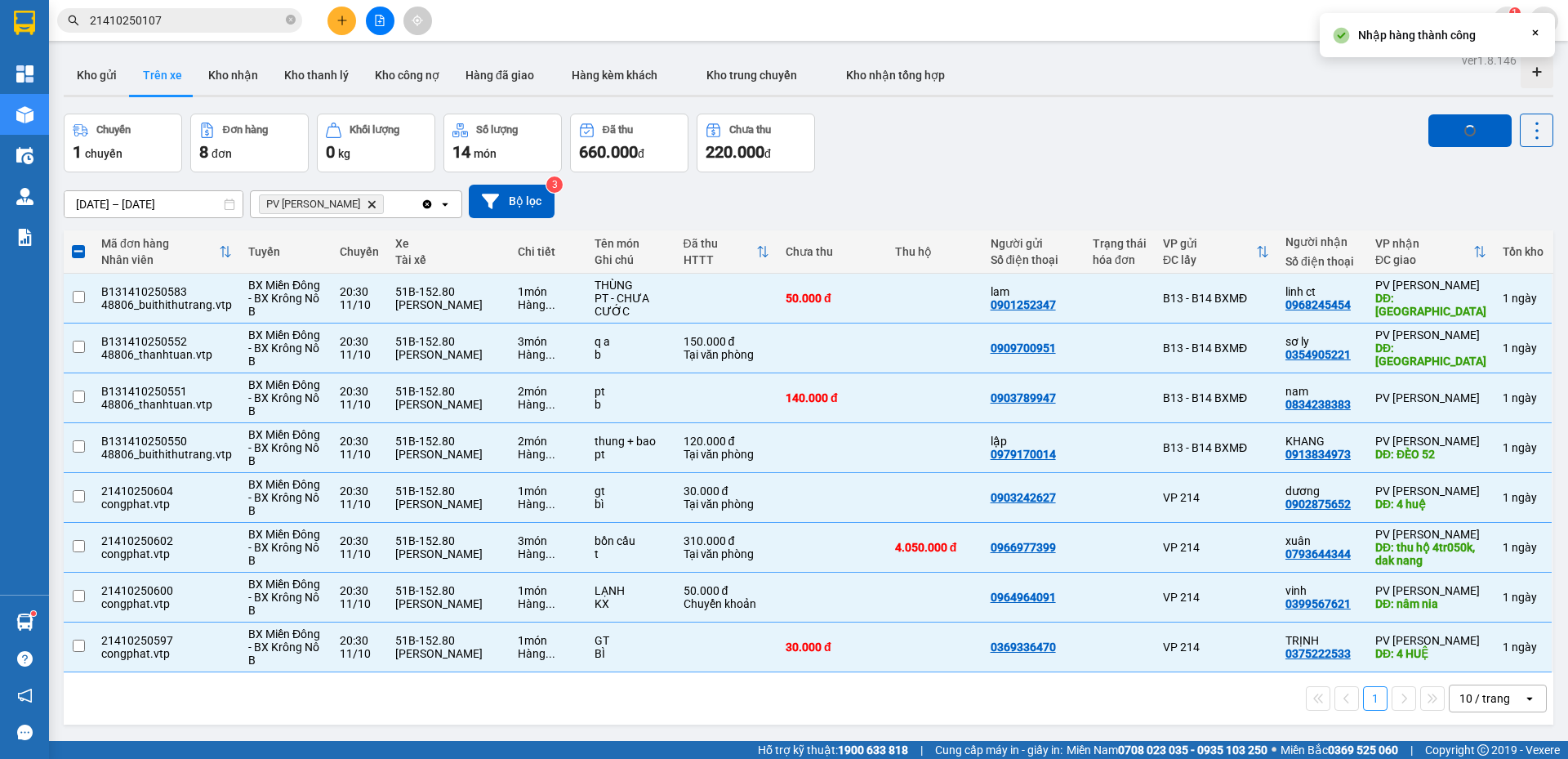
checkbox input "false"
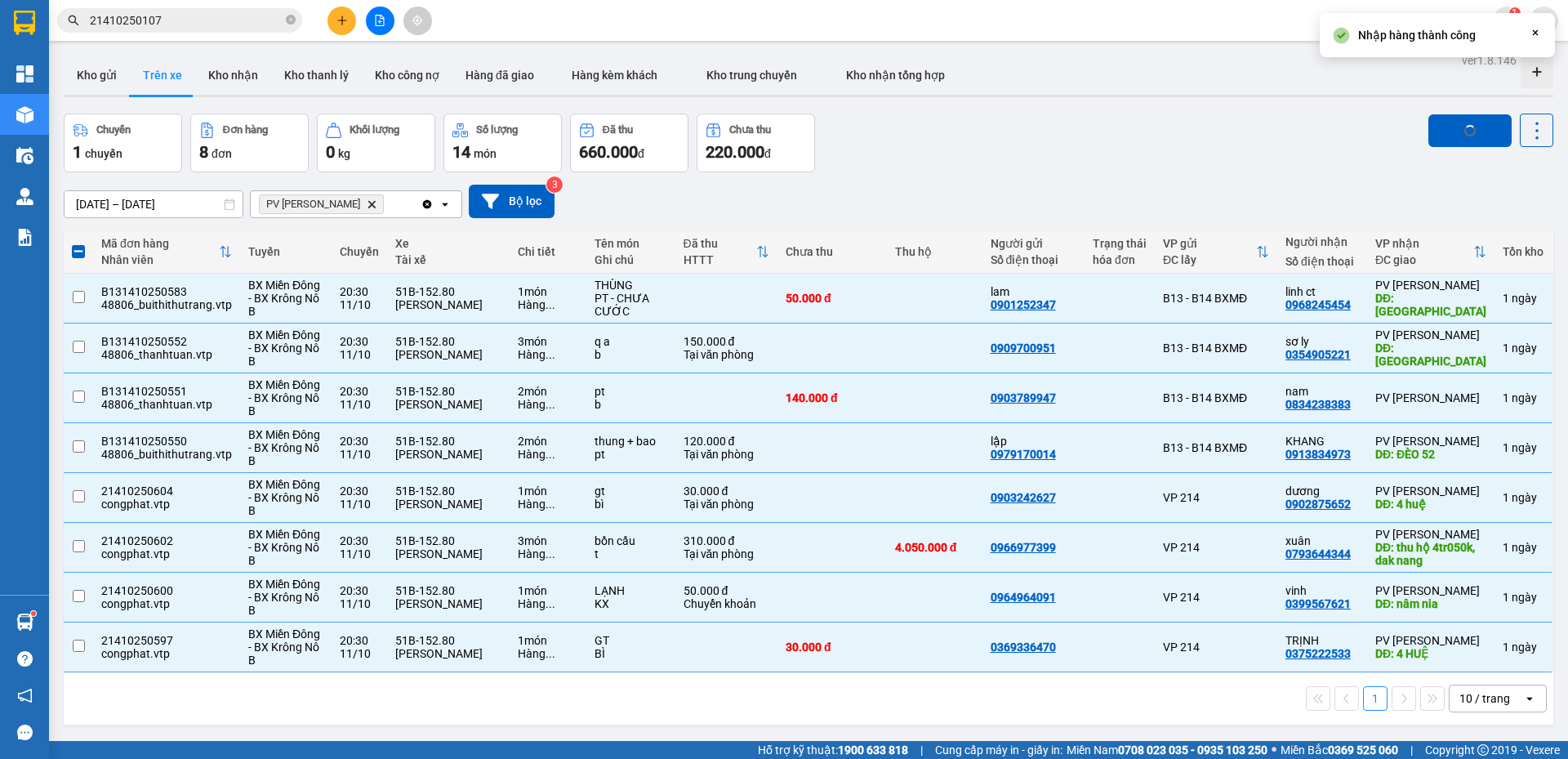
checkbox input "false"
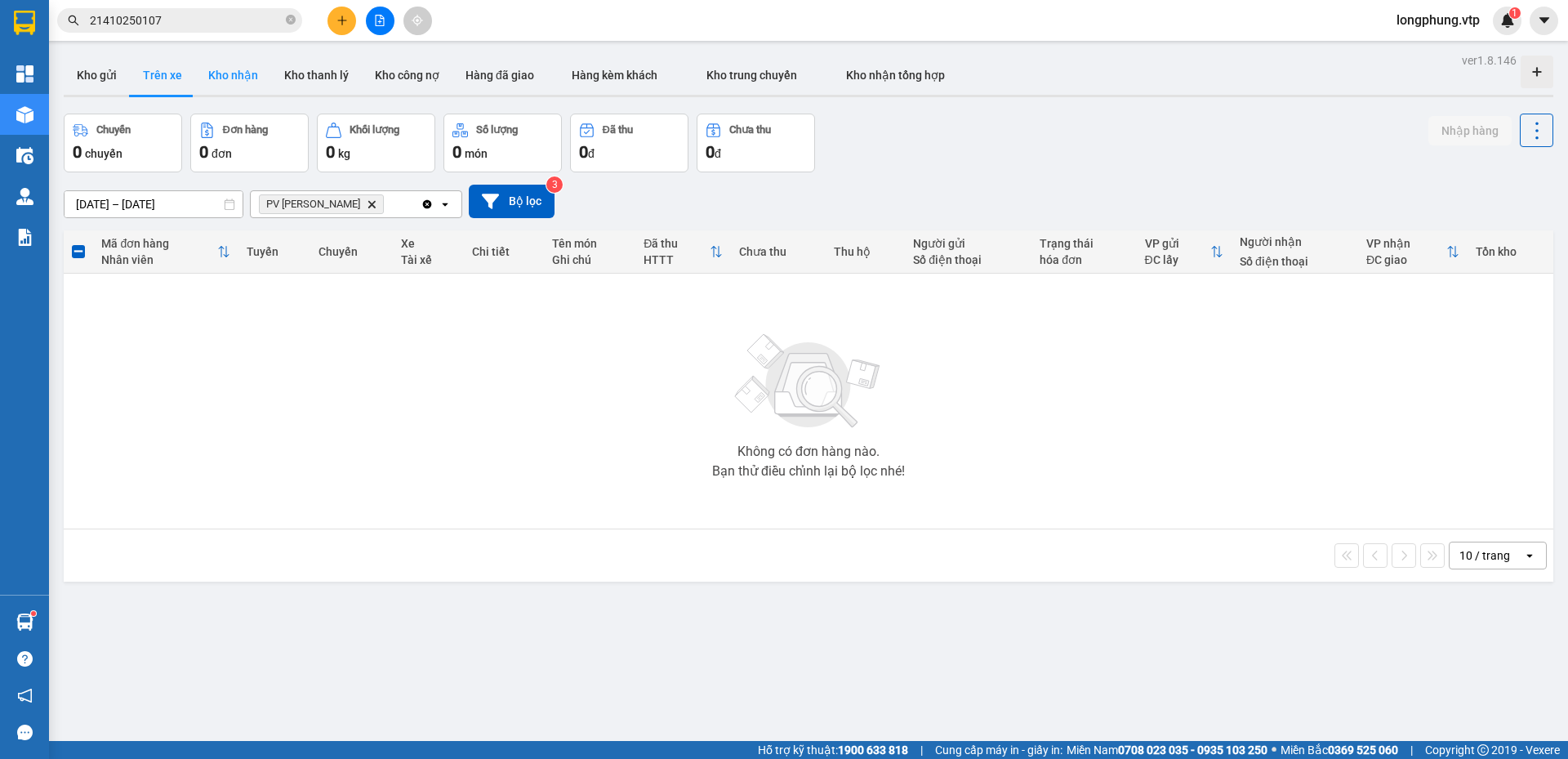
click at [237, 76] on button "Kho nhận" at bounding box center [234, 75] width 76 height 39
type input "[DATE] – [DATE]"
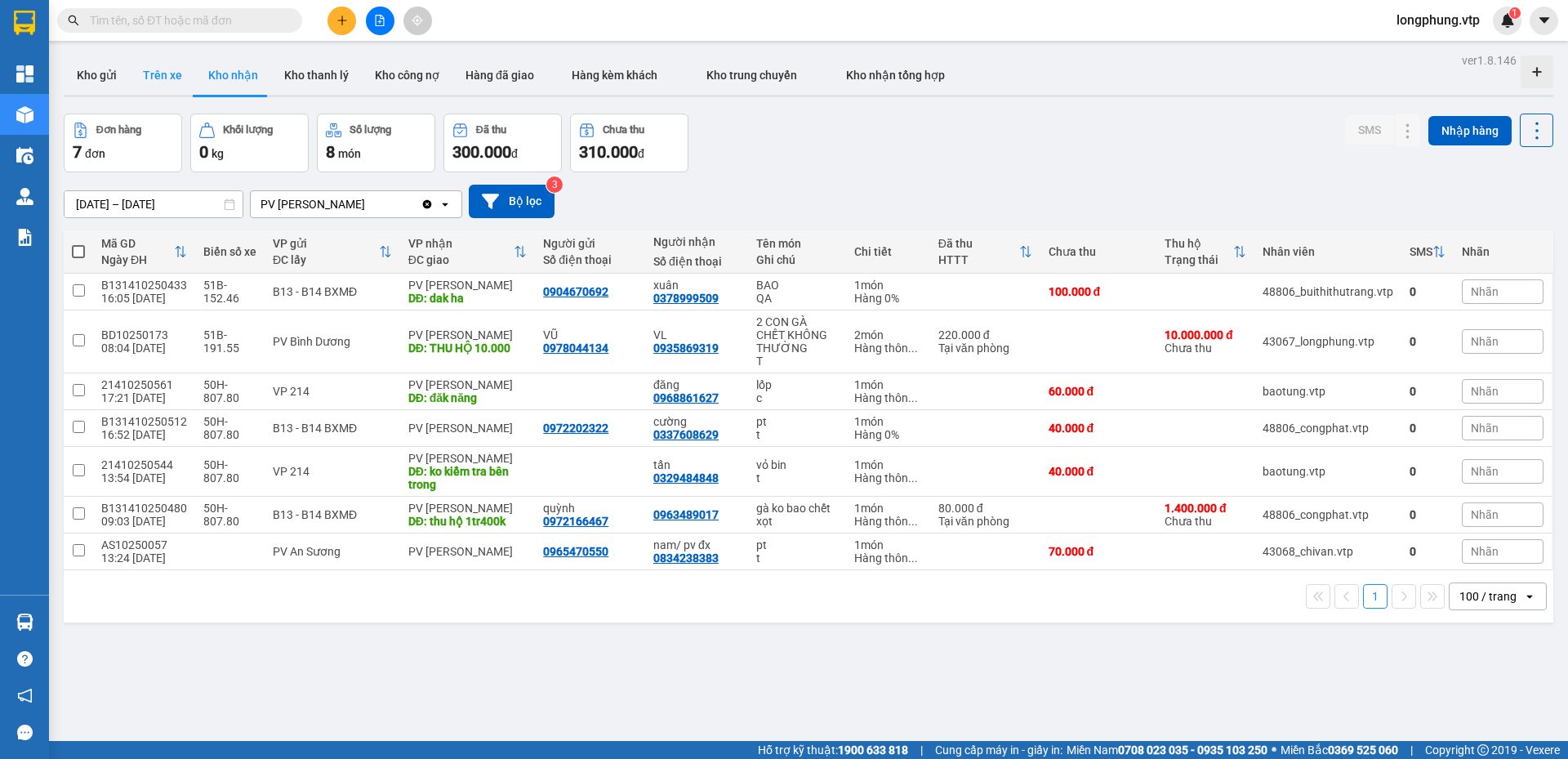
click at [147, 73] on button "Trên xe" at bounding box center [162, 75] width 65 height 39
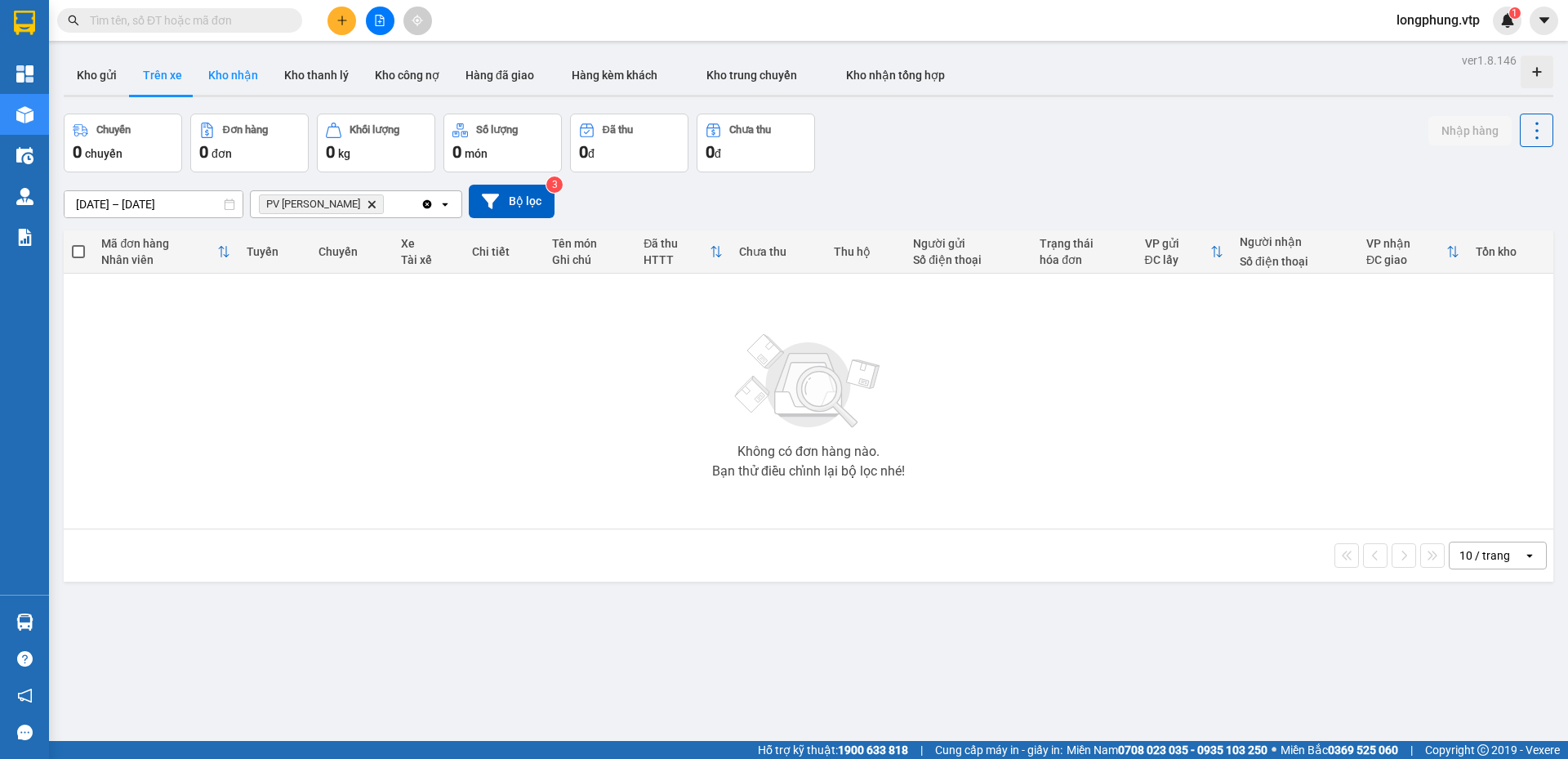
drag, startPoint x: 211, startPoint y: 67, endPoint x: 234, endPoint y: 87, distance: 30.5
click at [212, 67] on button "Kho nhận" at bounding box center [234, 75] width 76 height 39
type input "[DATE] – [DATE]"
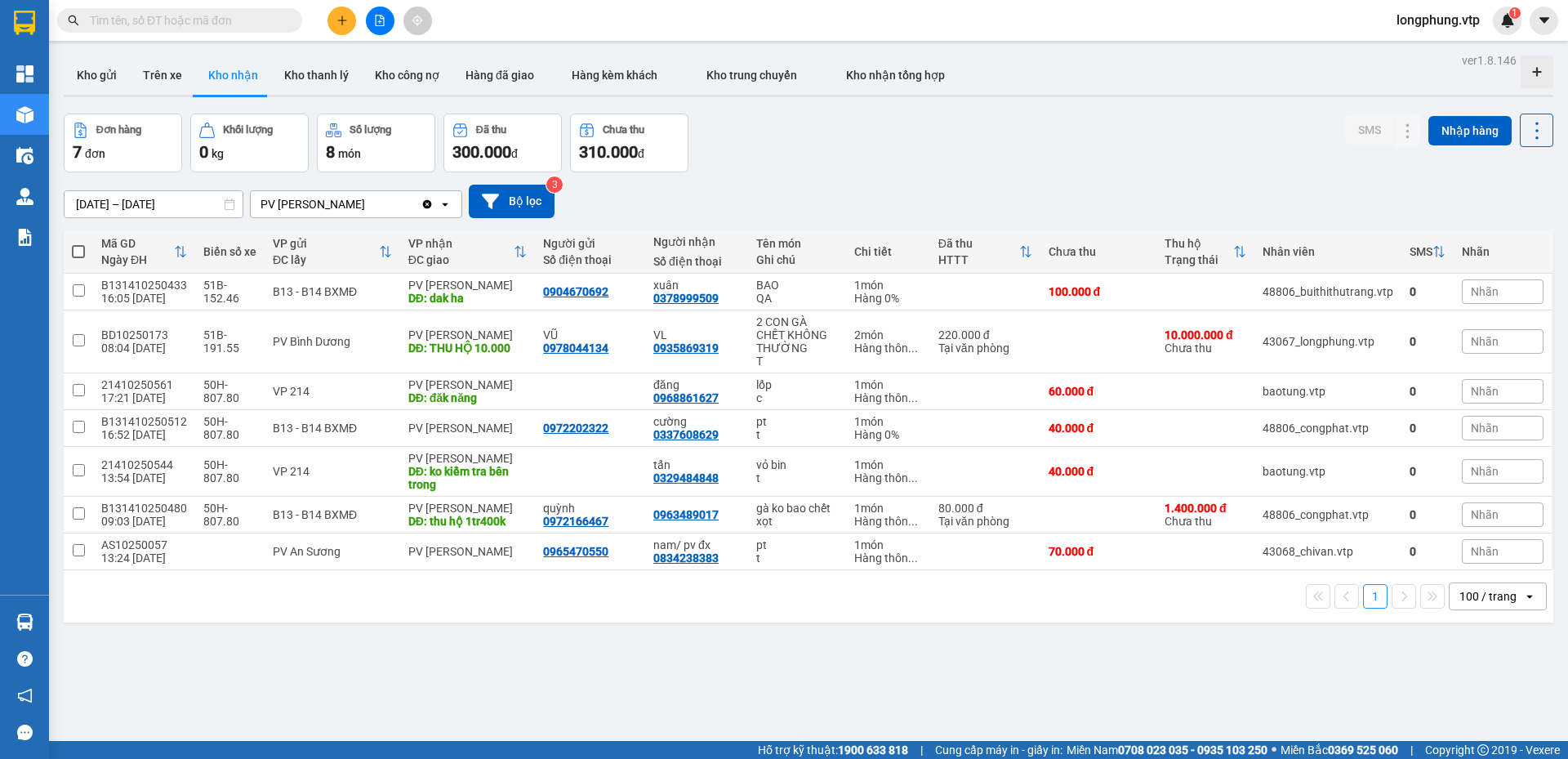
click at [430, 198] on icon "Clear value" at bounding box center [426, 203] width 13 height 13
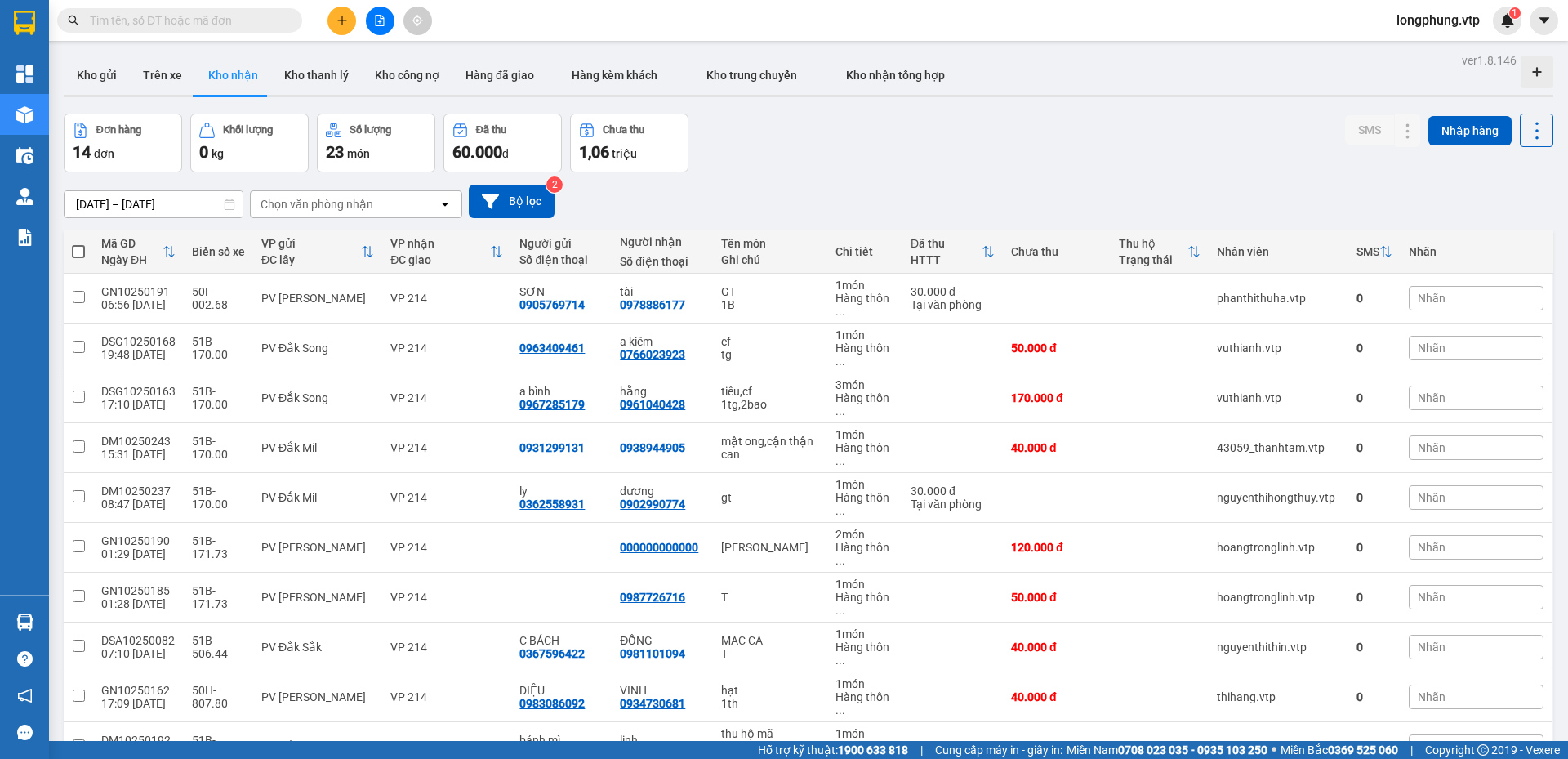
click at [390, 206] on div "Chọn văn phòng nhận" at bounding box center [345, 204] width 188 height 26
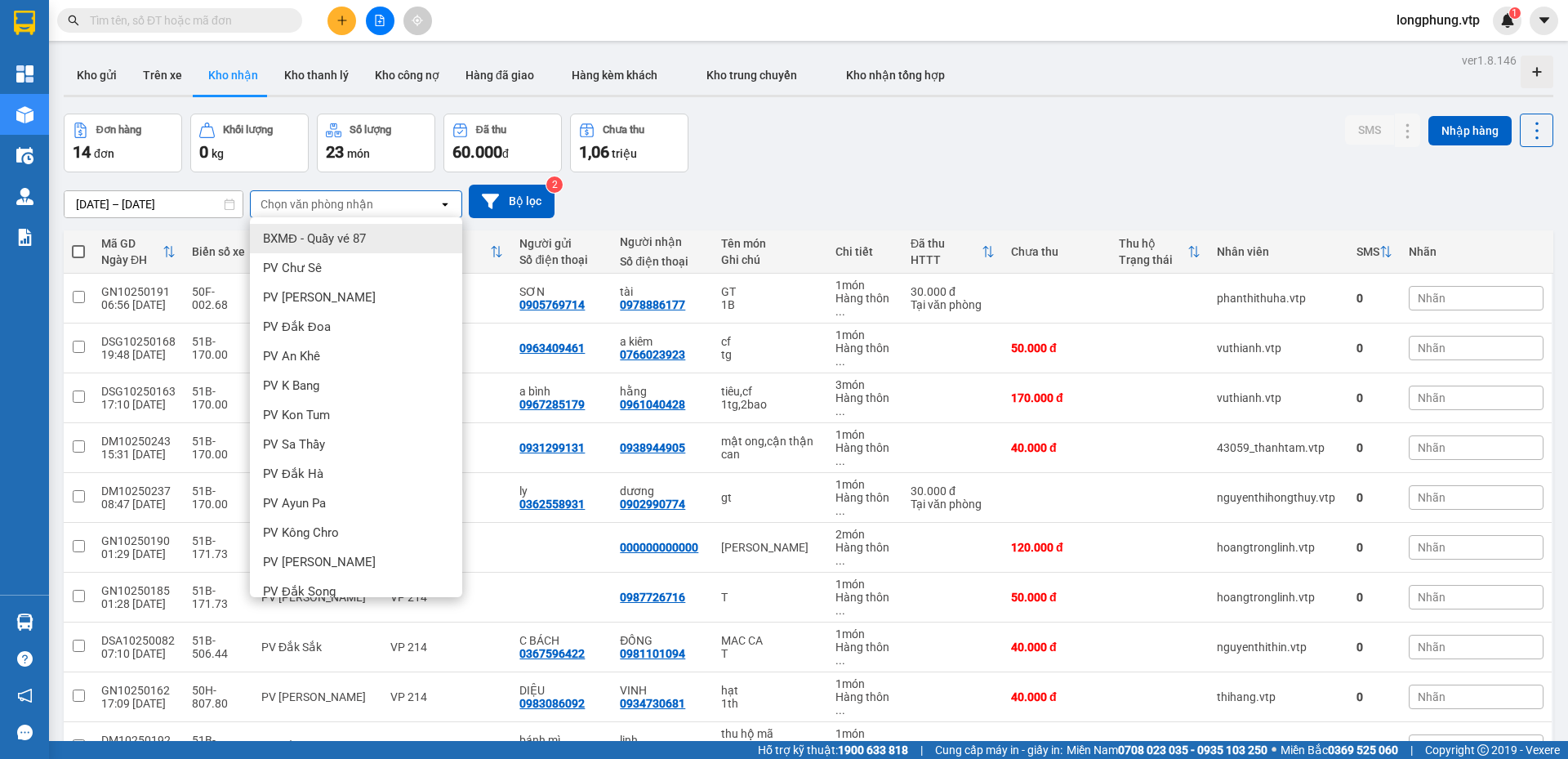
type input "s"
type input "d"
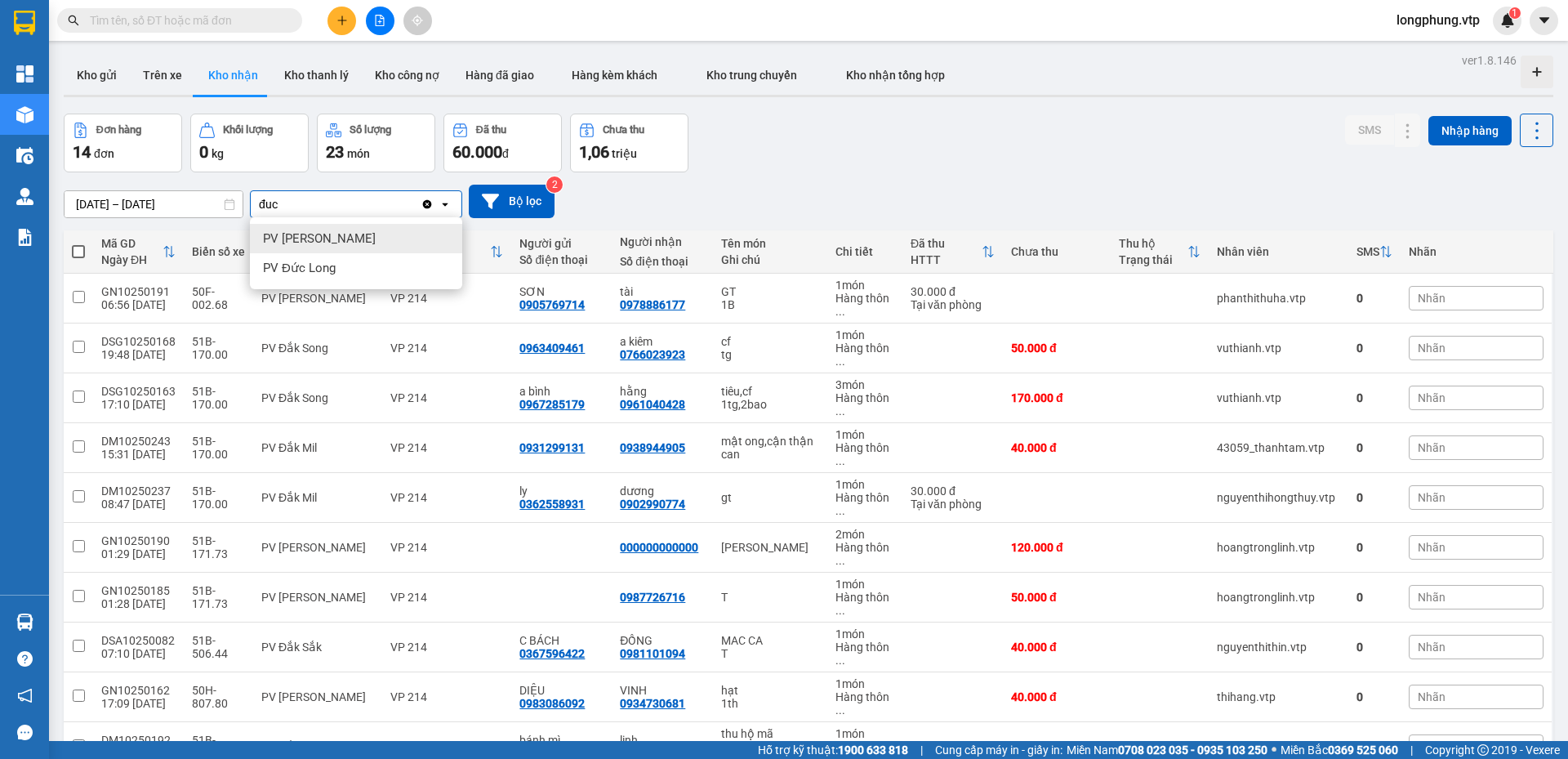
type input "đuc"
click at [426, 230] on div "PV [PERSON_NAME]" at bounding box center [356, 239] width 212 height 29
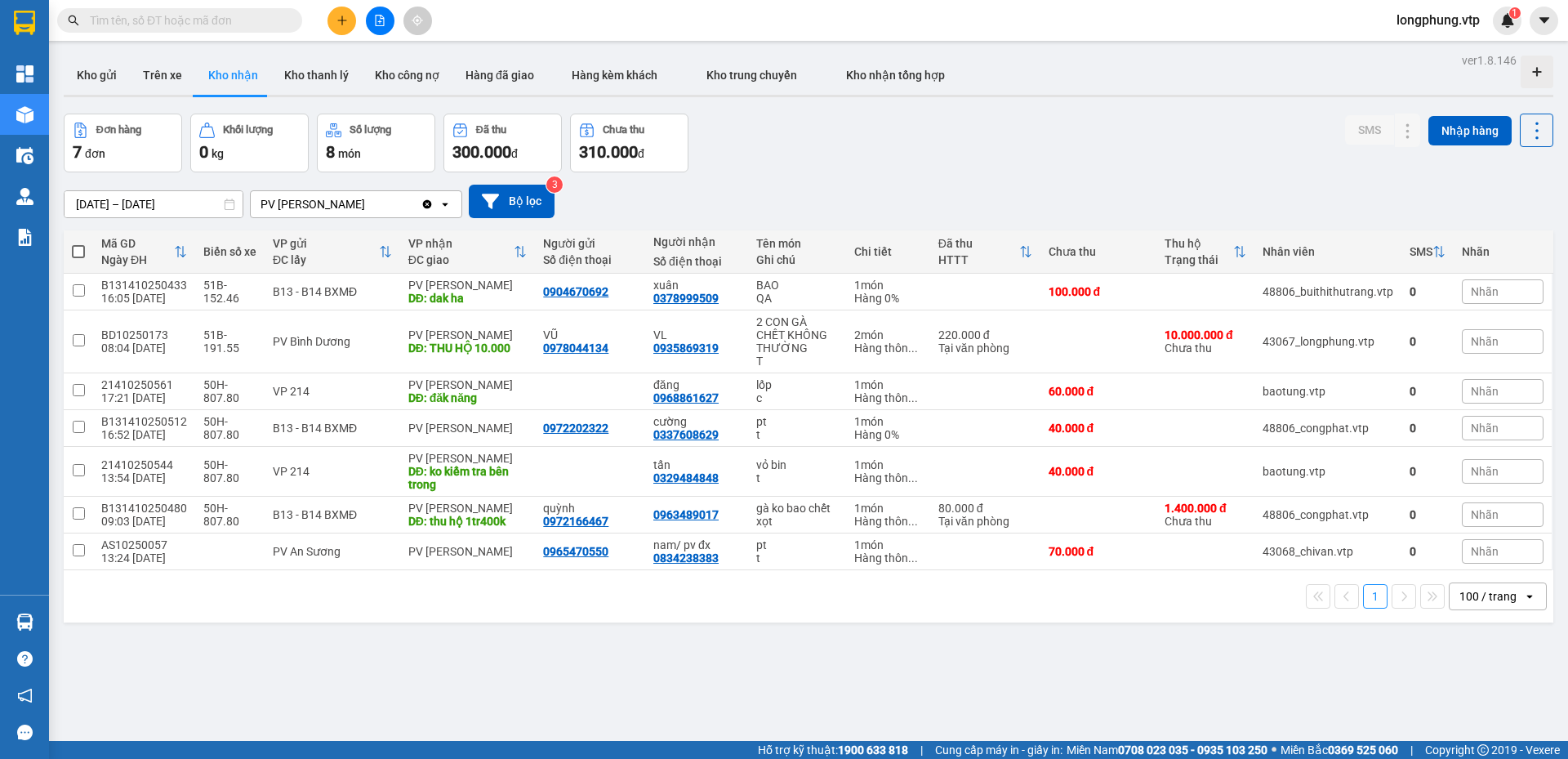
click at [1459, 602] on div "100 / trang" at bounding box center [1488, 597] width 57 height 17
click at [1464, 546] on div "100 / trang" at bounding box center [1486, 560] width 98 height 29
click at [160, 76] on button "Trên xe" at bounding box center [162, 75] width 65 height 39
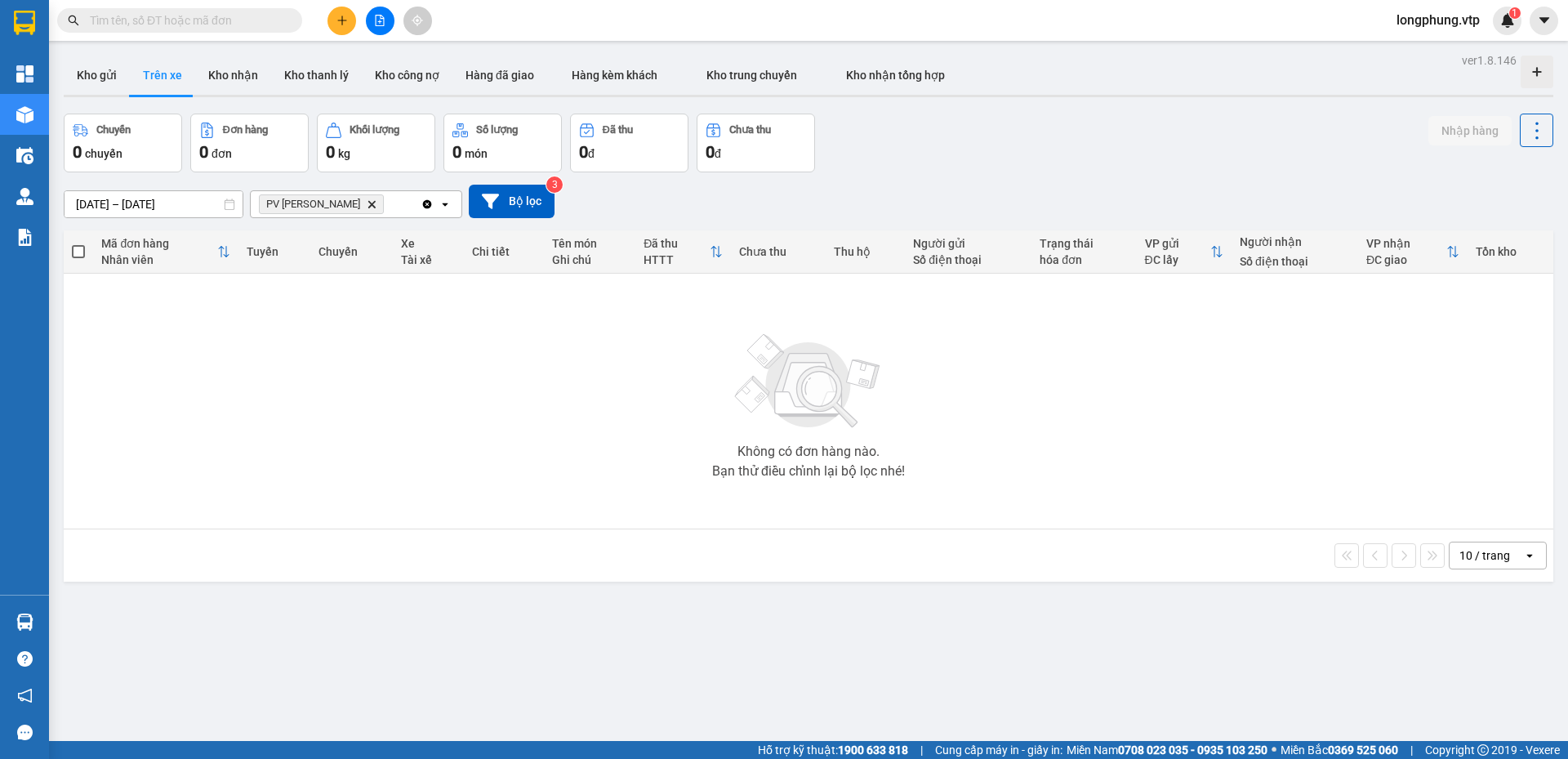
click at [356, 207] on span "PV Đức Xuyên Delete" at bounding box center [322, 204] width 125 height 20
click at [369, 202] on icon "PV Đức Xuyên, close by backspace" at bounding box center [372, 204] width 8 height 8
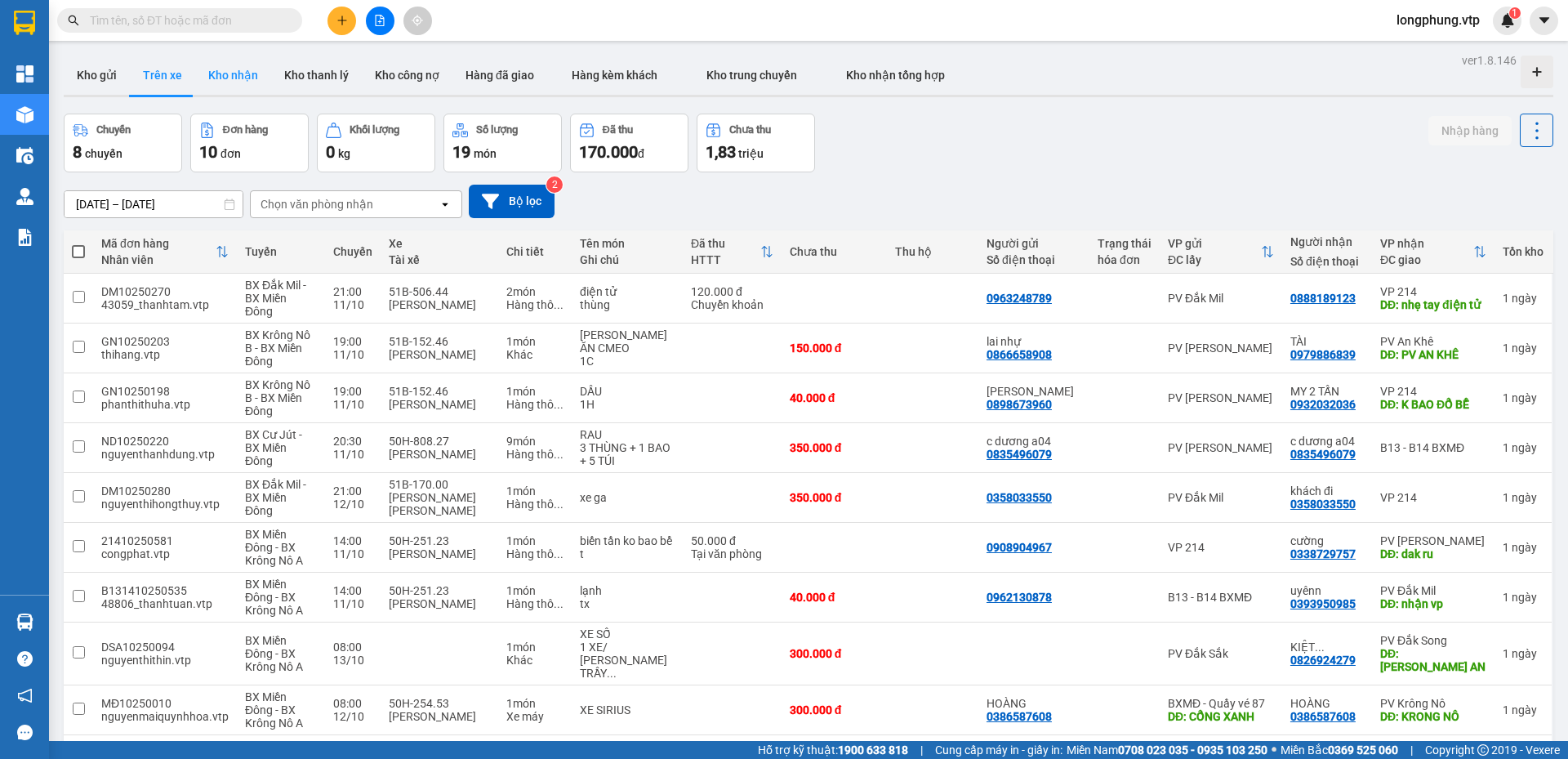
click at [244, 78] on button "Kho nhận" at bounding box center [234, 75] width 76 height 39
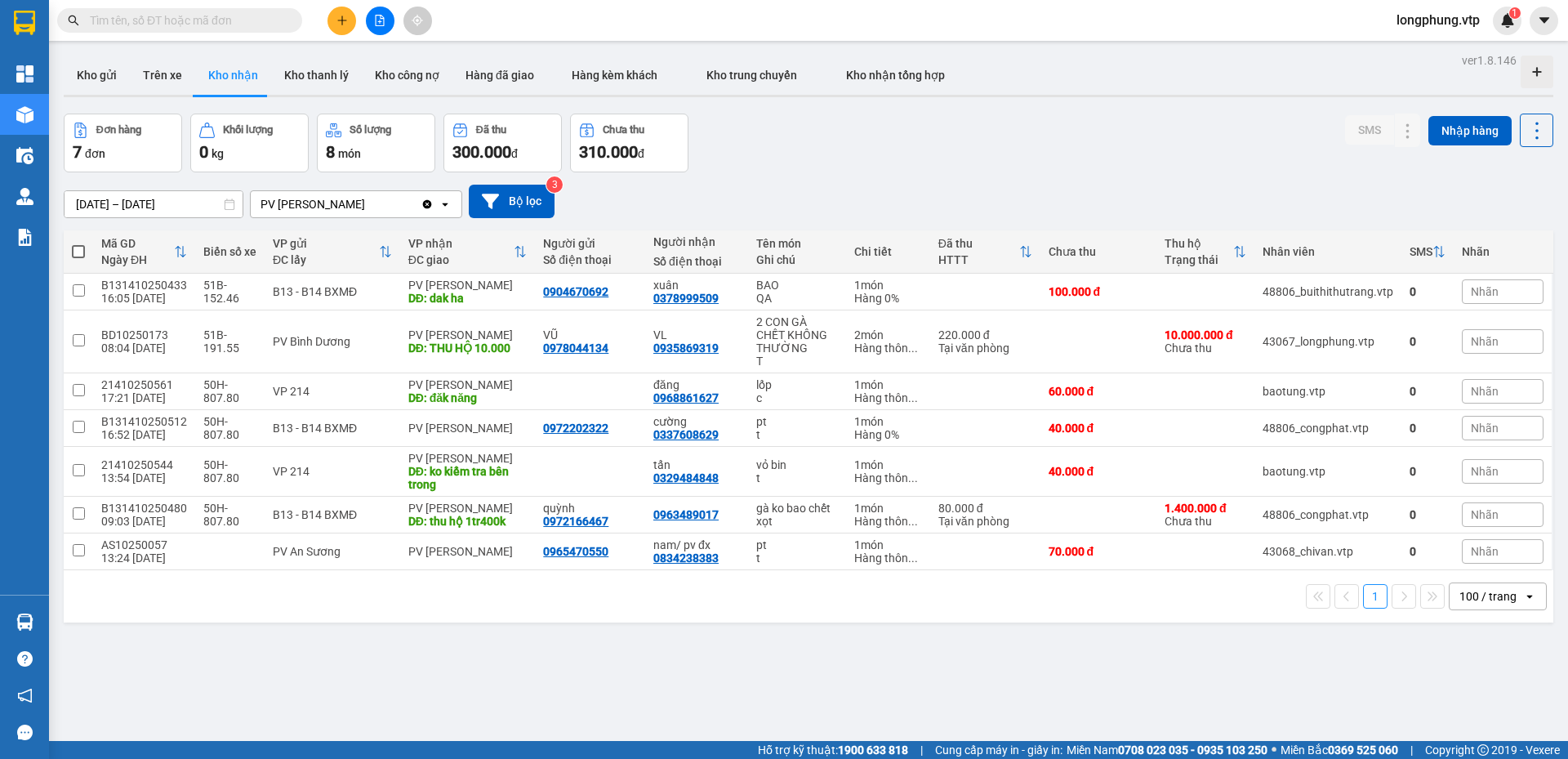
click at [165, 200] on input "[DATE] – [DATE]" at bounding box center [153, 204] width 178 height 26
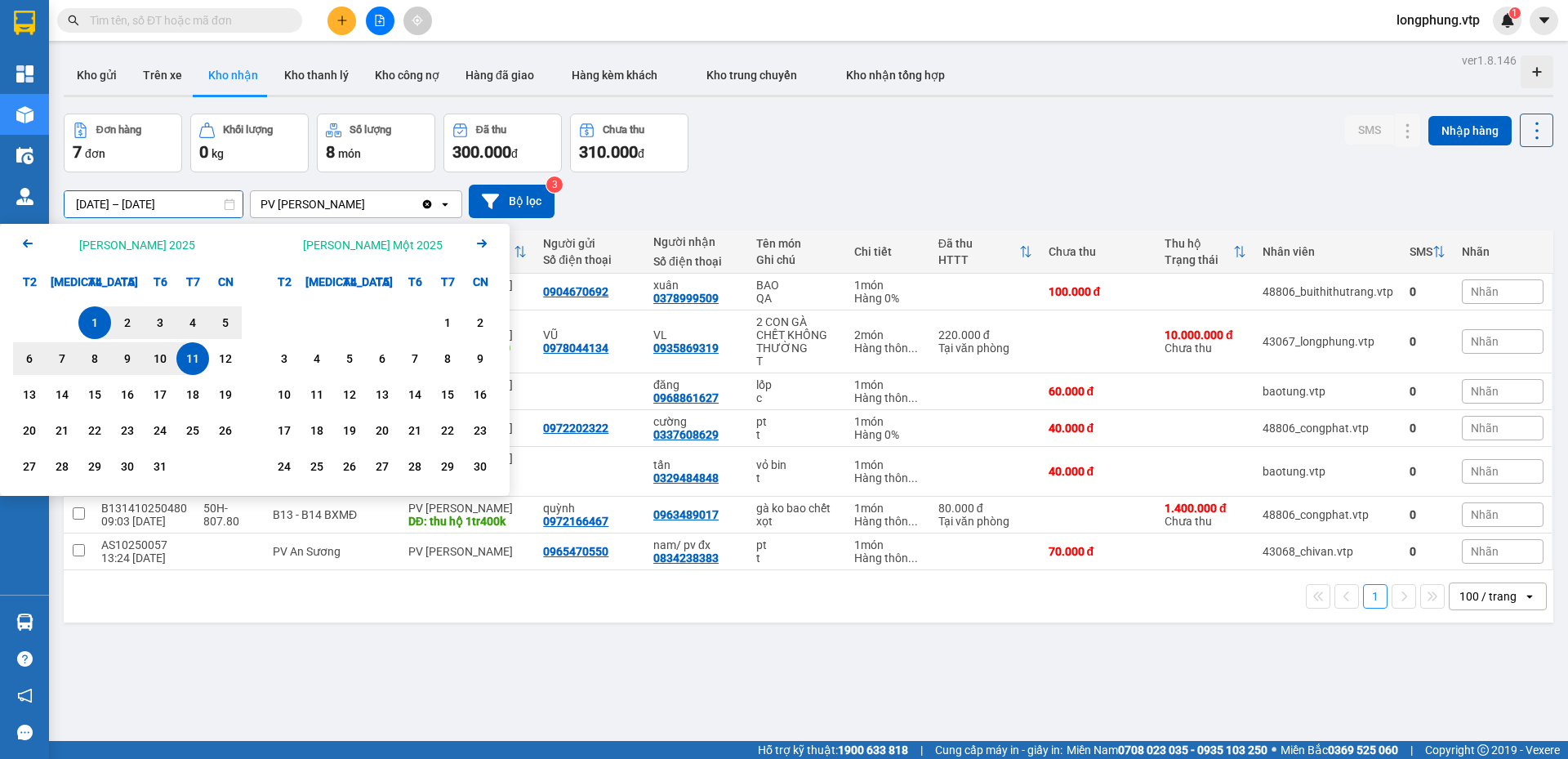
click at [22, 242] on icon "Arrow Left" at bounding box center [27, 244] width 20 height 20
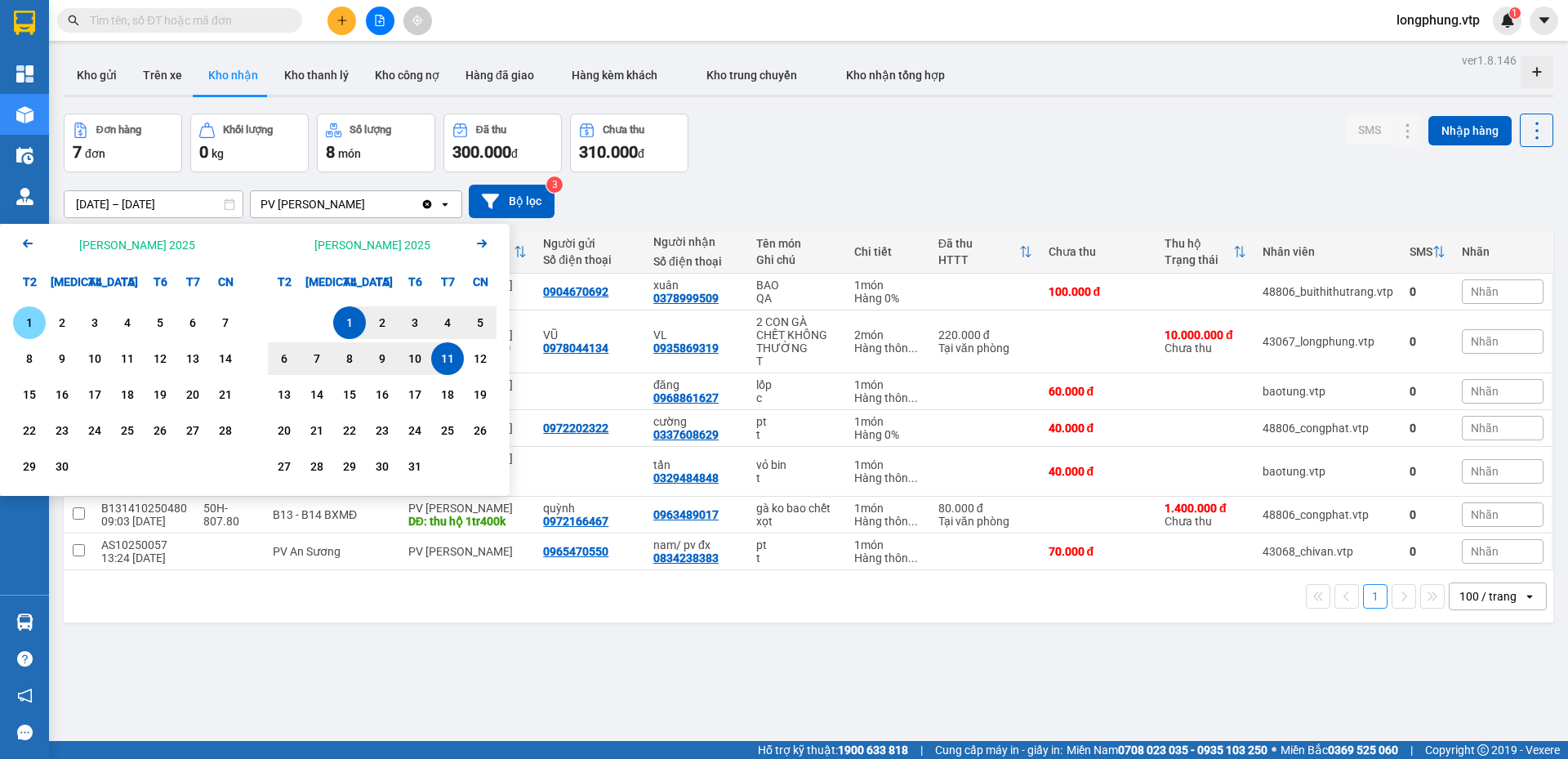
click at [18, 323] on div "1" at bounding box center [28, 323] width 22 height 20
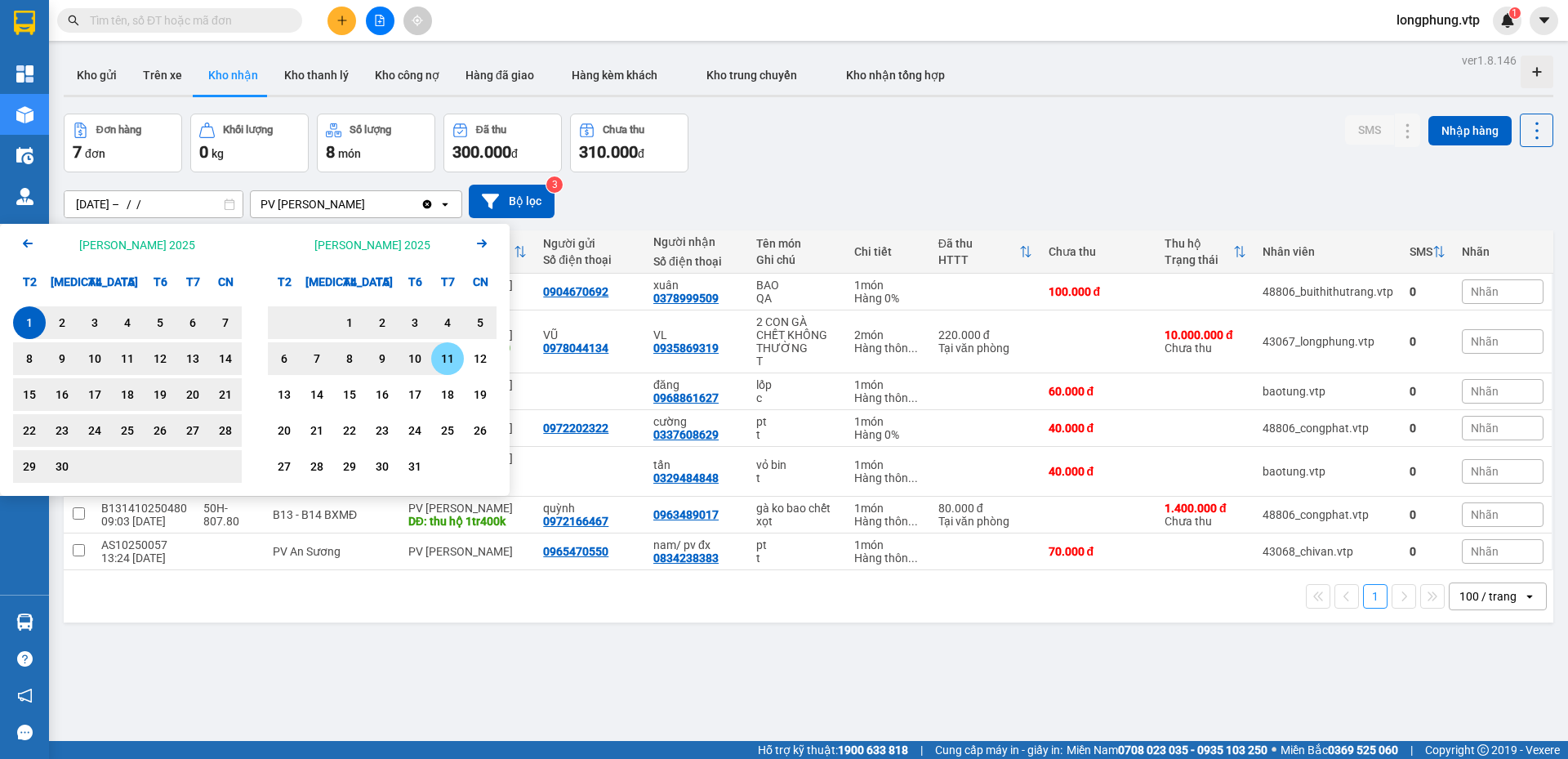
click at [454, 361] on div "11" at bounding box center [447, 359] width 22 height 20
type input "[DATE] – [DATE]"
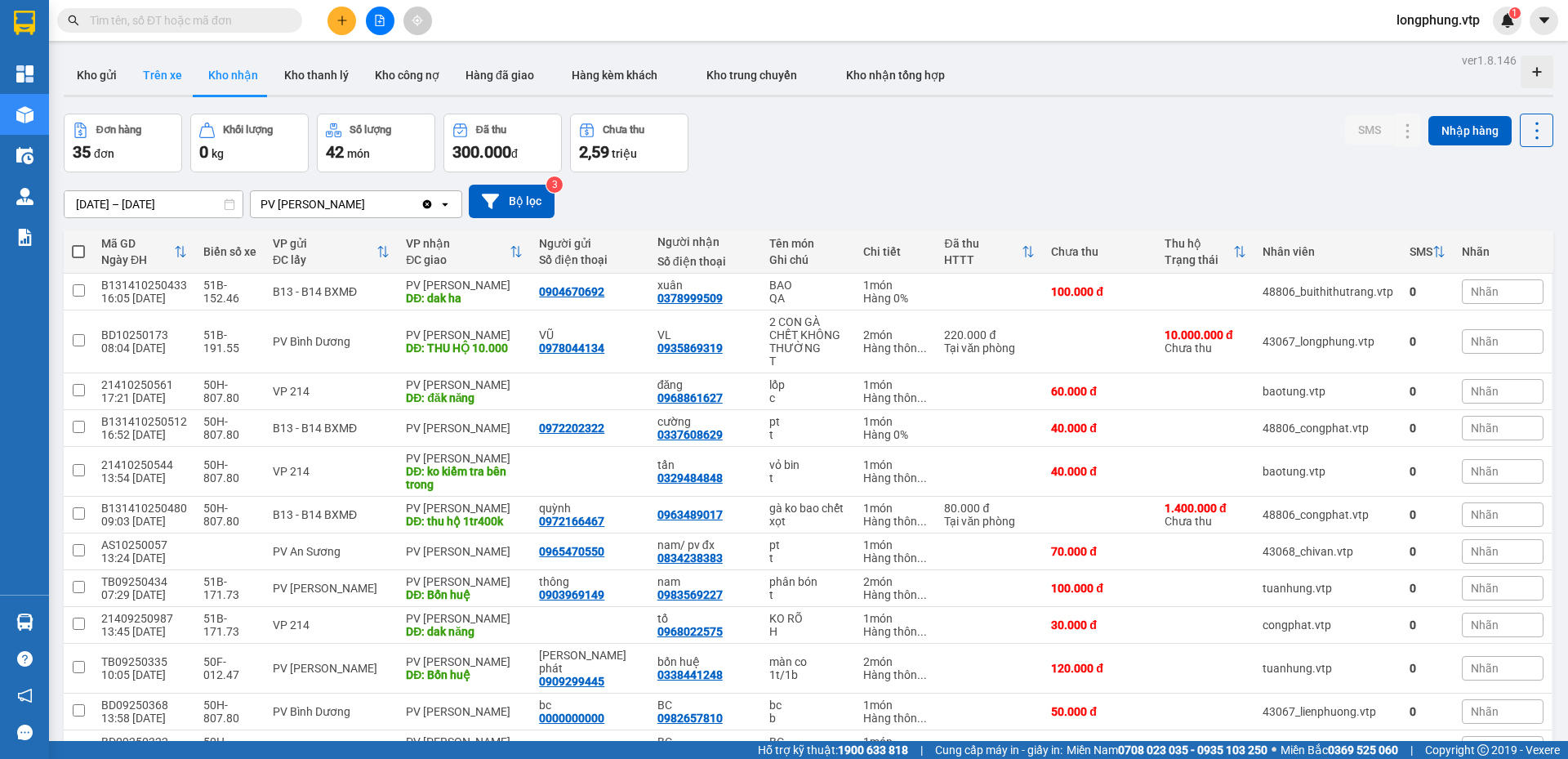
click at [191, 81] on button "Trên xe" at bounding box center [162, 75] width 65 height 39
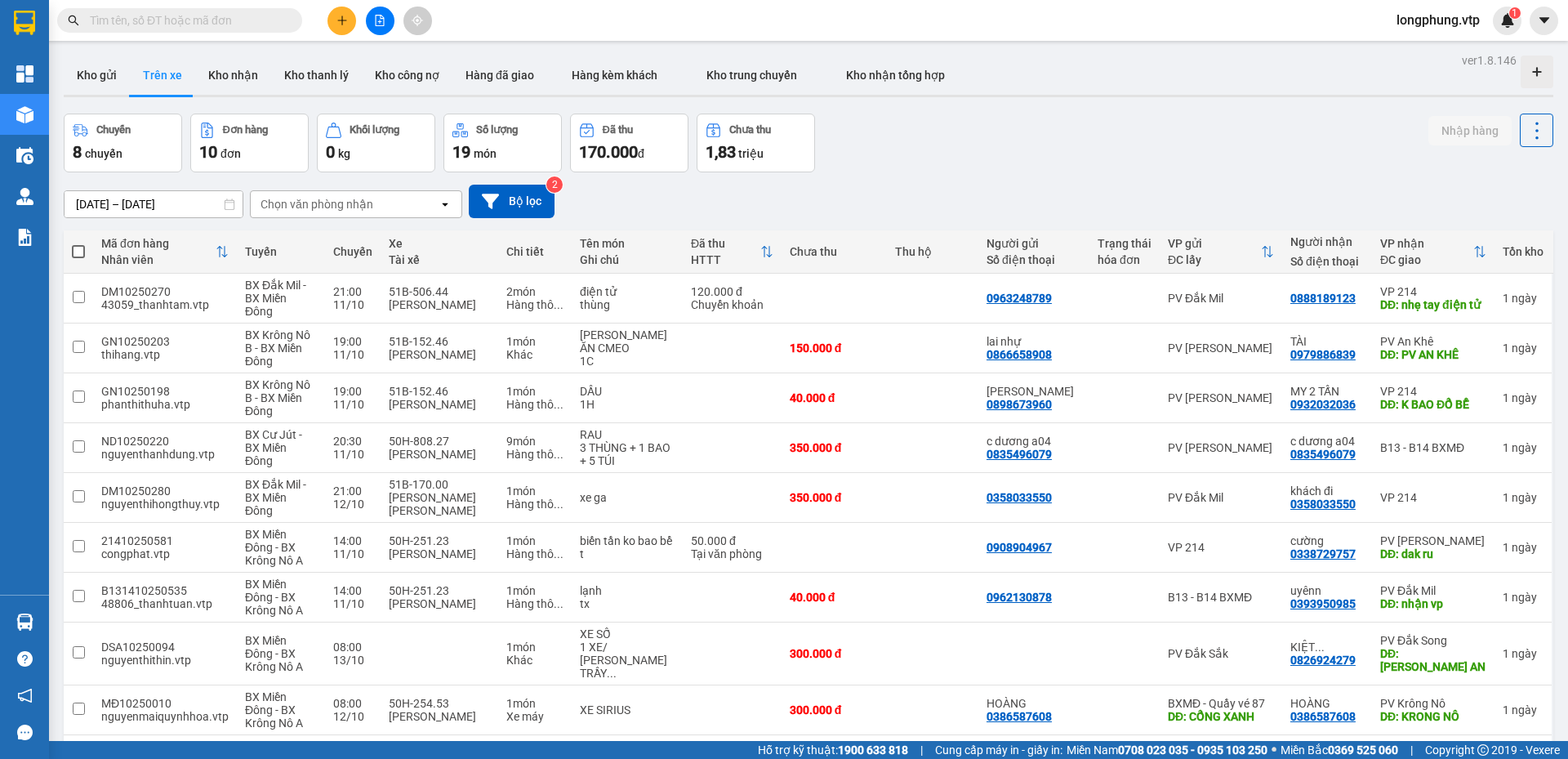
click at [397, 207] on div "Chọn văn phòng nhận" at bounding box center [345, 204] width 188 height 26
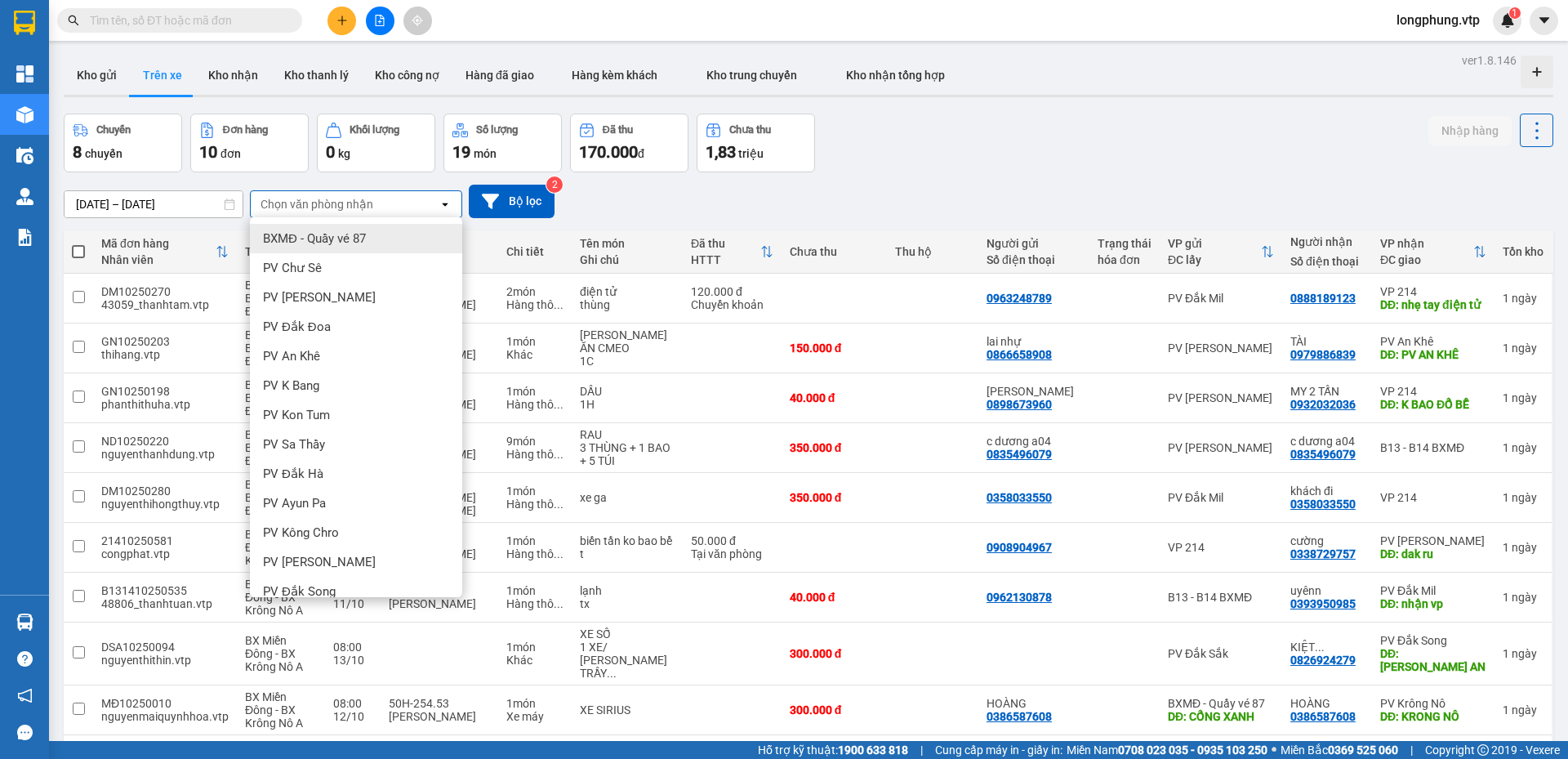
type input "d"
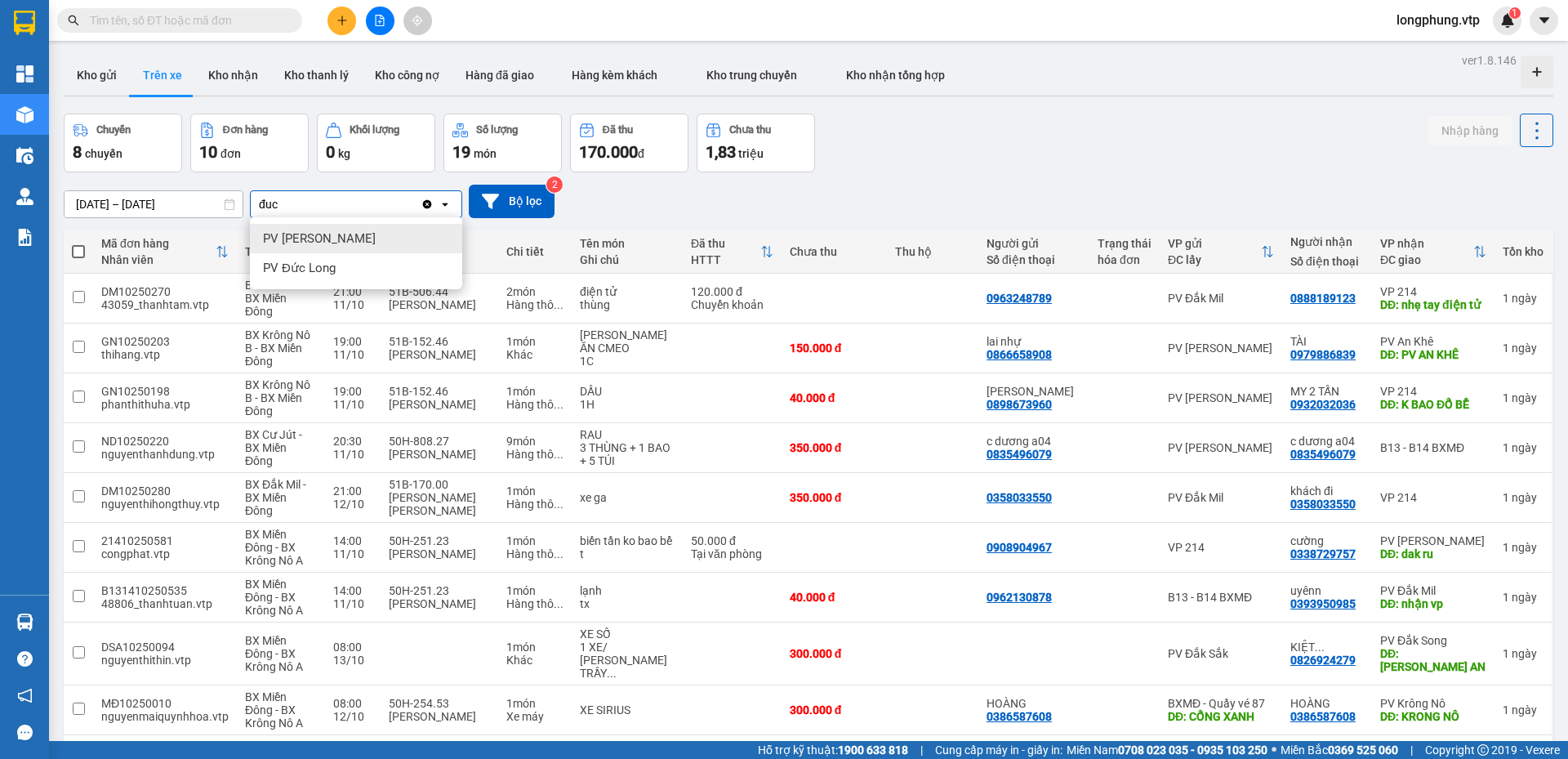
type input "đuc"
click at [366, 241] on div "PV [PERSON_NAME]" at bounding box center [356, 239] width 212 height 29
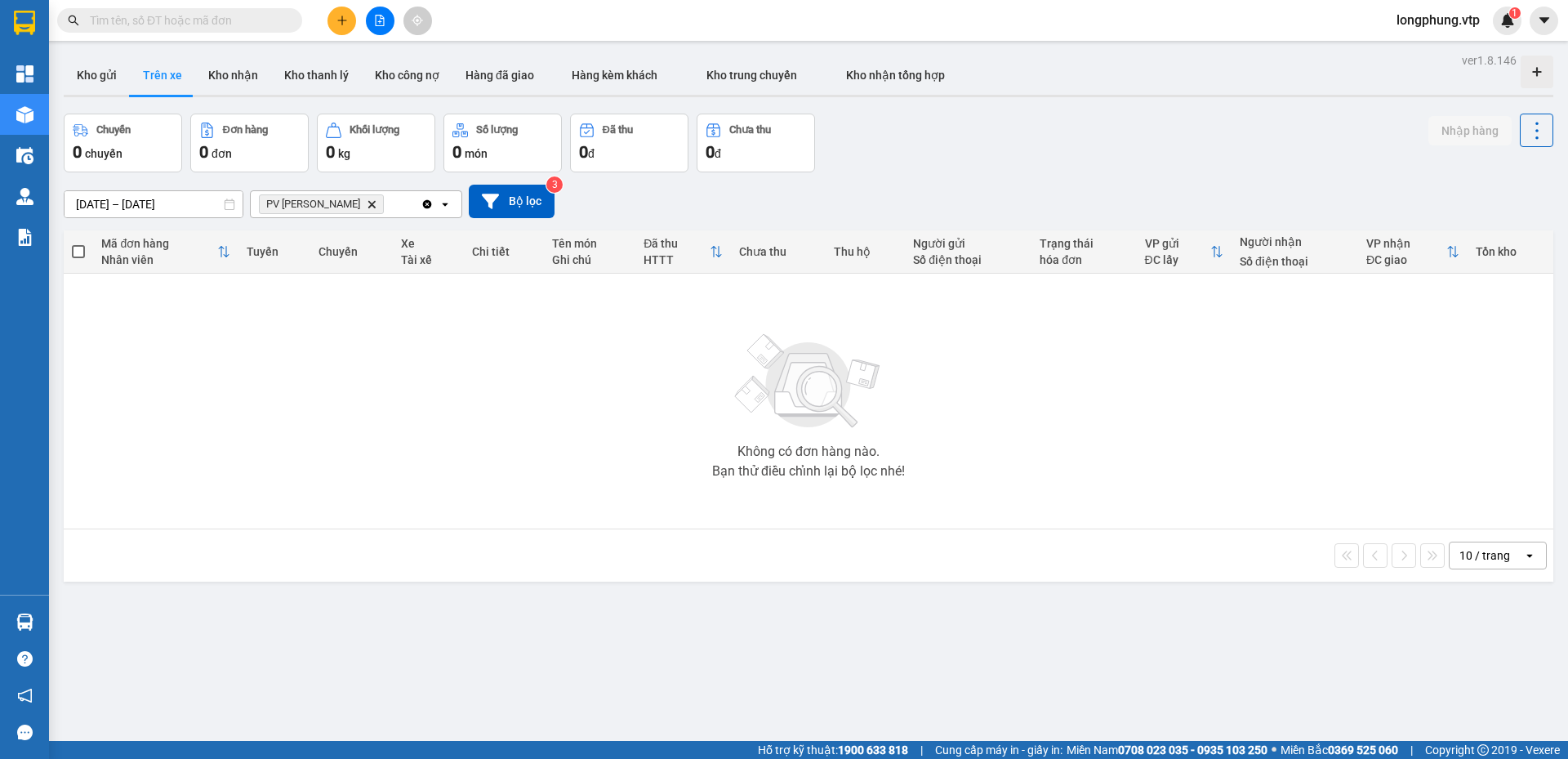
click at [425, 205] on icon "Clear all" at bounding box center [427, 203] width 9 height 9
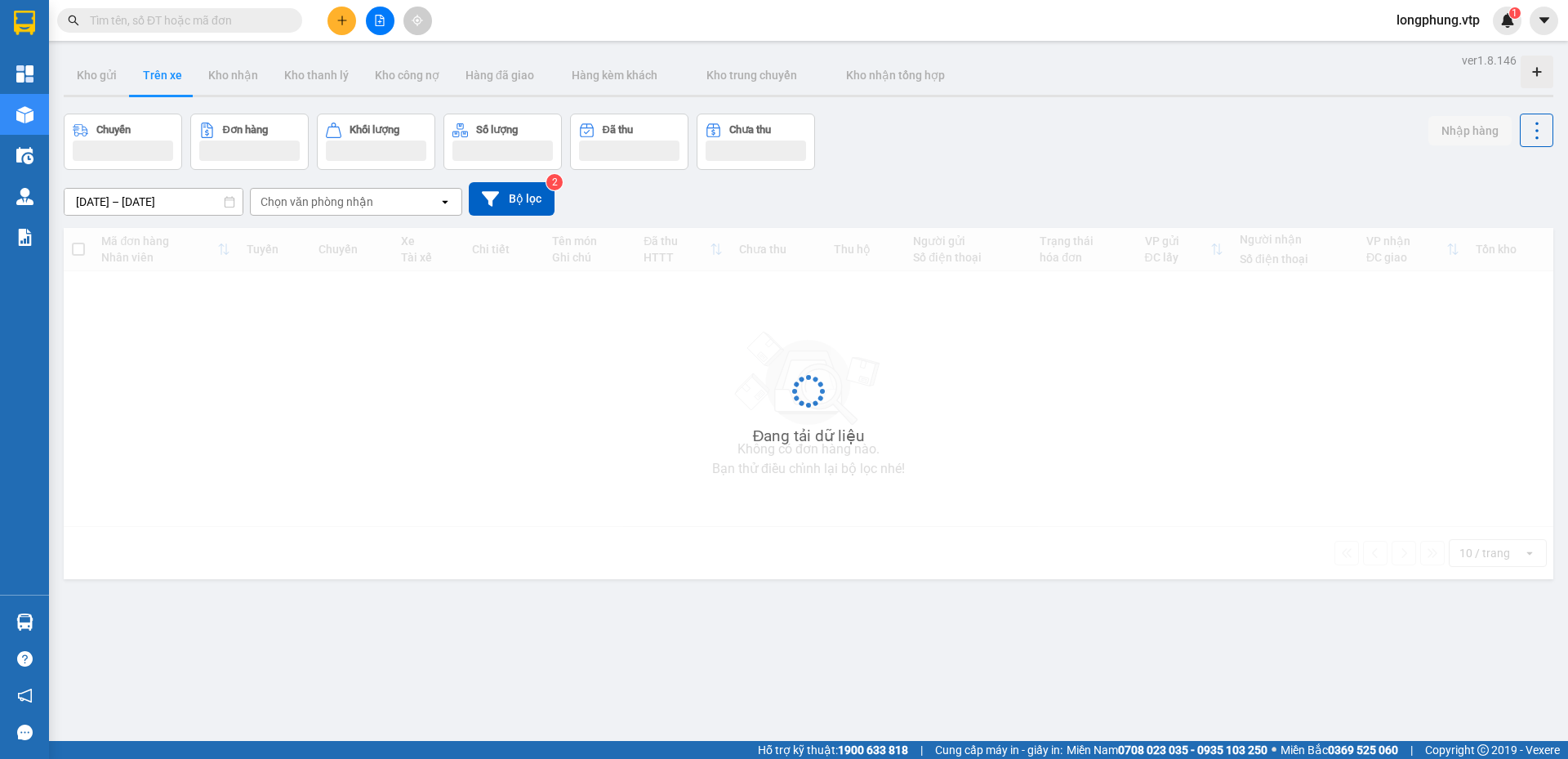
click at [334, 207] on div "Chọn văn phòng nhận" at bounding box center [317, 201] width 112 height 17
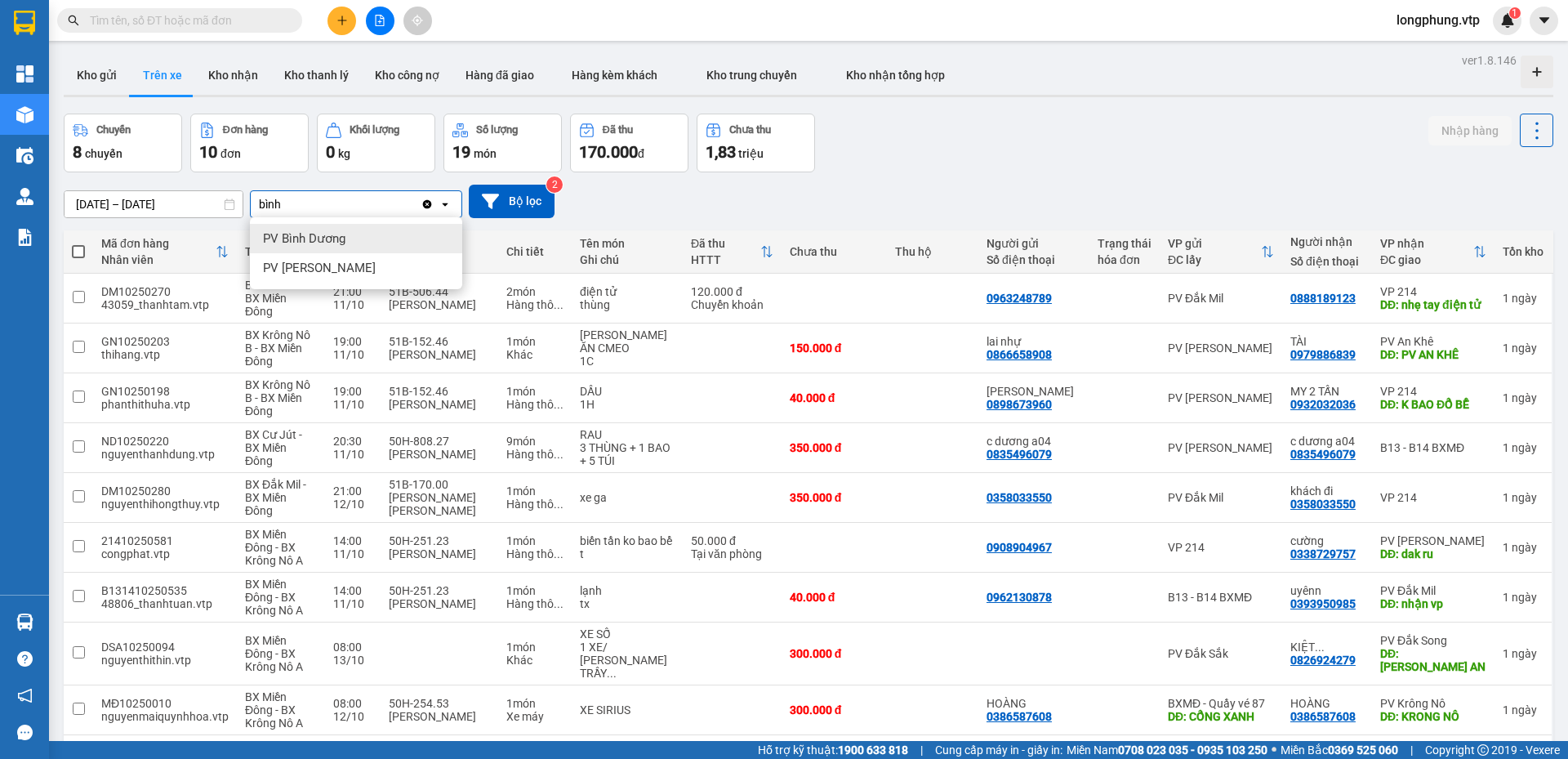
type input "bình"
click at [316, 239] on span "PV Bình Dương" at bounding box center [304, 239] width 82 height 17
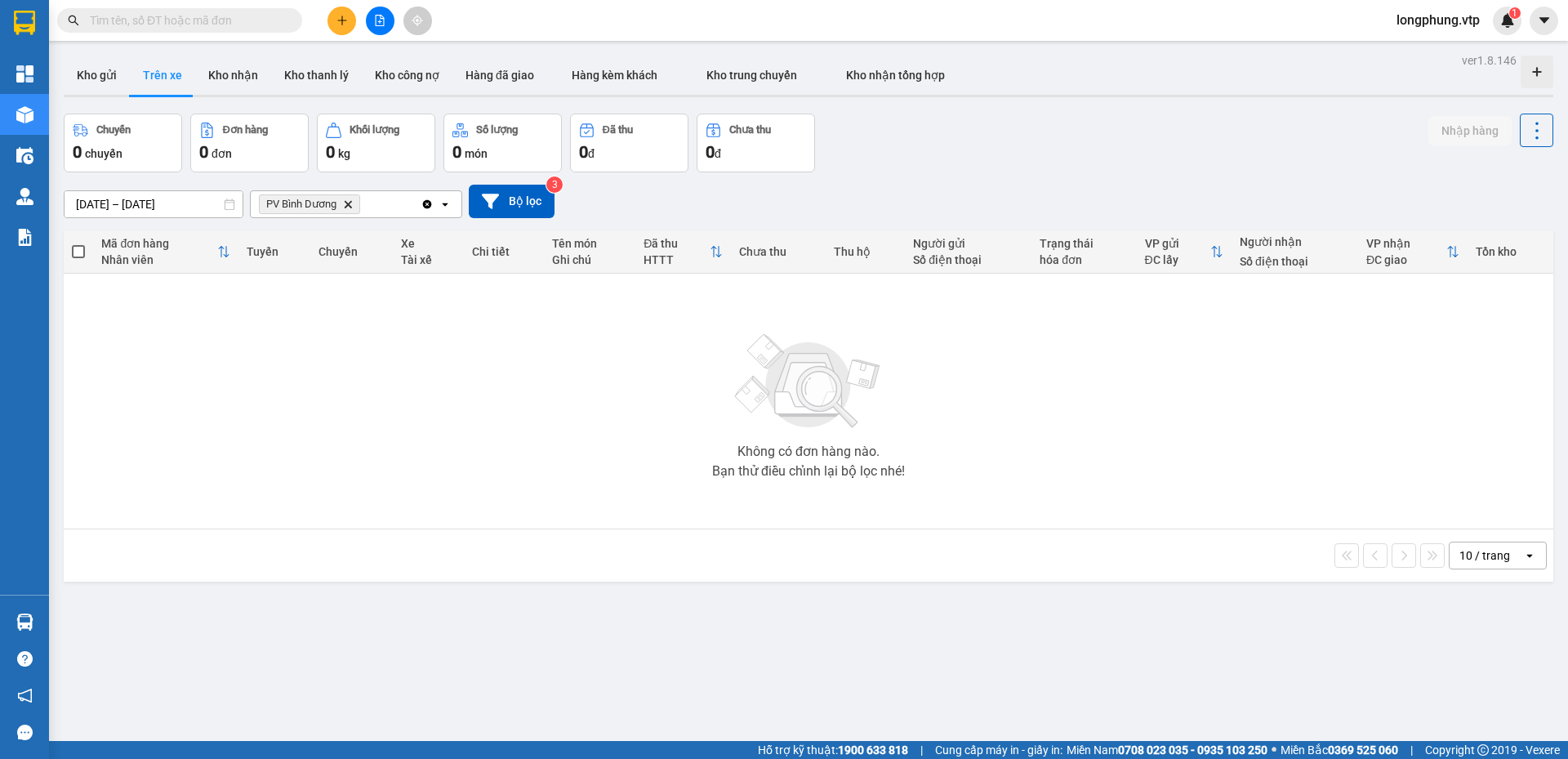
click at [425, 206] on icon "Clear all" at bounding box center [427, 203] width 9 height 9
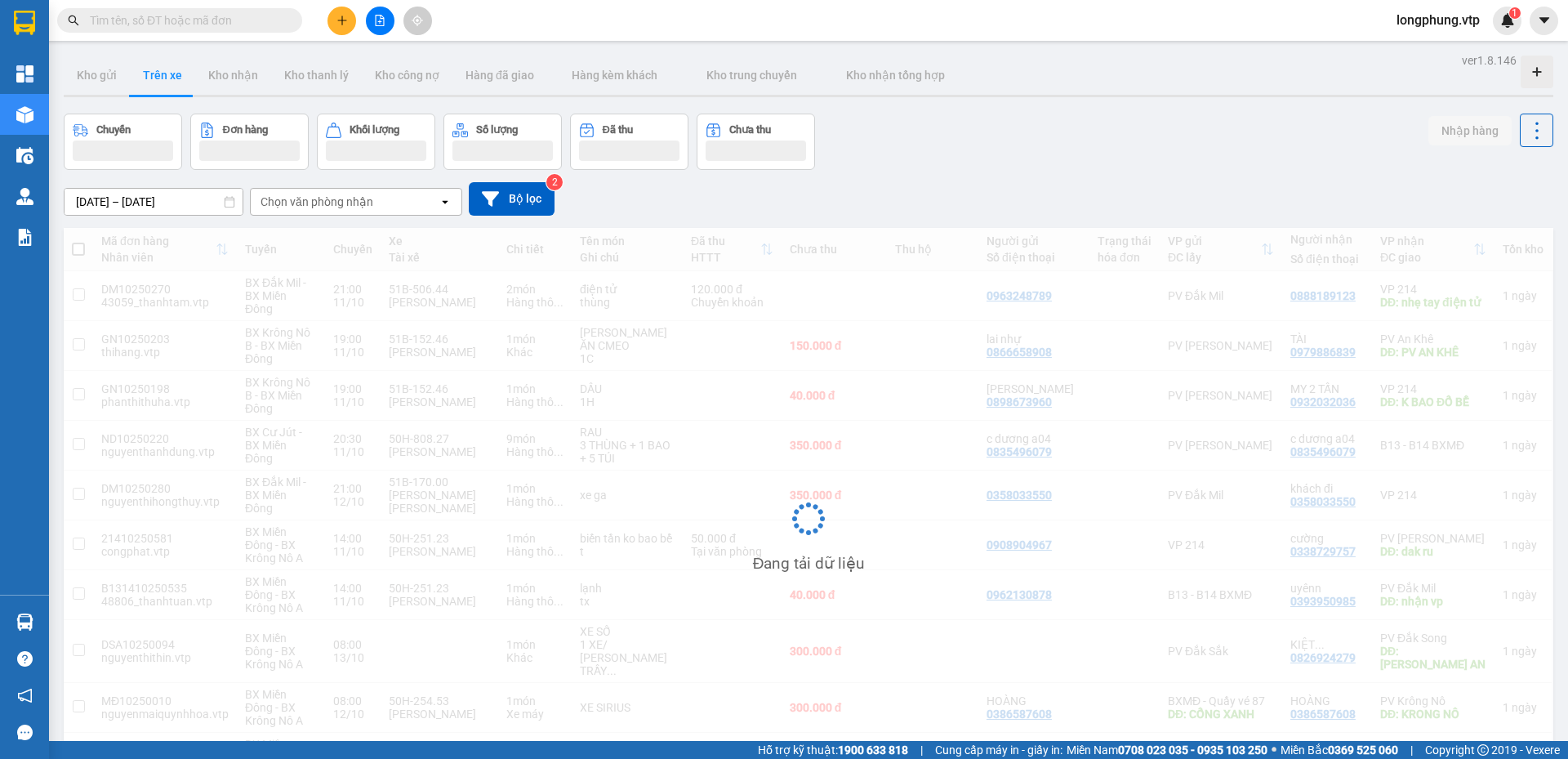
click at [354, 202] on div "Chọn văn phòng nhận" at bounding box center [317, 201] width 112 height 17
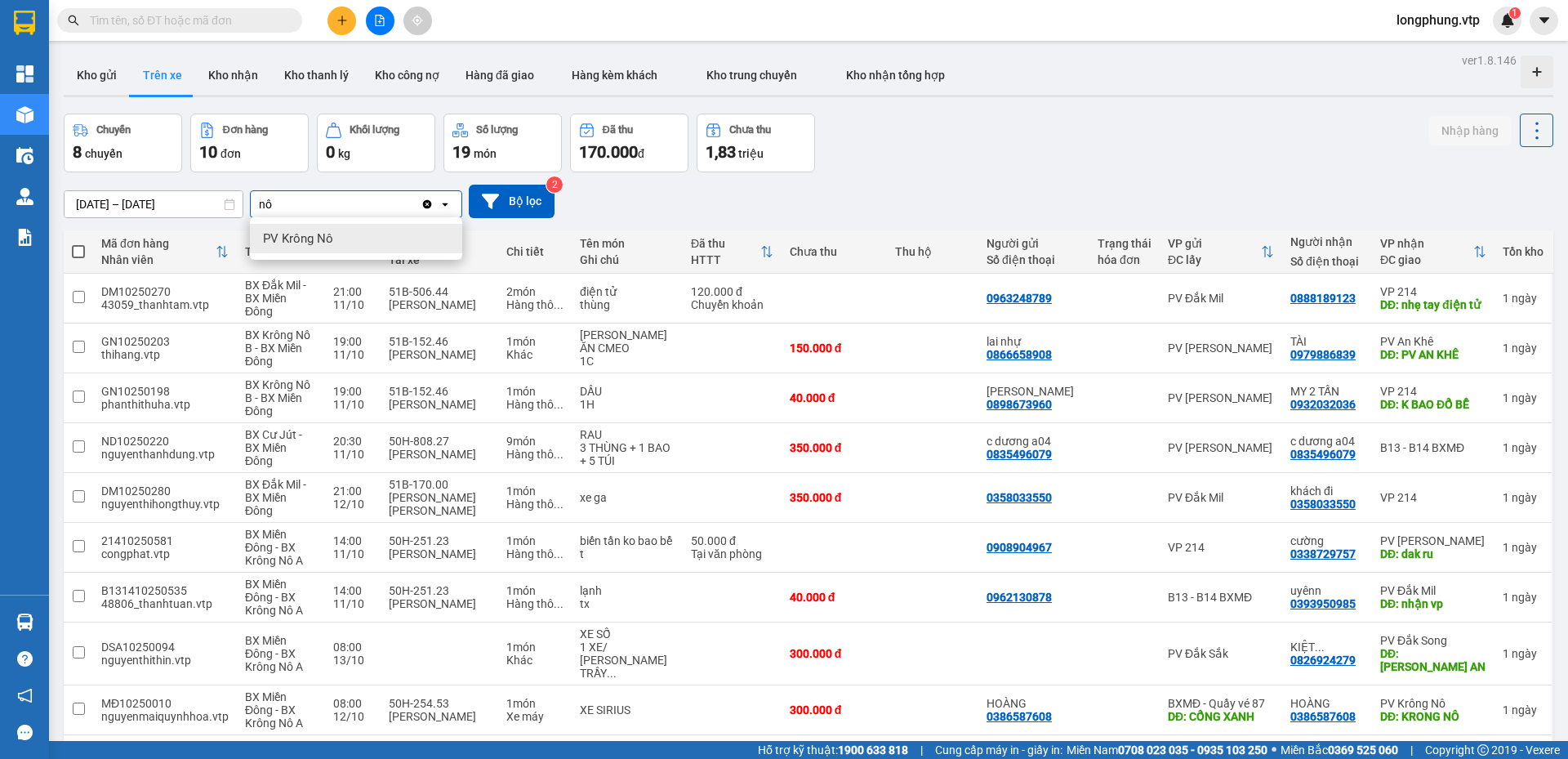
type input "nô"
click at [390, 229] on div "PV Krông Nô" at bounding box center [356, 239] width 212 height 29
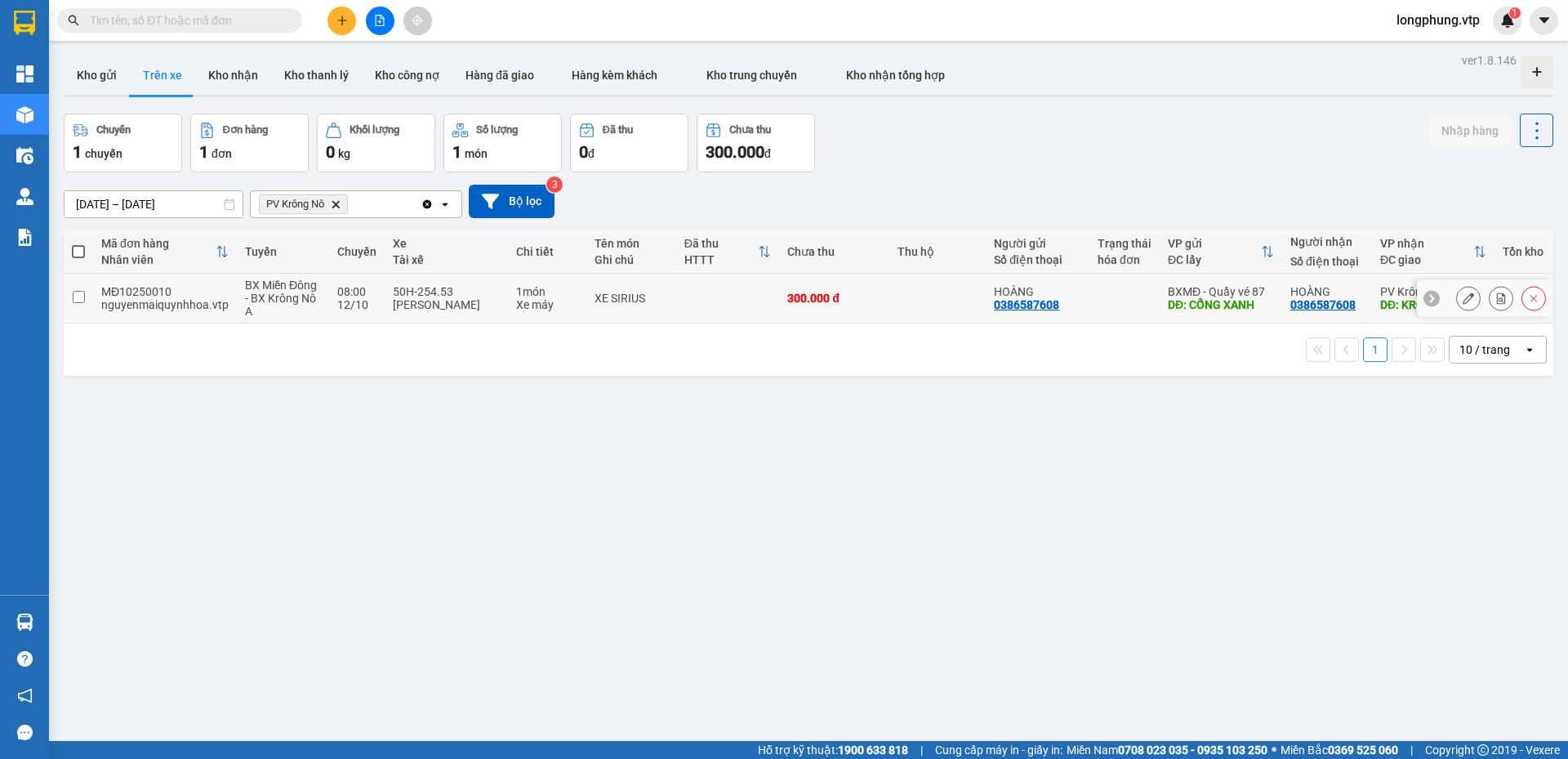
click at [78, 296] on input "checkbox" at bounding box center [78, 296] width 13 height 13
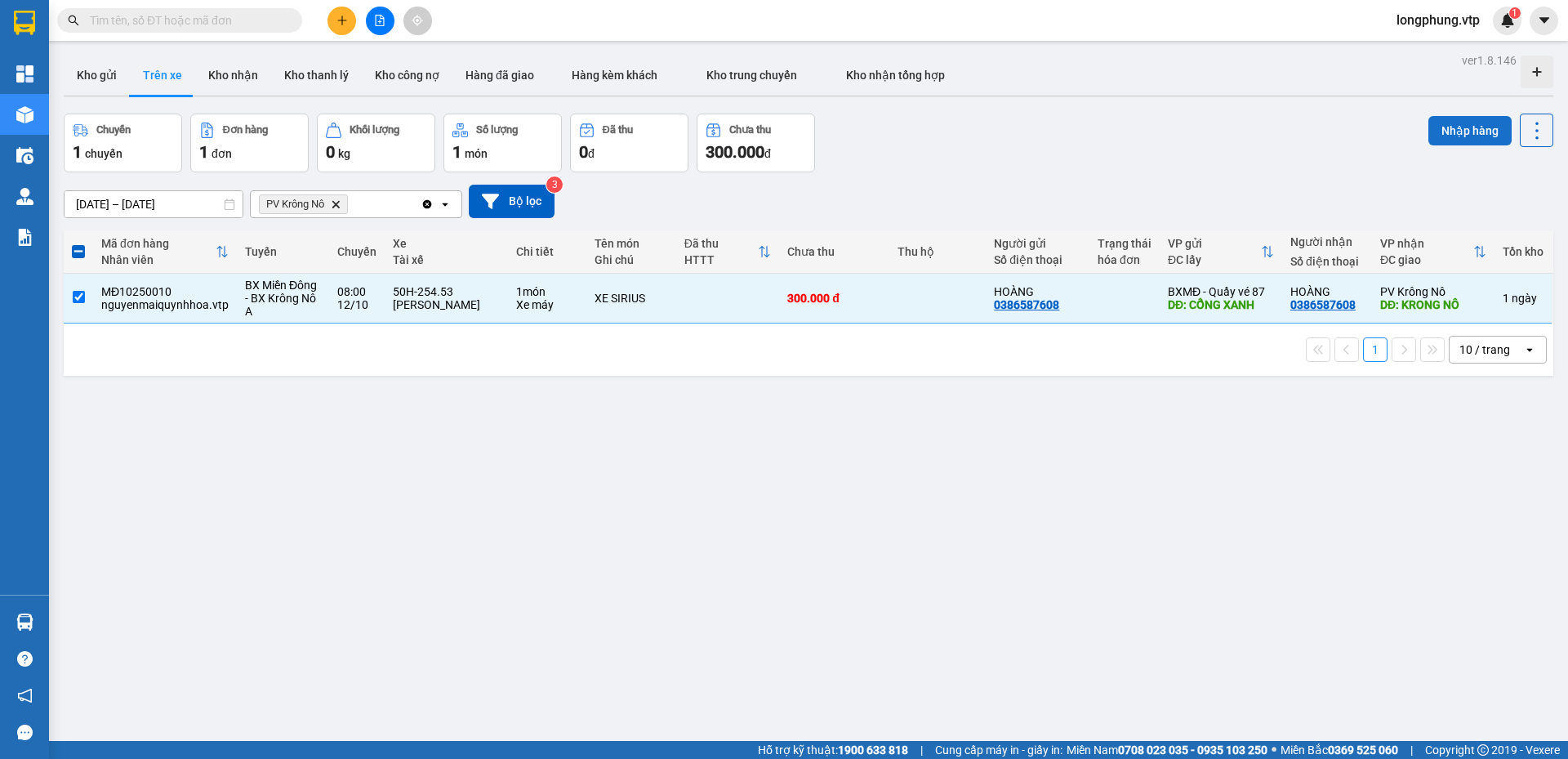
click at [1433, 137] on button "Nhập hàng" at bounding box center [1470, 131] width 83 height 29
checkbox input "false"
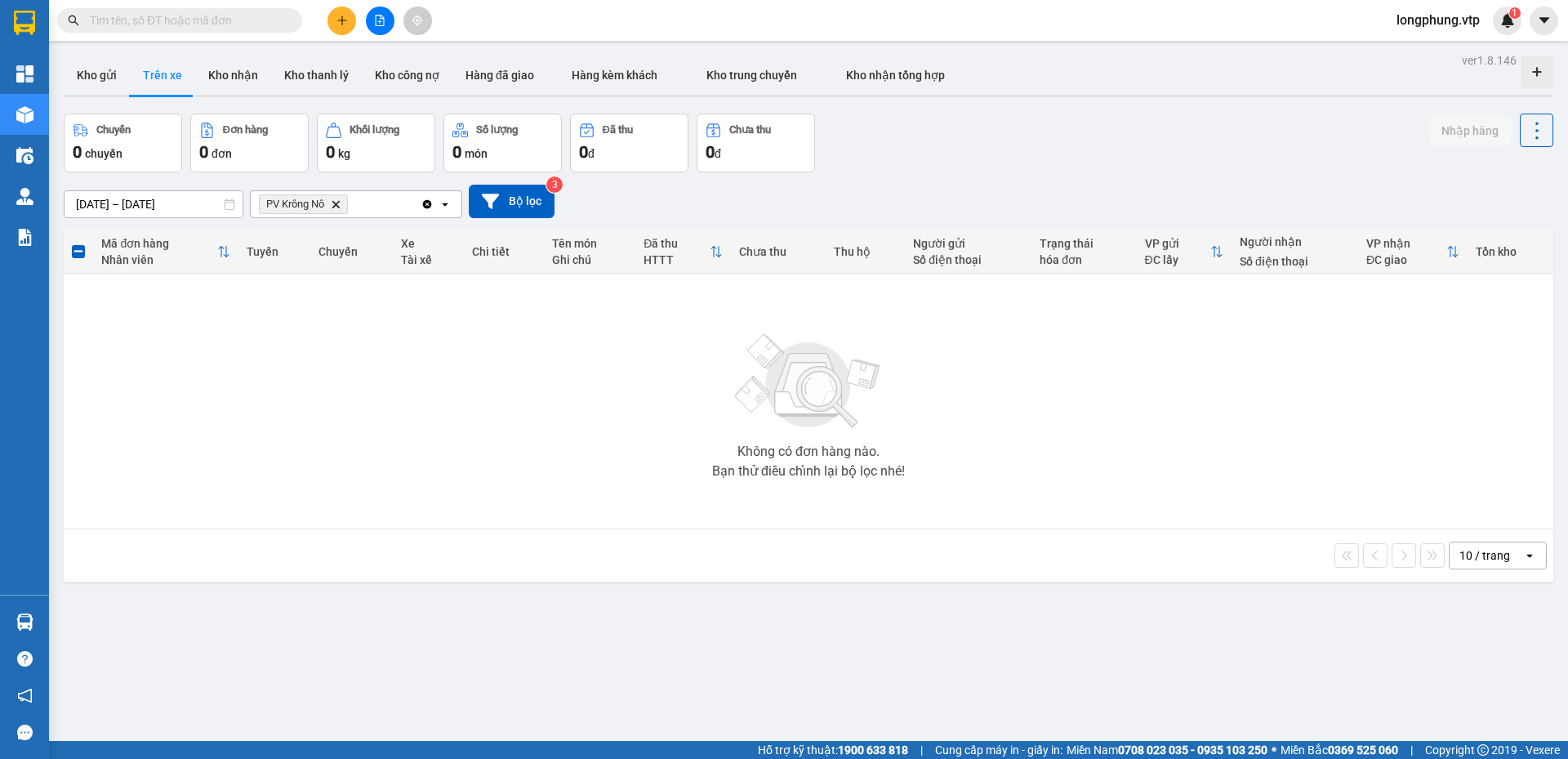
click at [425, 205] on icon "Clear all" at bounding box center [427, 203] width 9 height 9
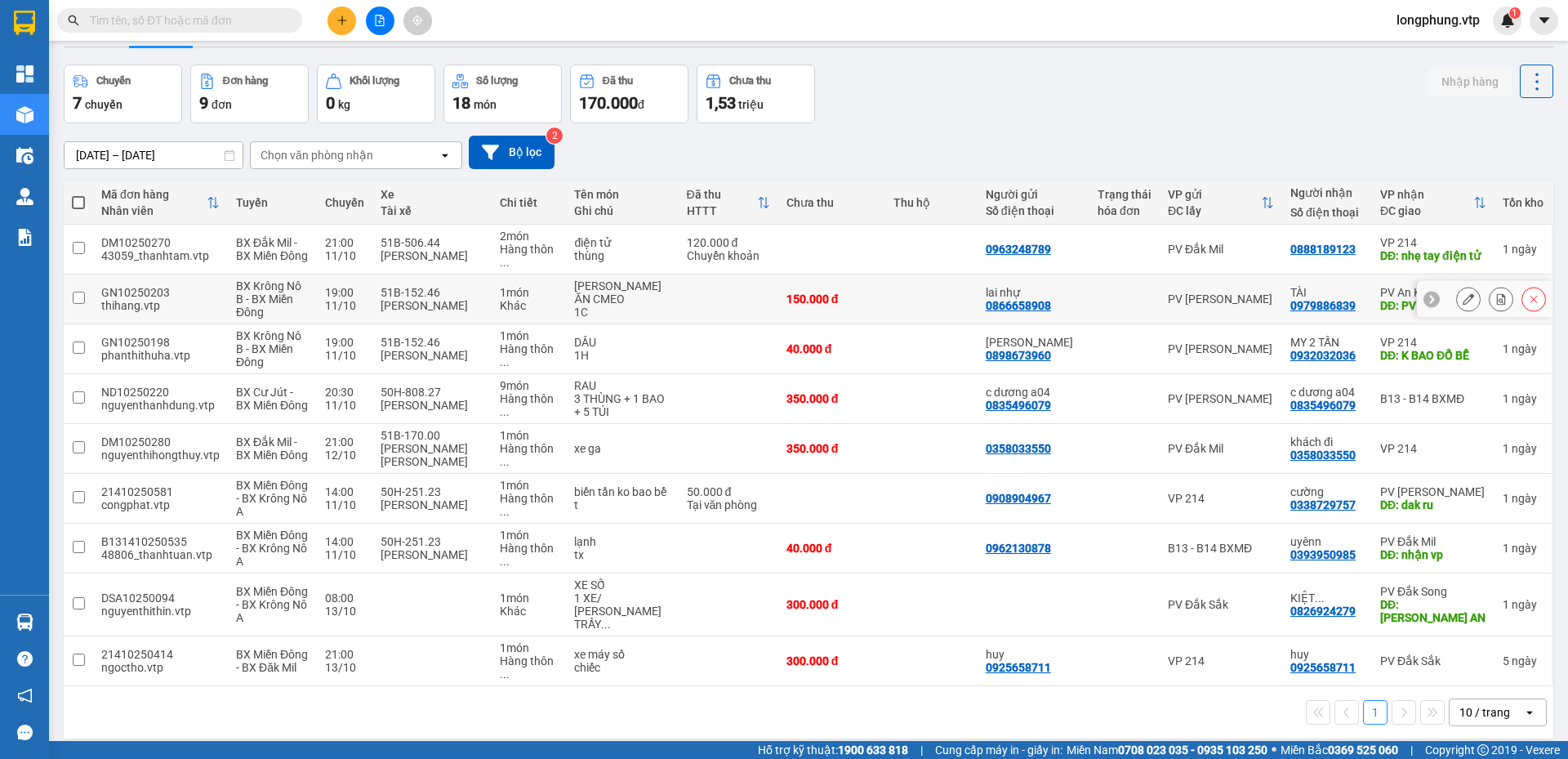
scroll to position [75, 0]
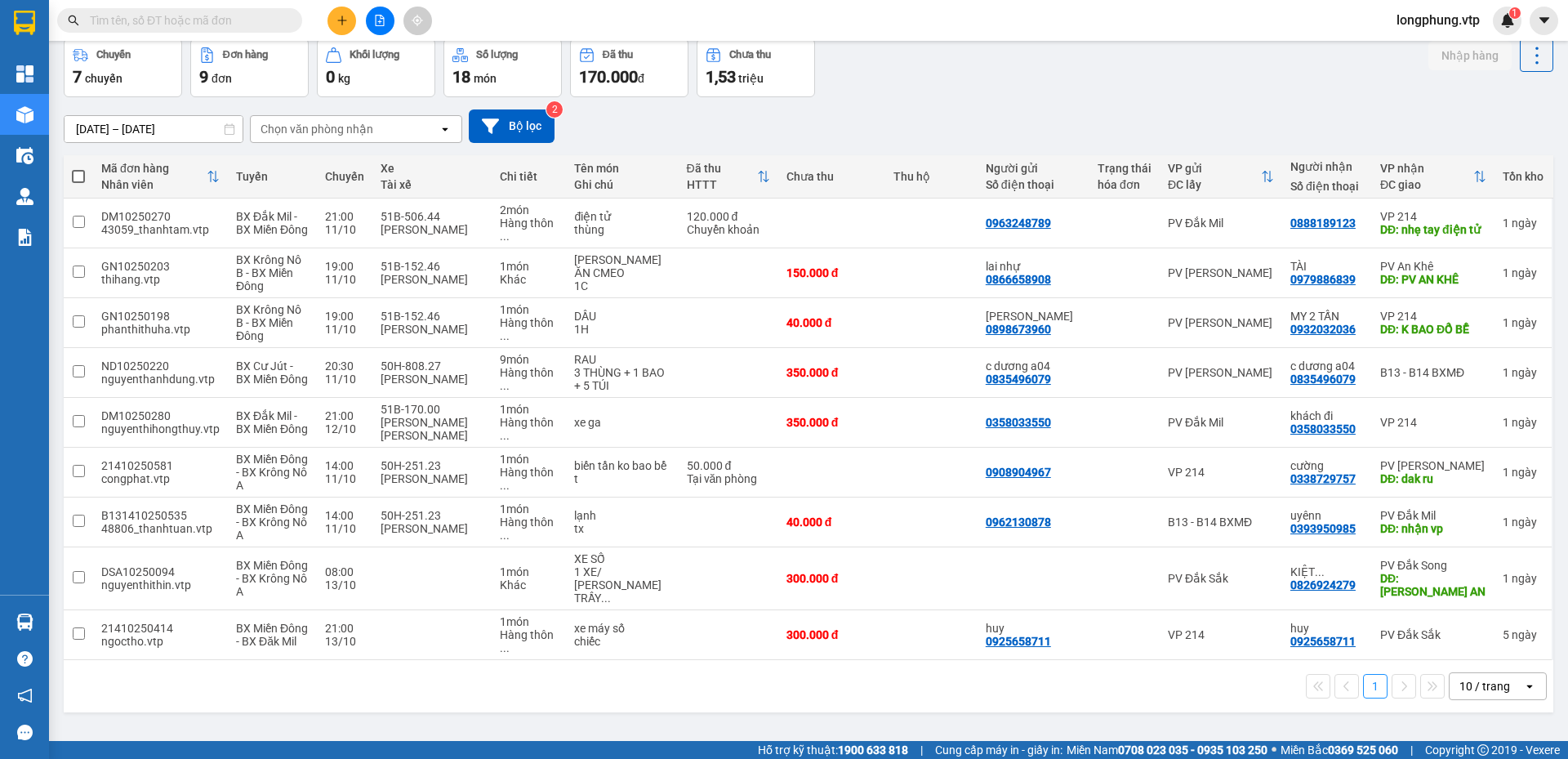
click at [343, 131] on div "Chọn văn phòng nhận" at bounding box center [317, 129] width 112 height 17
type input "214"
click at [342, 158] on div "VP 214" at bounding box center [356, 163] width 212 height 29
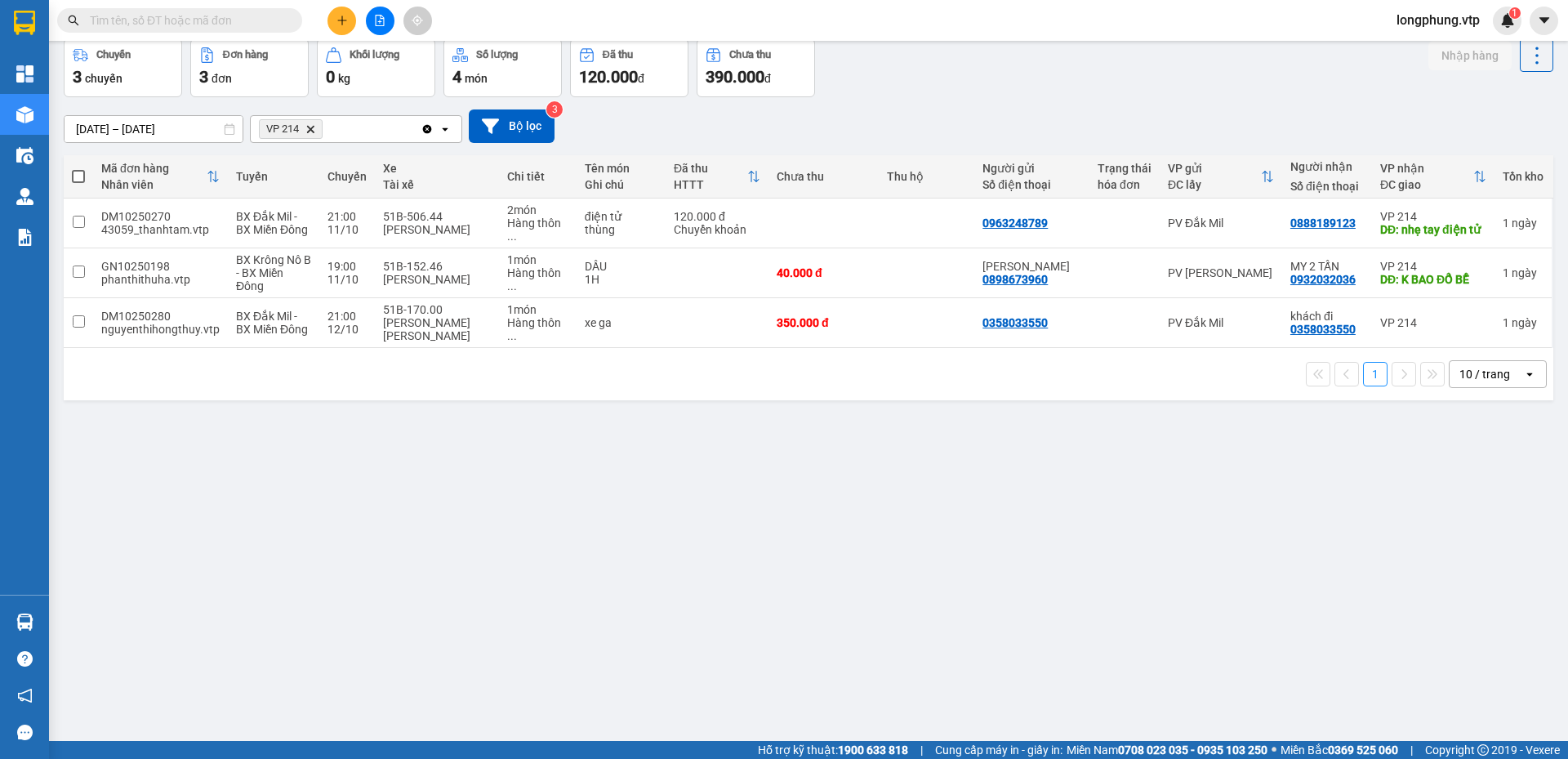
click at [381, 476] on div "ver 1.8.146 Kho gửi Trên xe Kho [PERSON_NAME] [PERSON_NAME] [PERSON_NAME] nợ Hà…" at bounding box center [808, 353] width 1503 height 759
click at [72, 168] on label at bounding box center [78, 176] width 13 height 17
click at [78, 168] on input "checkbox" at bounding box center [78, 168] width 0 height 0
checkbox input "true"
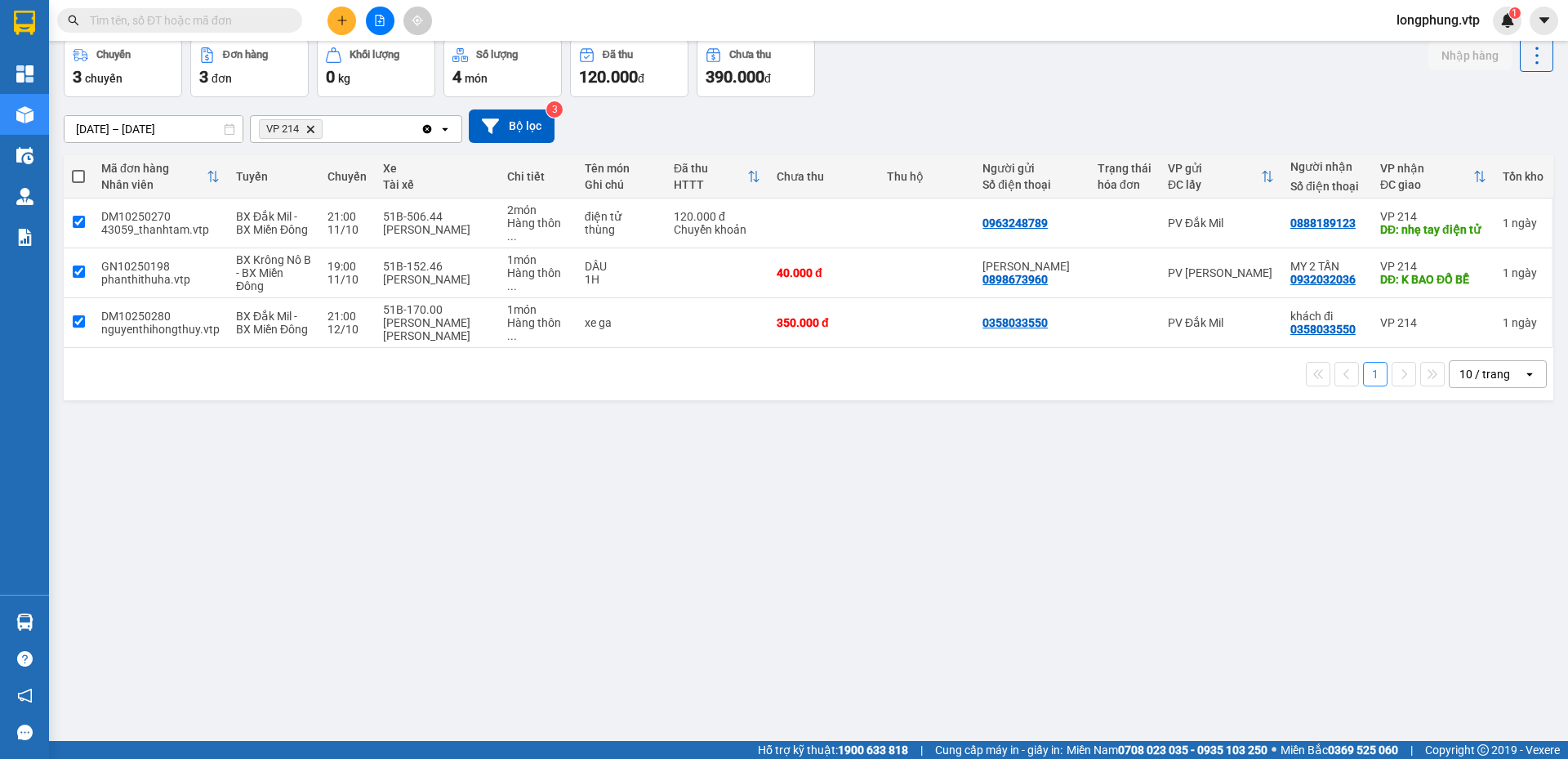
checkbox input "true"
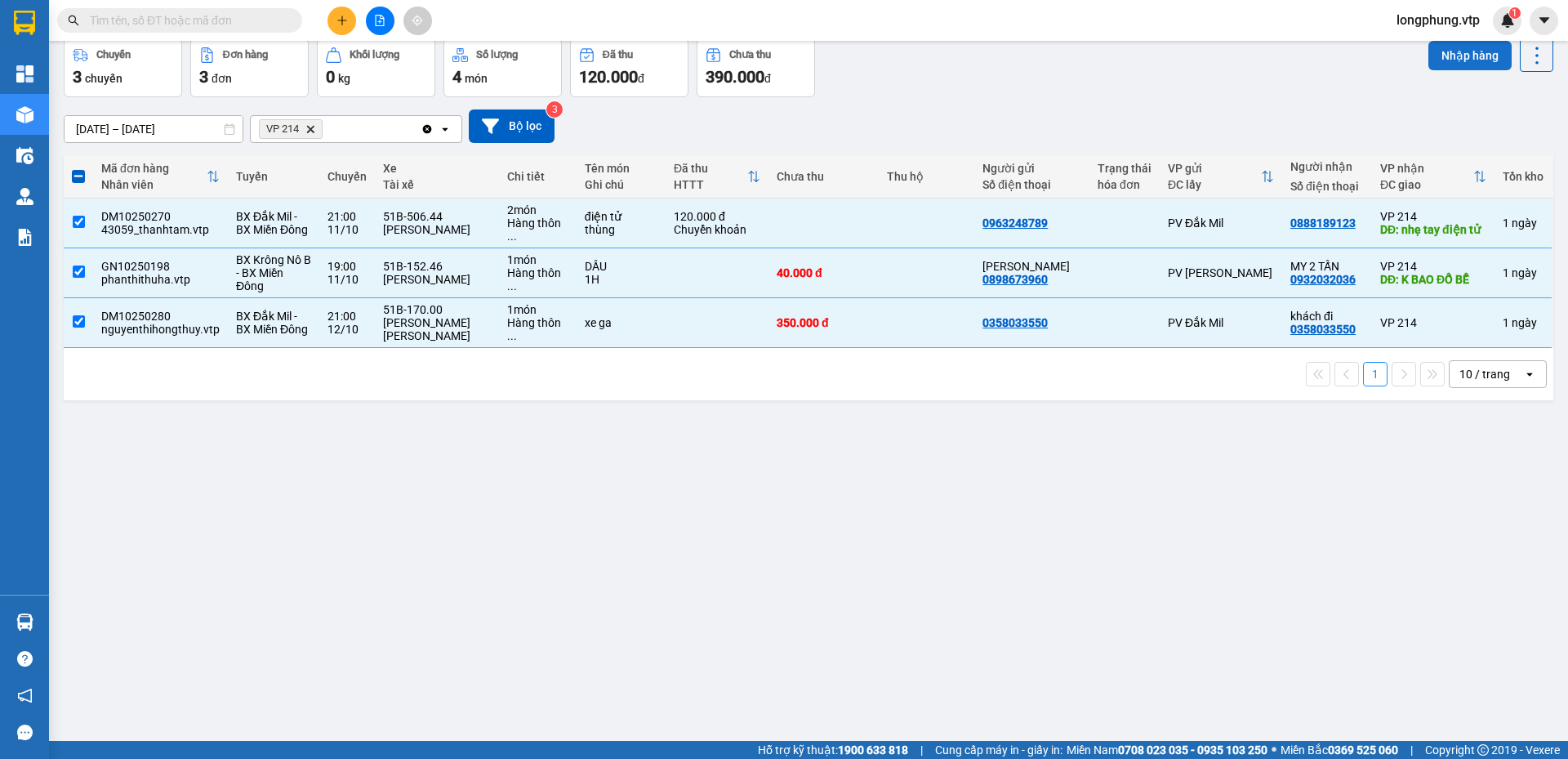
click at [1445, 58] on button "Nhập hàng" at bounding box center [1470, 56] width 83 height 29
checkbox input "false"
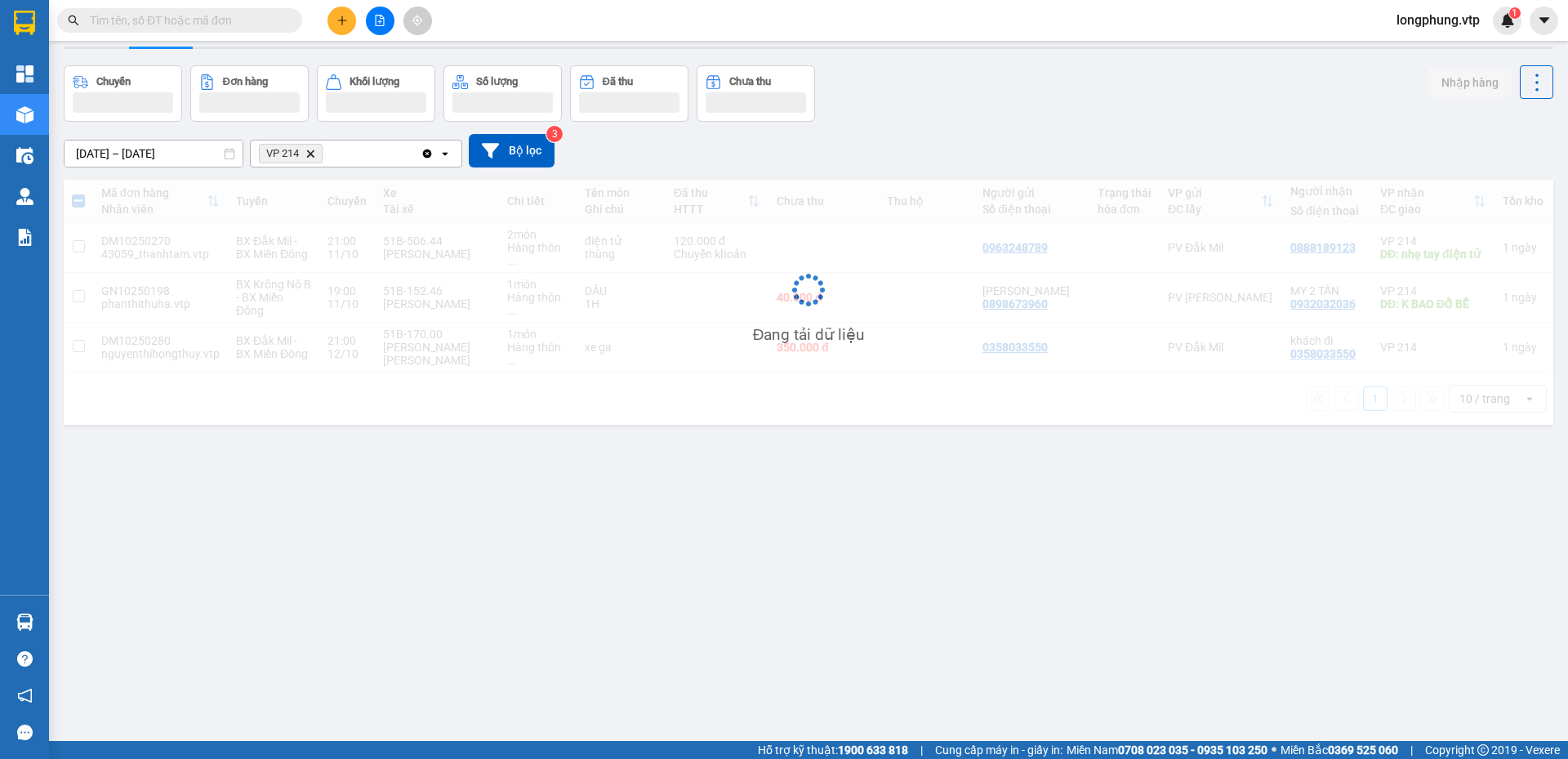
scroll to position [0, 0]
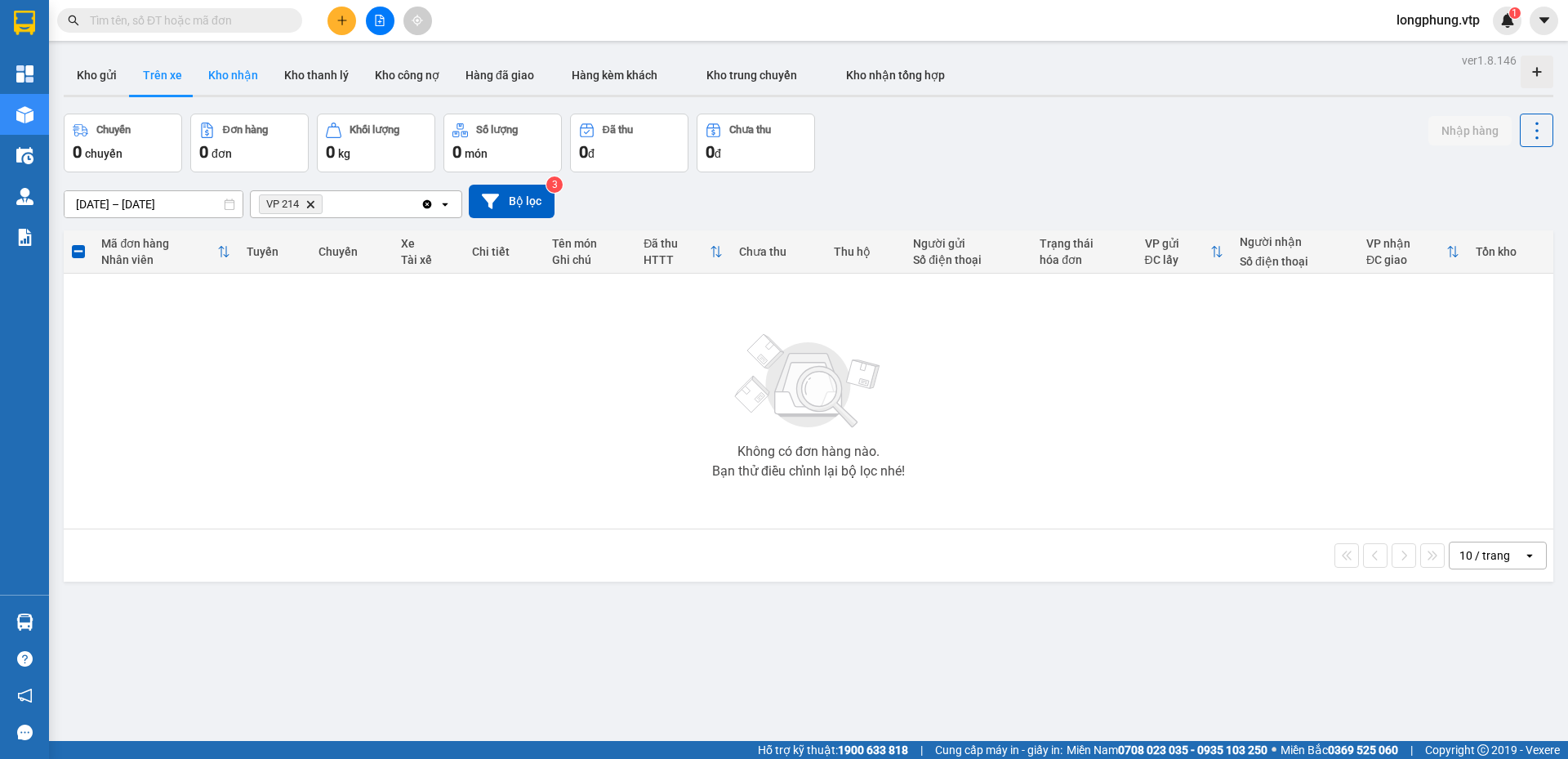
click at [218, 78] on button "Kho nhận" at bounding box center [234, 75] width 76 height 39
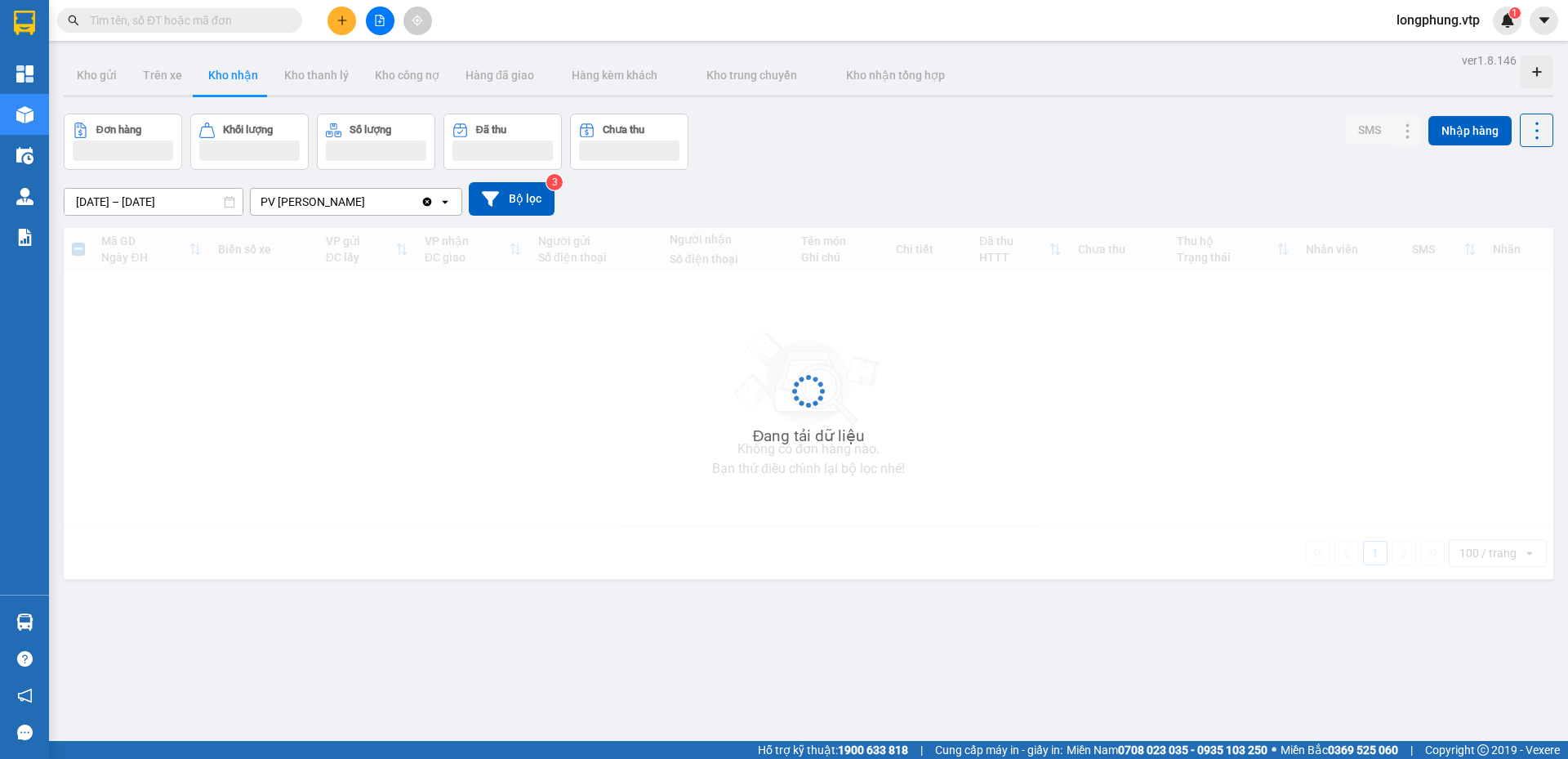
click at [367, 201] on input "Selected PV Đức Xuyên." at bounding box center [368, 201] width 2 height 17
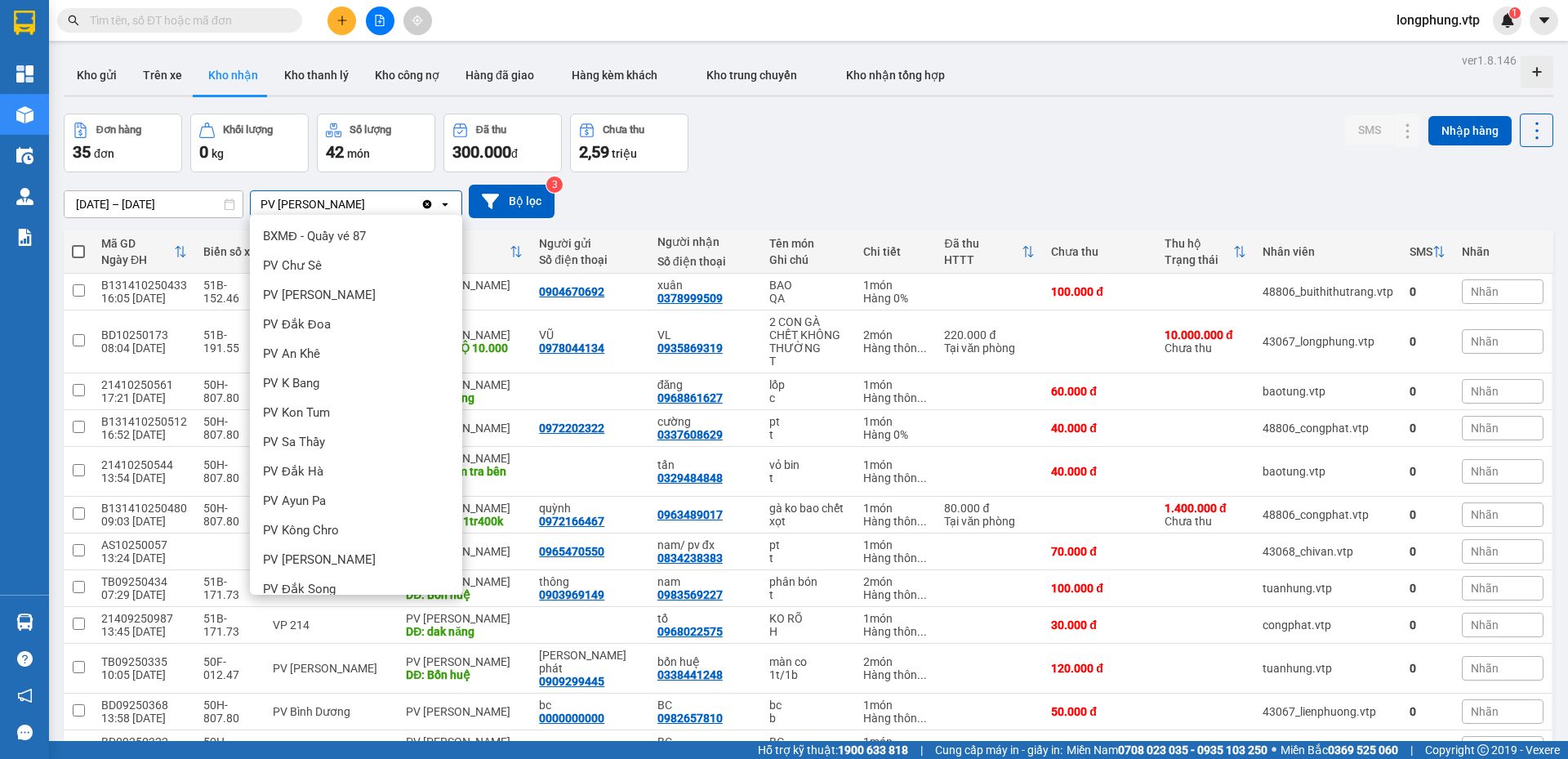
scroll to position [361, 0]
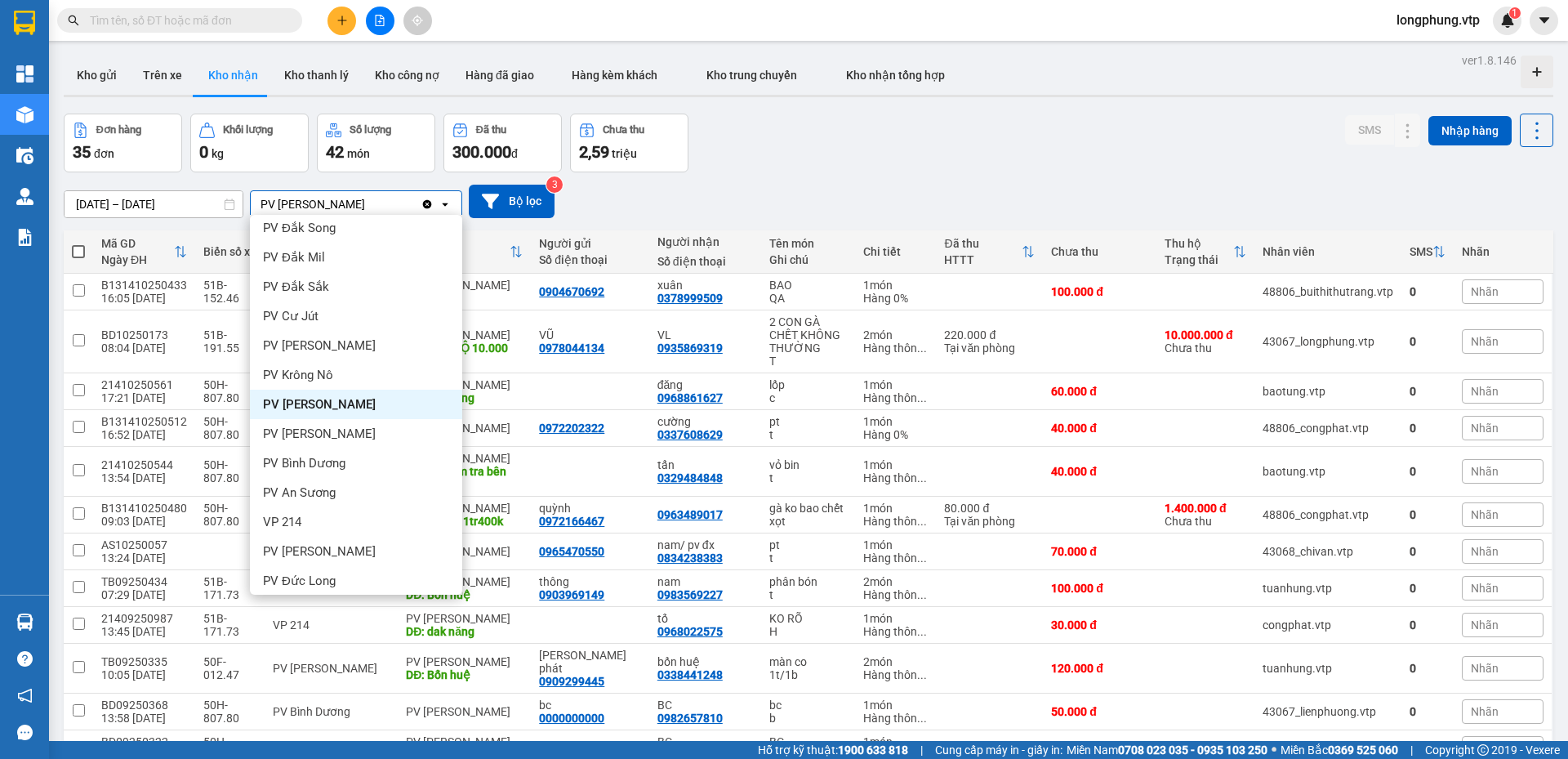
click at [901, 156] on div "Đơn hàng 35 đơn [PERSON_NAME] 0 kg Số [PERSON_NAME] 42 món Đã thu 300.000 [PERS…" at bounding box center [808, 143] width 1490 height 59
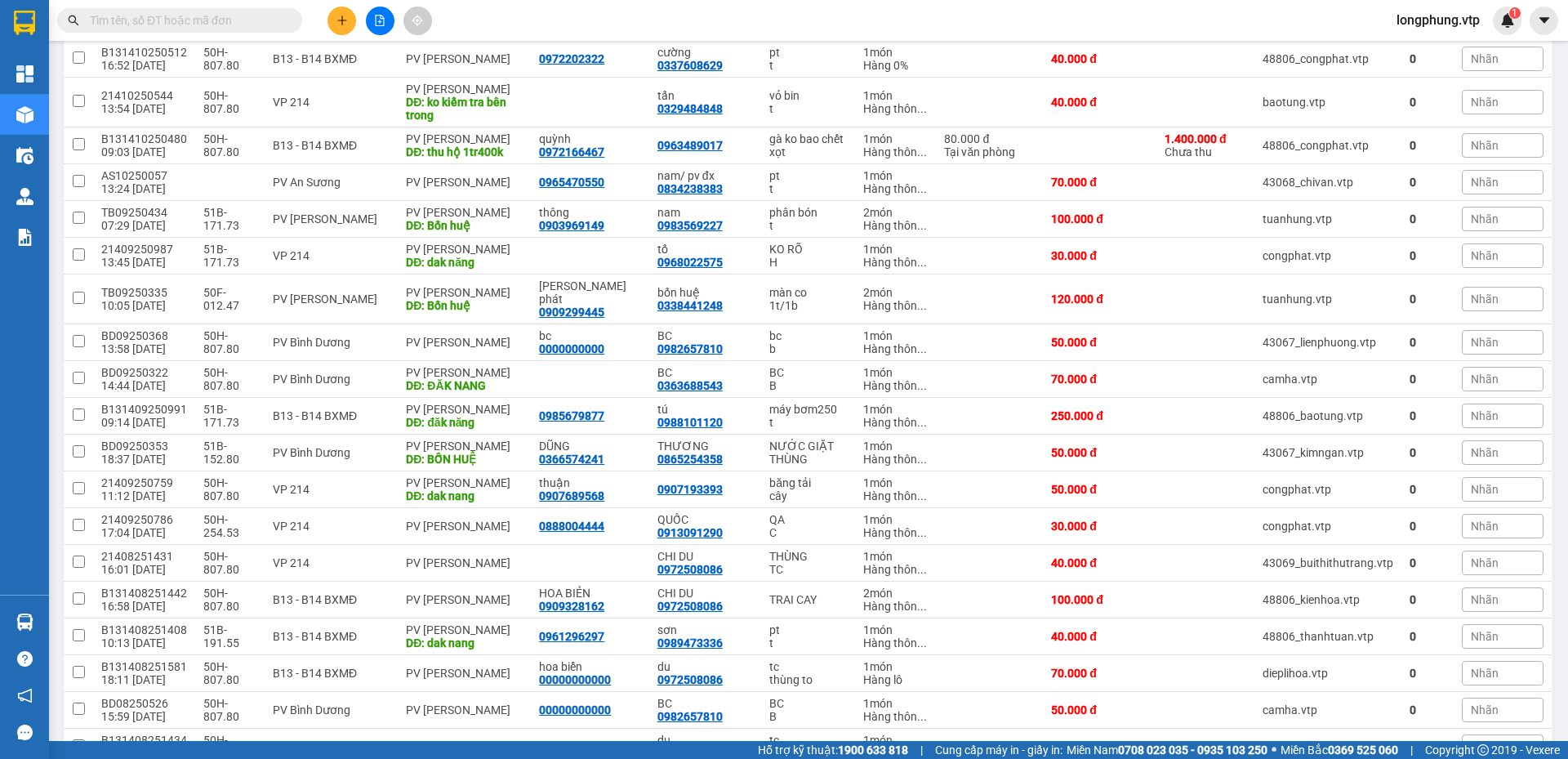
scroll to position [0, 0]
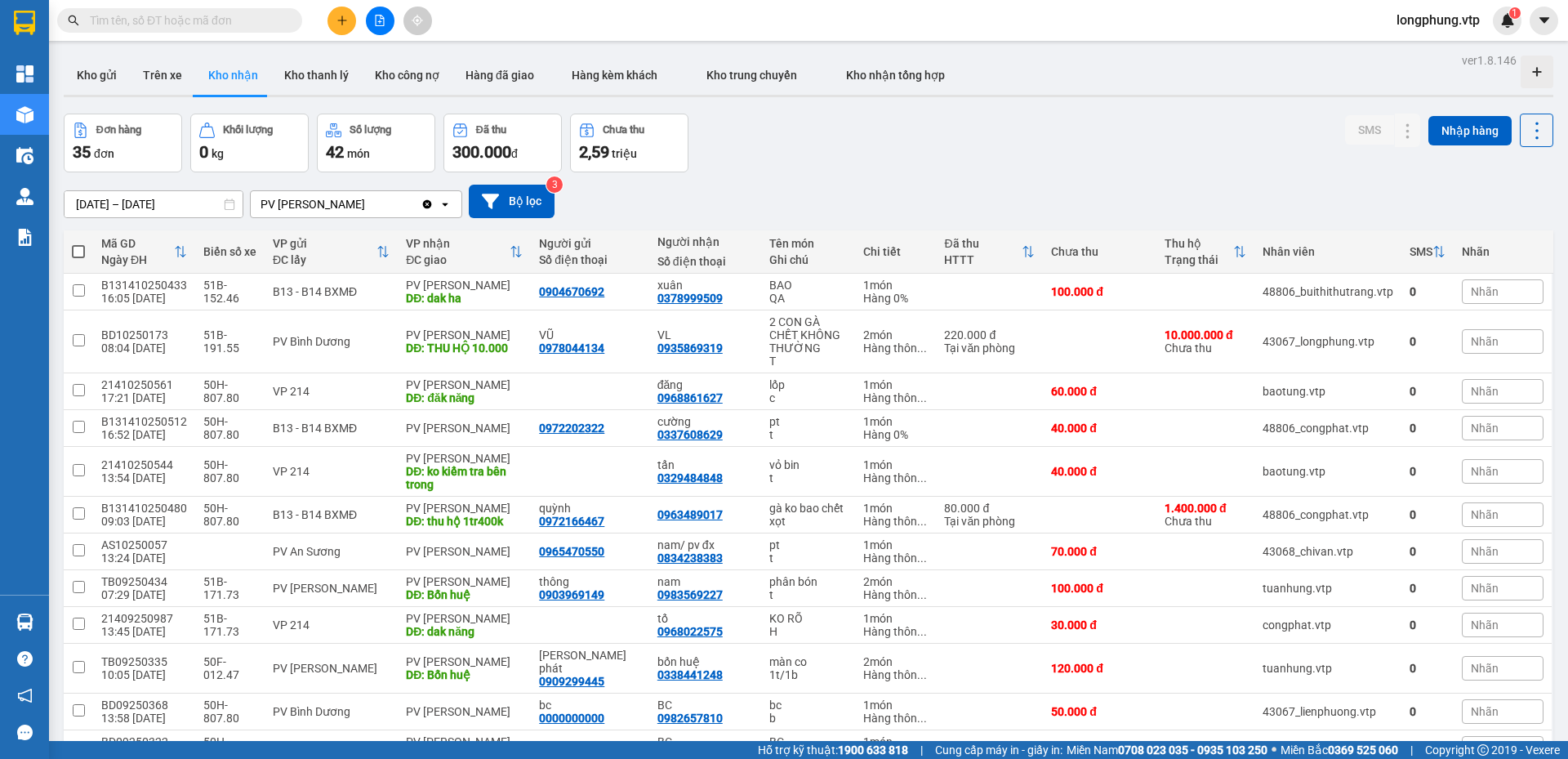
click at [425, 202] on icon "Clear value" at bounding box center [426, 203] width 13 height 13
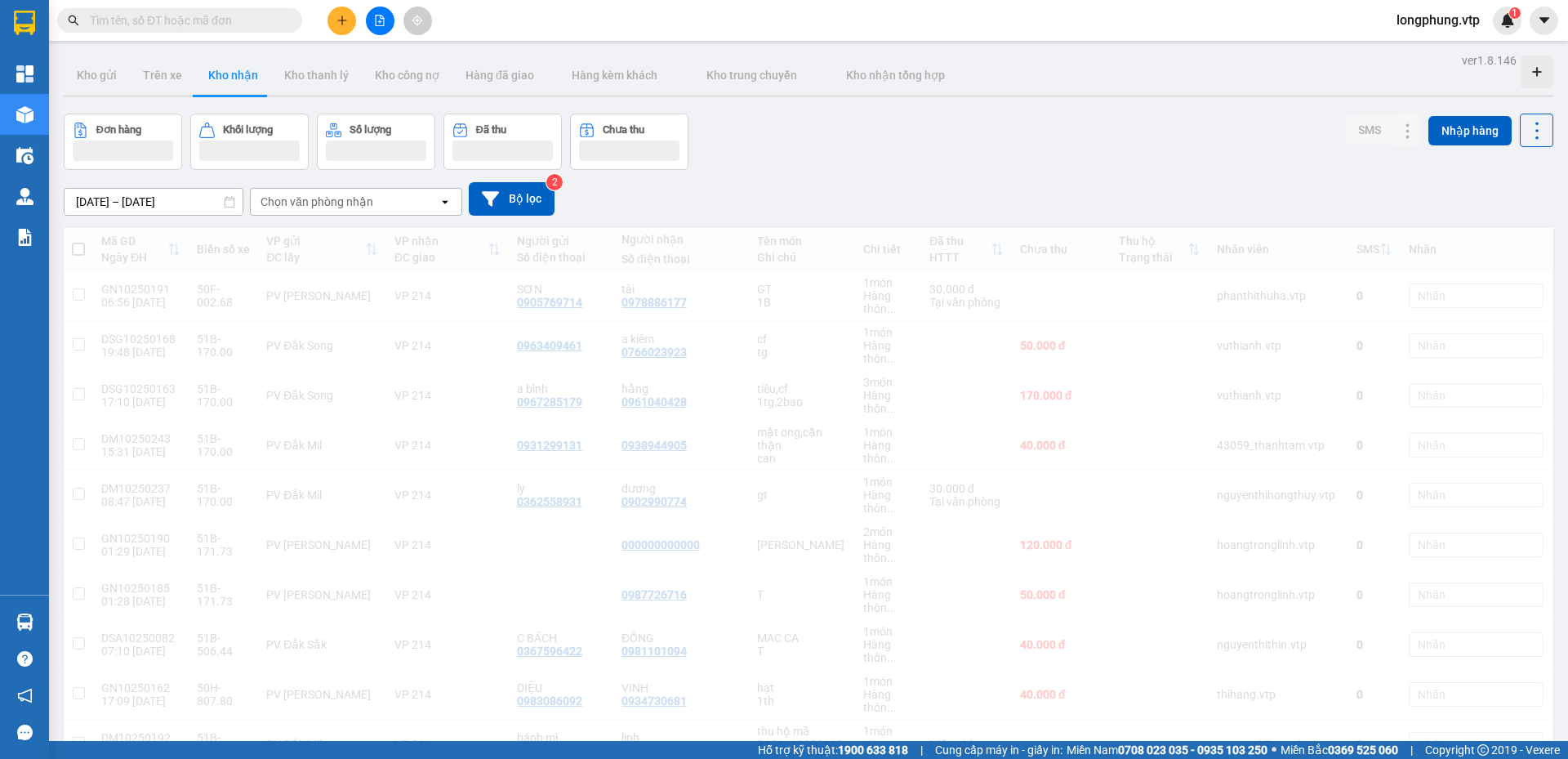
click at [380, 198] on div "Chọn văn phòng nhận" at bounding box center [345, 201] width 188 height 26
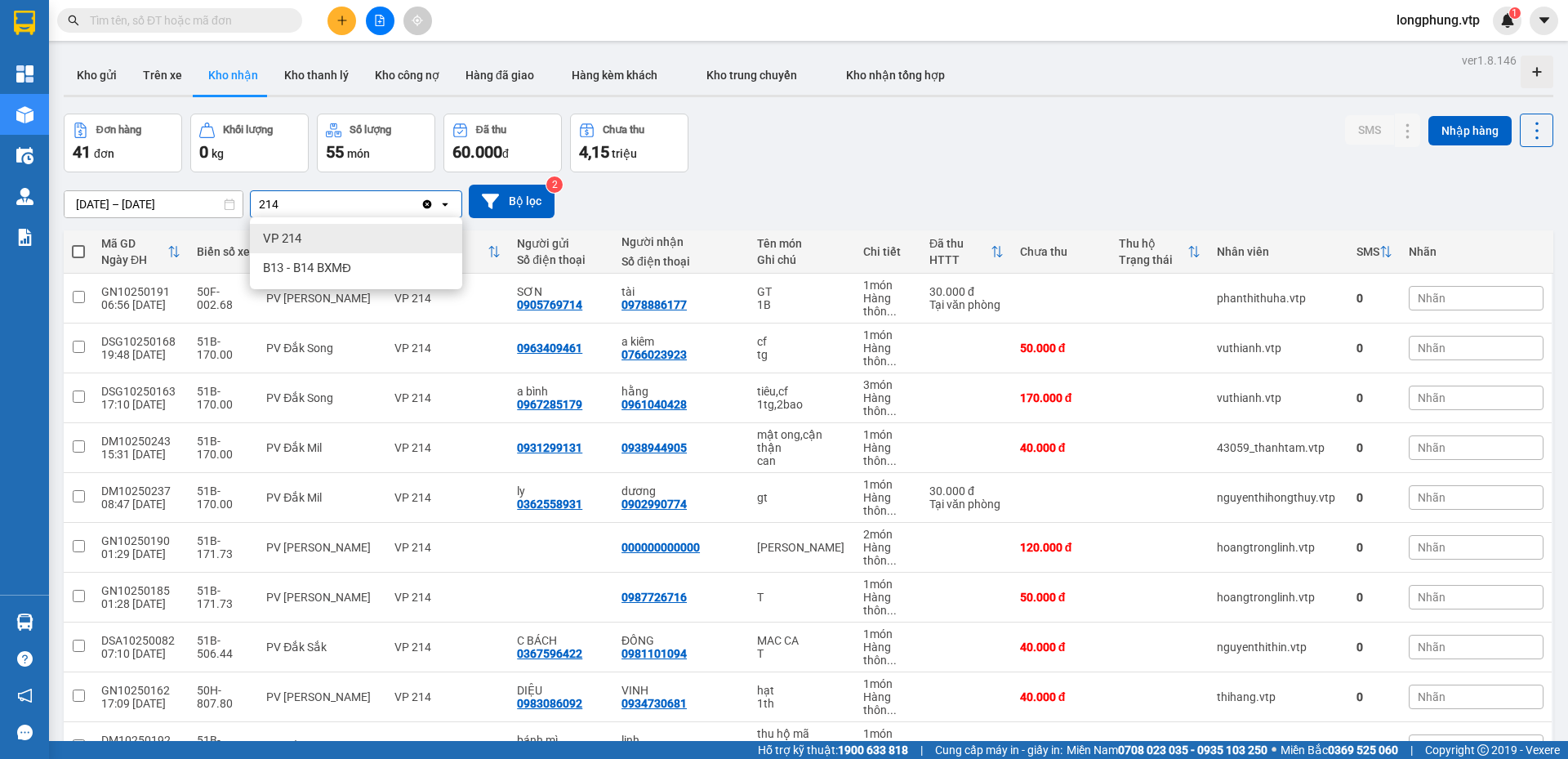
type input "214"
click at [331, 242] on div "VP 214" at bounding box center [356, 239] width 212 height 29
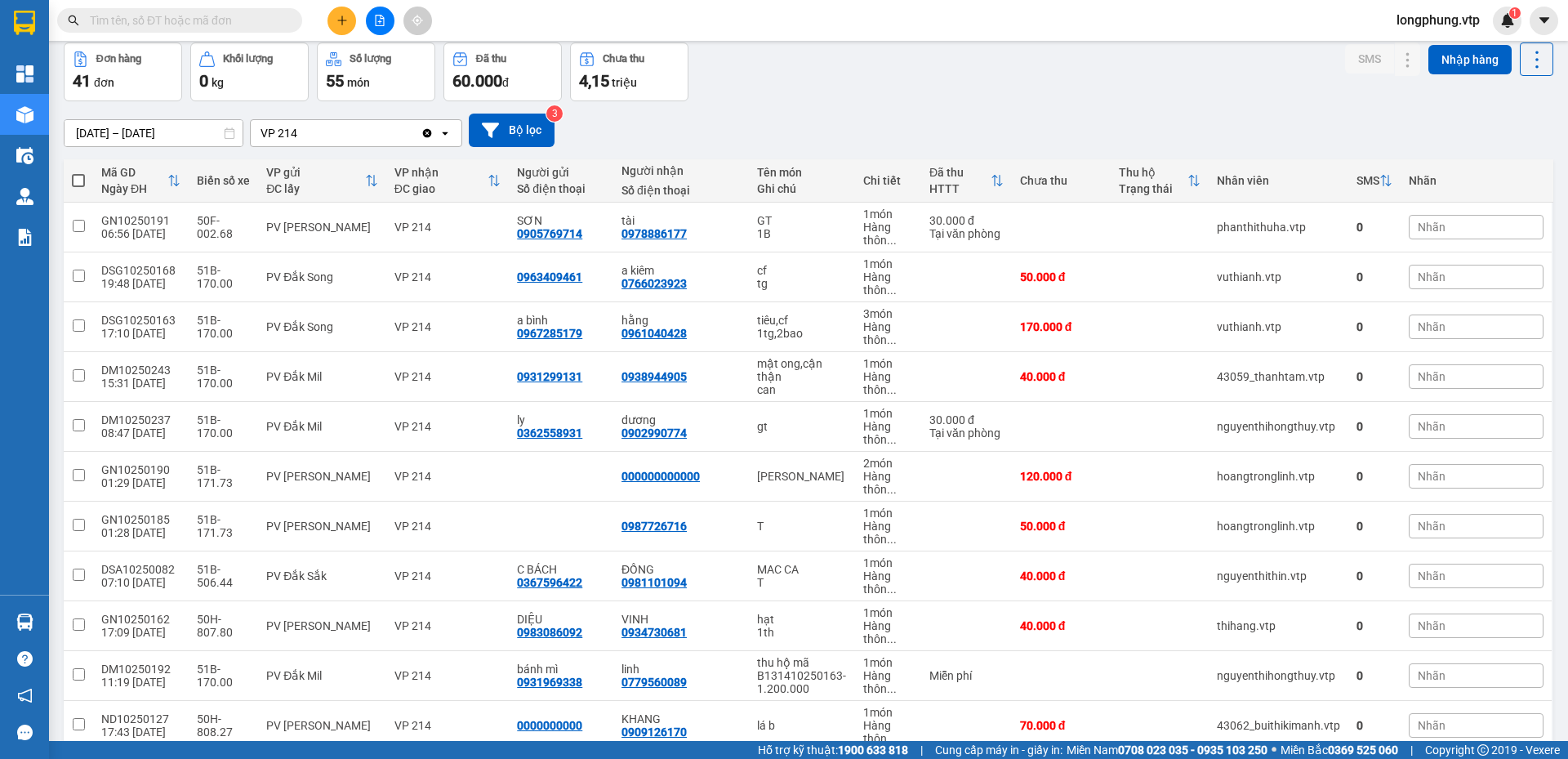
scroll to position [163, 0]
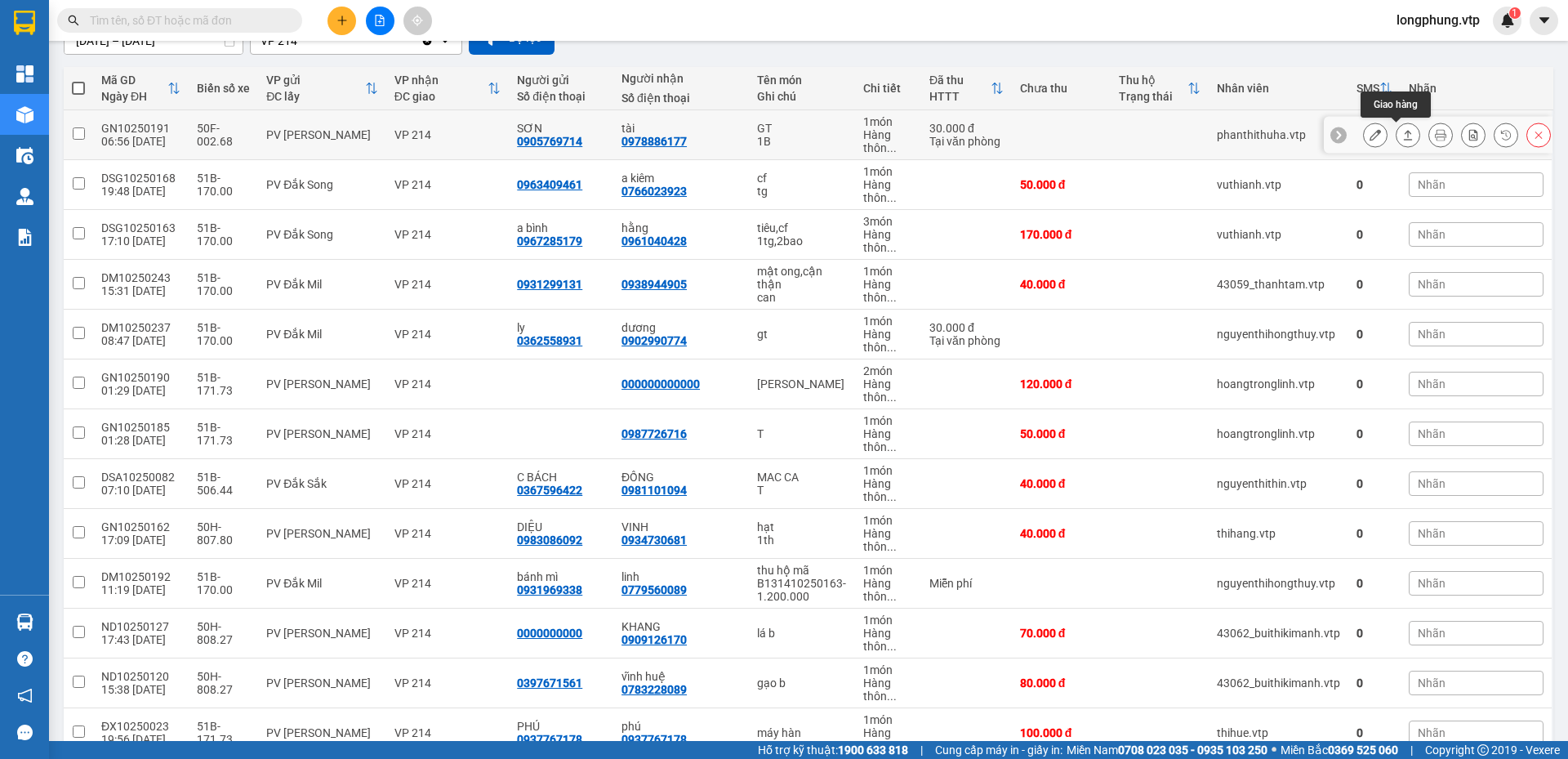
click at [1403, 135] on icon at bounding box center [1409, 135] width 12 height 12
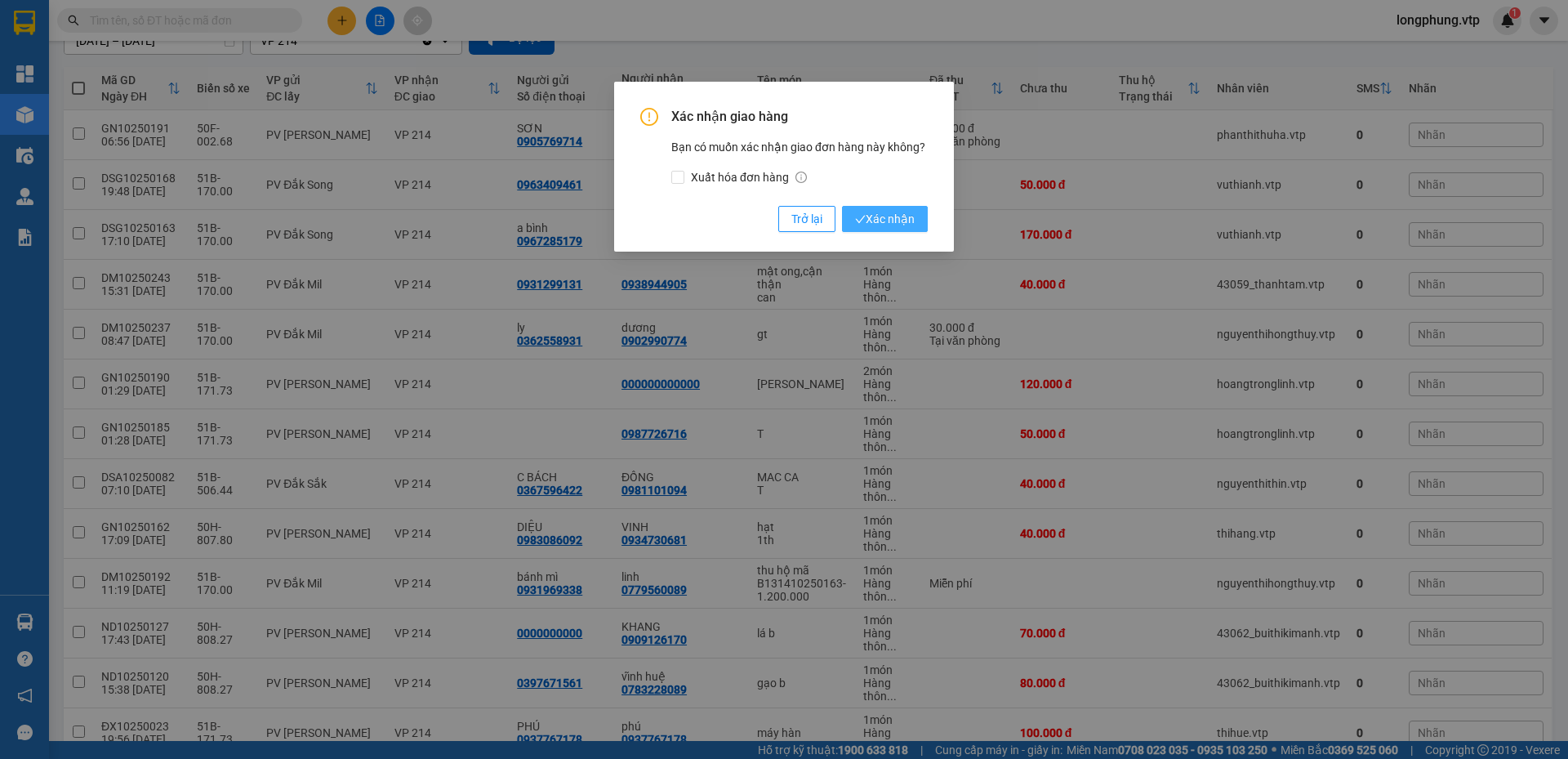
click at [891, 225] on span "Xác nhận" at bounding box center [885, 219] width 60 height 18
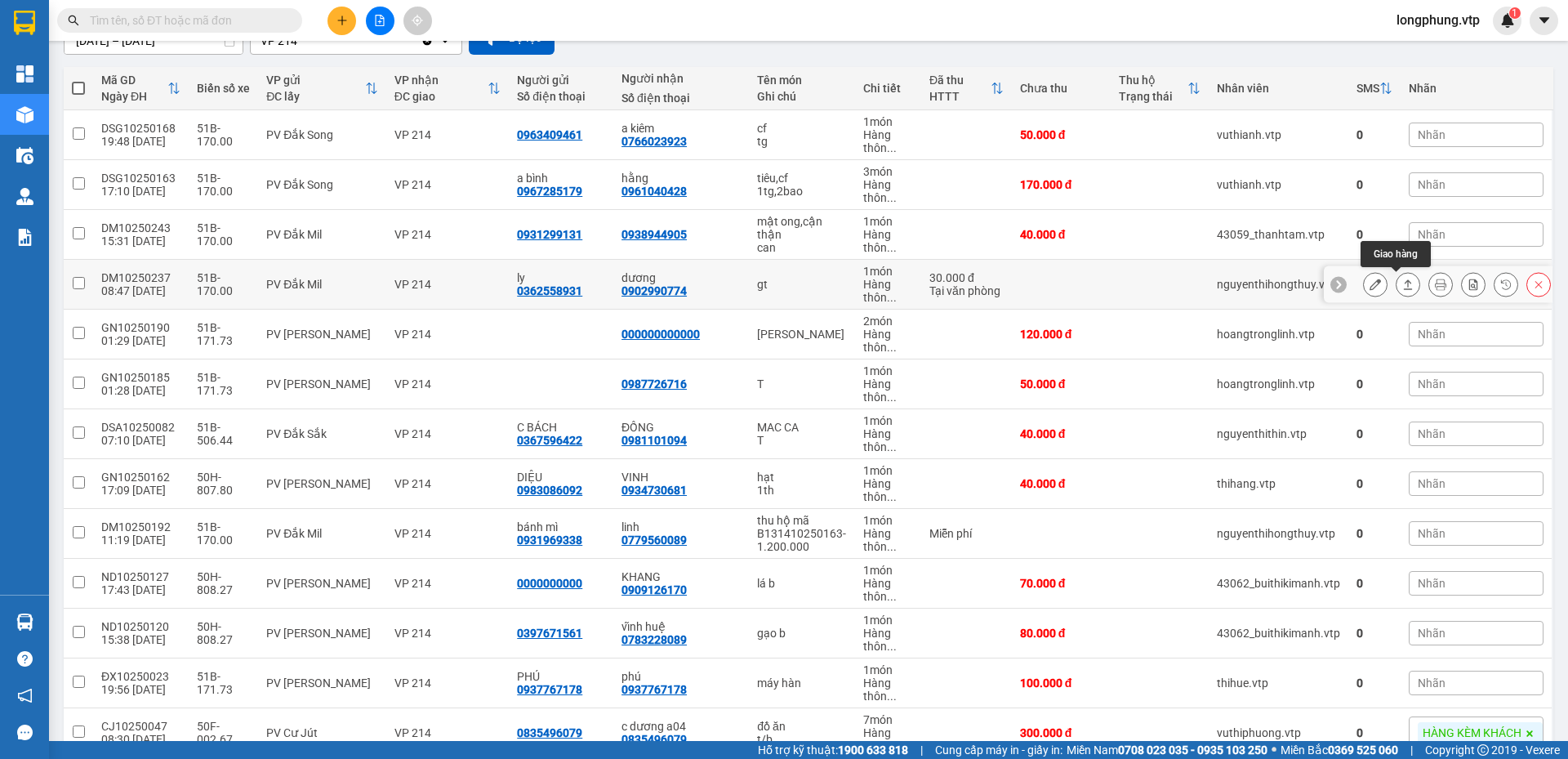
click at [1403, 284] on icon at bounding box center [1409, 285] width 12 height 12
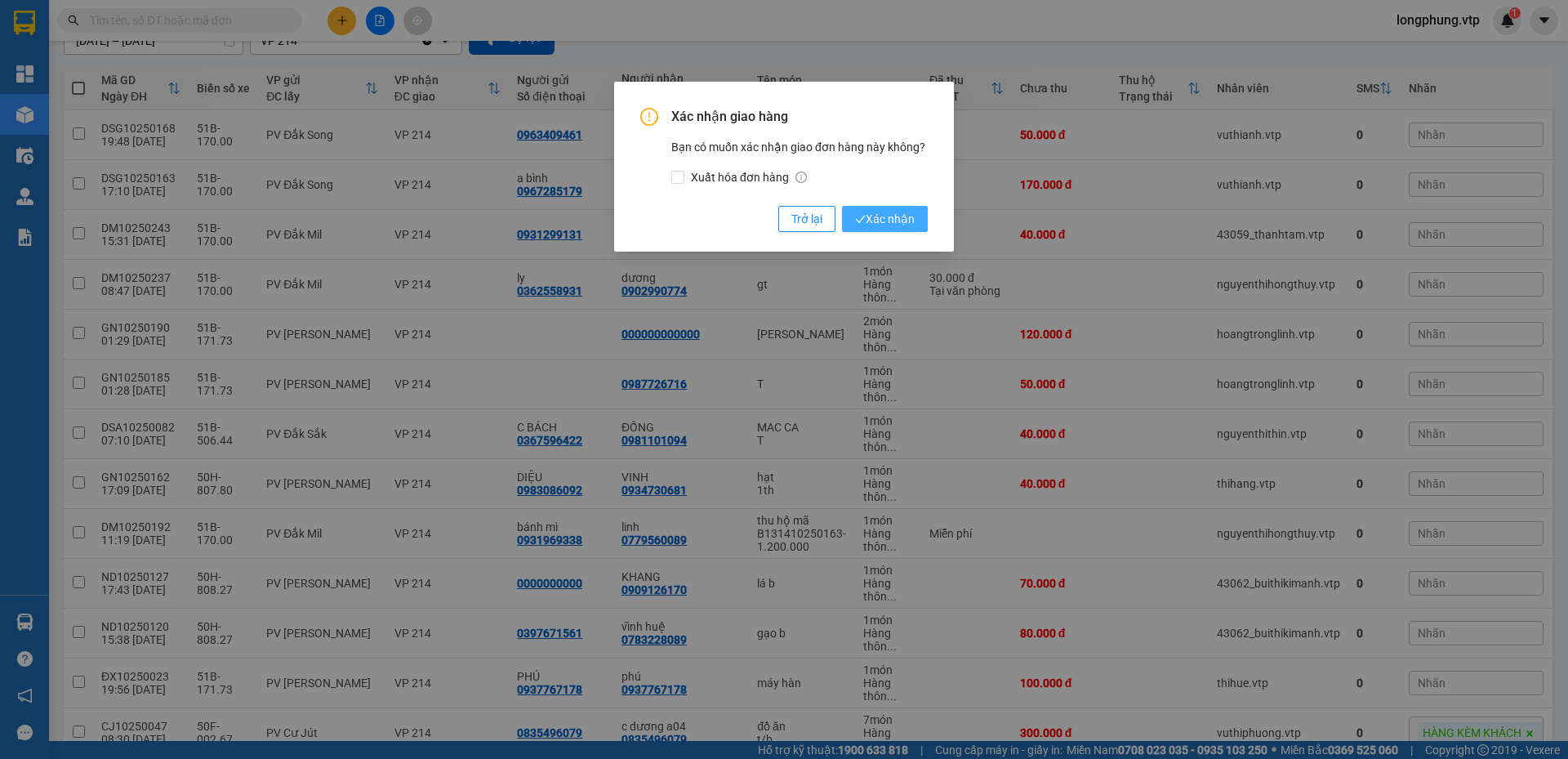
click at [893, 225] on span "Xác nhận" at bounding box center [885, 219] width 60 height 18
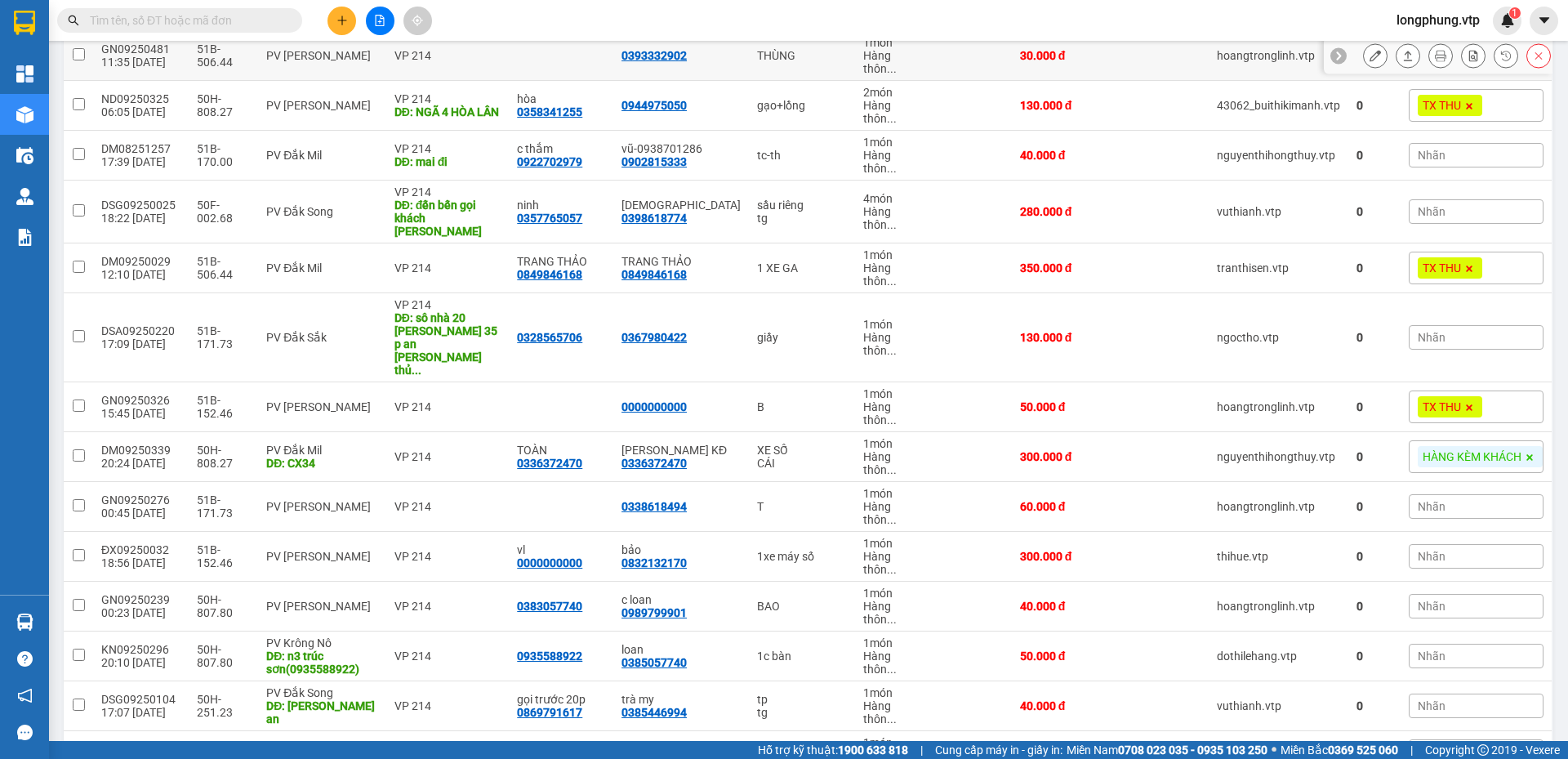
scroll to position [1308, 0]
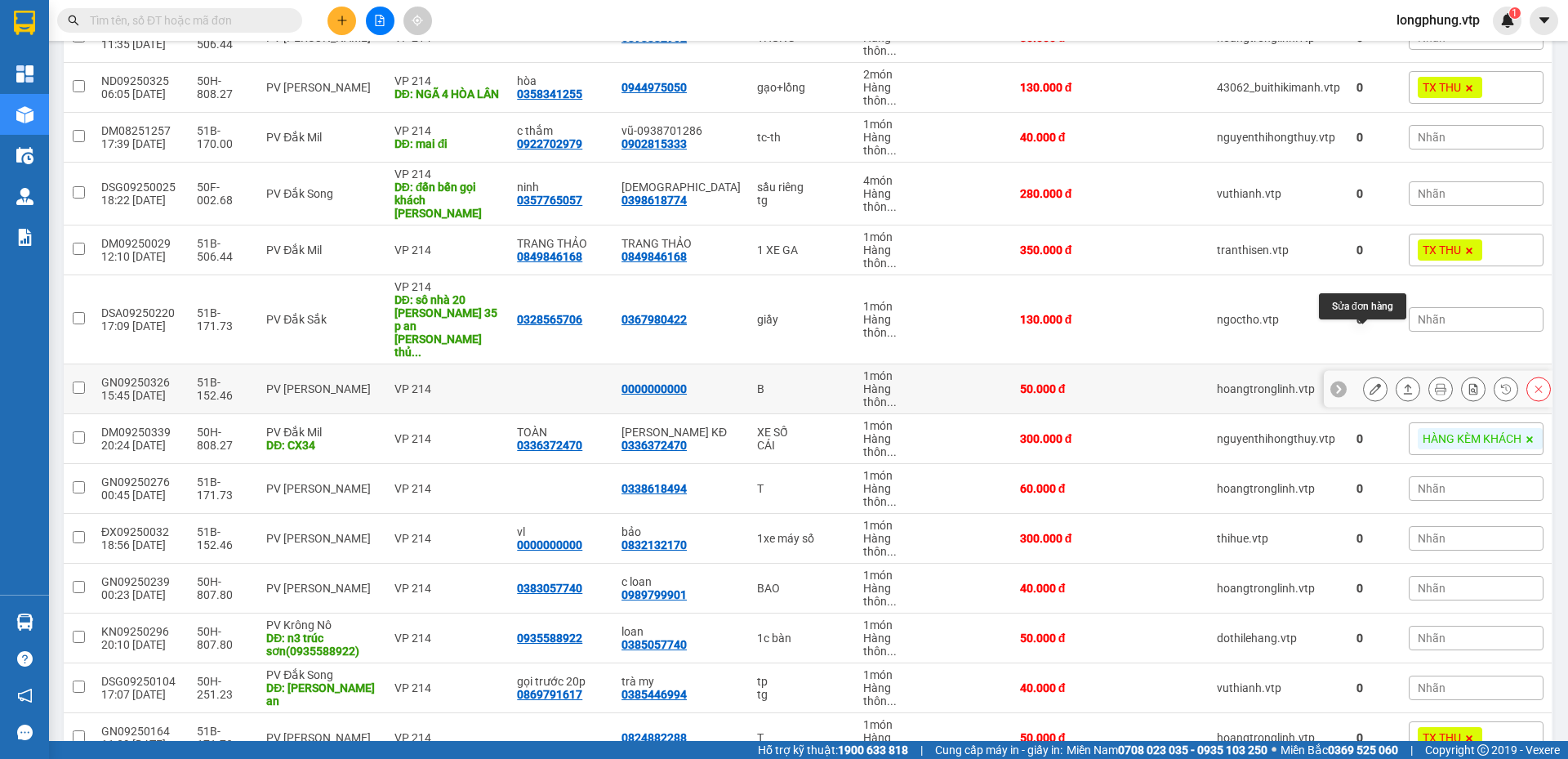
click at [1365, 376] on button at bounding box center [1375, 389] width 22 height 28
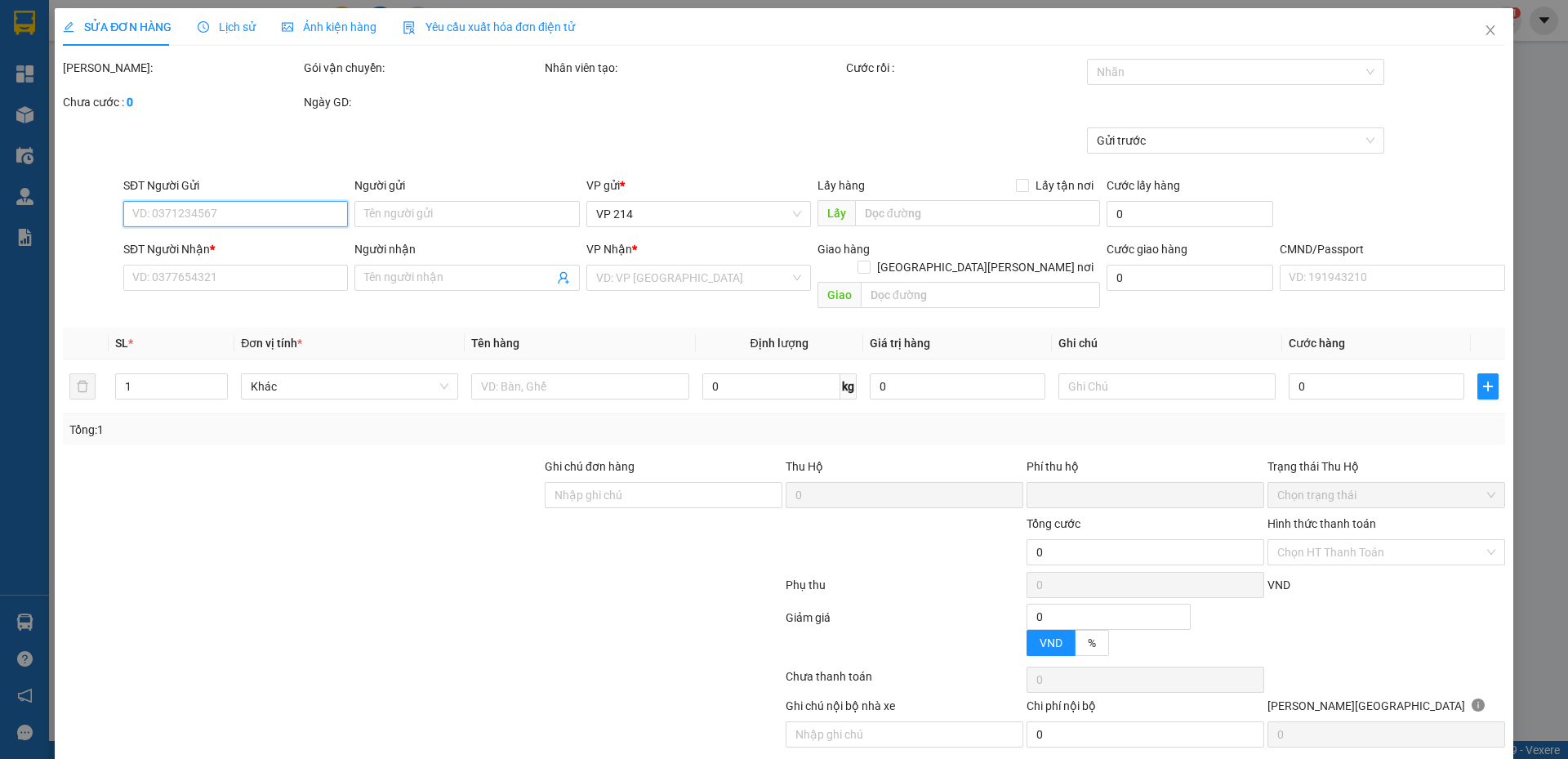
type input "0000000000"
type input "xe báo hk chất hàng này"
type input "0"
type input "50.000"
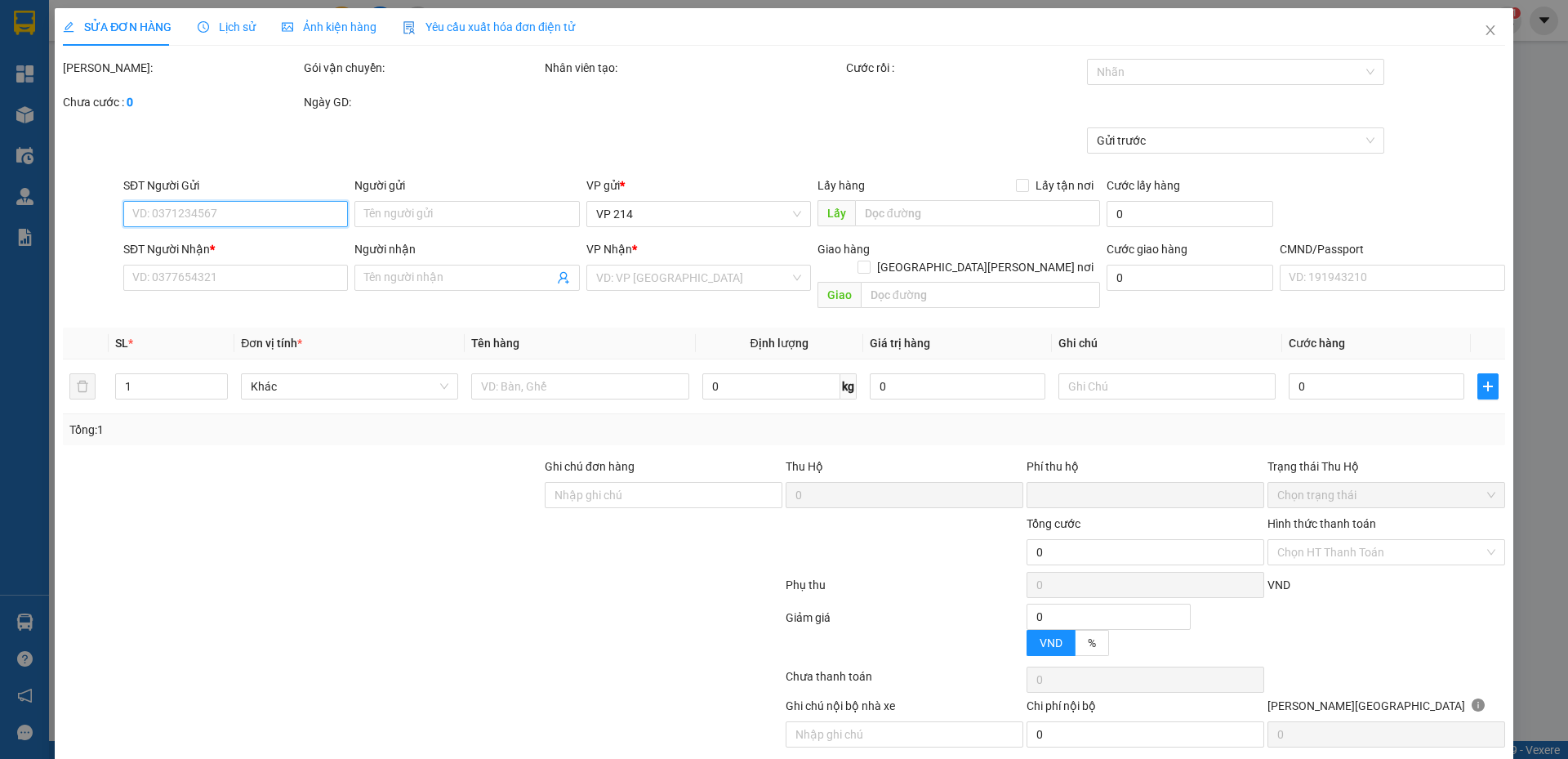
type input "xe thu"
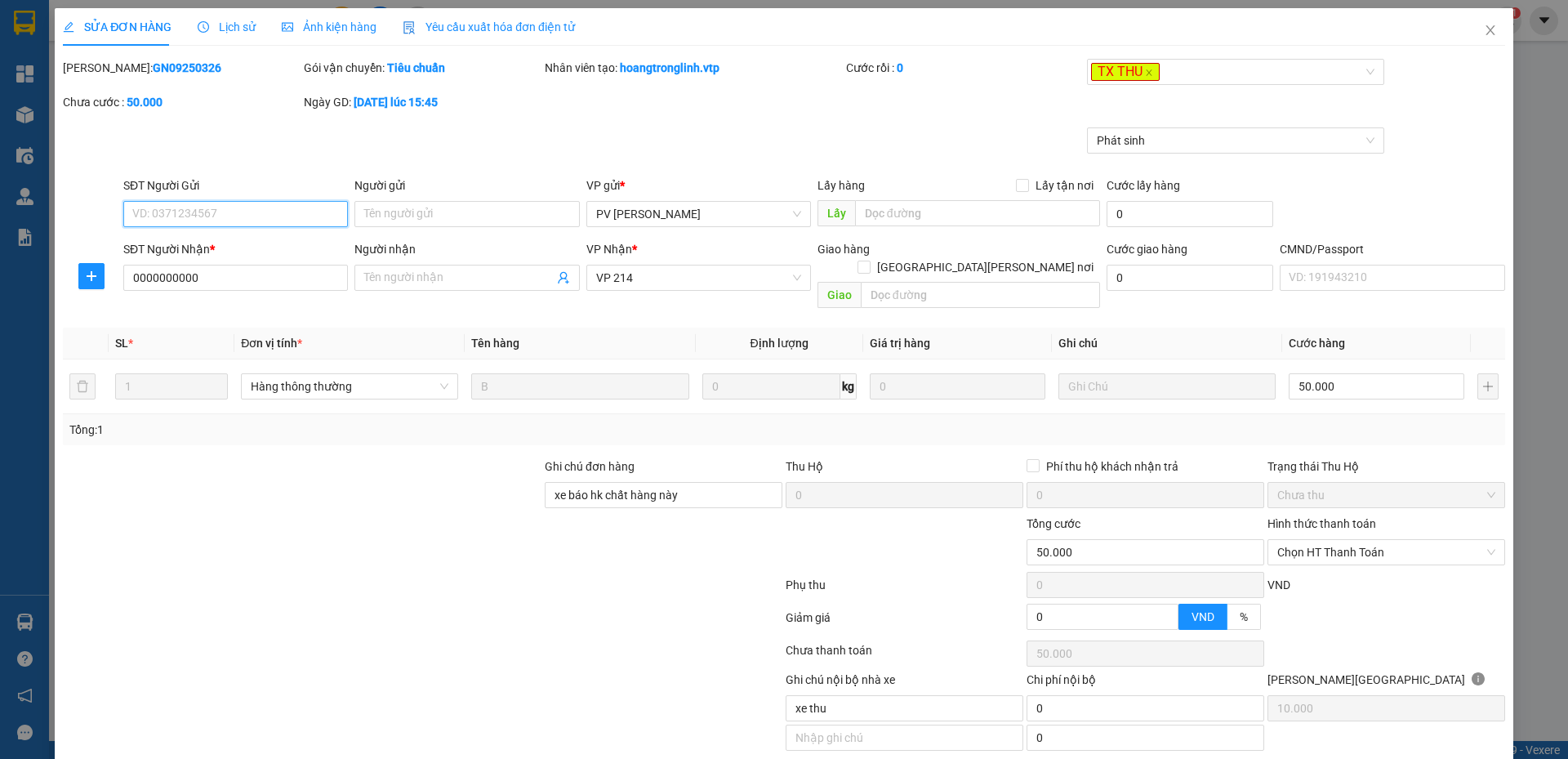
type input "10.000"
click at [1471, 27] on span "Close" at bounding box center [1491, 30] width 46 height 46
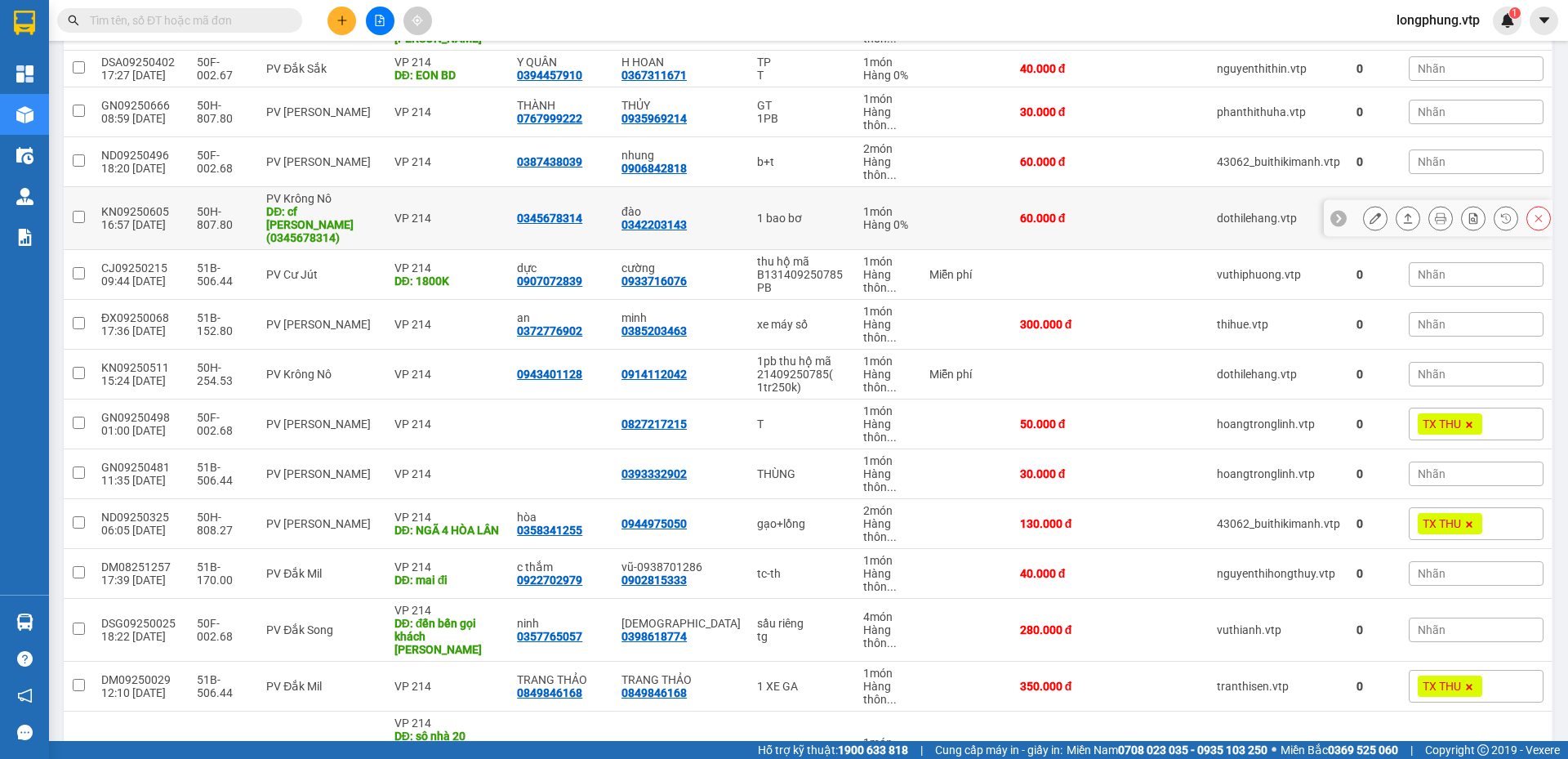
scroll to position [1144, 0]
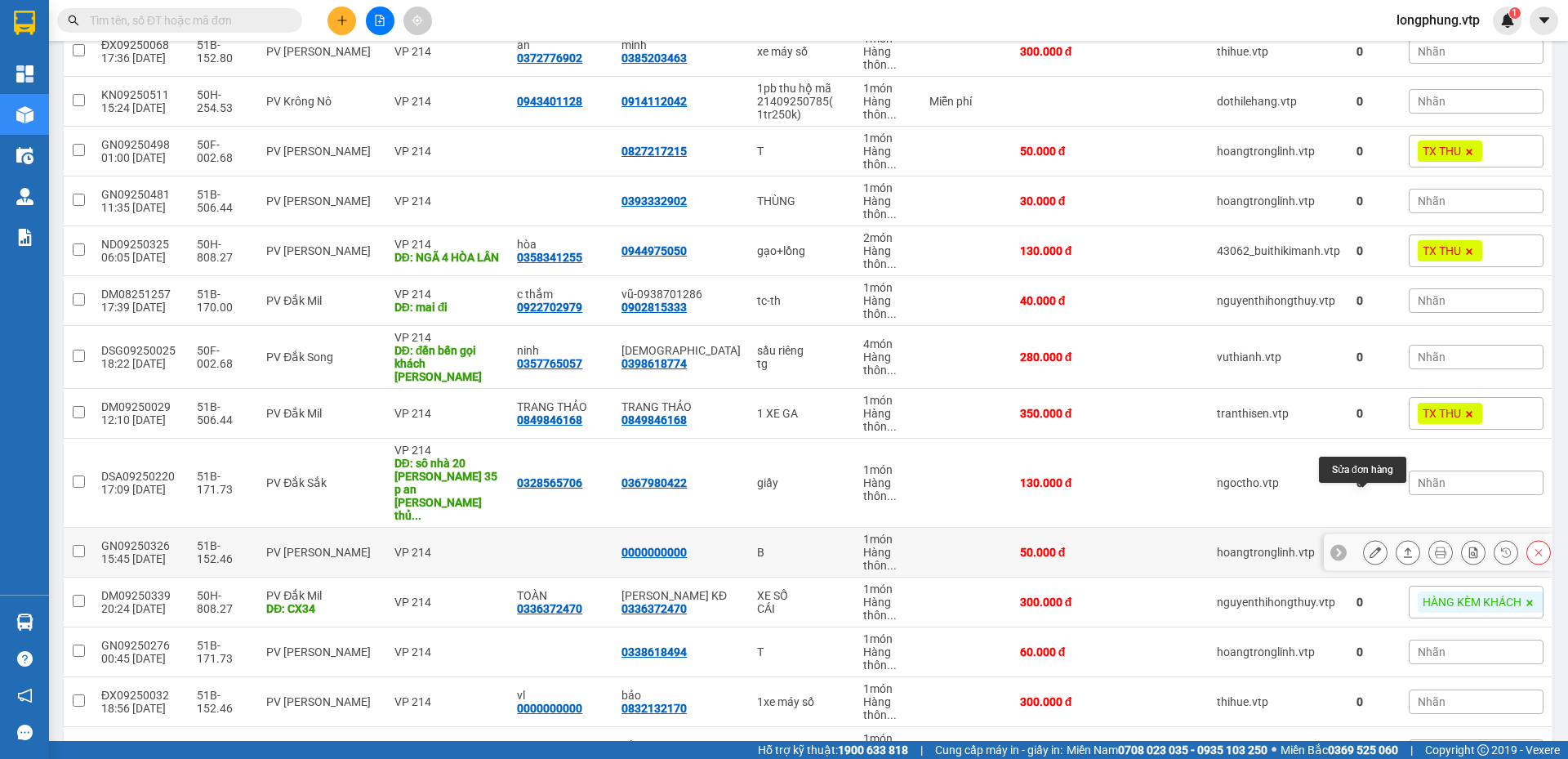
click at [1370, 547] on icon at bounding box center [1375, 553] width 12 height 12
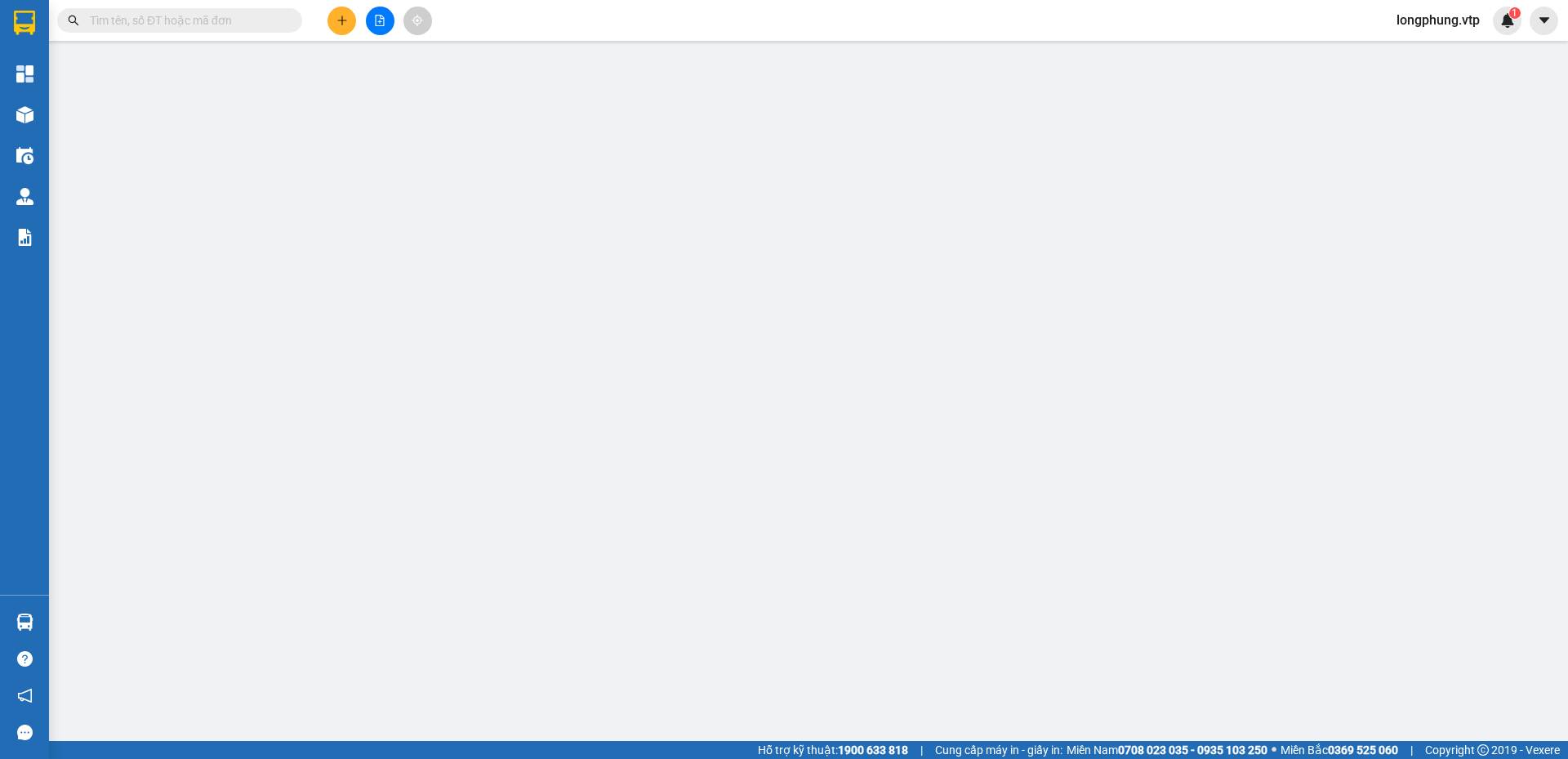
type input "0000000000"
type input "xe báo hk chất hàng này"
type input "0"
type input "50.000"
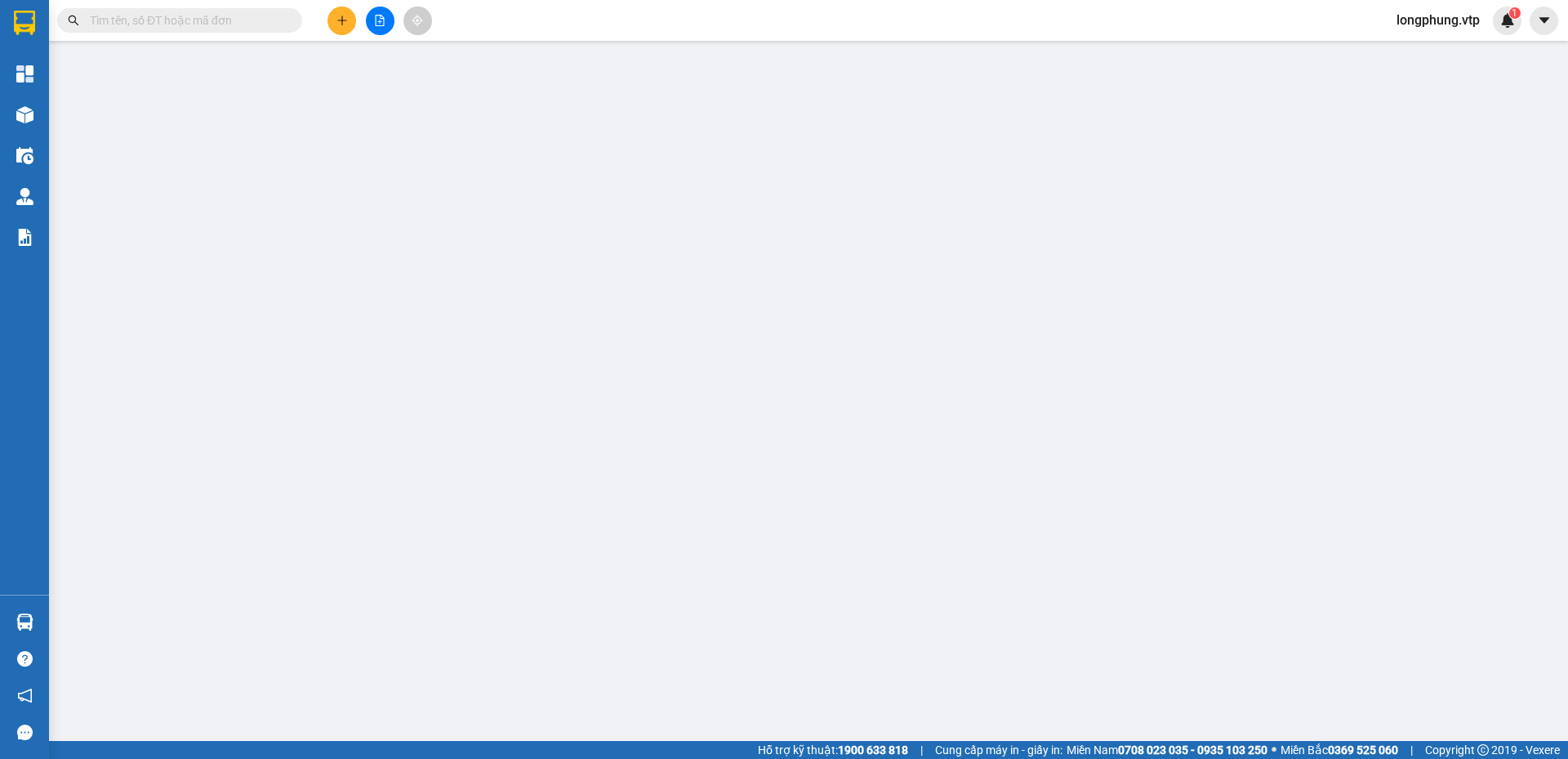
type input "xe thu"
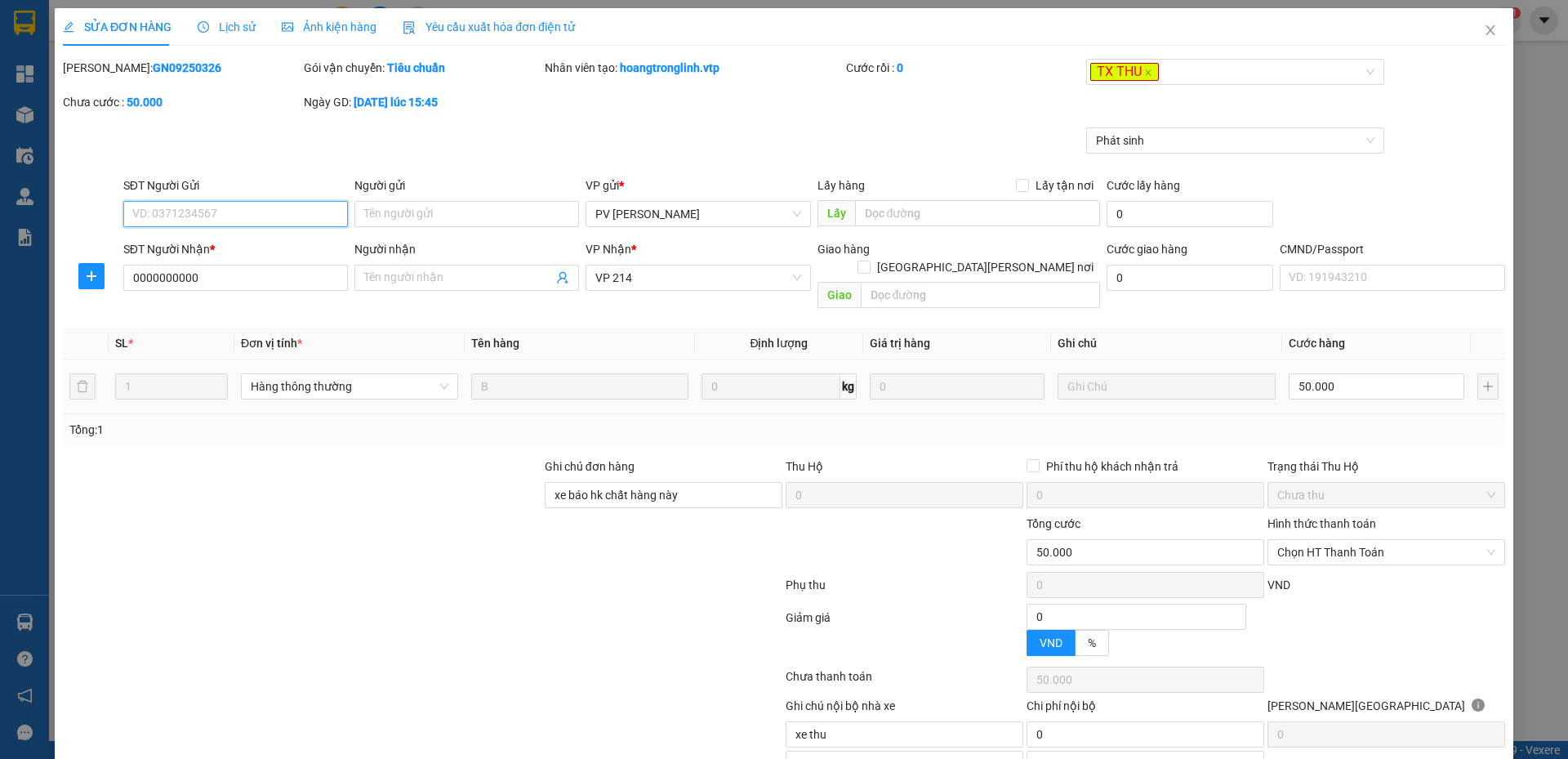
type input "10.000"
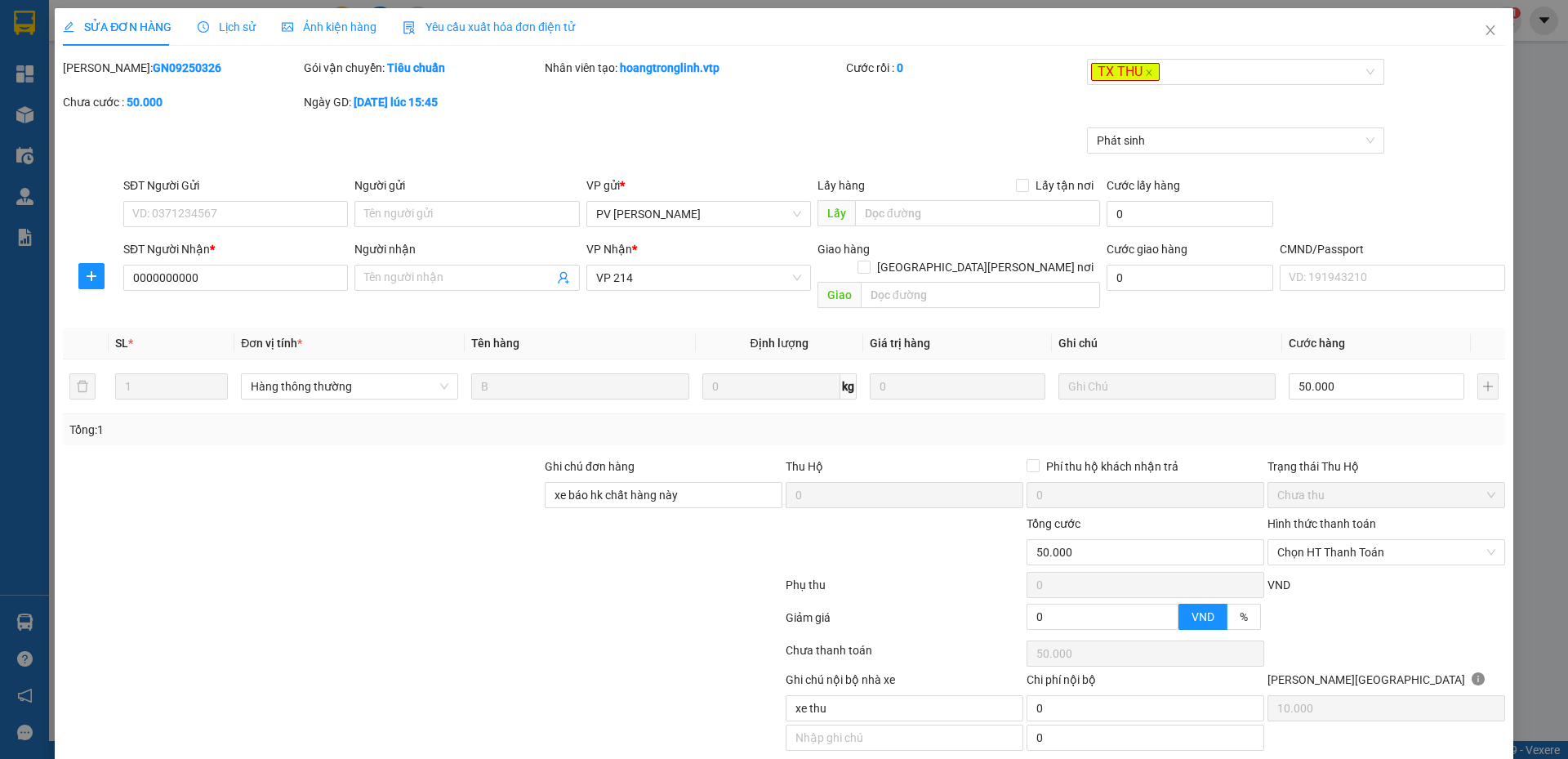
click at [237, 22] on span "Lịch sử" at bounding box center [226, 26] width 58 height 13
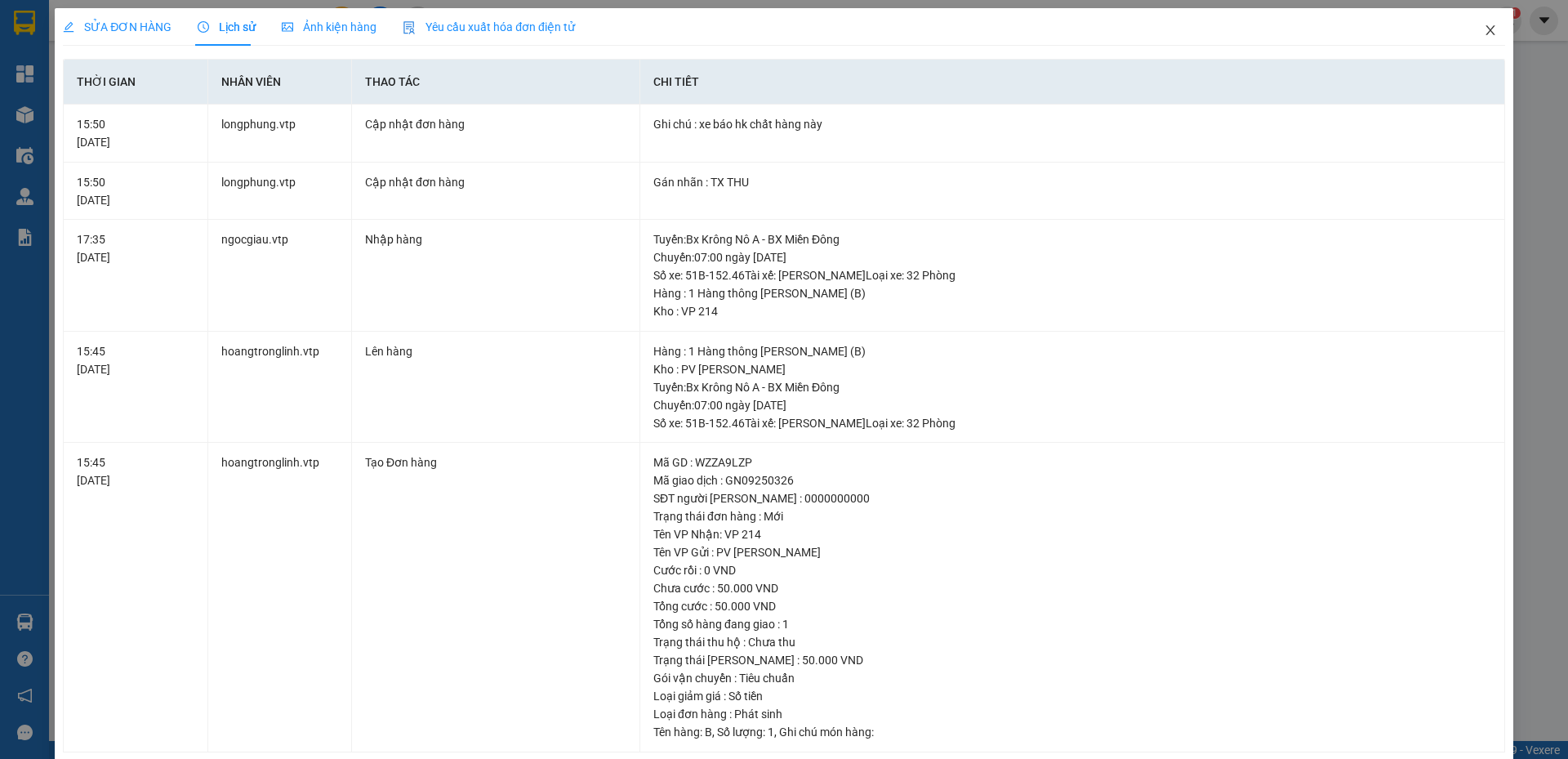
click at [1486, 27] on icon "close" at bounding box center [1490, 30] width 9 height 10
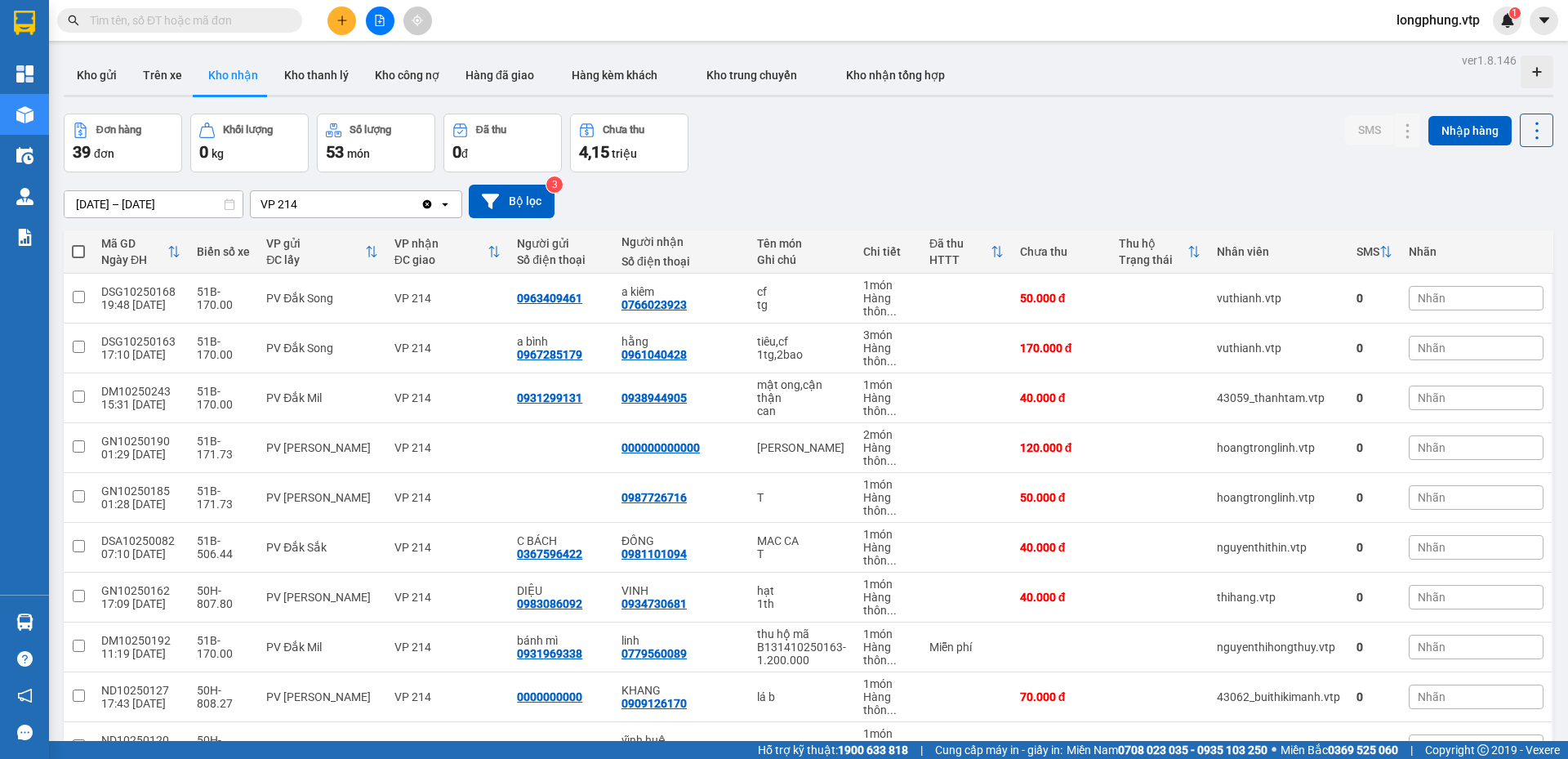
click at [135, 201] on input "[DATE] – [DATE]" at bounding box center [153, 204] width 178 height 26
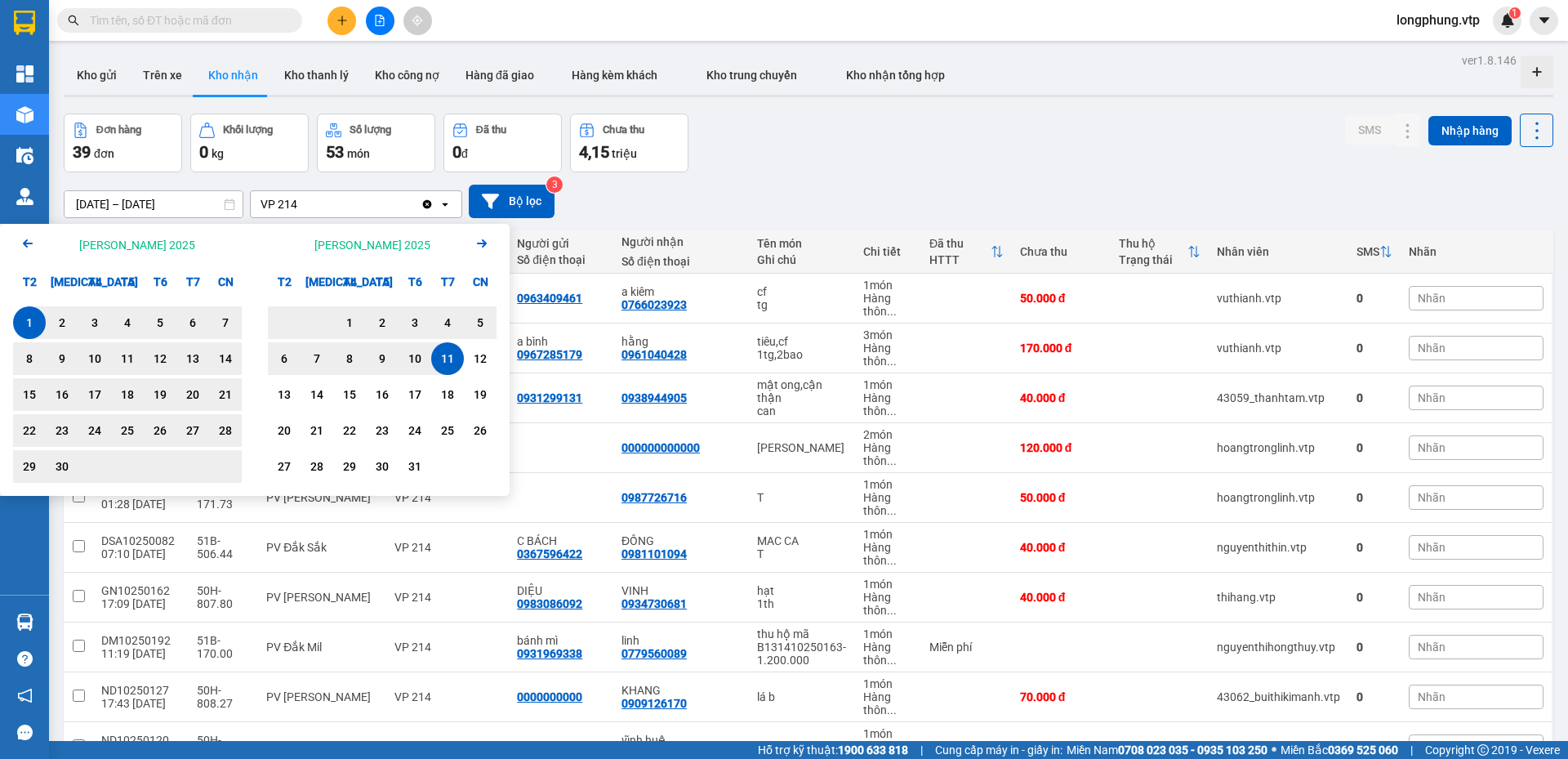
click at [30, 253] on button "Arrow Left" at bounding box center [27, 245] width 20 height 22
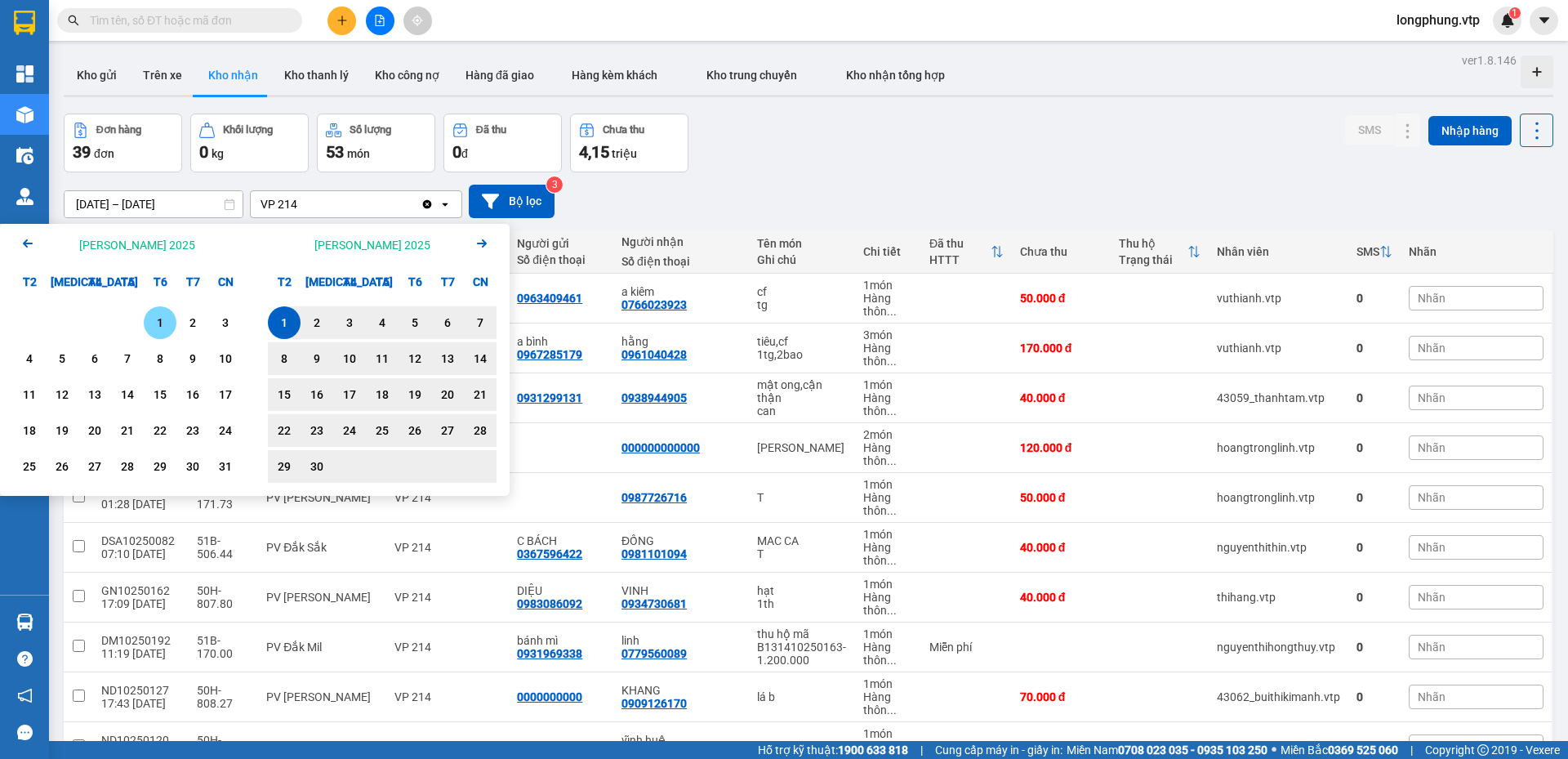
click at [147, 319] on div "1" at bounding box center [159, 322] width 32 height 32
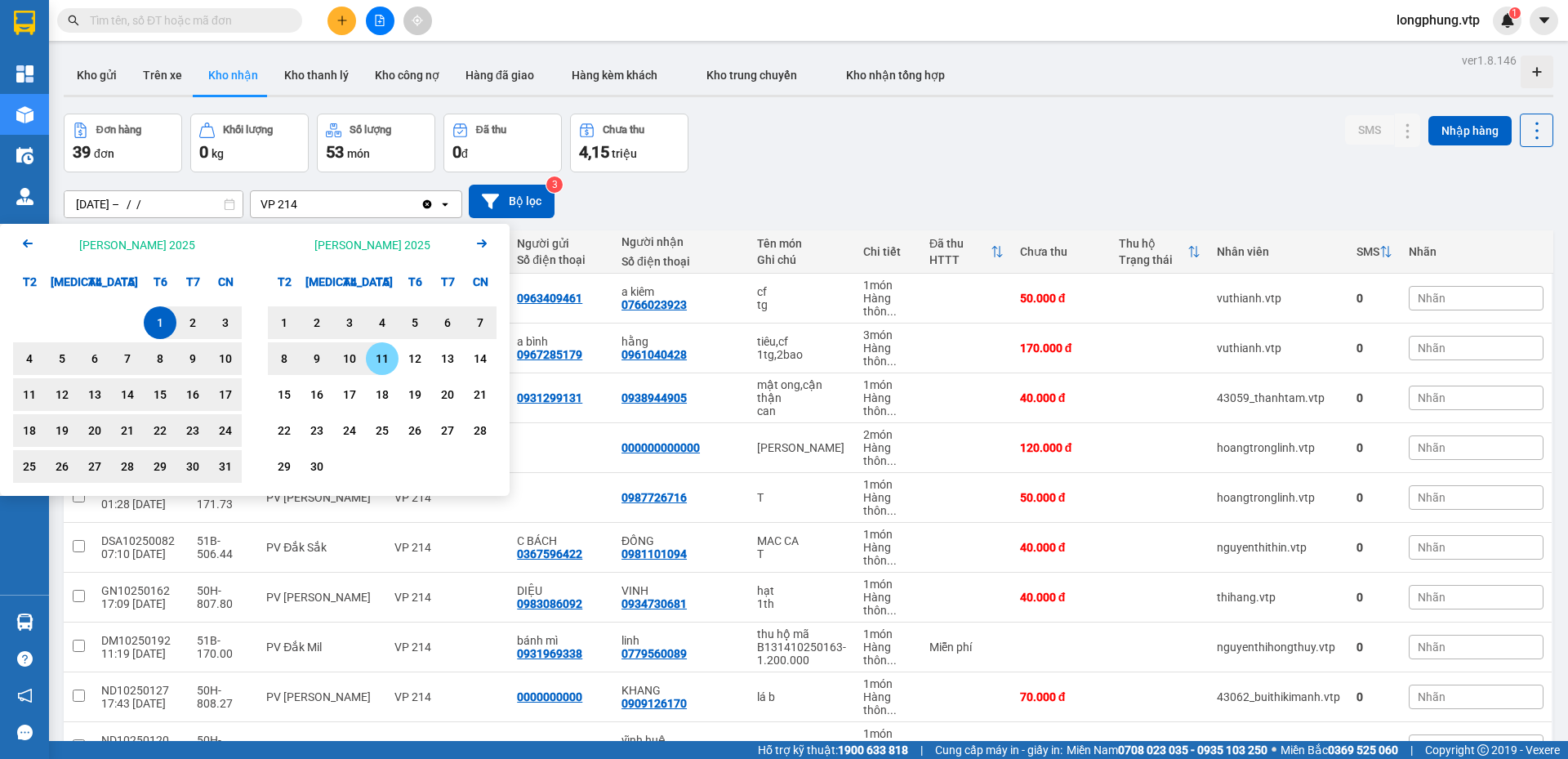
click at [380, 356] on div "11" at bounding box center [381, 359] width 22 height 20
type input "[DATE] – [DATE]"
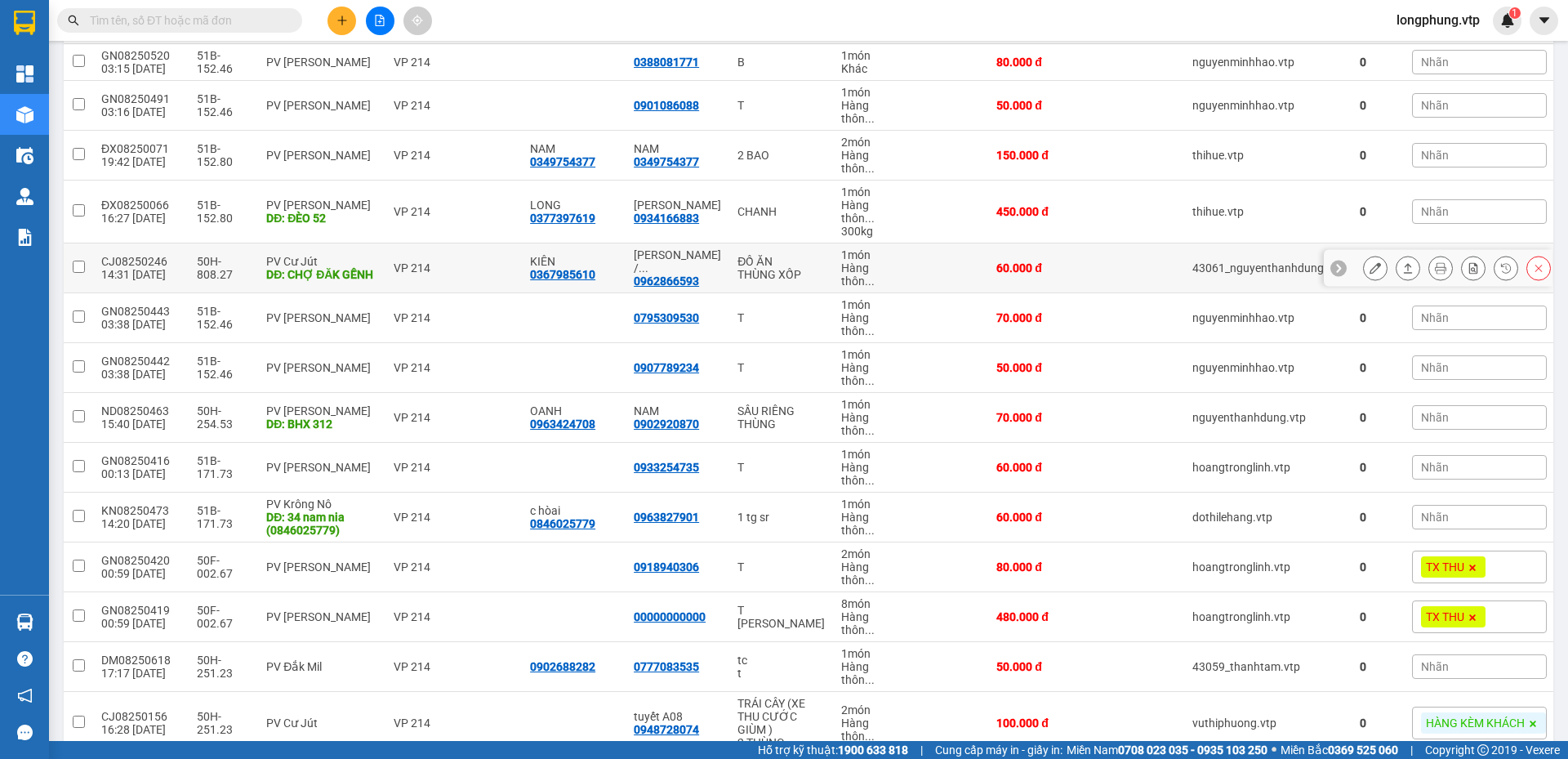
scroll to position [1594, 0]
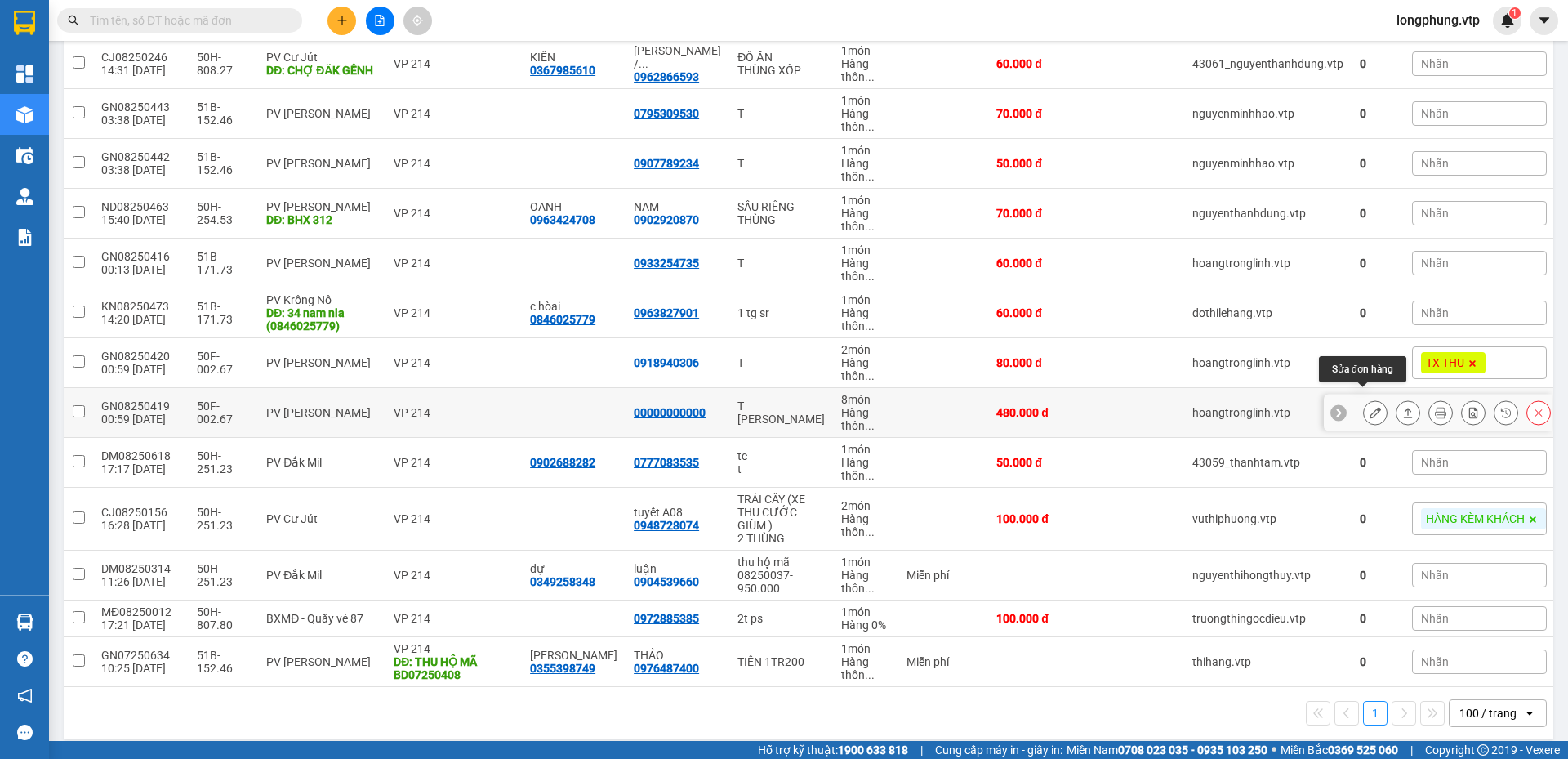
click at [1370, 403] on button at bounding box center [1375, 413] width 22 height 28
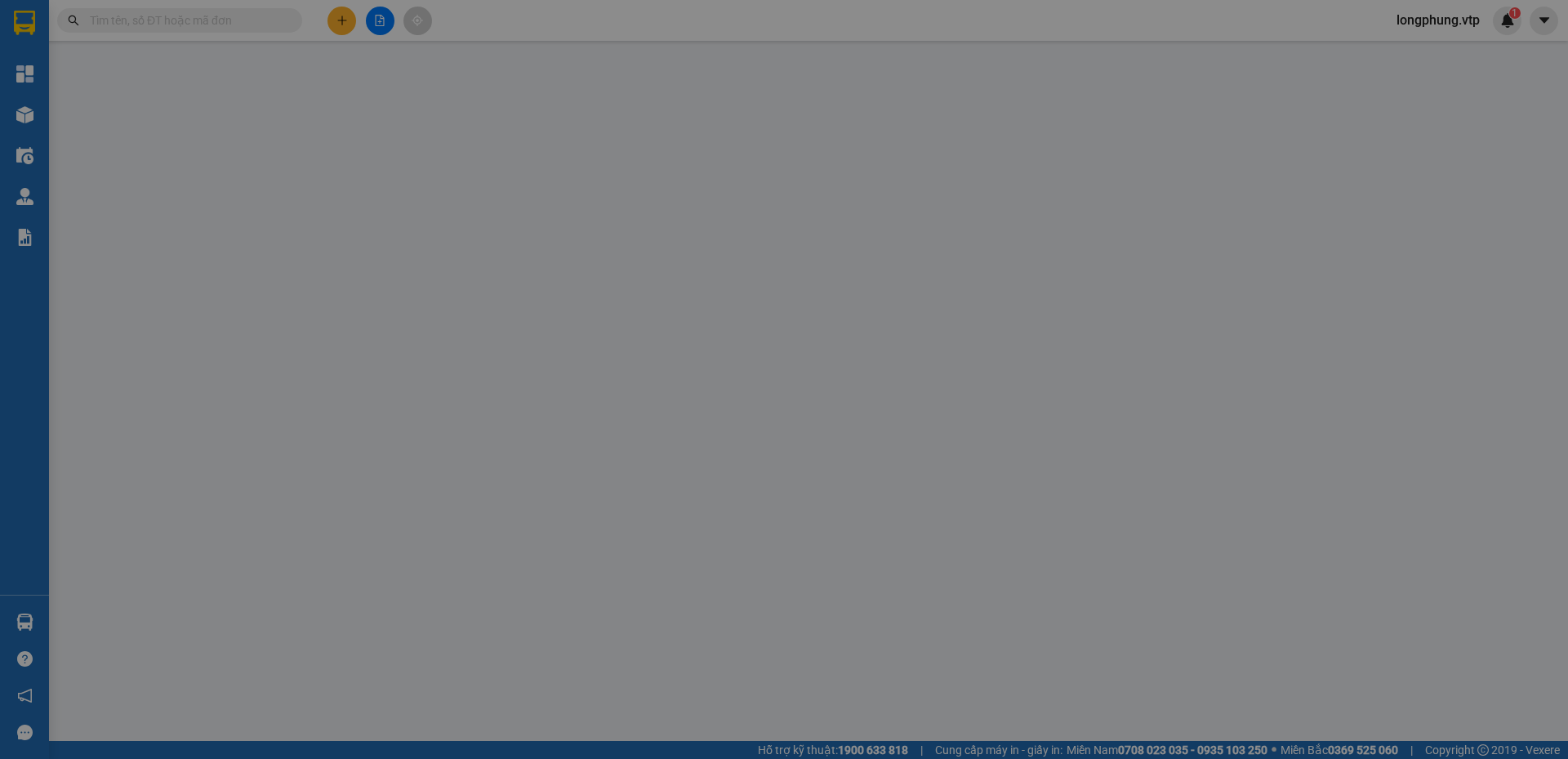
type input "00000000000"
type input "0"
type input "480.000"
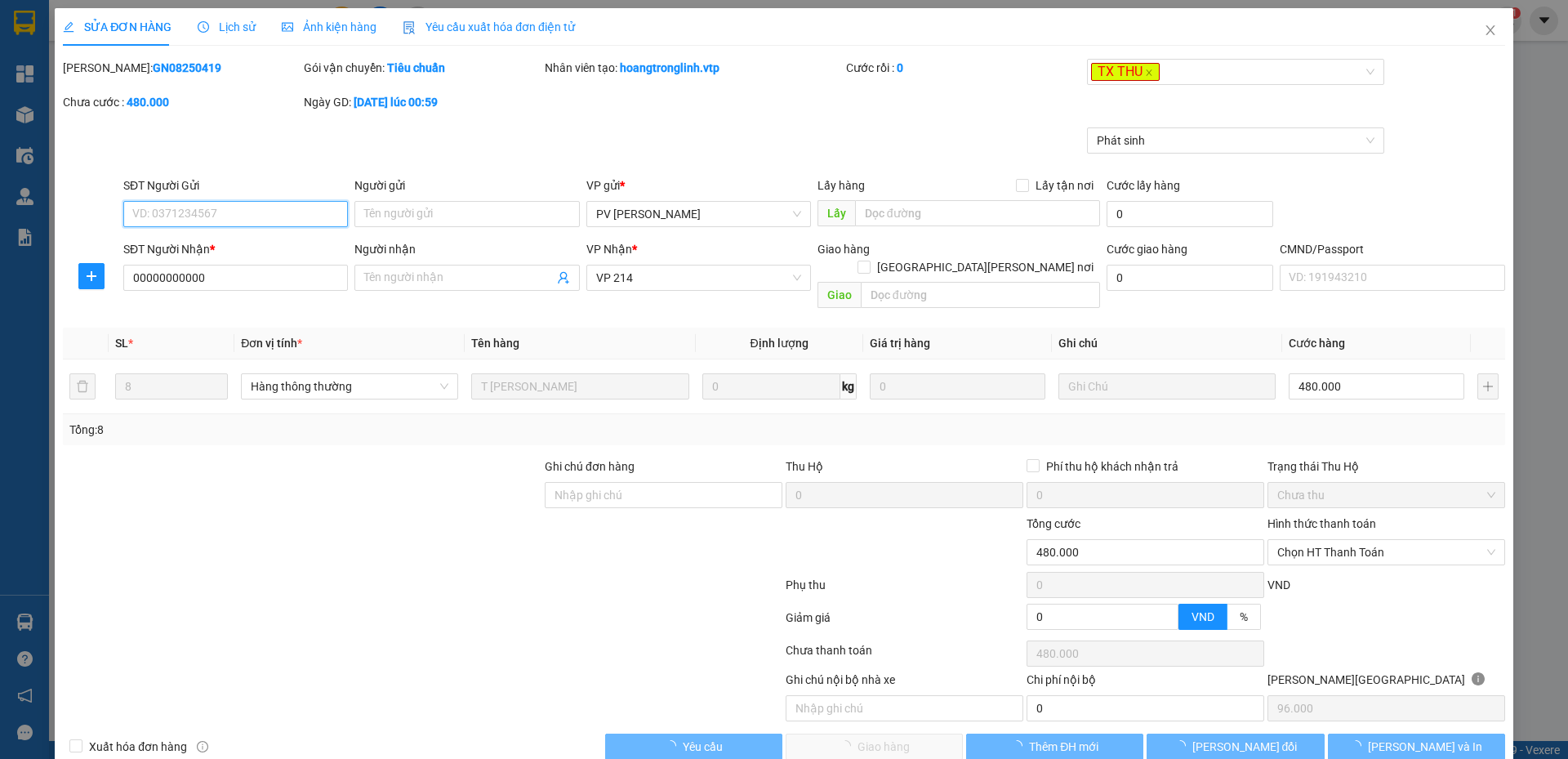
type input "96.000"
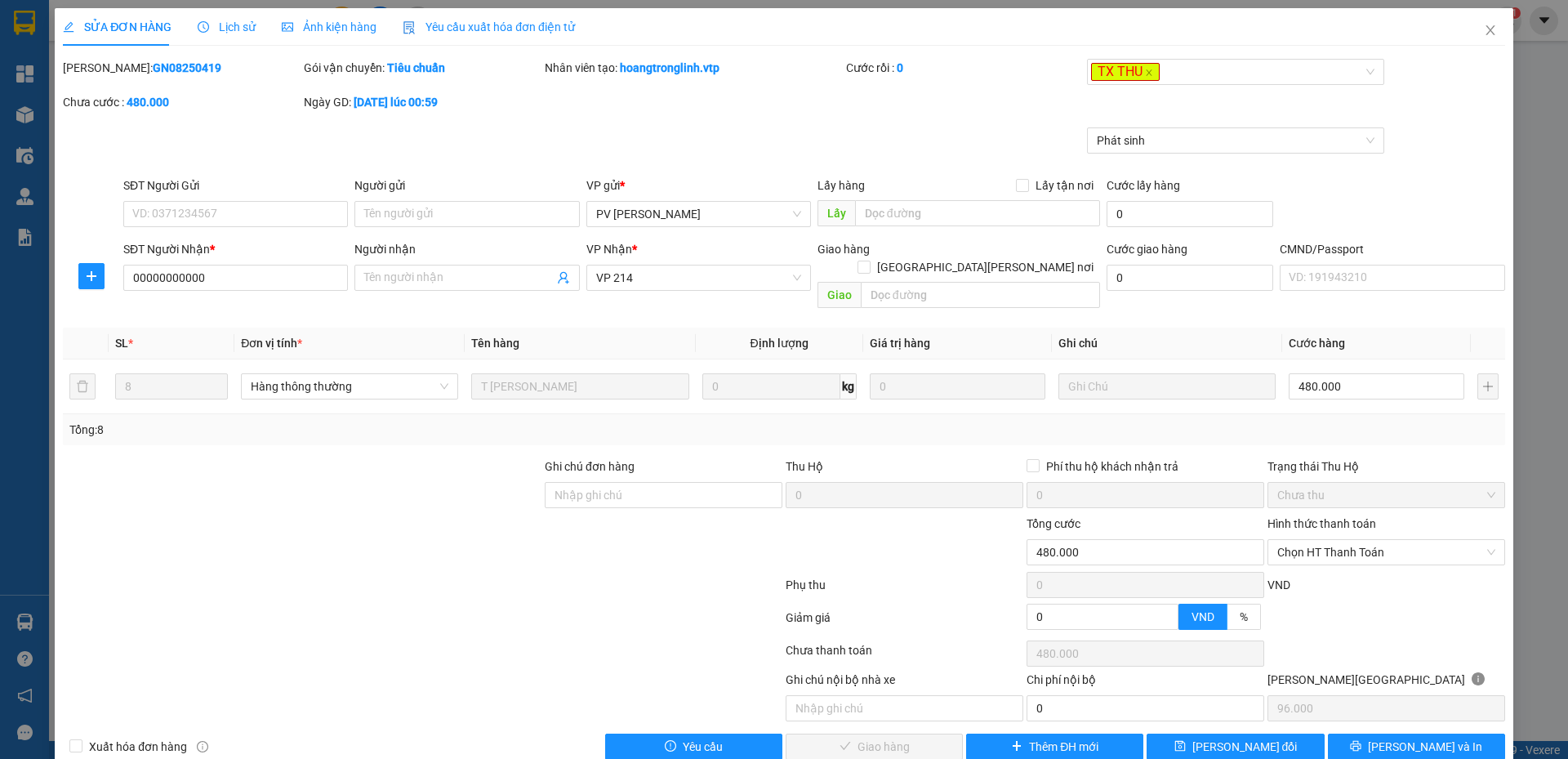
click at [211, 31] on span "Lịch sử" at bounding box center [226, 26] width 58 height 13
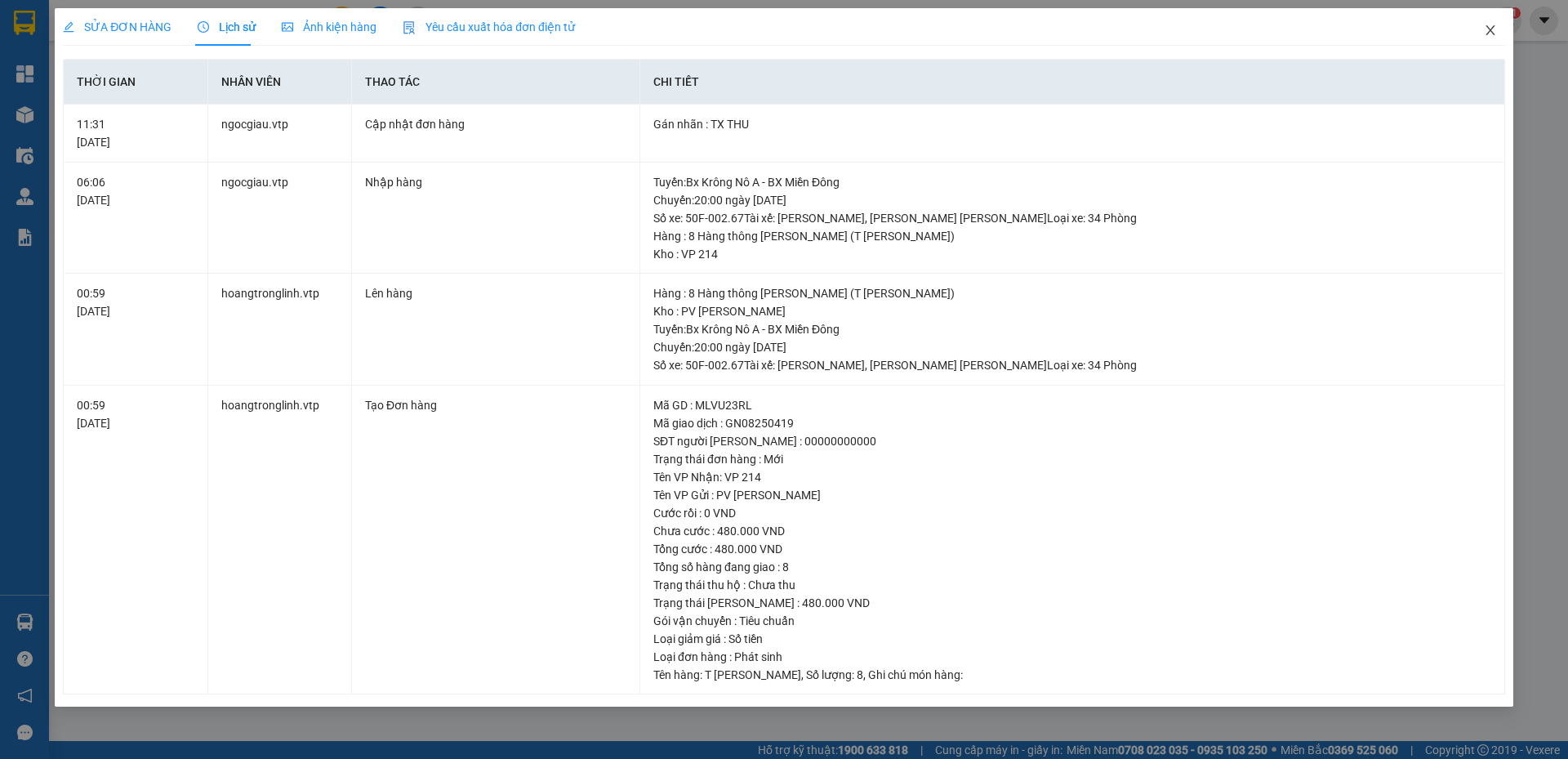
click at [1482, 26] on span "Close" at bounding box center [1491, 30] width 46 height 46
